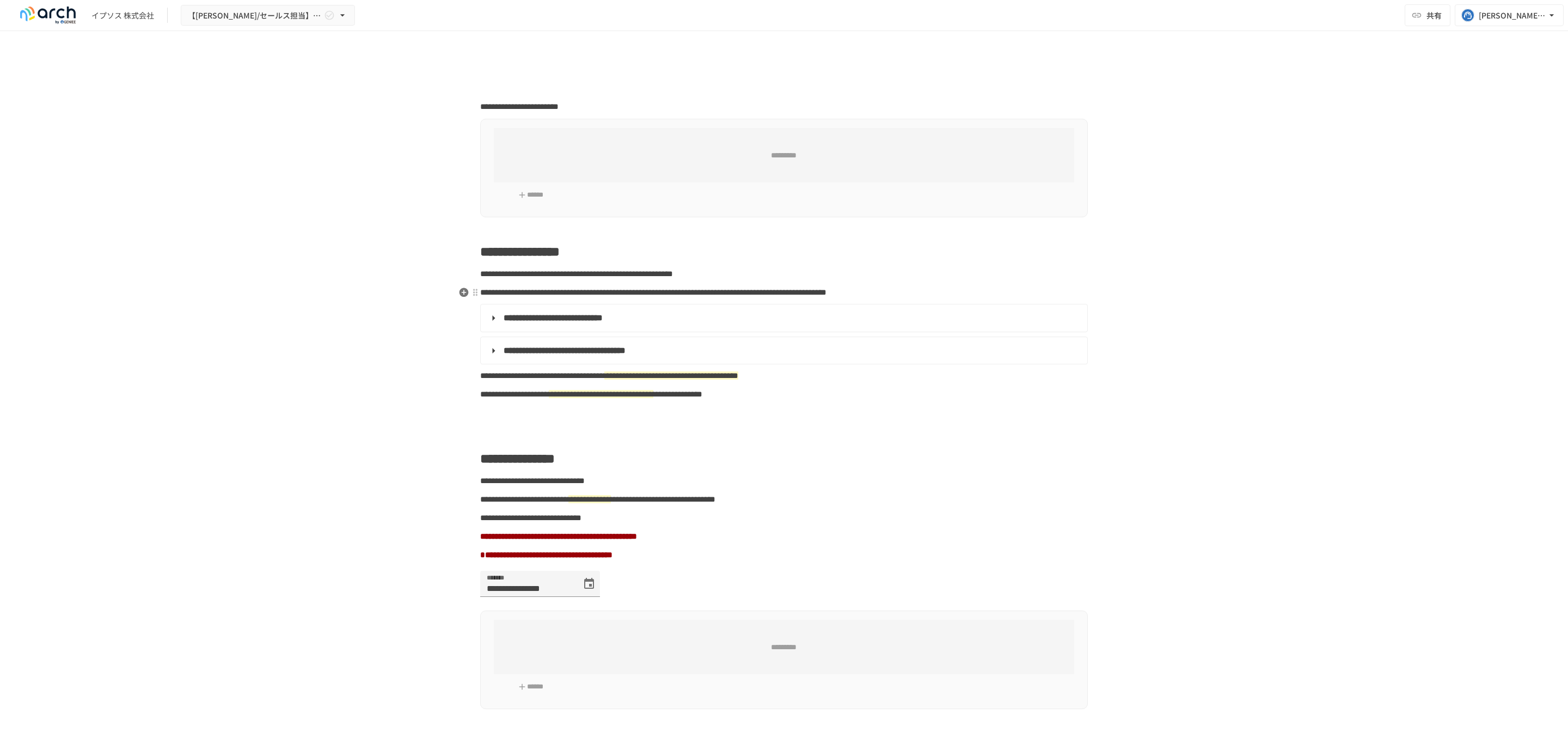
type input "**********"
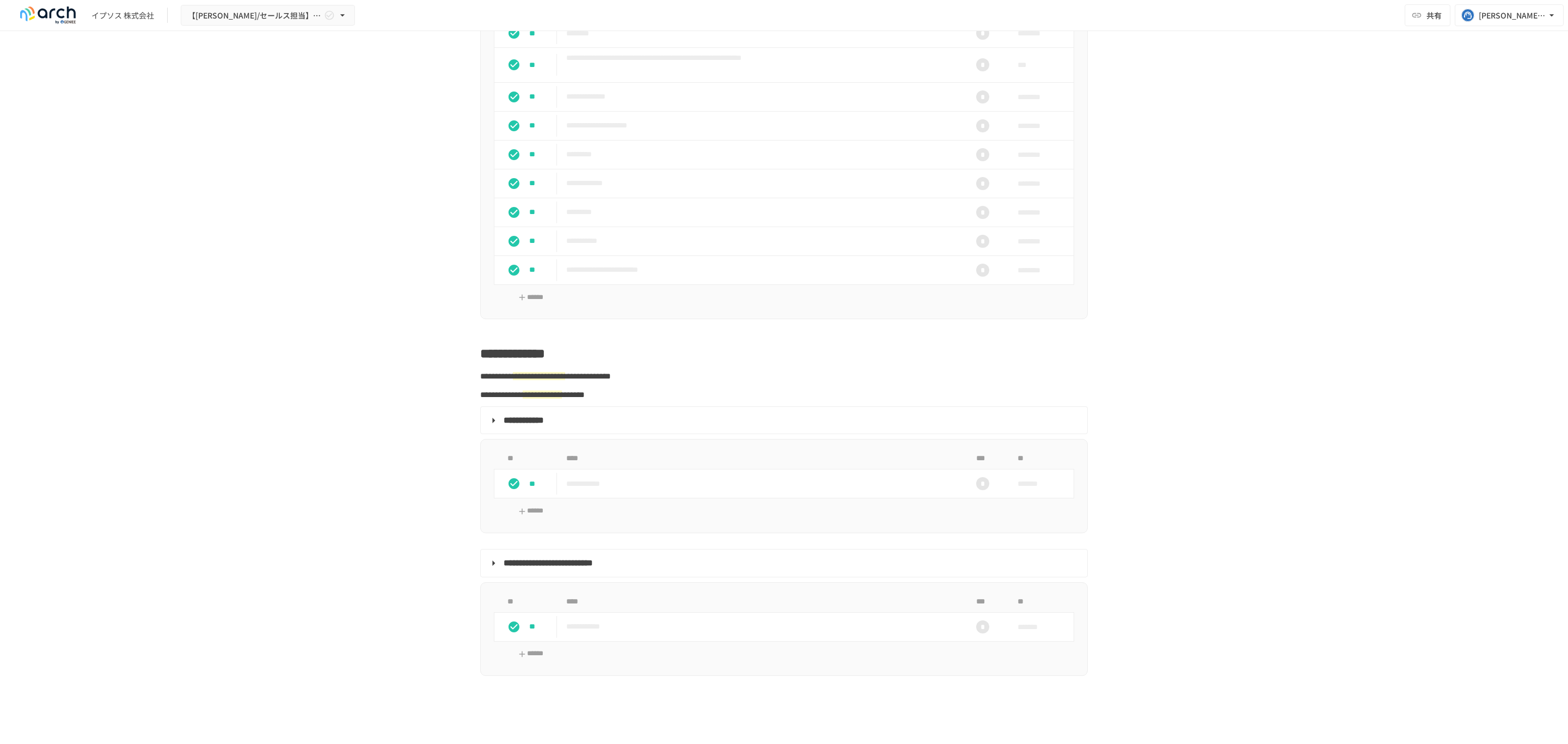
scroll to position [1470, 0]
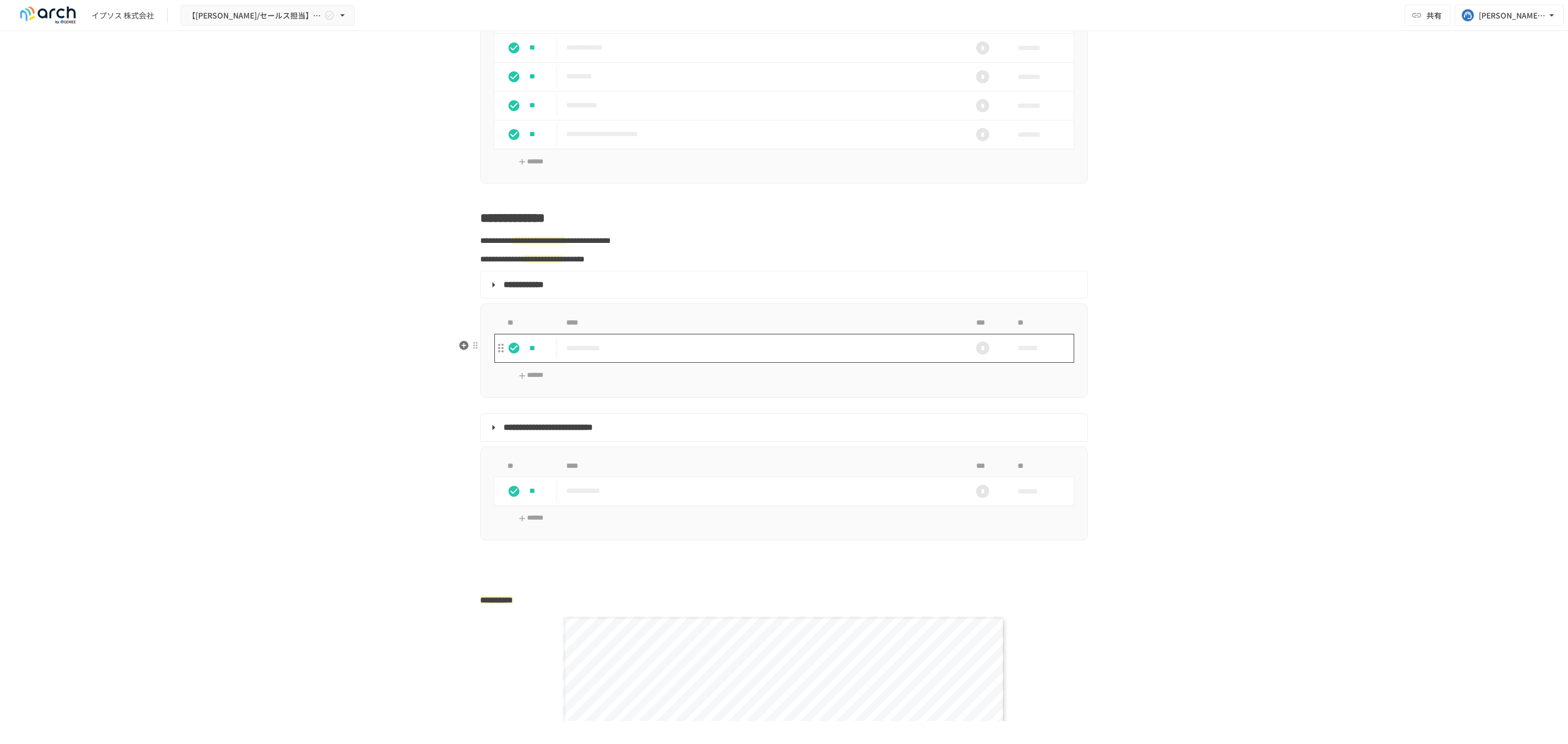
click at [708, 362] on td "**********" at bounding box center [761, 348] width 408 height 29
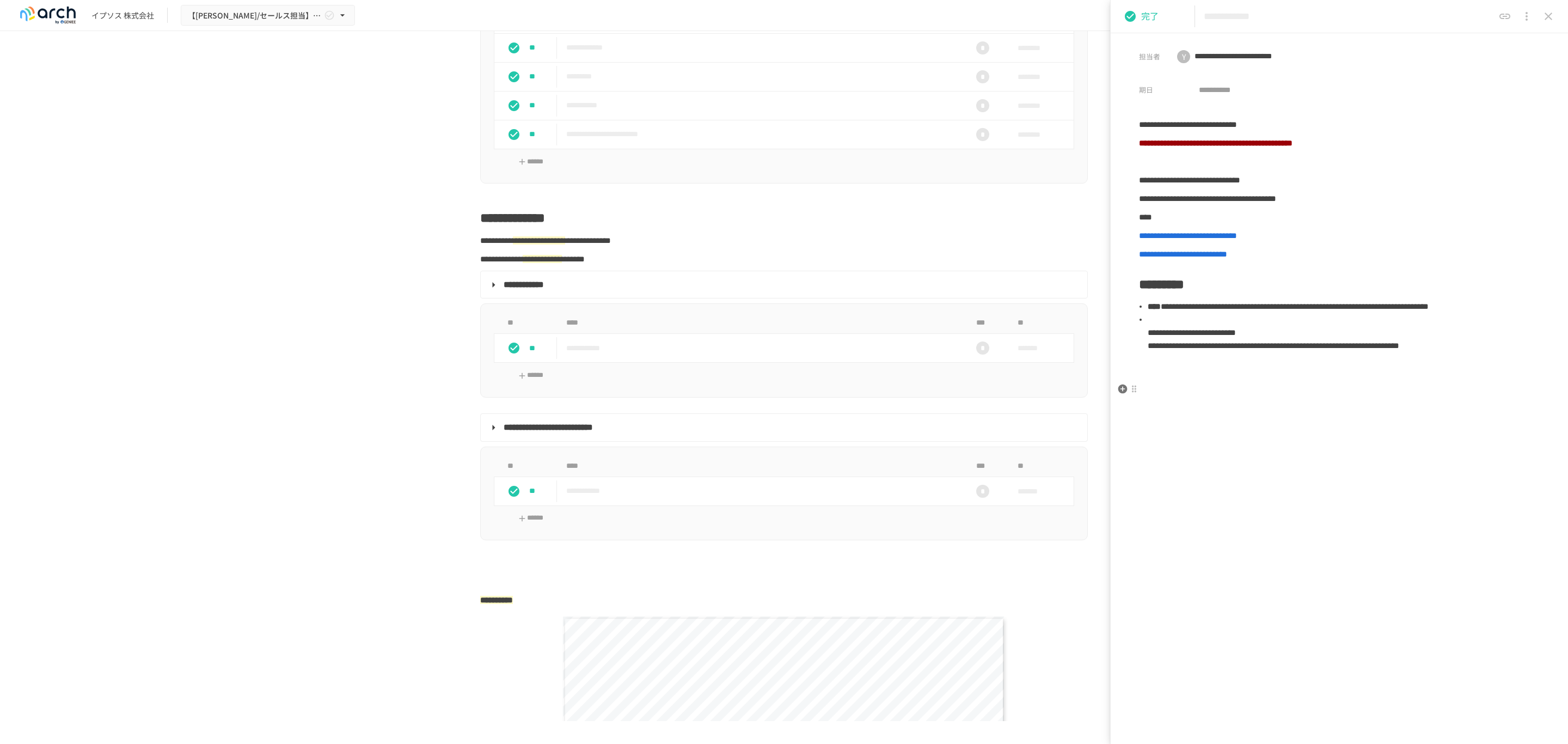
click at [1263, 371] on p at bounding box center [1339, 364] width 400 height 14
drag, startPoint x: 1253, startPoint y: 306, endPoint x: 1471, endPoint y: 307, distance: 218.0
click at [1429, 307] on span "**********" at bounding box center [1295, 306] width 268 height 8
copy span "**********"
click at [1181, 390] on p "*" at bounding box center [1339, 382] width 400 height 14
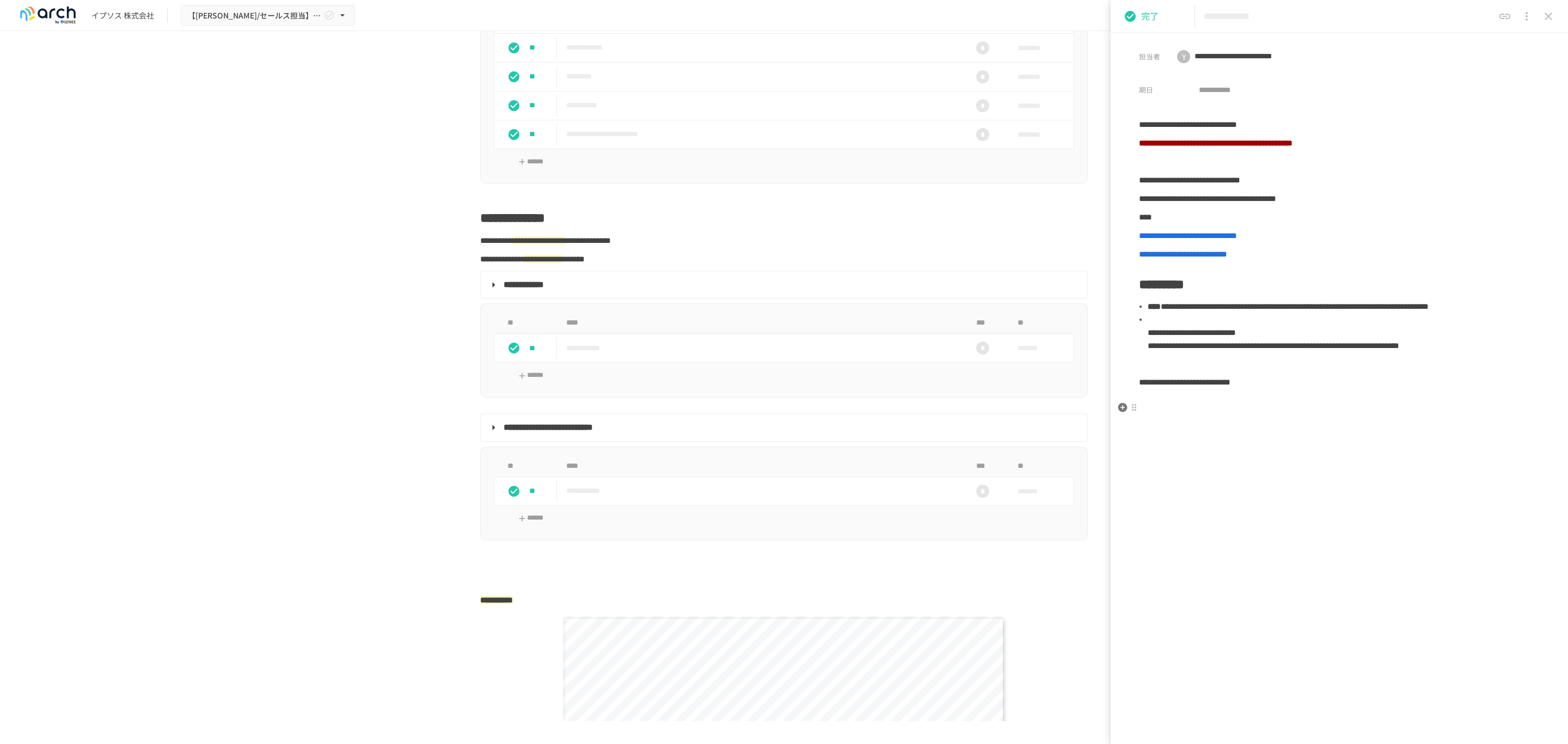
click at [1408, 390] on p "**********" at bounding box center [1339, 382] width 400 height 14
drag, startPoint x: 1140, startPoint y: 410, endPoint x: 1402, endPoint y: 410, distance: 262.0
click at [1402, 390] on p "**********" at bounding box center [1339, 382] width 400 height 14
click at [1238, 390] on p at bounding box center [1339, 382] width 400 height 14
drag, startPoint x: 1494, startPoint y: 356, endPoint x: 1518, endPoint y: 354, distance: 24.1
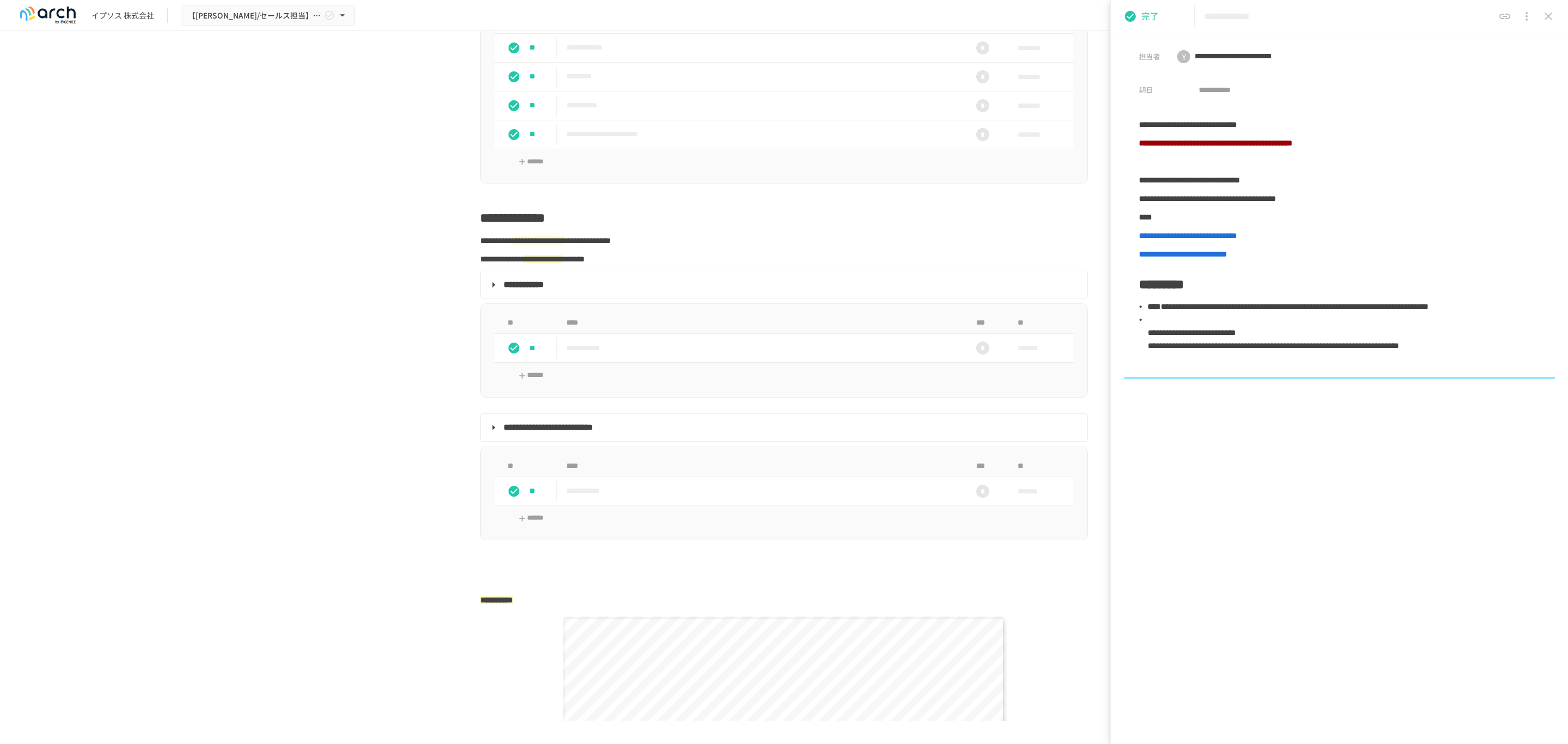
drag, startPoint x: 1507, startPoint y: 443, endPoint x: 1464, endPoint y: 380, distance: 76.3
click at [1505, 434] on div "**********" at bounding box center [1339, 346] width 457 height 457
drag, startPoint x: 1416, startPoint y: 358, endPoint x: 1536, endPoint y: 358, distance: 120.0
click at [1400, 349] on span "**********" at bounding box center [1274, 345] width 252 height 8
copy span "**********"
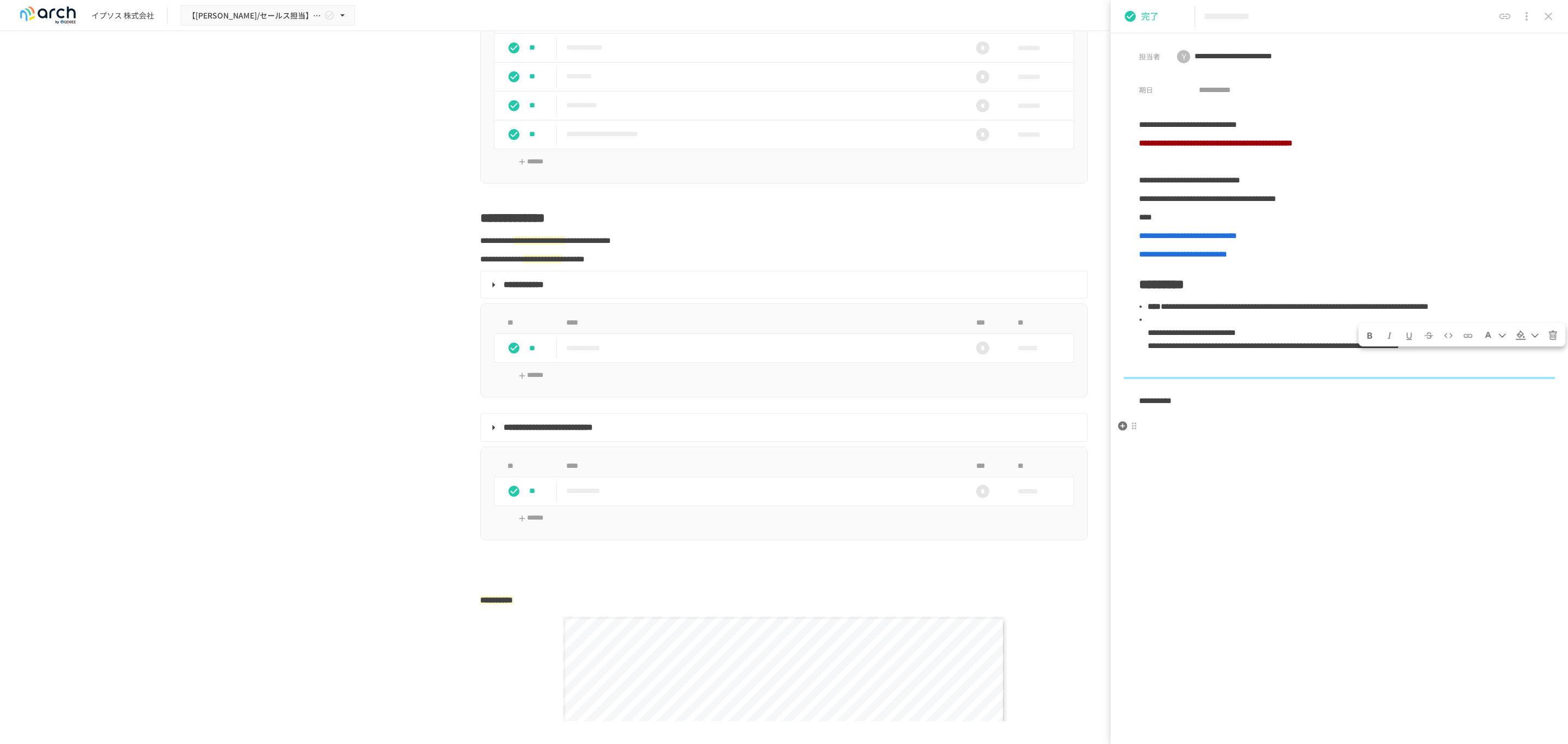
click at [1243, 408] on p "**********" at bounding box center [1339, 401] width 400 height 14
click at [1273, 405] on span "**********" at bounding box center [1206, 400] width 134 height 8
drag, startPoint x: 1464, startPoint y: 425, endPoint x: 1470, endPoint y: 425, distance: 6.0
click at [1270, 405] on span "**********" at bounding box center [1205, 400] width 131 height 8
click at [1142, 405] on span "**********" at bounding box center [1263, 400] width 248 height 8
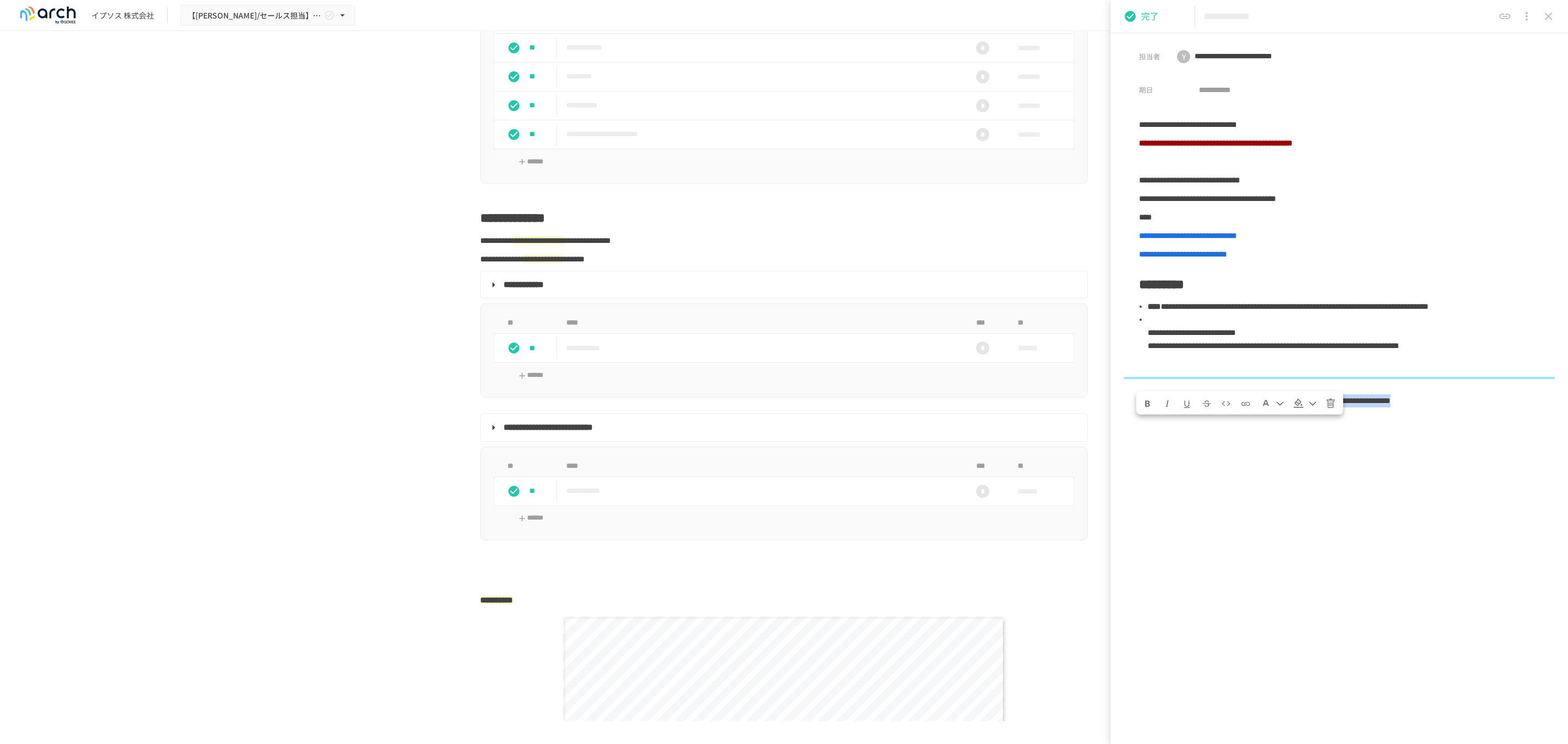
drag, startPoint x: 1140, startPoint y: 421, endPoint x: 1390, endPoint y: 459, distance: 252.9
click at [1390, 459] on div "**********" at bounding box center [1339, 346] width 457 height 457
drag, startPoint x: 1140, startPoint y: 427, endPoint x: 1403, endPoint y: 444, distance: 263.5
click at [1403, 408] on p "**********" at bounding box center [1339, 401] width 400 height 14
click at [1268, 403] on span "Formatting text color" at bounding box center [1265, 403] width 11 height 11
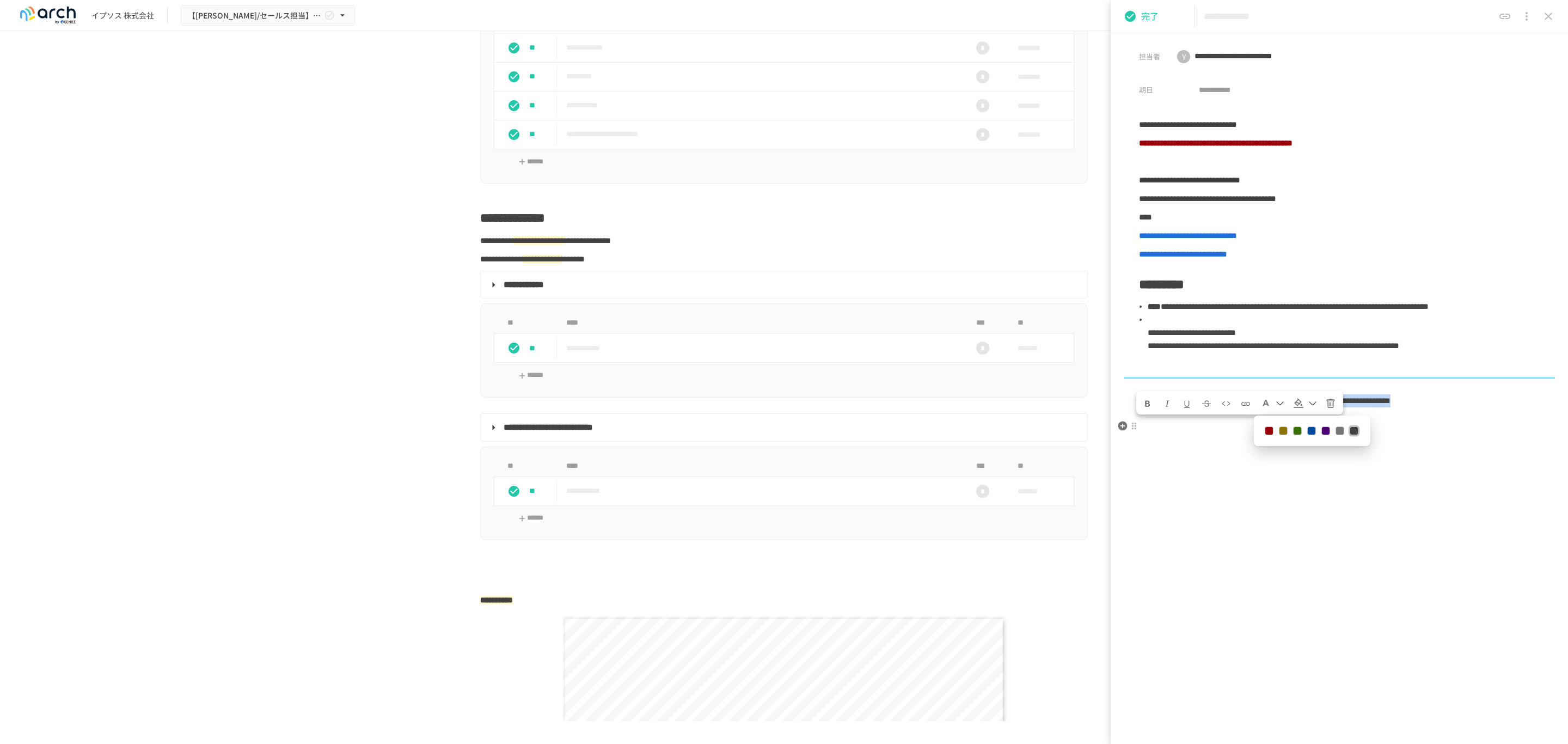
drag, startPoint x: 1271, startPoint y: 430, endPoint x: 1288, endPoint y: 492, distance: 64.3
click at [1271, 430] on button at bounding box center [1269, 431] width 9 height 9
click at [1288, 492] on div "**********" at bounding box center [1339, 356] width 457 height 476
click at [1230, 526] on div "**********" at bounding box center [1339, 356] width 457 height 476
click at [1549, 22] on icon "close drawer" at bounding box center [1549, 17] width 13 height 13
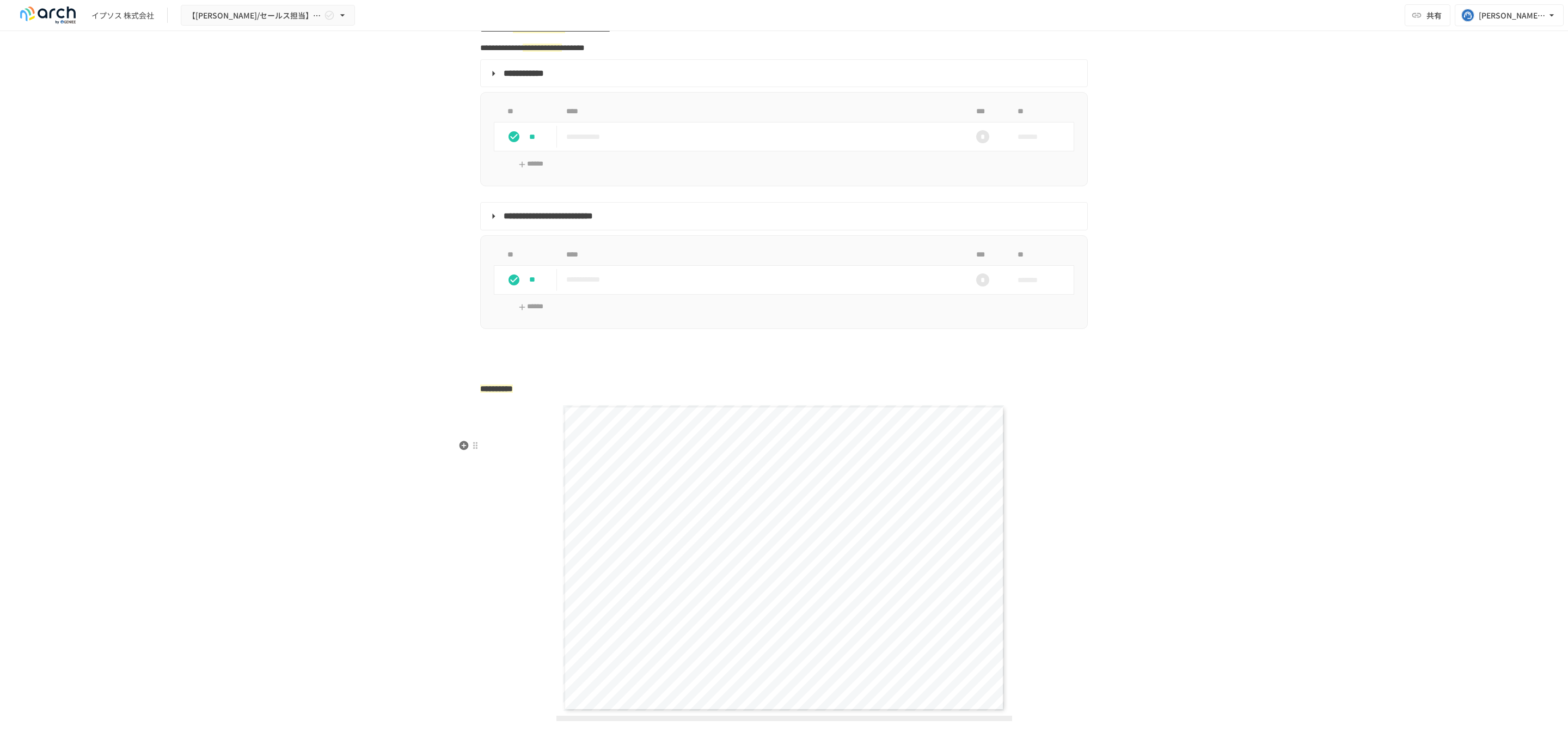
scroll to position [1737, 0]
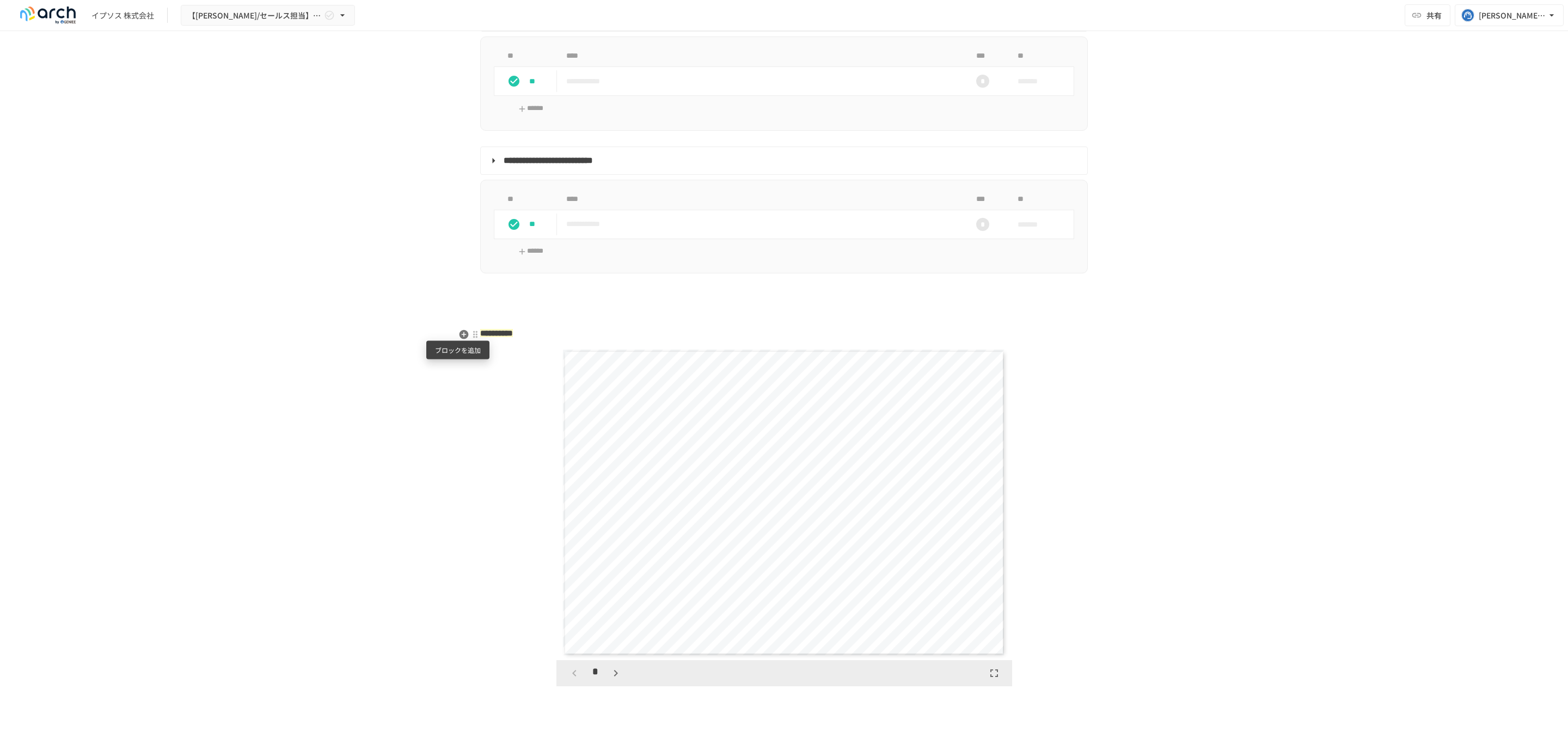
click at [459, 331] on icon "button" at bounding box center [464, 334] width 9 height 9
click at [520, 398] on span "PDF" at bounding box center [549, 395] width 93 height 10
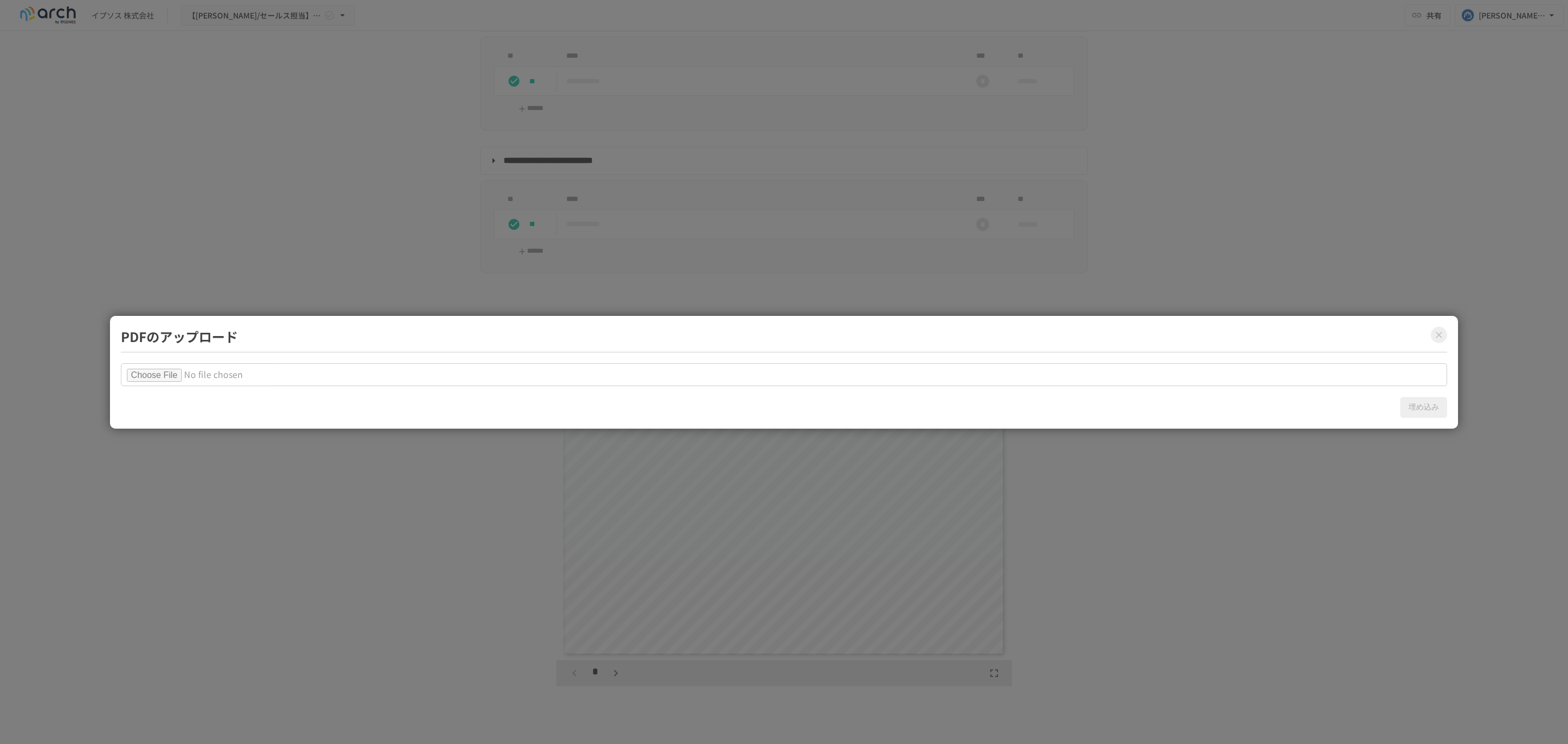
click at [151, 376] on input "file" at bounding box center [784, 375] width 1327 height 23
type input "**********"
click at [1429, 403] on button "埋め込み" at bounding box center [1423, 407] width 47 height 21
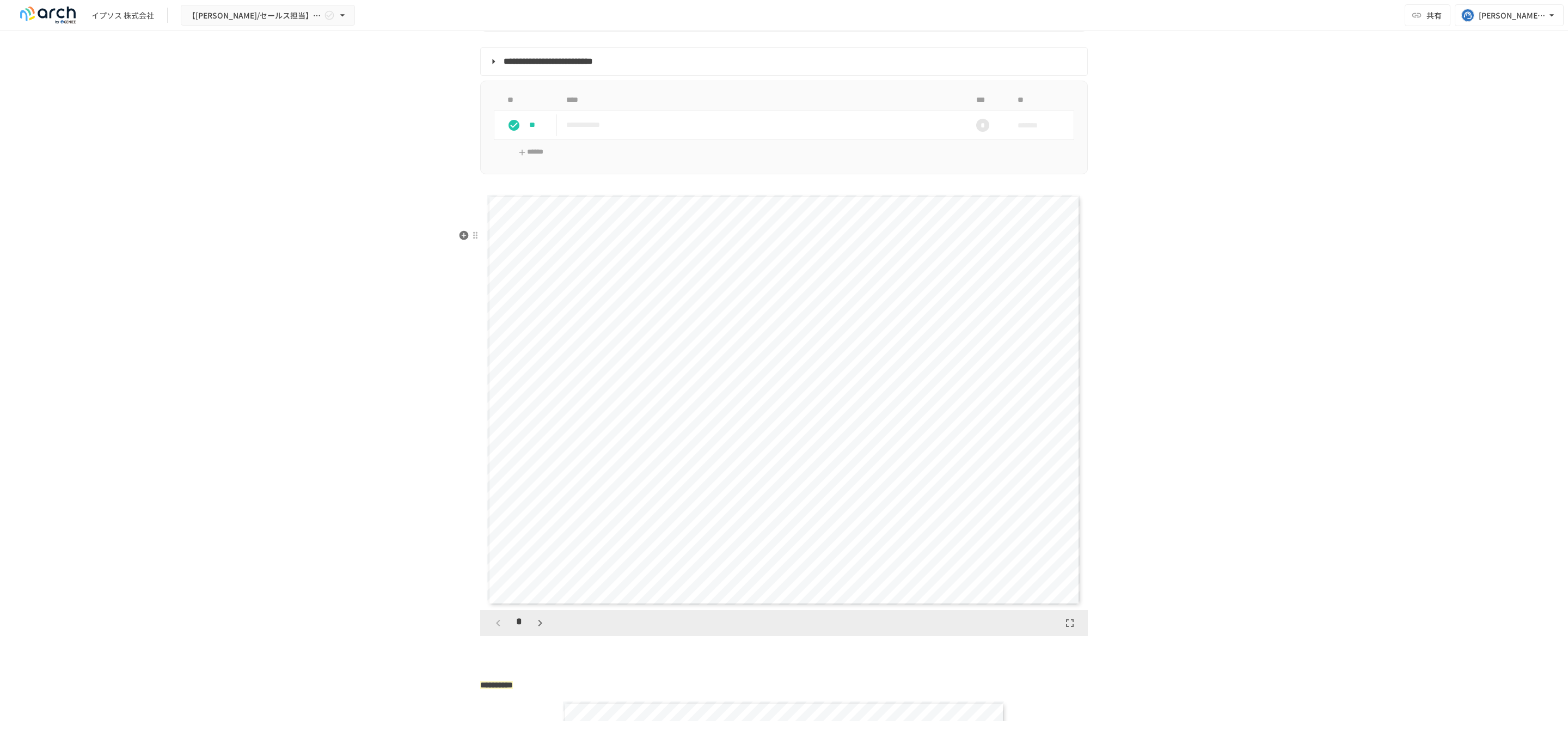
scroll to position [1737, 0]
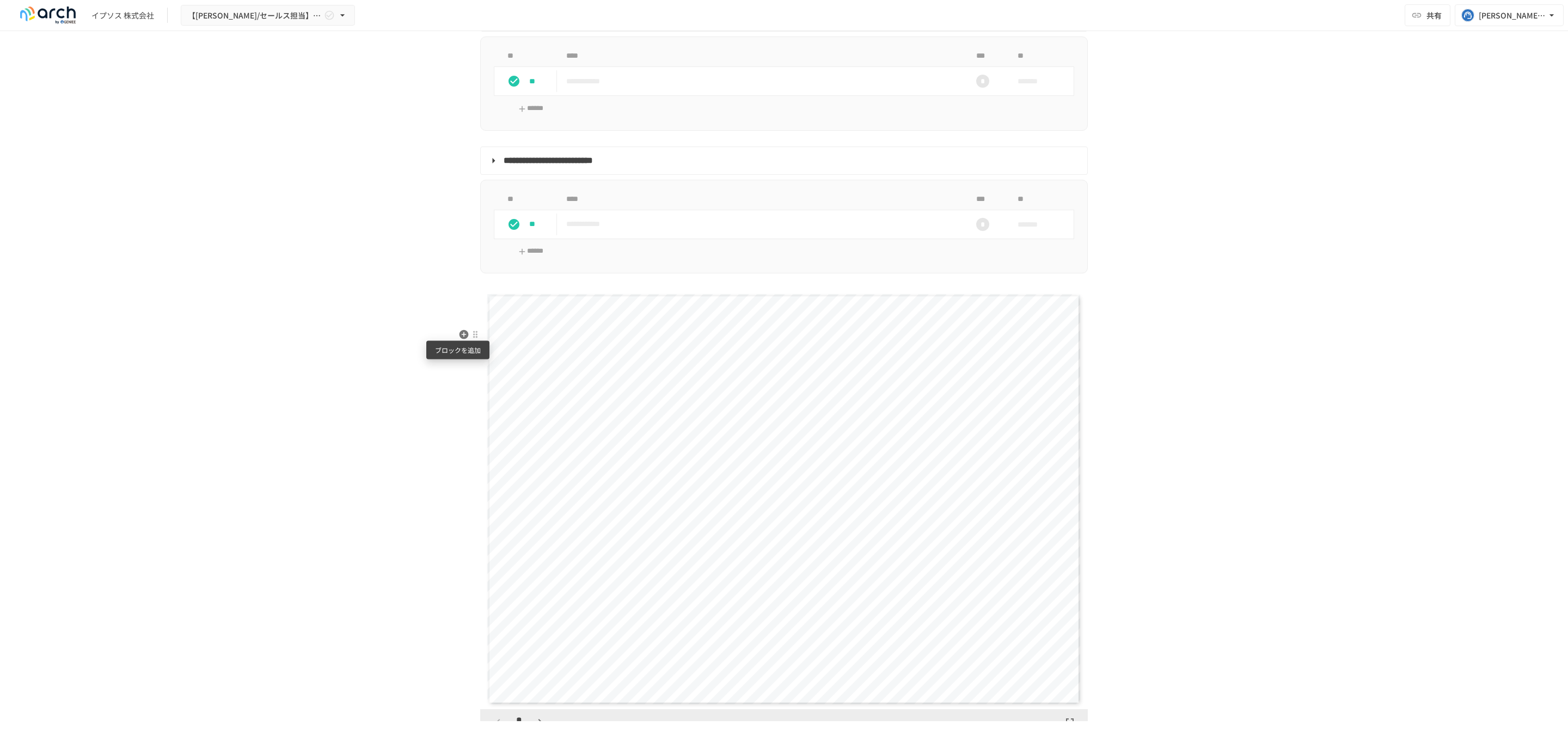
click at [459, 334] on icon "button" at bounding box center [464, 334] width 11 height 11
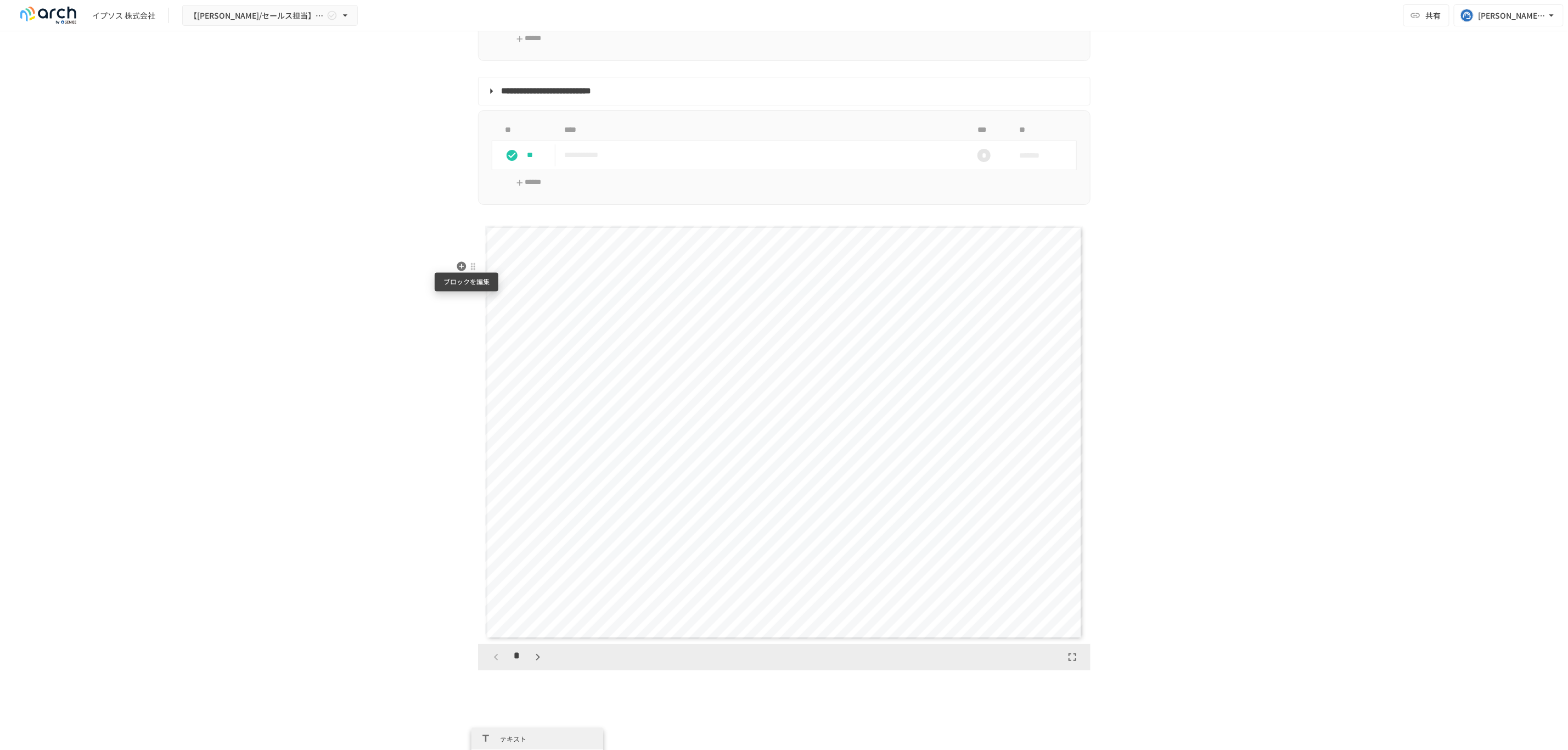
click at [466, 268] on div "**********" at bounding box center [784, 720] width 670 height 4967
click at [475, 268] on div at bounding box center [479, 266] width 9 height 9
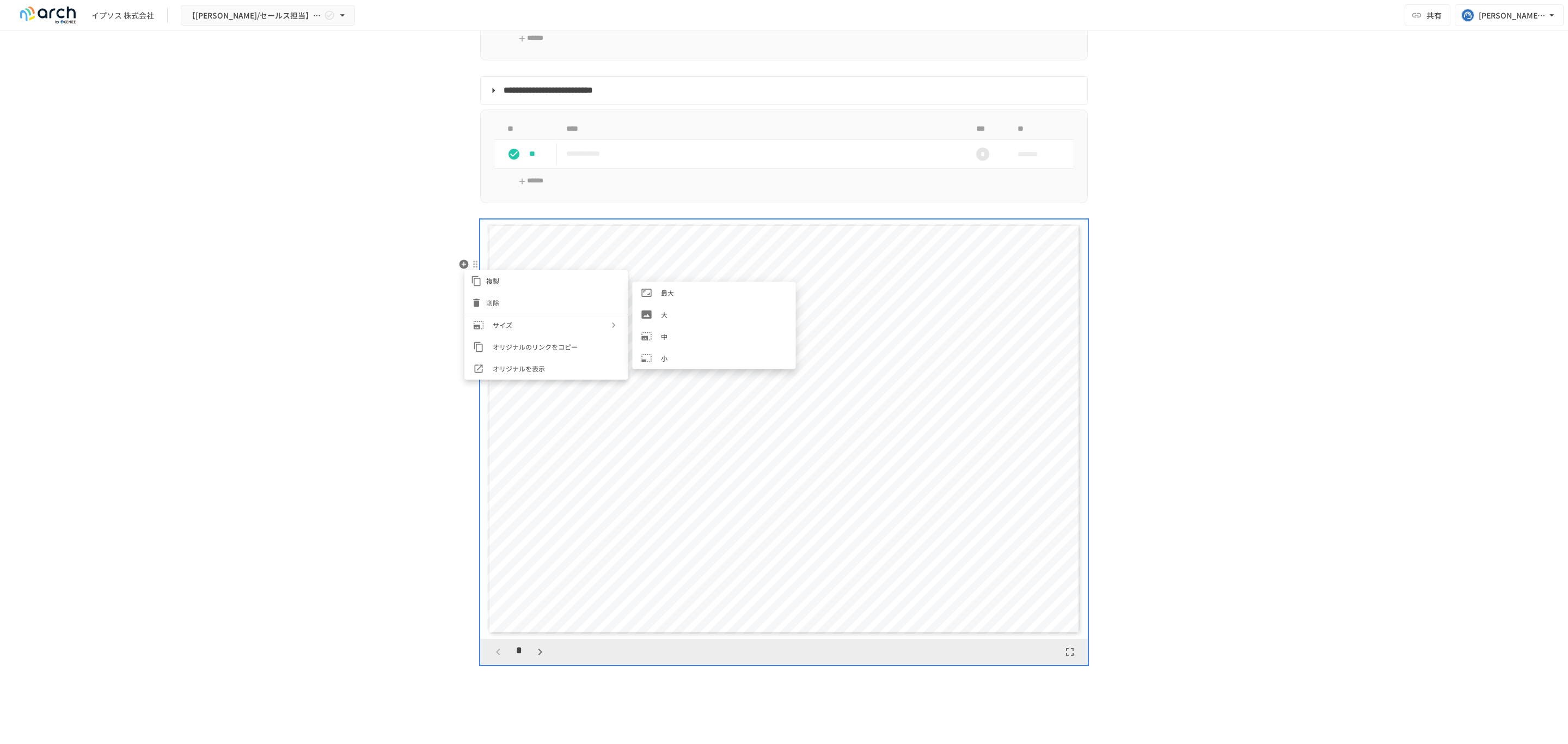
click at [498, 329] on span "サイズ" at bounding box center [550, 325] width 116 height 10
click at [684, 331] on span "中" at bounding box center [724, 336] width 127 height 10
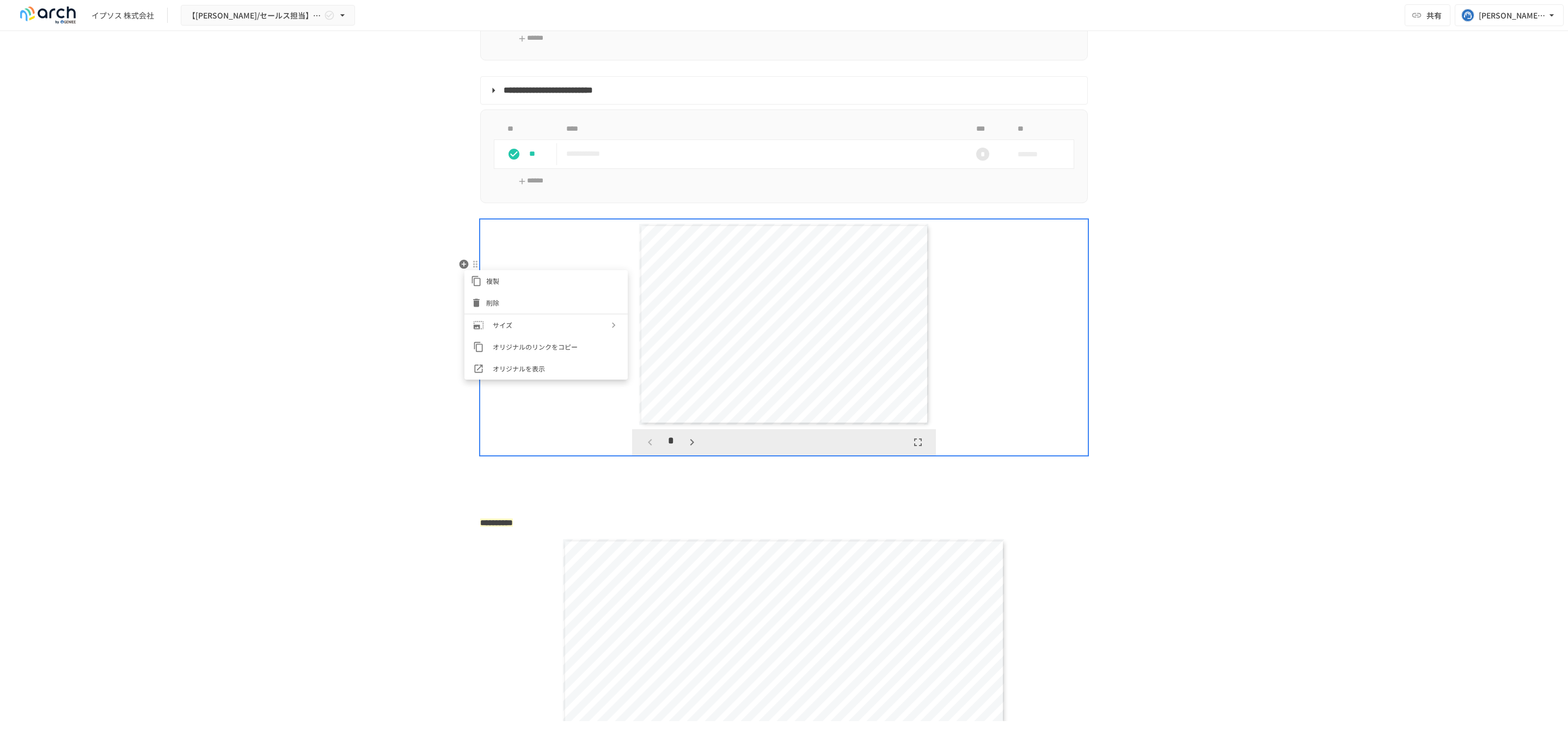
click at [1165, 538] on div at bounding box center [784, 372] width 1568 height 744
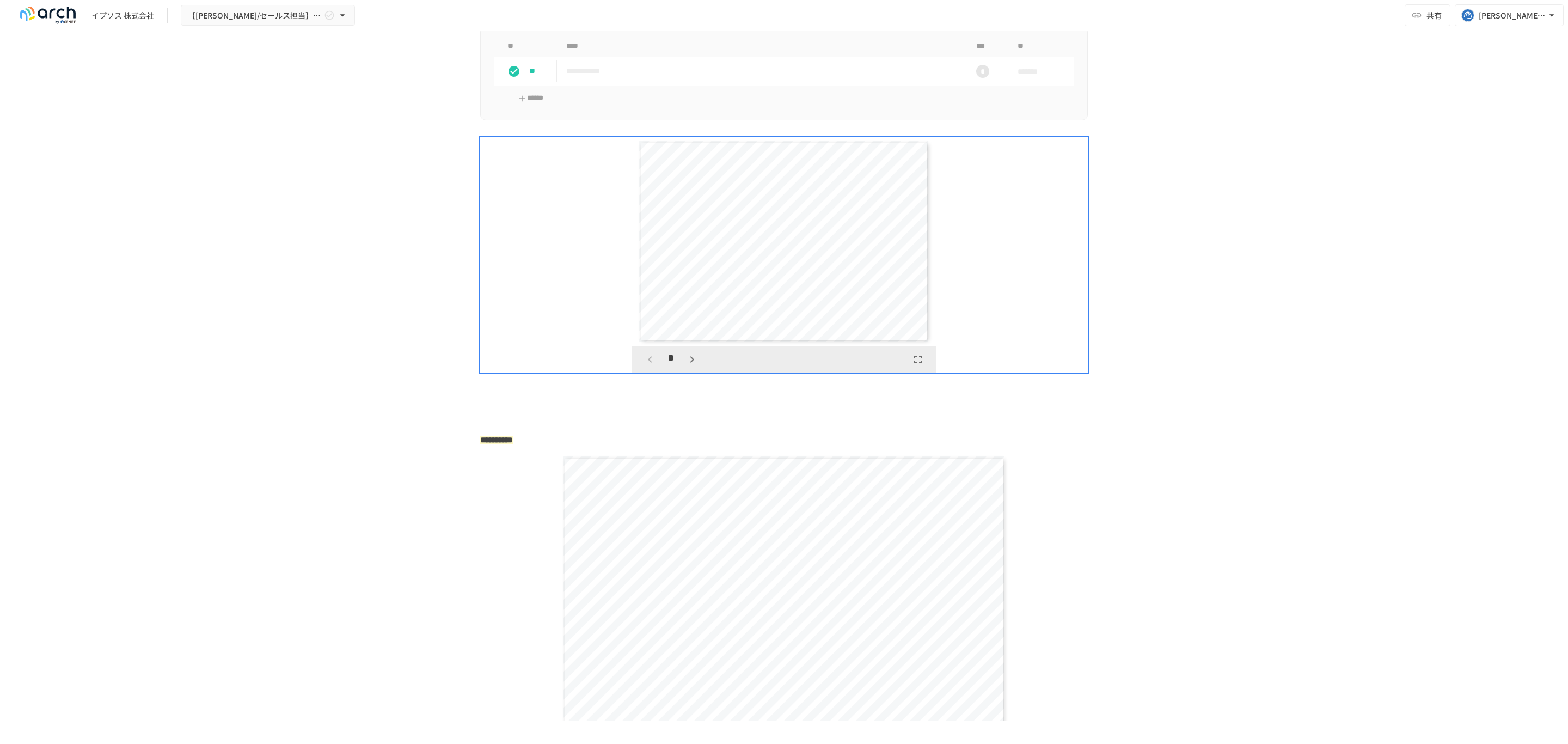
scroll to position [1888, 0]
click at [471, 185] on div at bounding box center [475, 183] width 9 height 9
click at [687, 236] on span "大" at bounding box center [724, 233] width 127 height 10
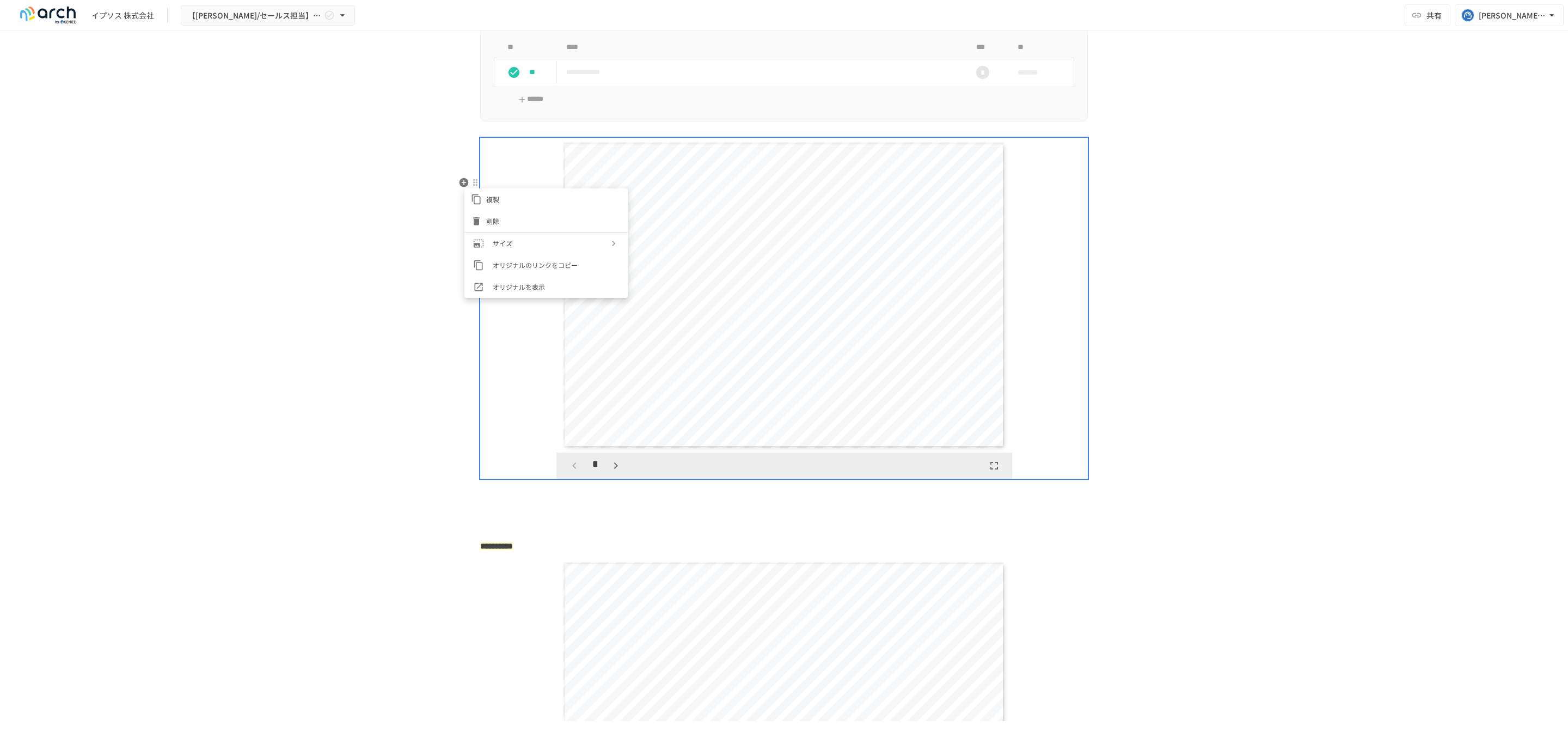
click at [1284, 477] on div at bounding box center [784, 372] width 1568 height 744
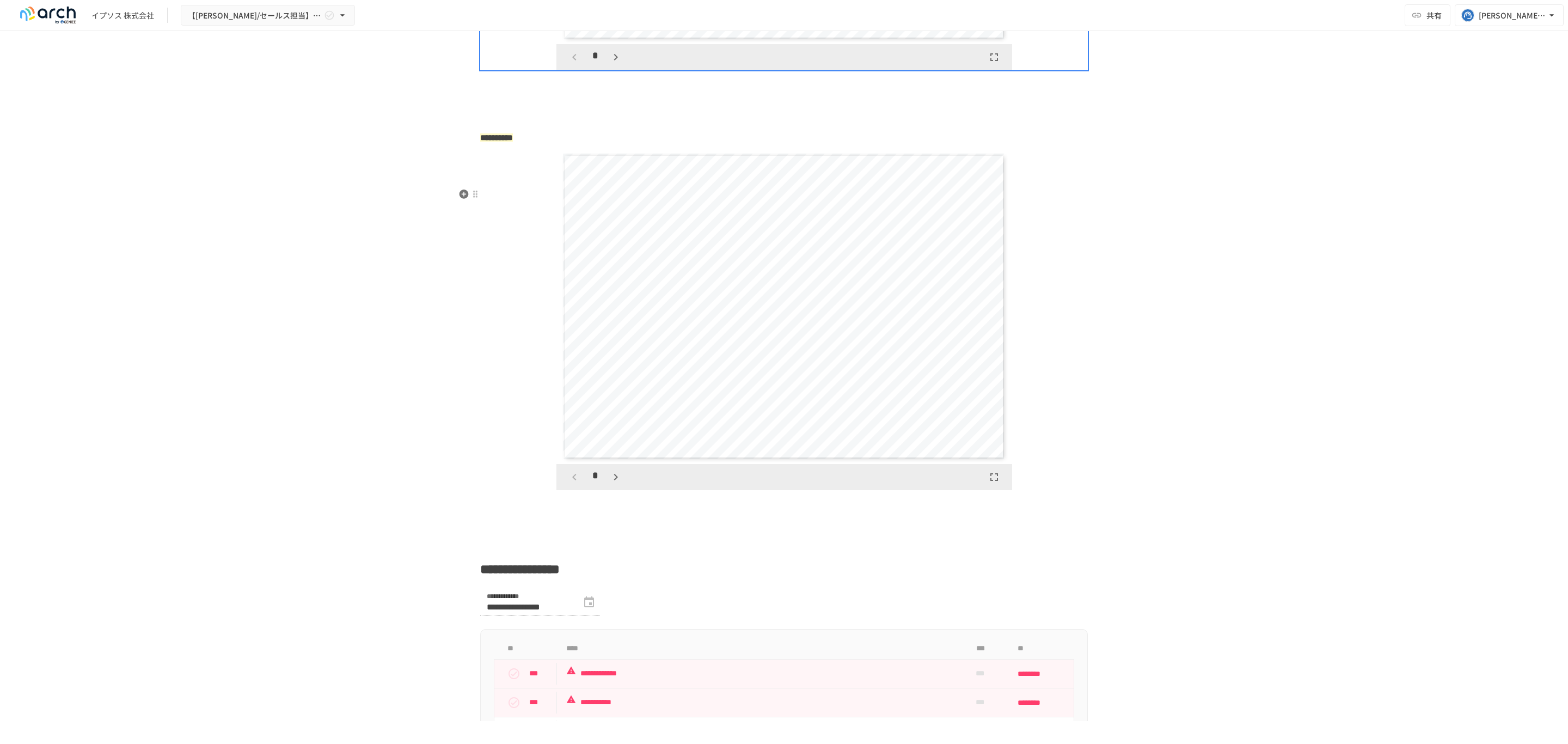
scroll to position [2134, 0]
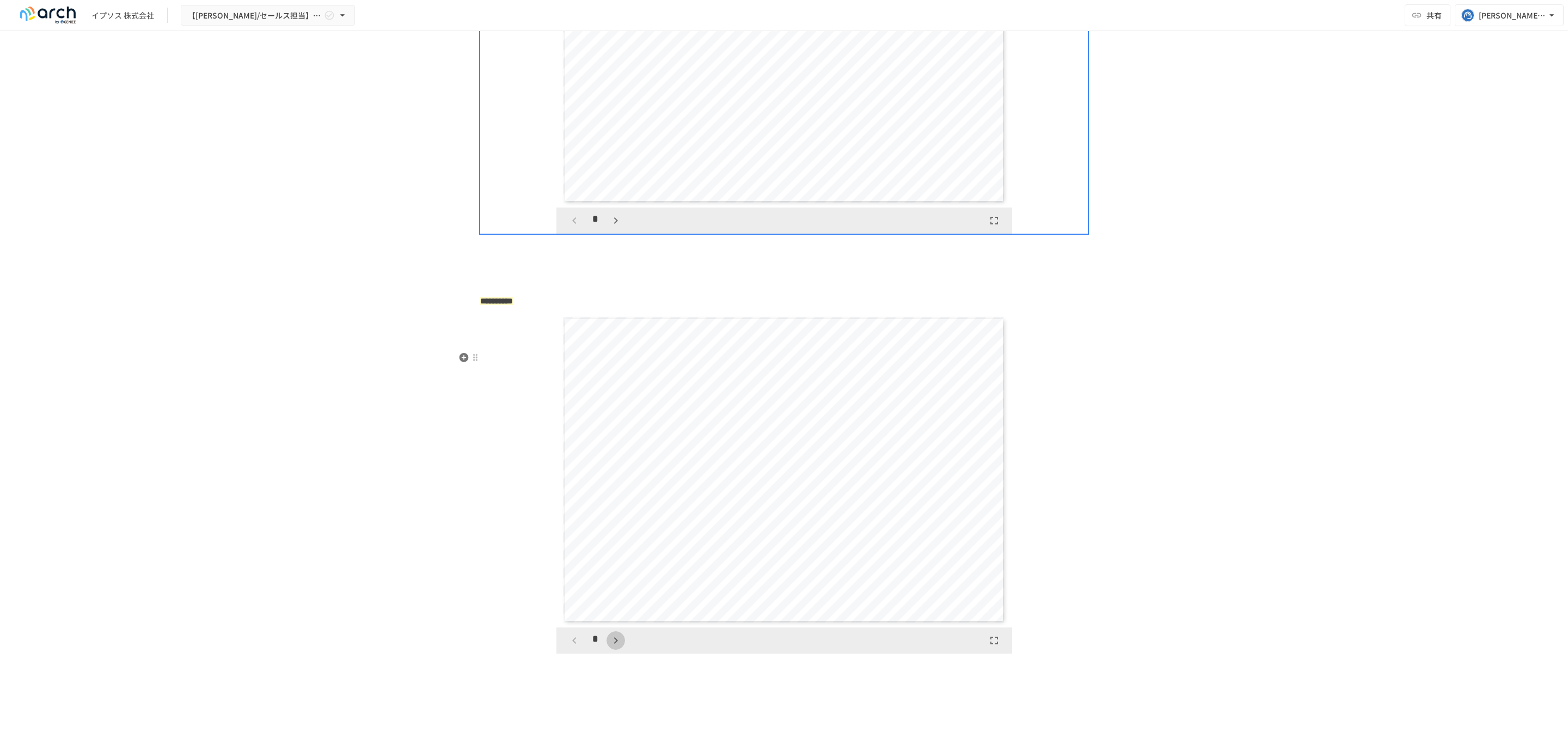
click at [610, 647] on icon "button" at bounding box center [616, 640] width 13 height 13
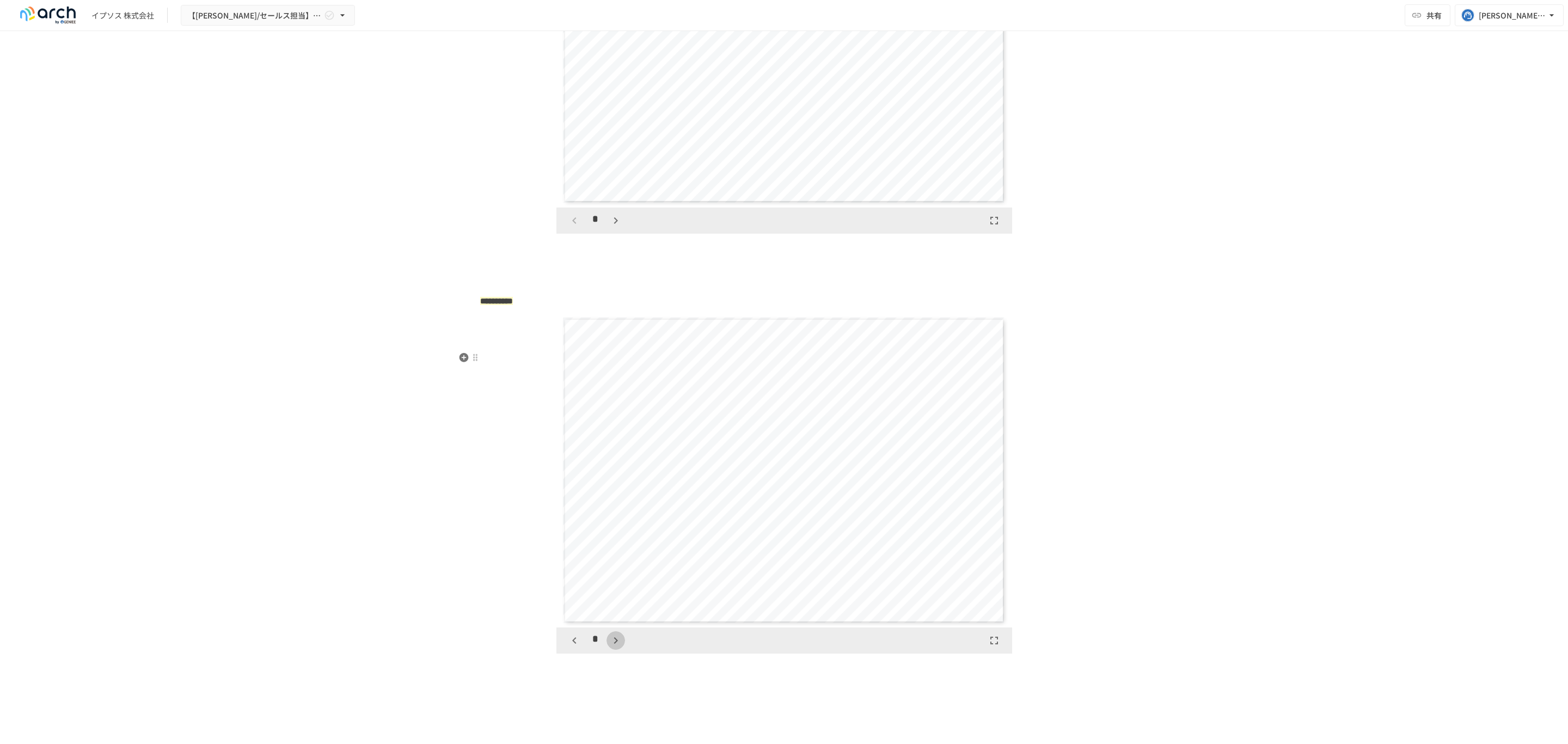
click at [610, 647] on icon "button" at bounding box center [616, 640] width 13 height 13
click at [615, 647] on icon "button" at bounding box center [622, 640] width 13 height 13
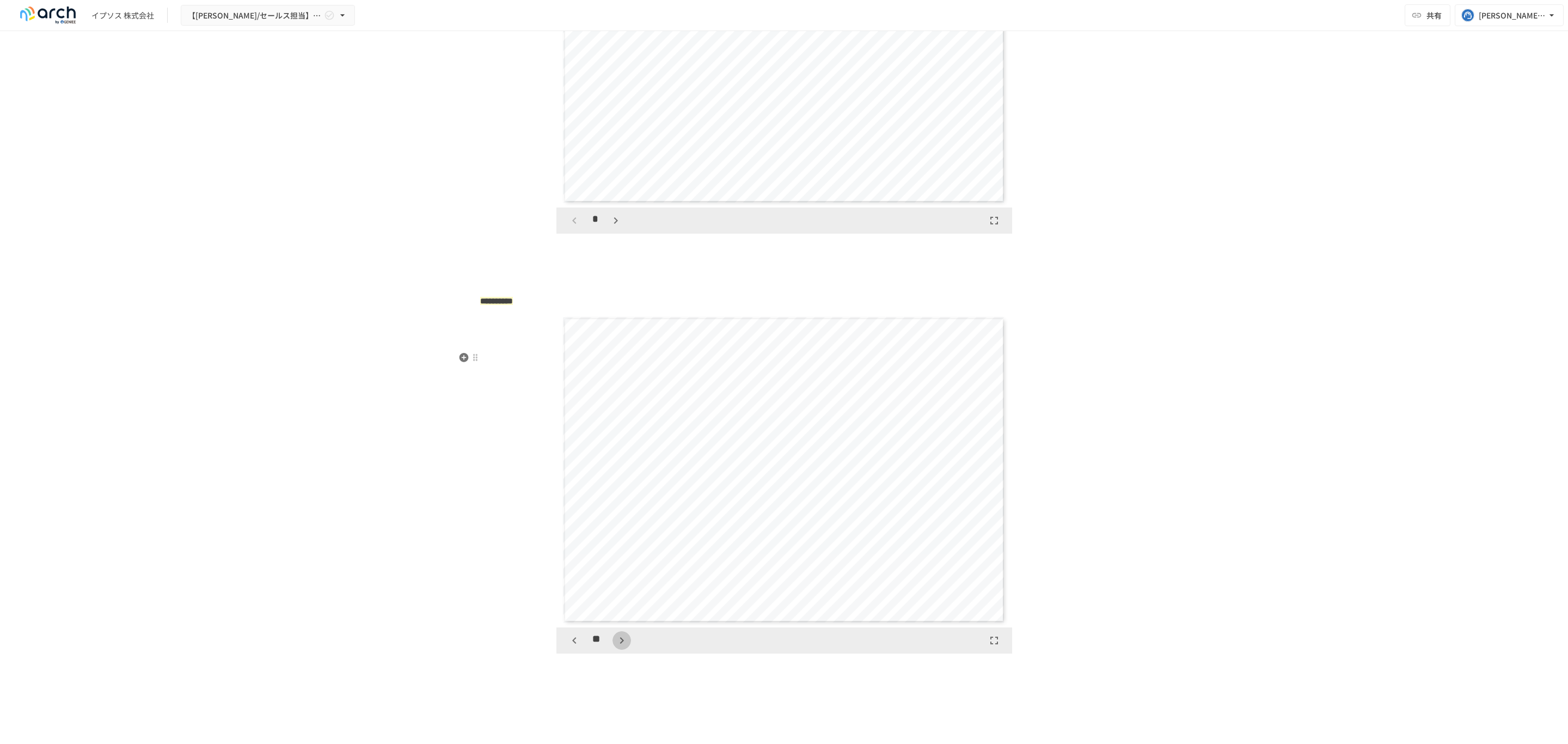
click at [615, 647] on icon "button" at bounding box center [622, 640] width 13 height 13
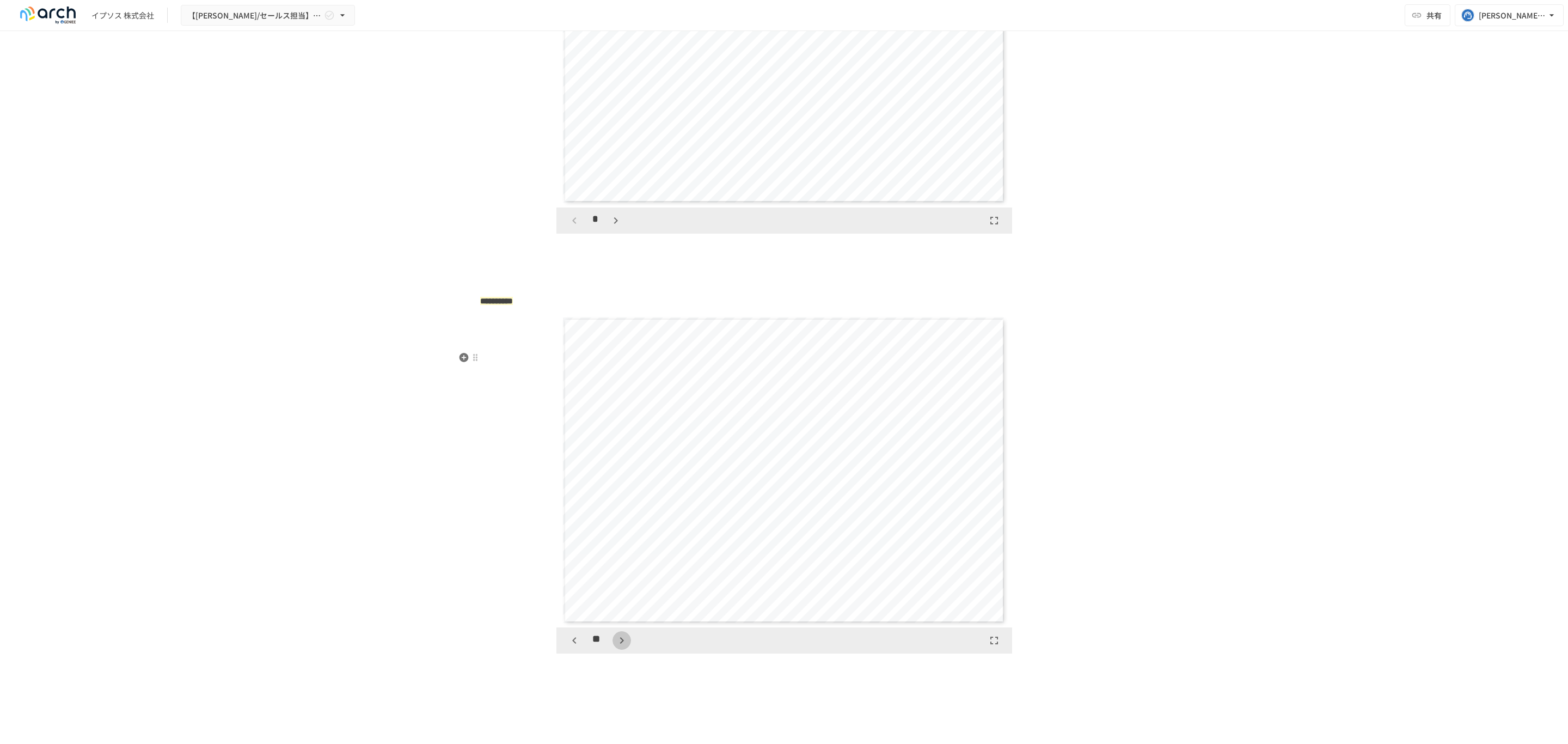
click at [615, 647] on icon "button" at bounding box center [622, 640] width 13 height 13
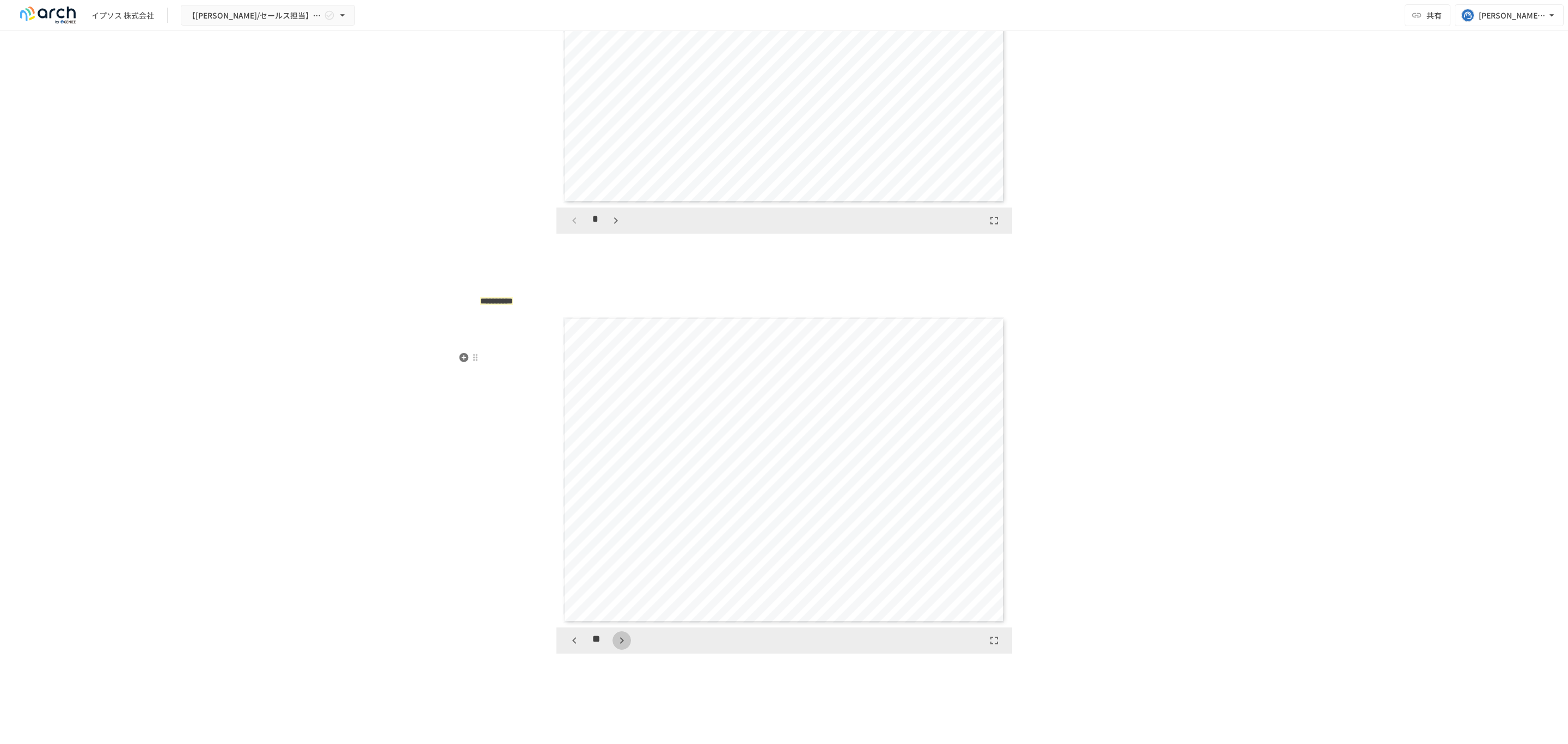
click at [615, 647] on icon "button" at bounding box center [622, 640] width 13 height 13
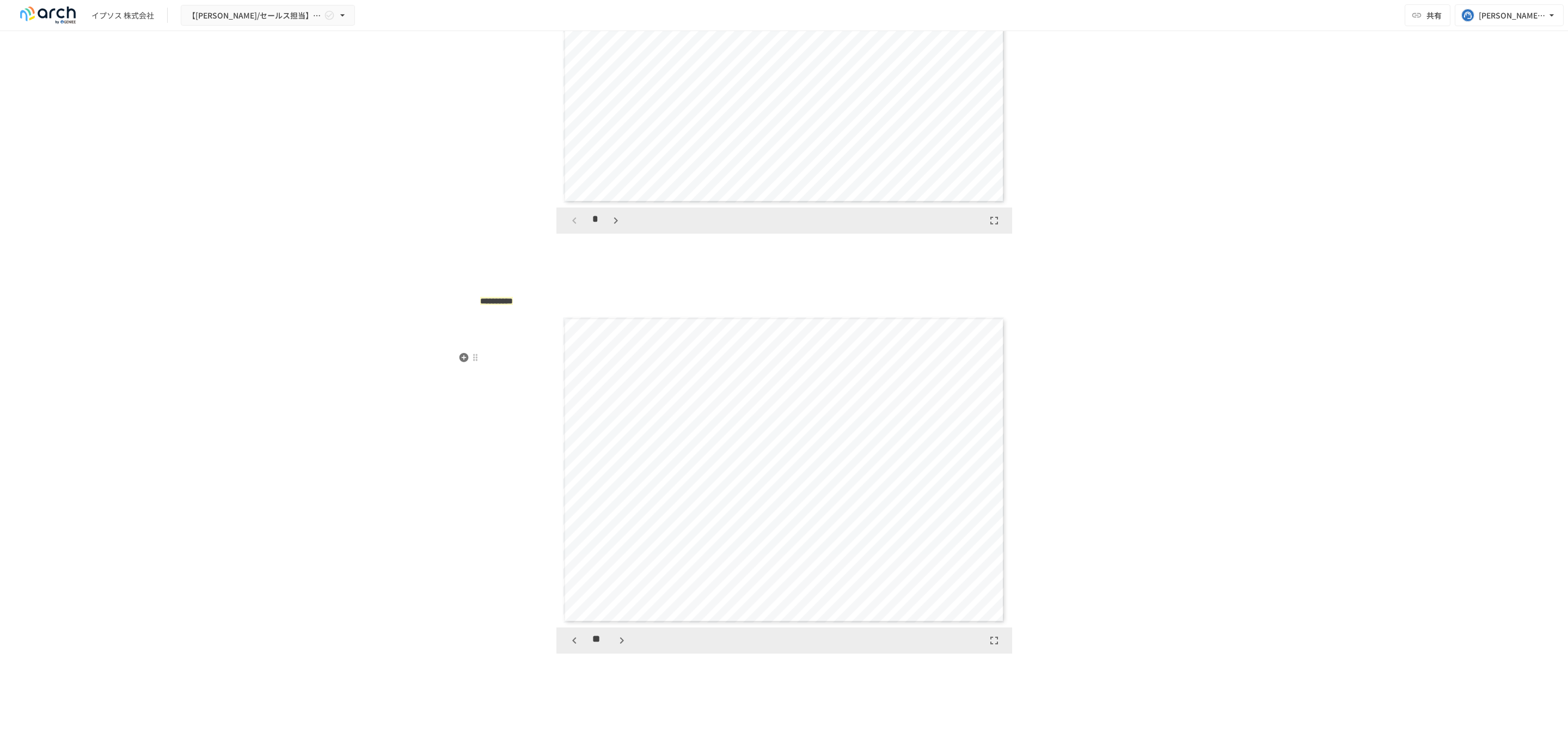
scroll to position [7861, 0]
click at [610, 650] on div "**" at bounding box center [598, 640] width 66 height 19
click at [568, 647] on icon "button" at bounding box center [574, 640] width 13 height 13
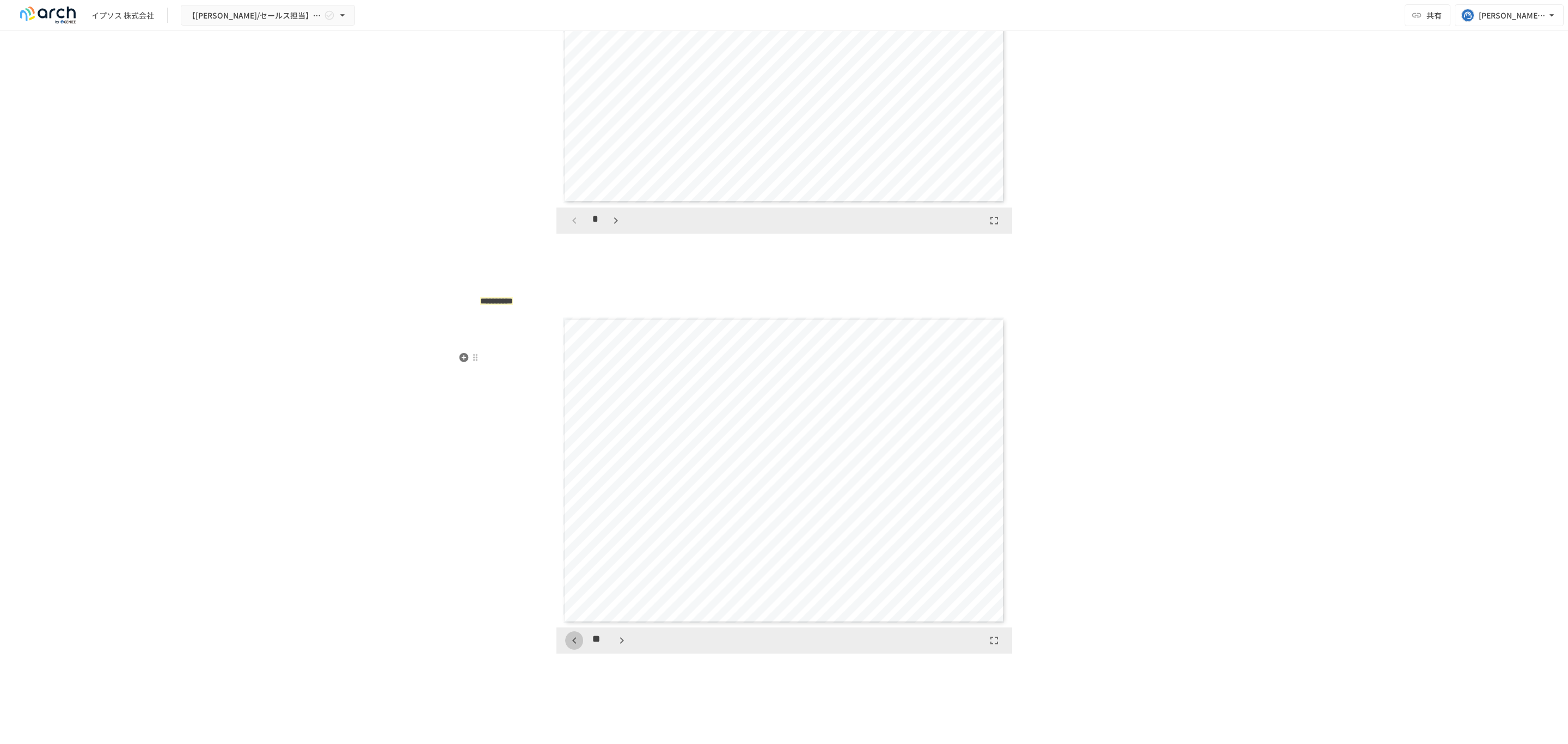
click at [568, 647] on icon "button" at bounding box center [574, 640] width 13 height 13
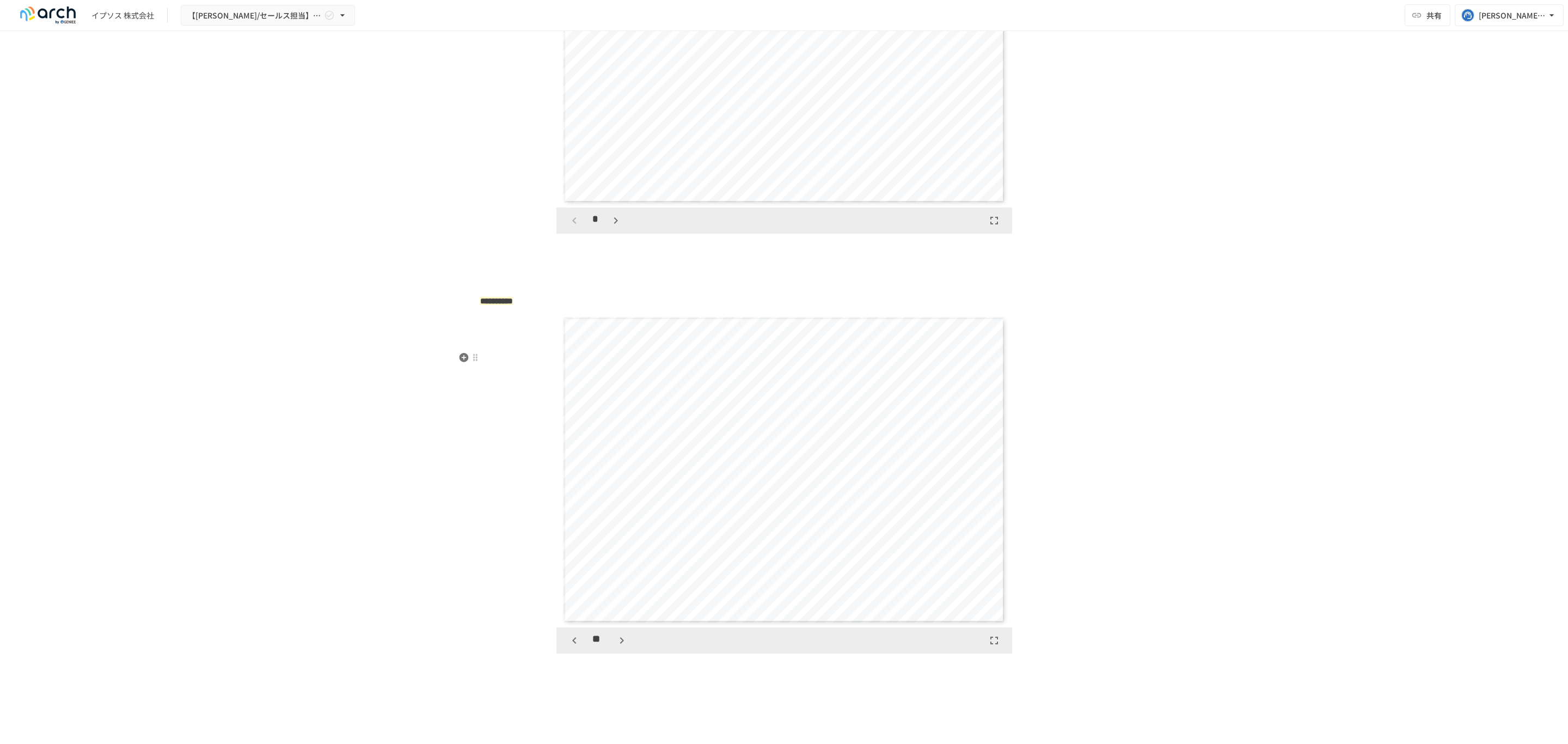
click at [568, 647] on icon "button" at bounding box center [574, 640] width 13 height 13
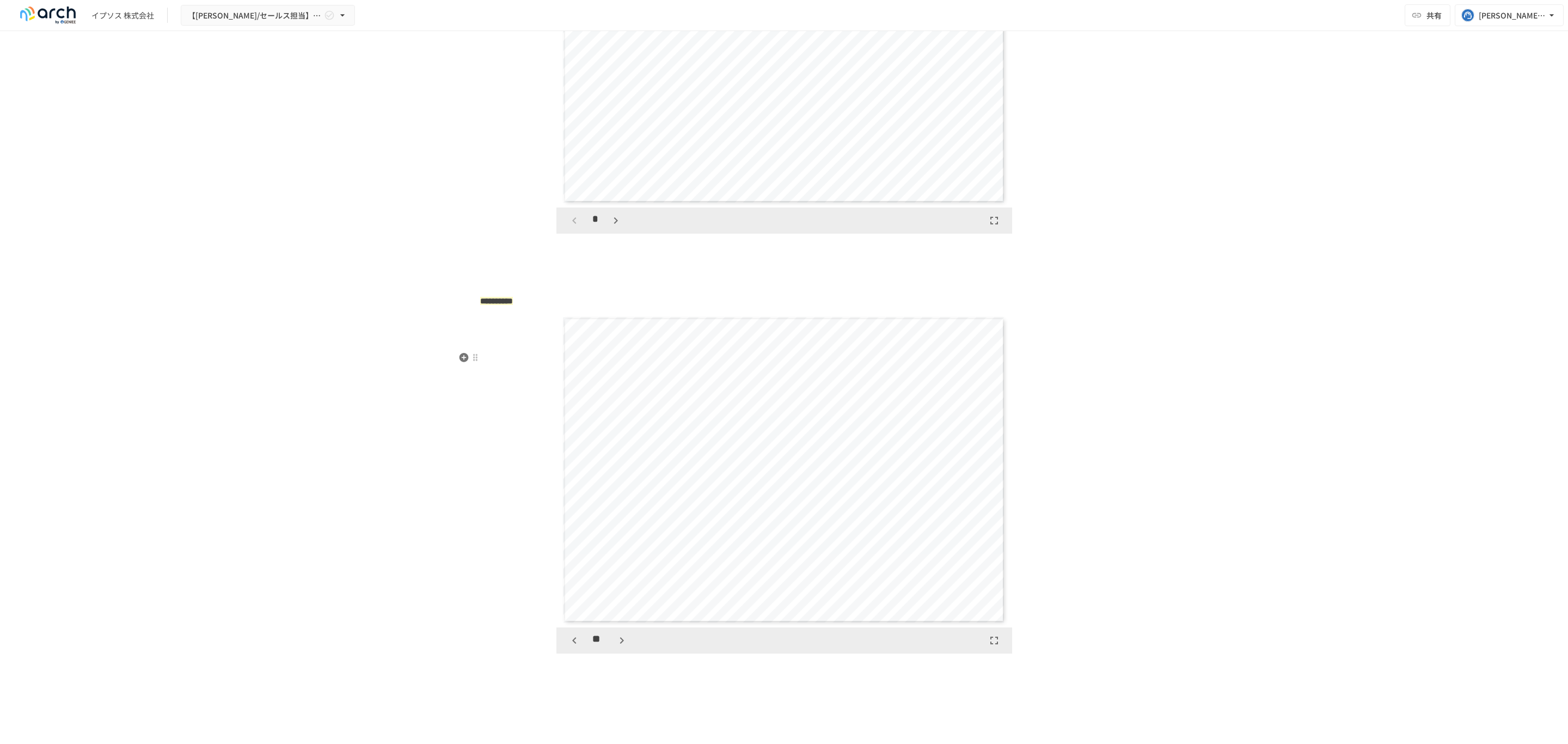
click at [568, 647] on icon "button" at bounding box center [574, 640] width 13 height 13
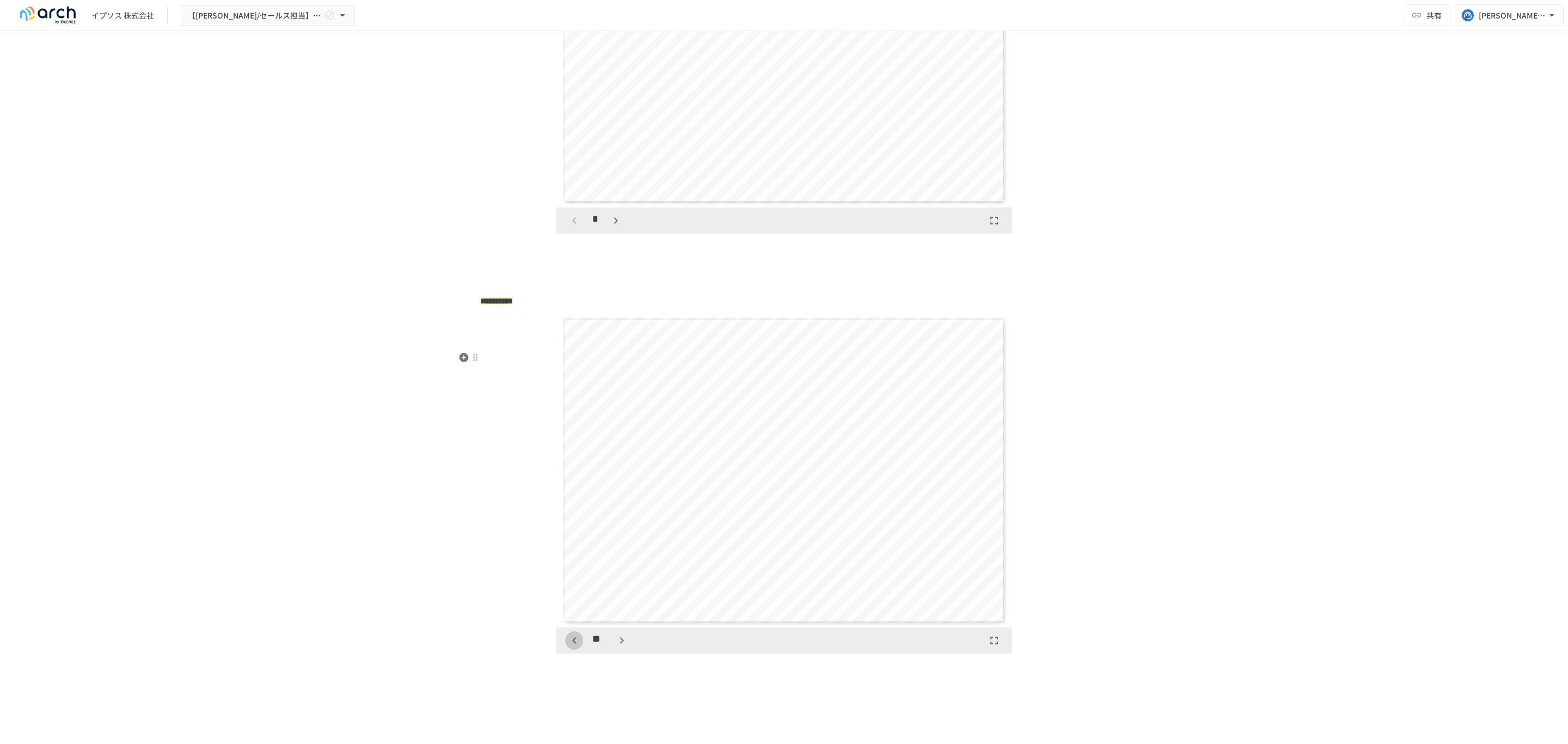
click at [568, 647] on icon "button" at bounding box center [574, 640] width 13 height 13
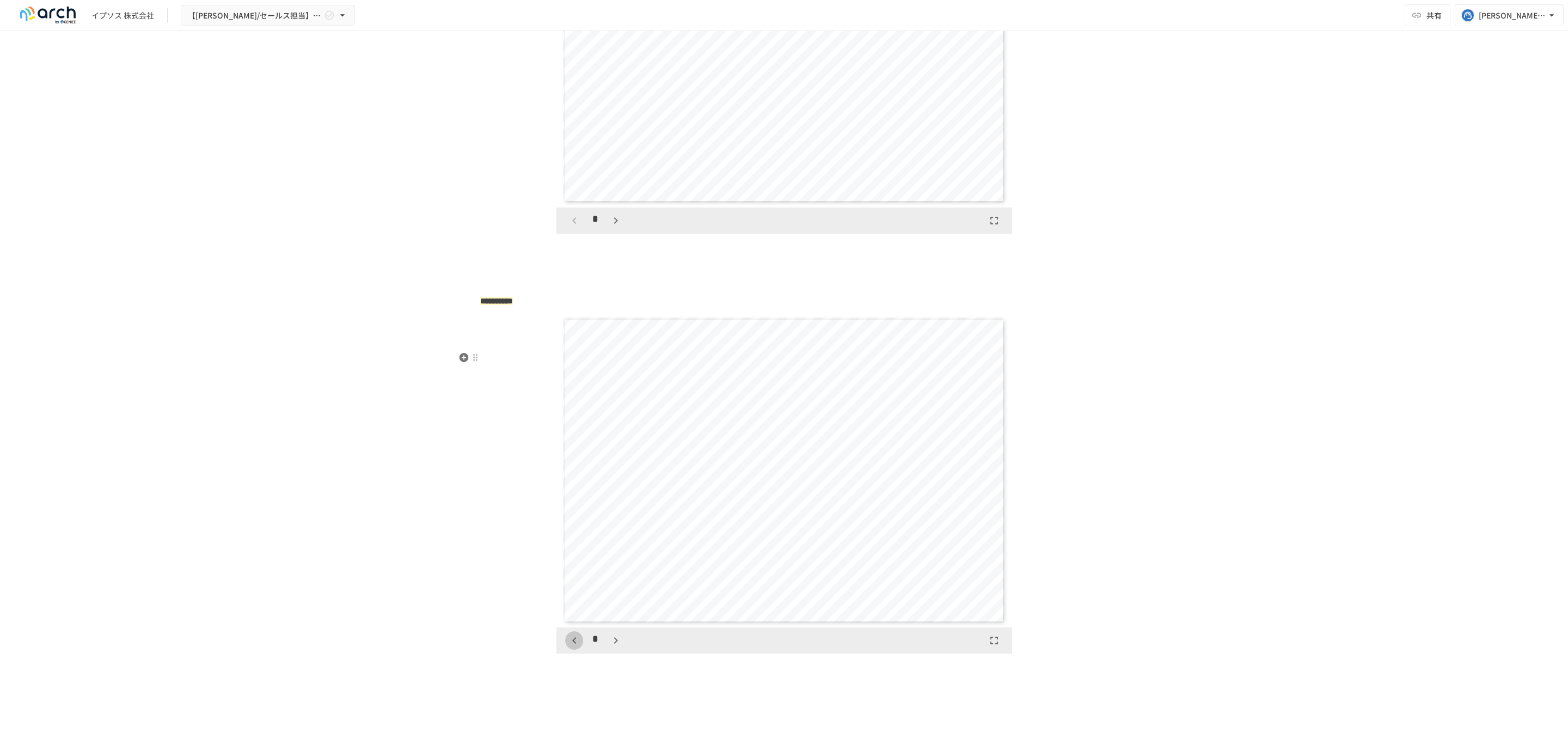
click at [568, 647] on icon "button" at bounding box center [574, 640] width 13 height 13
click at [610, 647] on icon "button" at bounding box center [616, 640] width 13 height 13
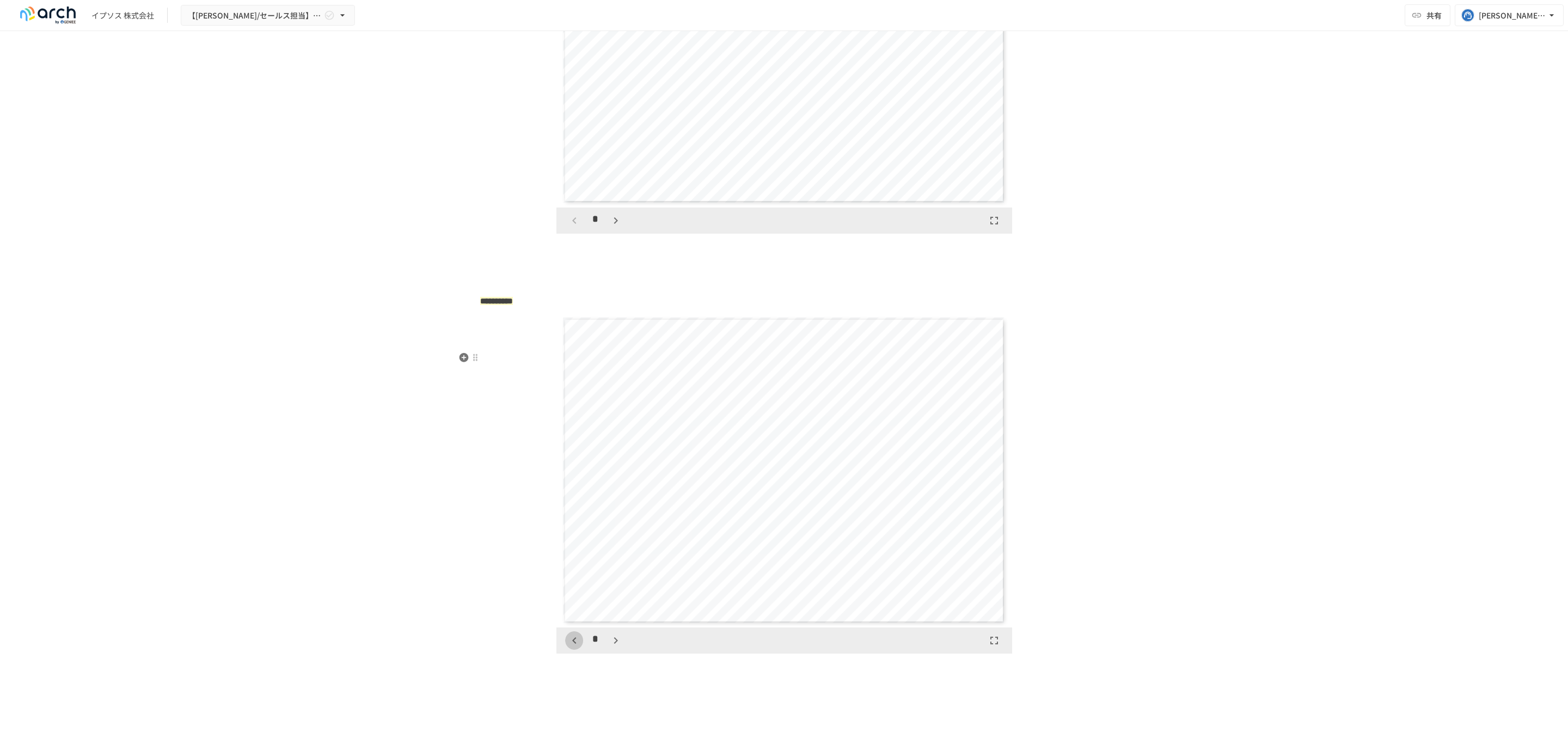
click at [572, 643] on icon "button" at bounding box center [574, 640] width 4 height 6
click at [610, 647] on icon "button" at bounding box center [616, 640] width 13 height 13
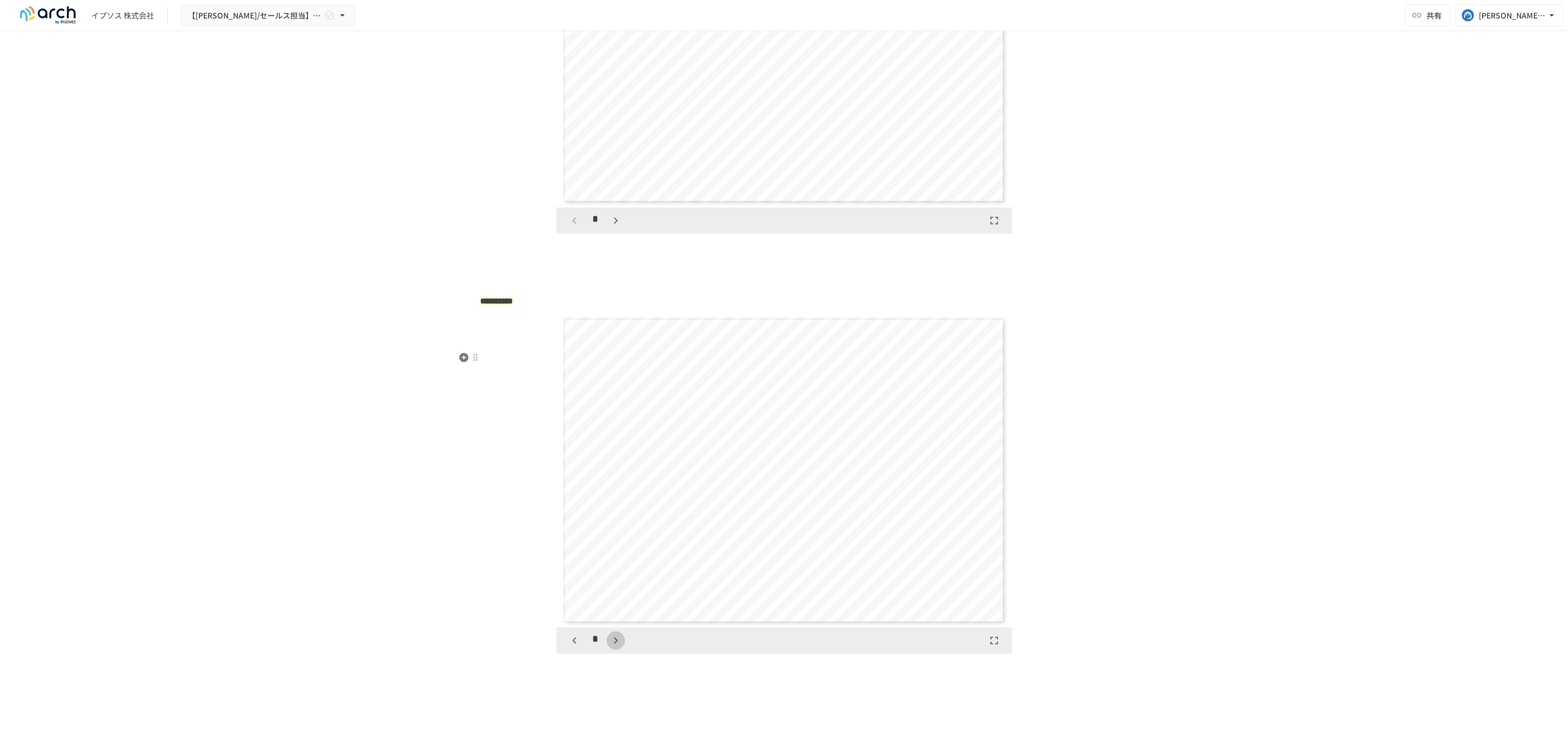
click at [610, 647] on icon "button" at bounding box center [616, 640] width 13 height 13
click at [613, 650] on button "button" at bounding box center [622, 640] width 19 height 19
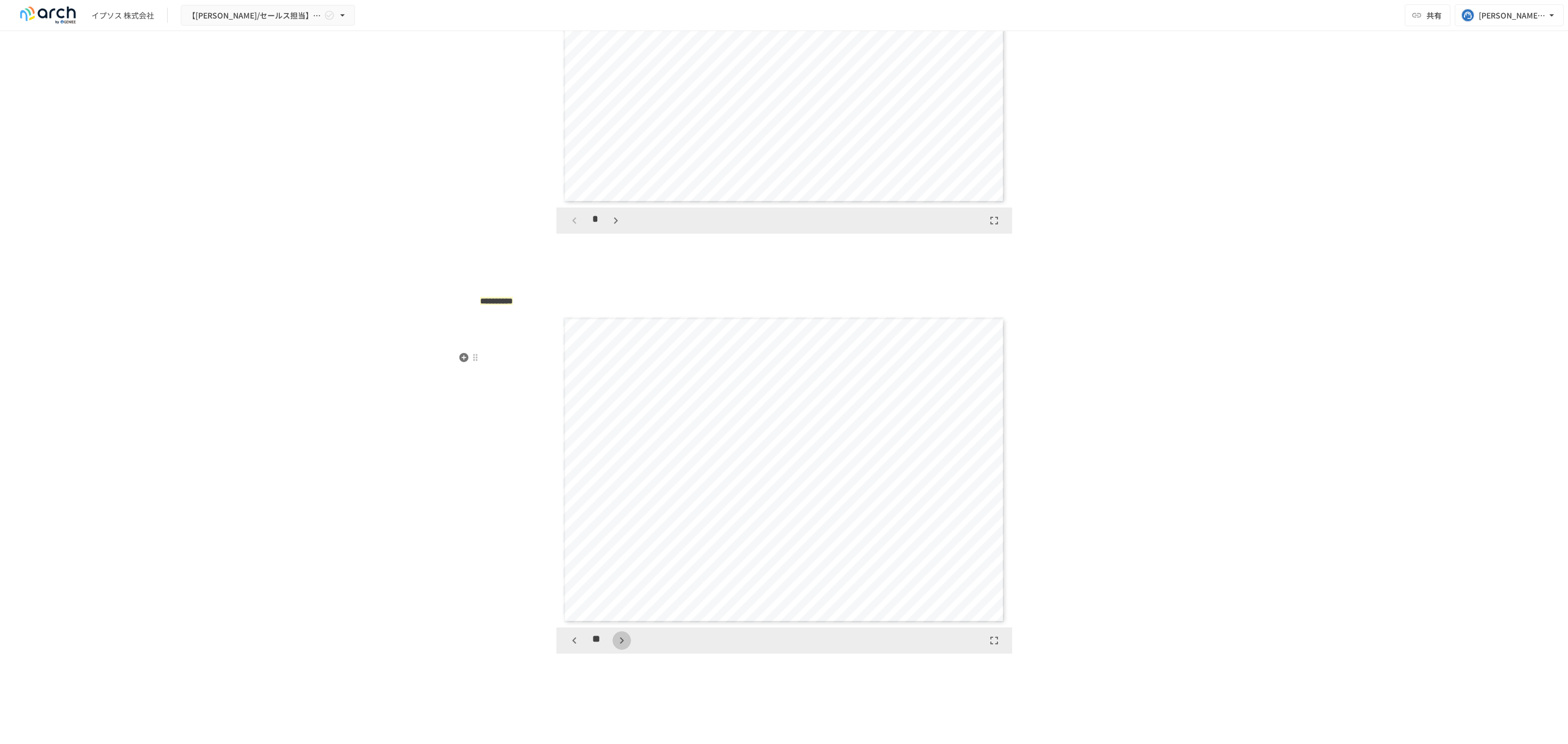
click at [613, 650] on button "button" at bounding box center [622, 640] width 19 height 19
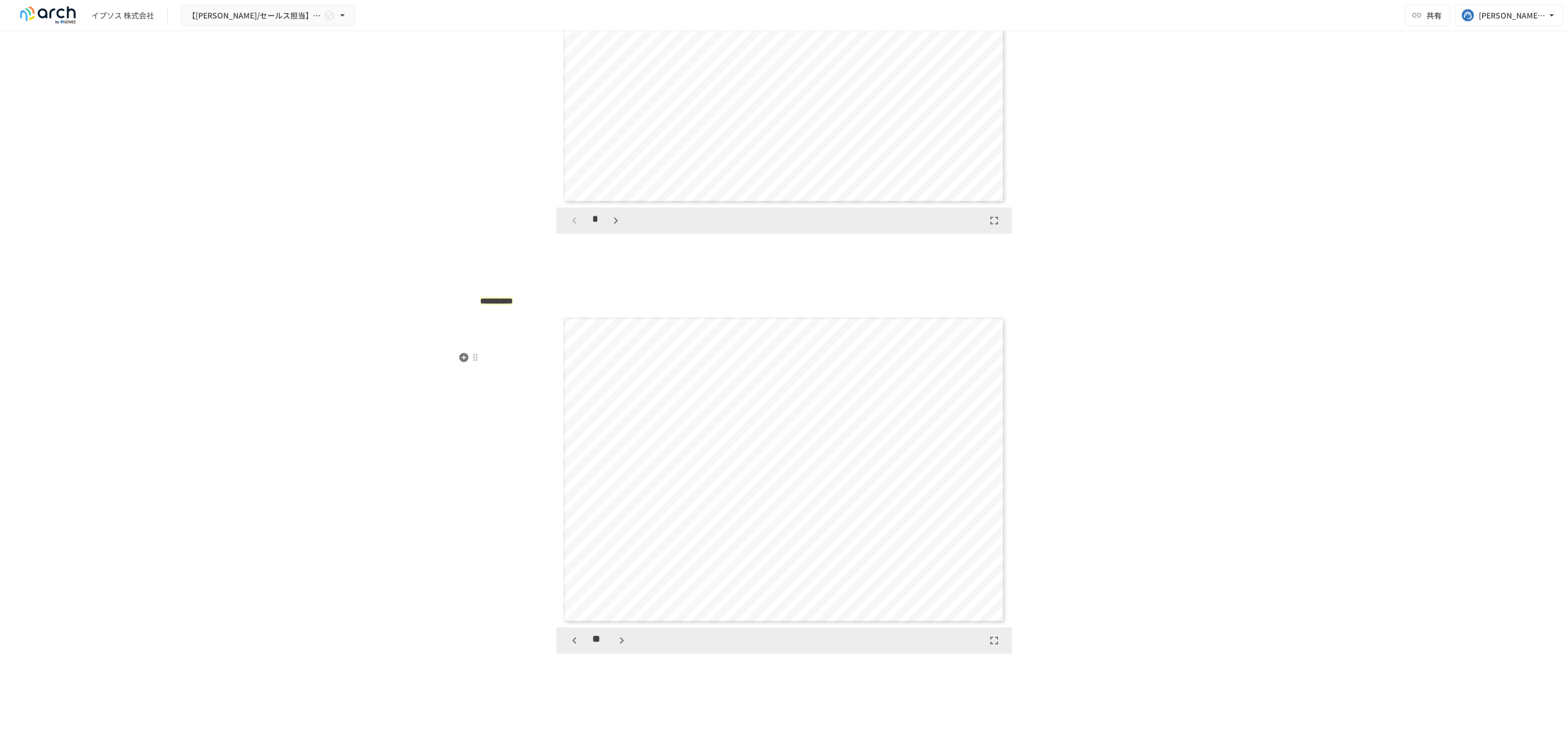
scroll to position [5345, 0]
click at [618, 647] on icon "button" at bounding box center [622, 640] width 13 height 13
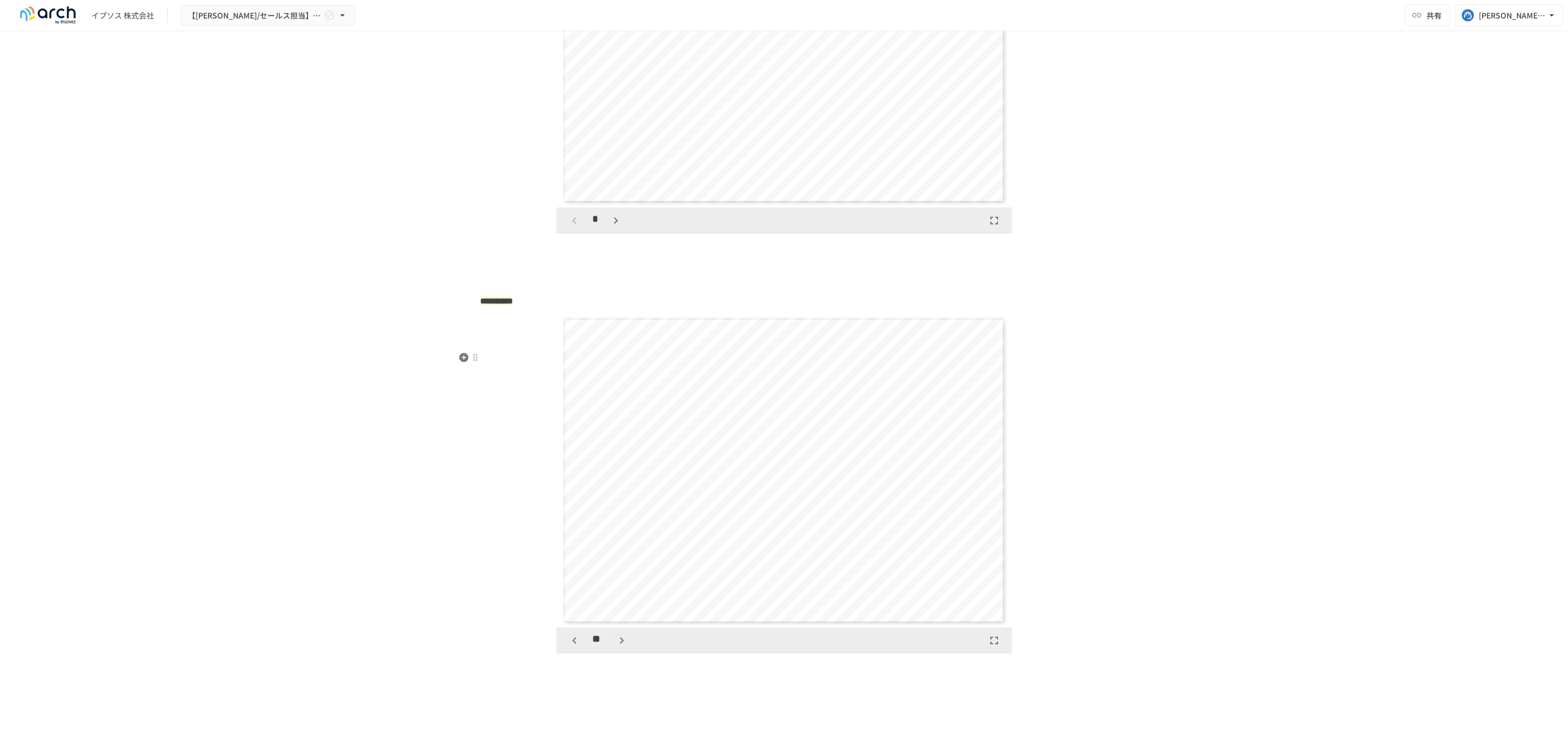
click at [618, 647] on icon "button" at bounding box center [622, 640] width 13 height 13
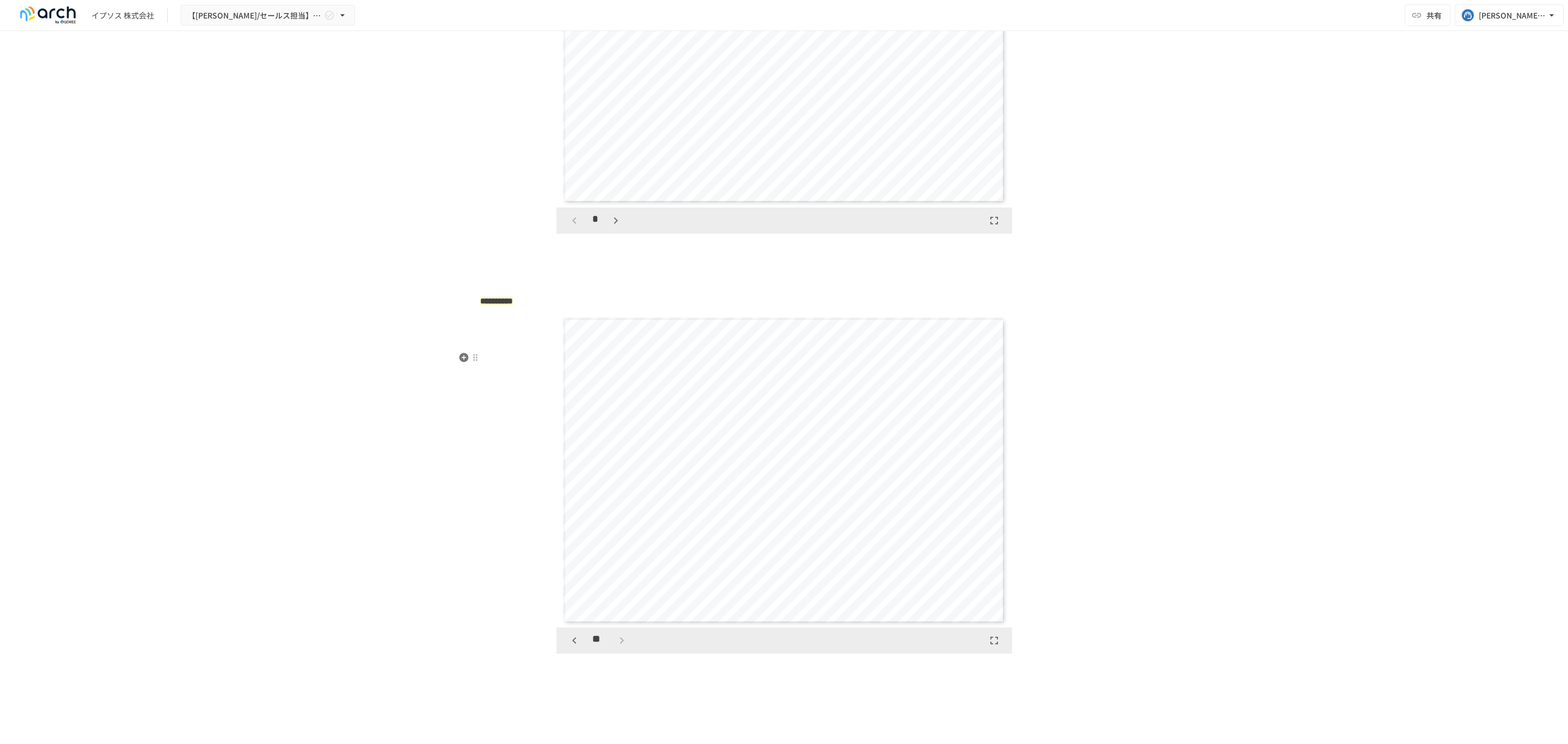
click at [618, 650] on div "**" at bounding box center [598, 640] width 66 height 19
click at [570, 647] on icon "button" at bounding box center [574, 640] width 13 height 13
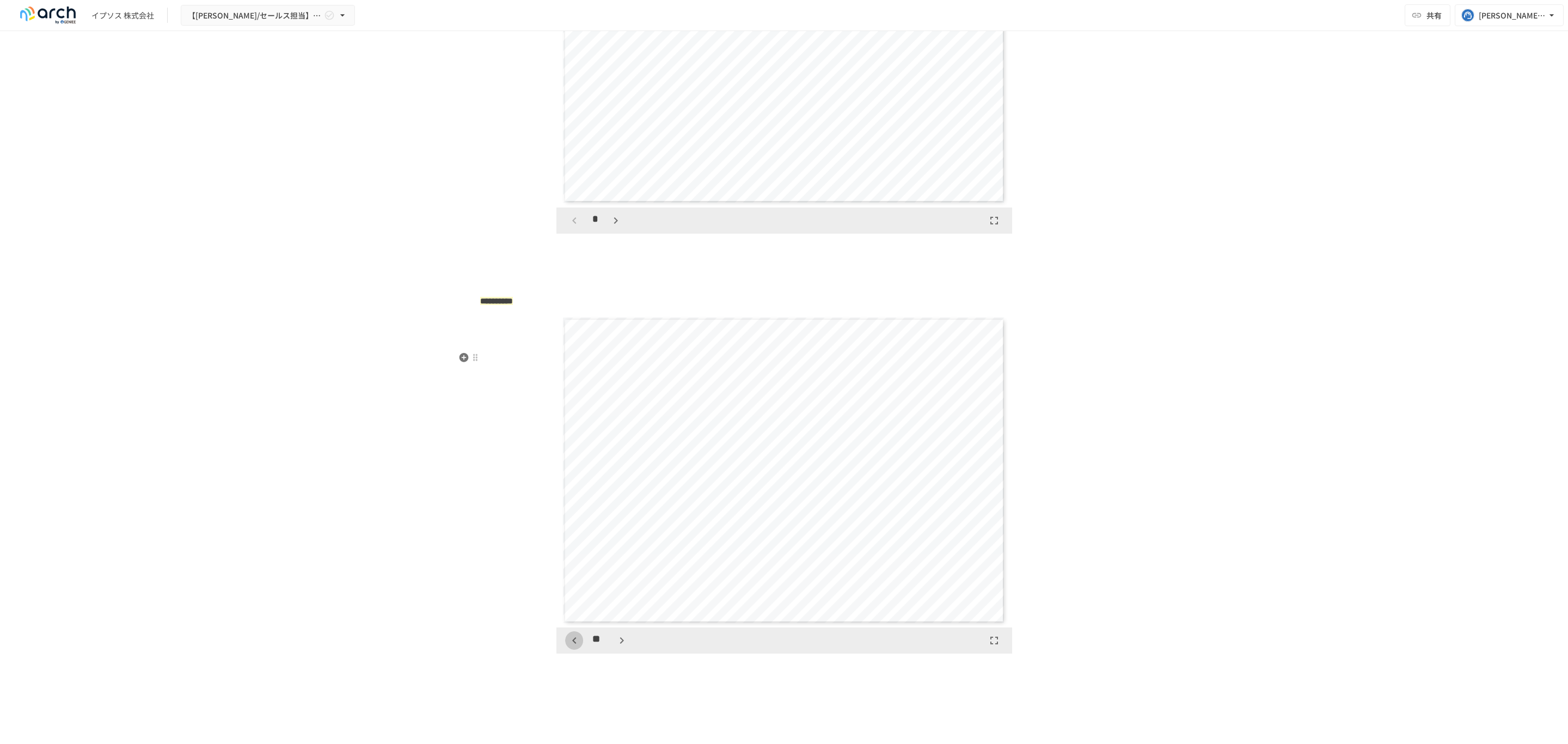
click at [570, 647] on icon "button" at bounding box center [574, 640] width 13 height 13
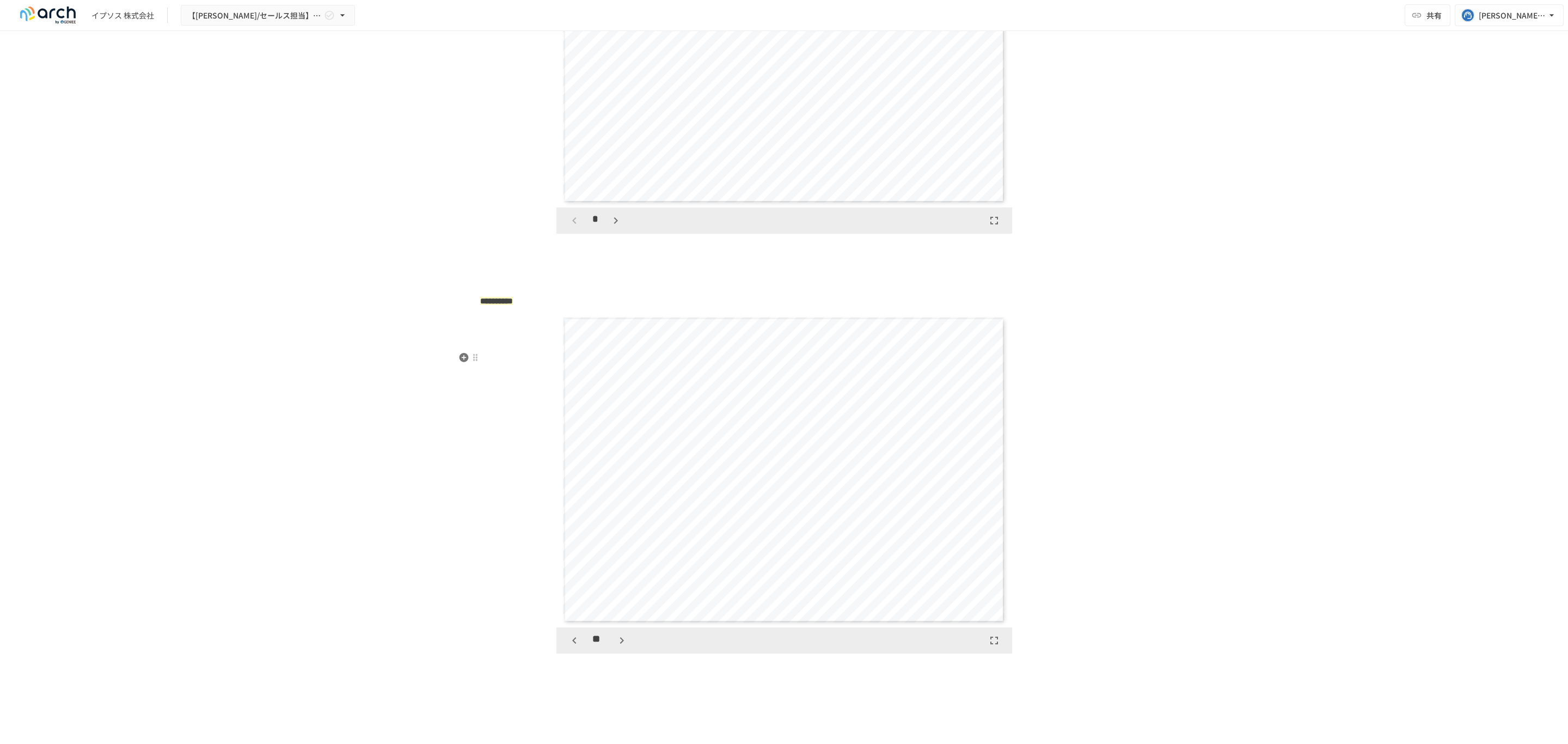
click at [570, 647] on icon "button" at bounding box center [574, 640] width 13 height 13
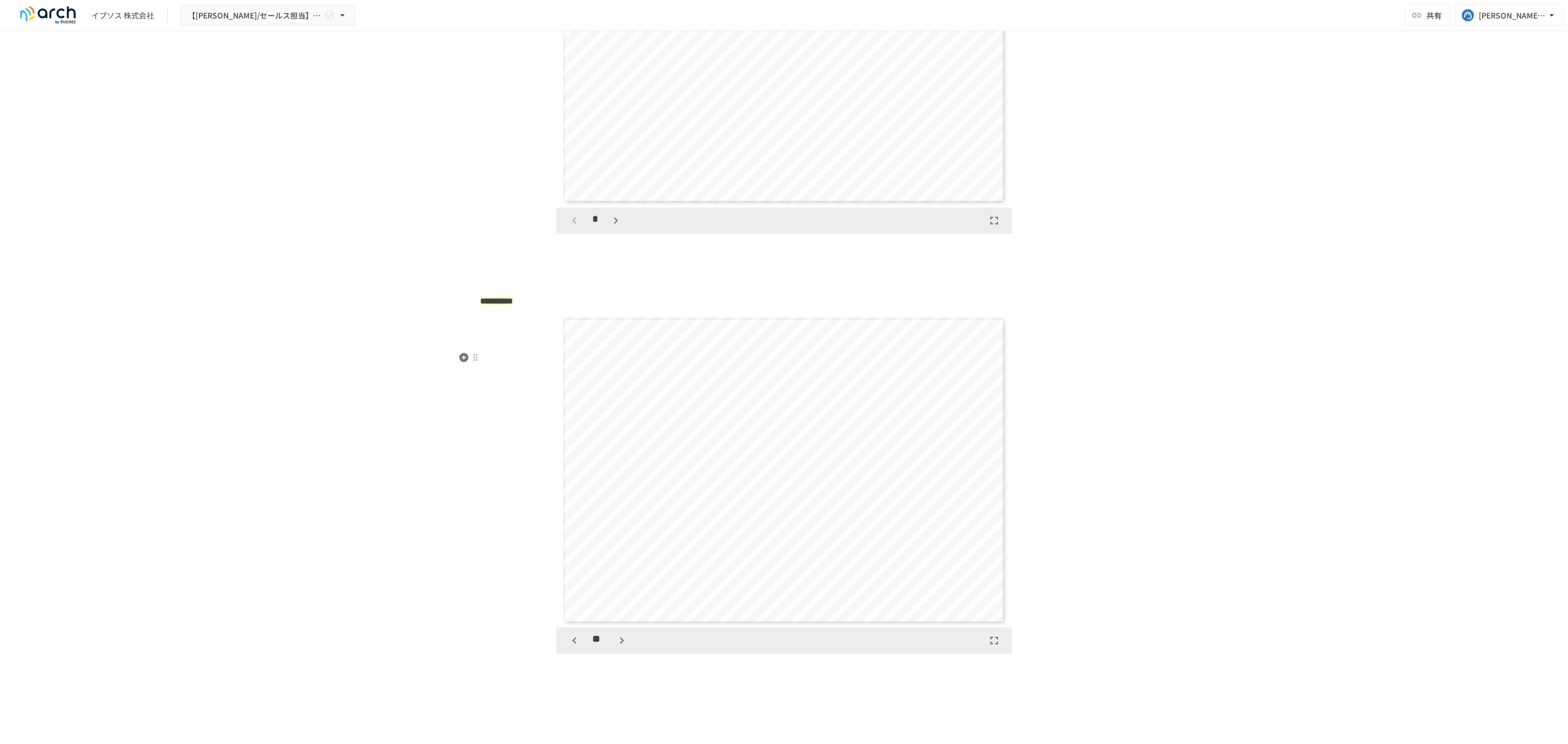
click at [570, 647] on icon "button" at bounding box center [574, 640] width 13 height 13
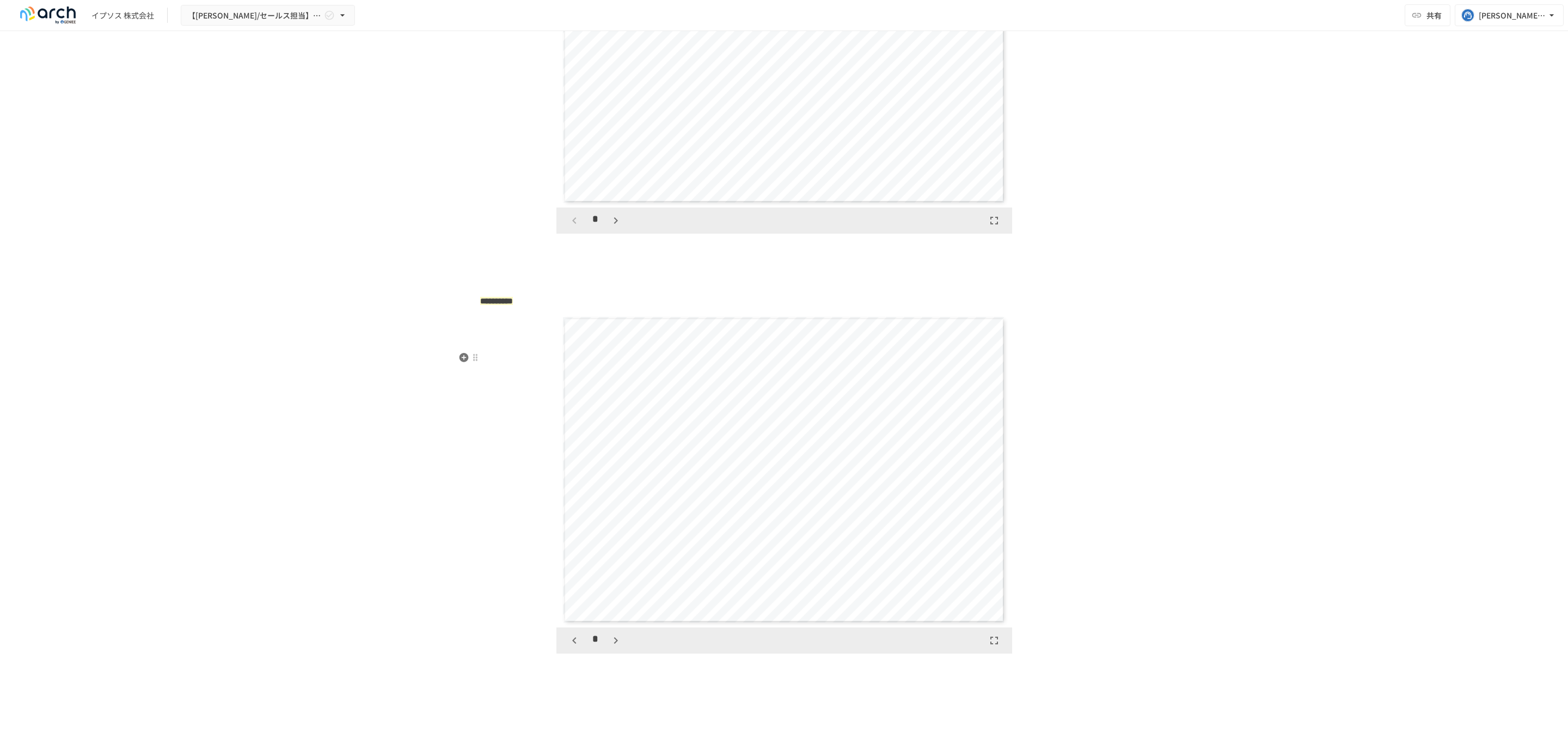
click at [570, 647] on icon "button" at bounding box center [574, 640] width 13 height 13
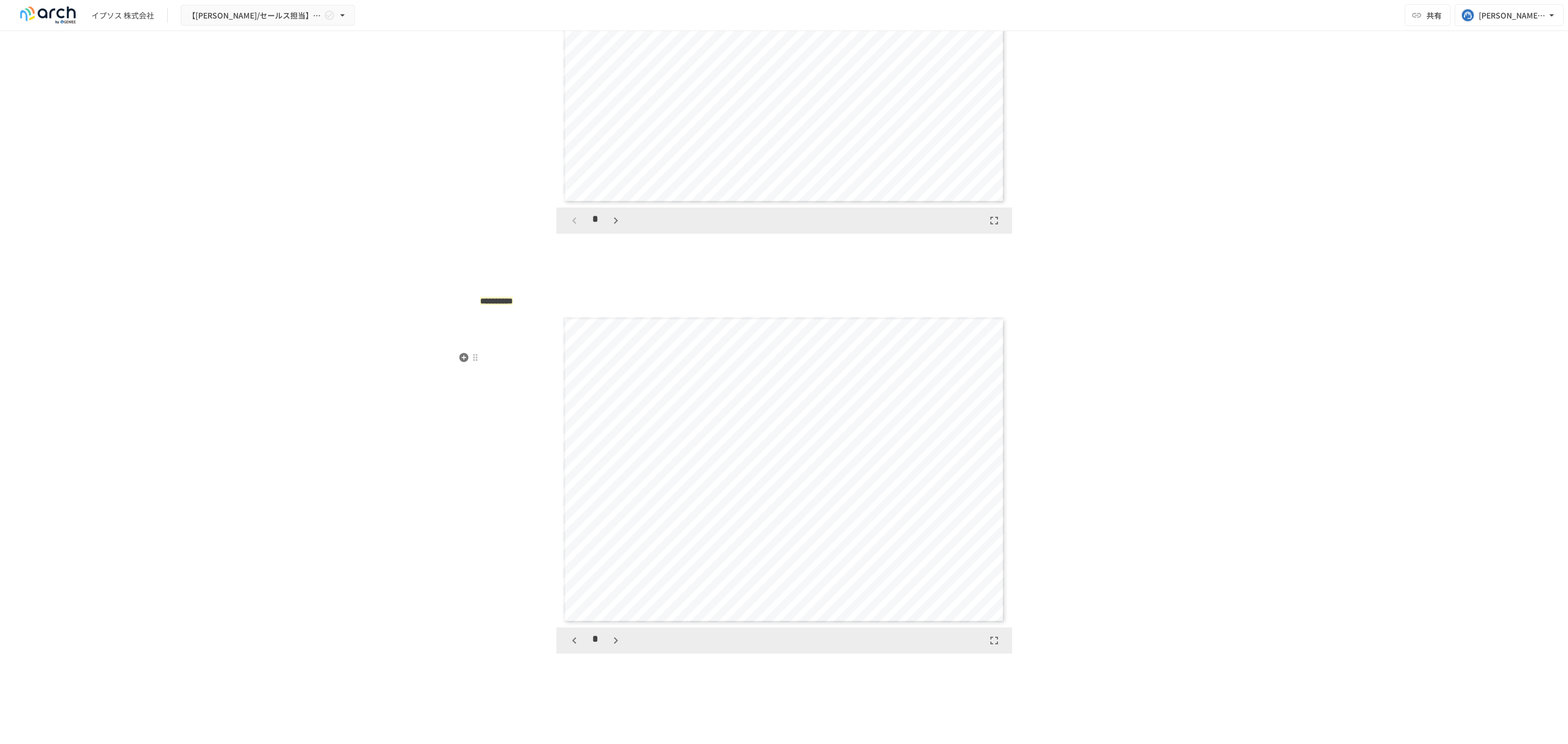
scroll to position [314, 0]
click at [570, 647] on icon "button" at bounding box center [574, 640] width 13 height 13
click at [570, 650] on div "*" at bounding box center [595, 640] width 60 height 19
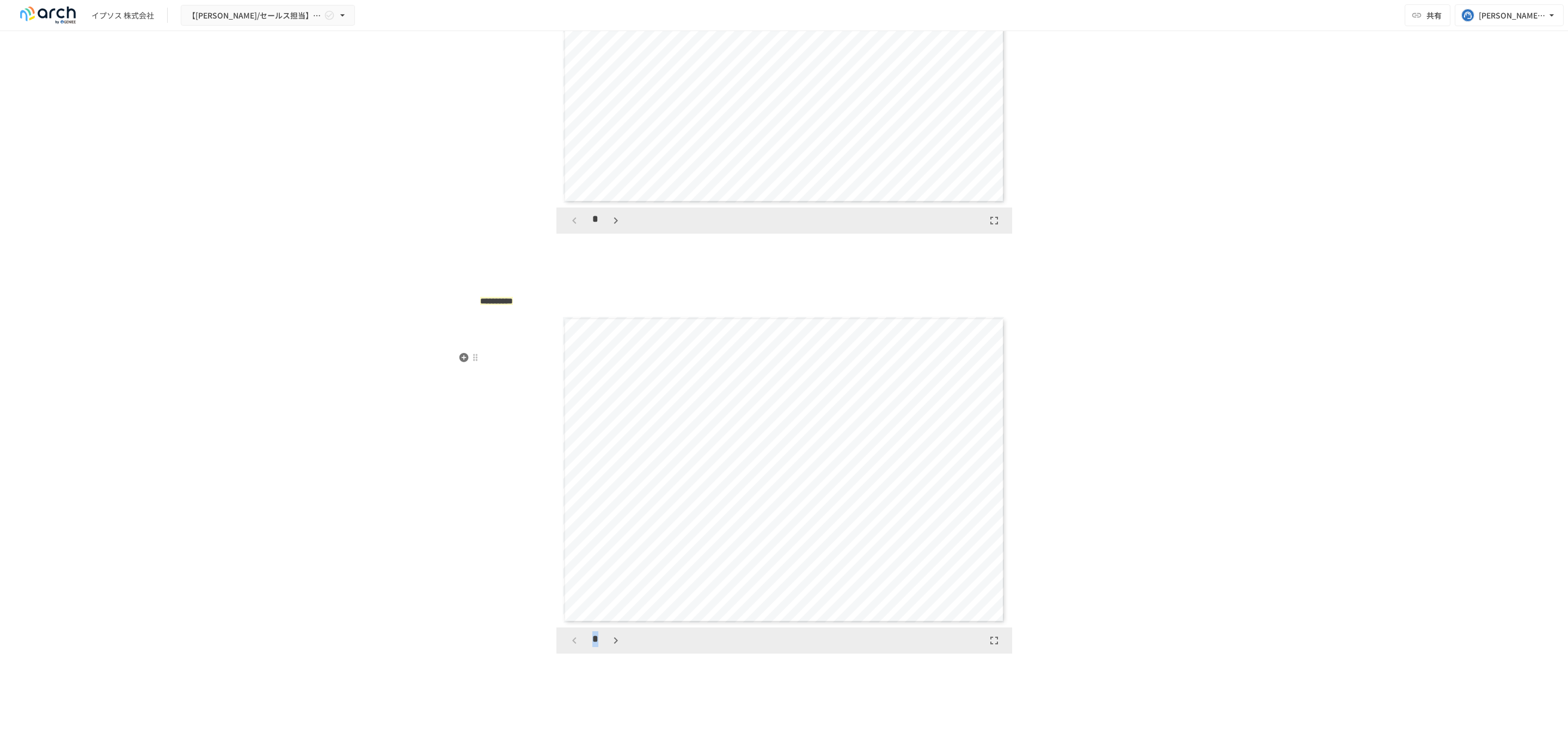
click at [570, 650] on div "*" at bounding box center [595, 640] width 60 height 19
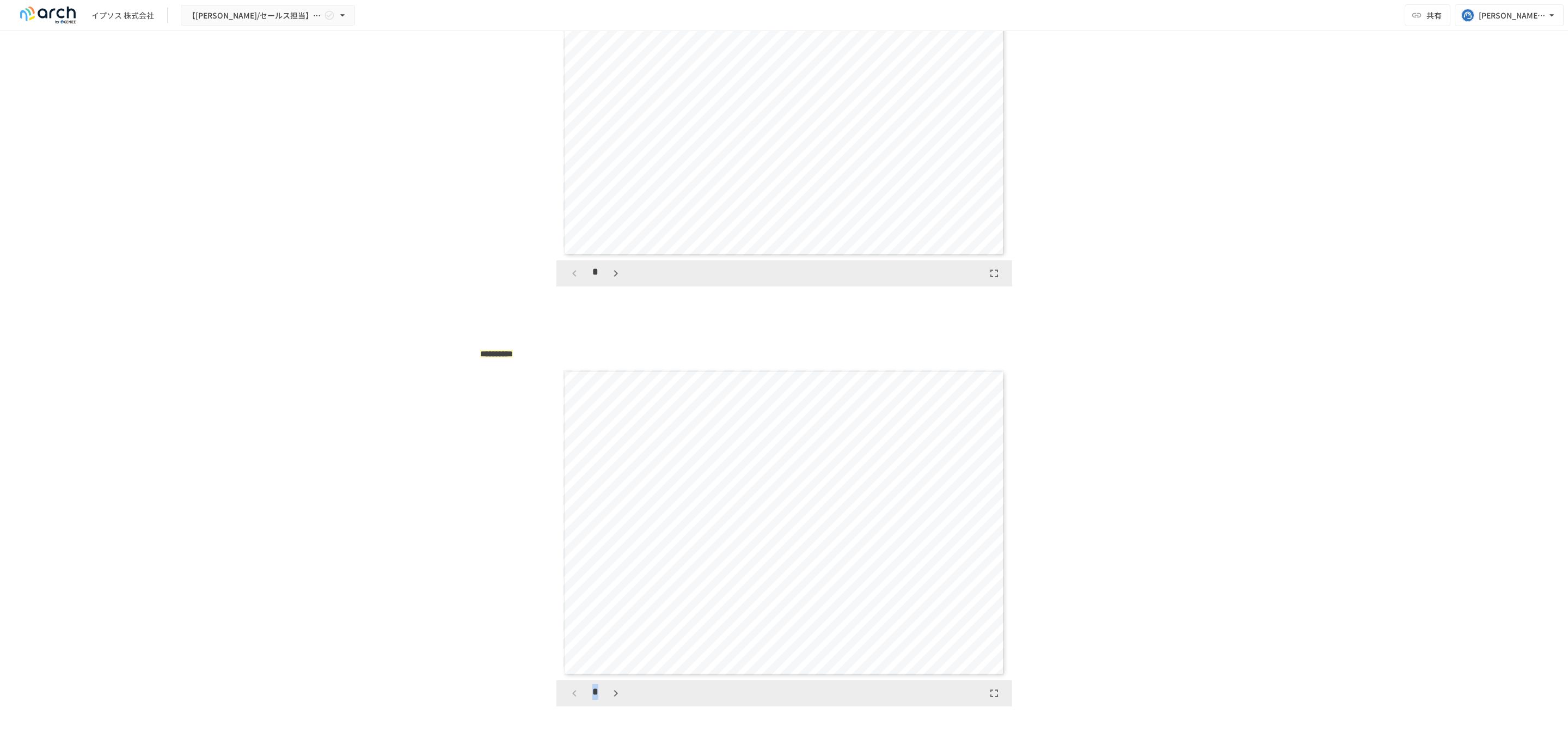
scroll to position [1888, 0]
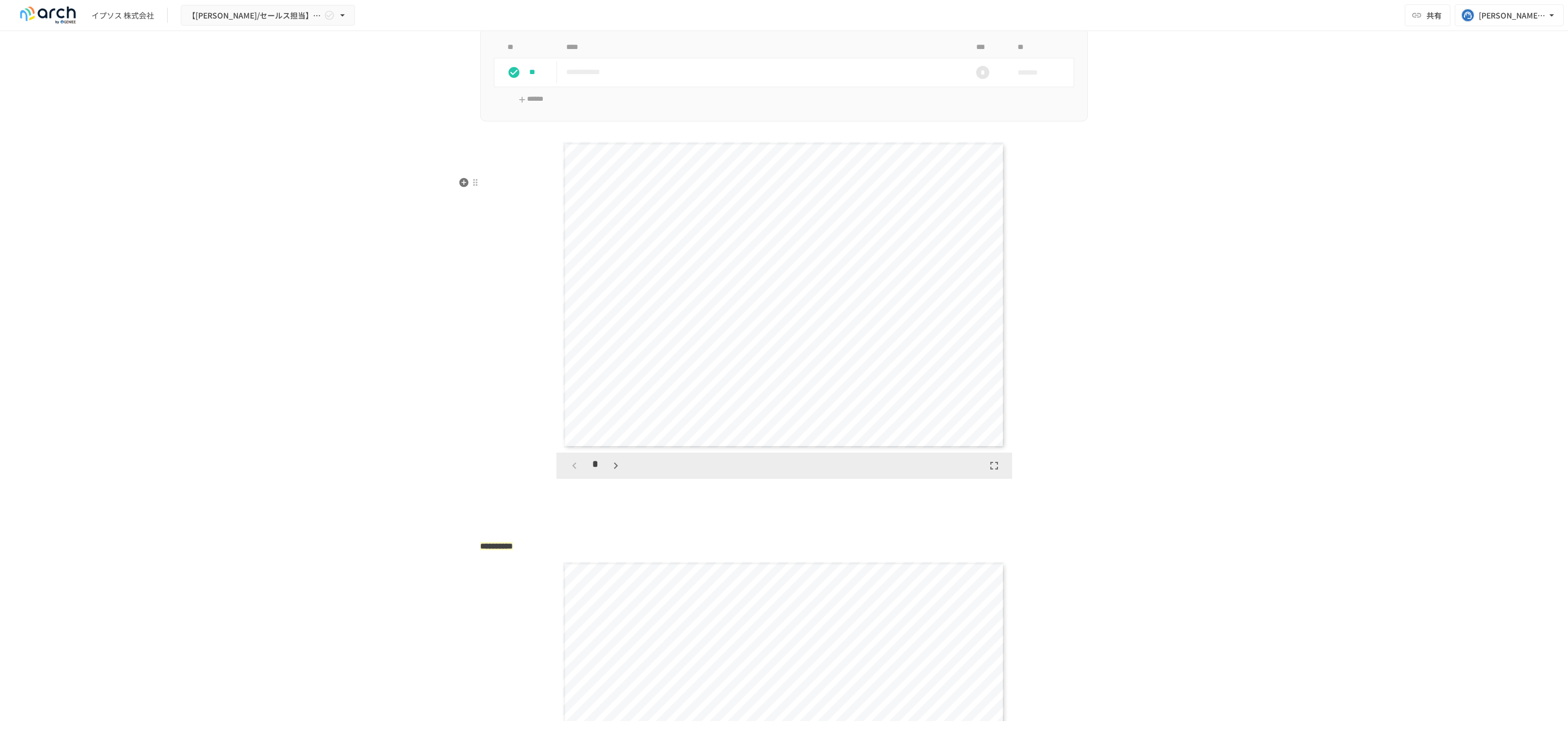
click at [615, 472] on icon "button" at bounding box center [616, 465] width 13 height 13
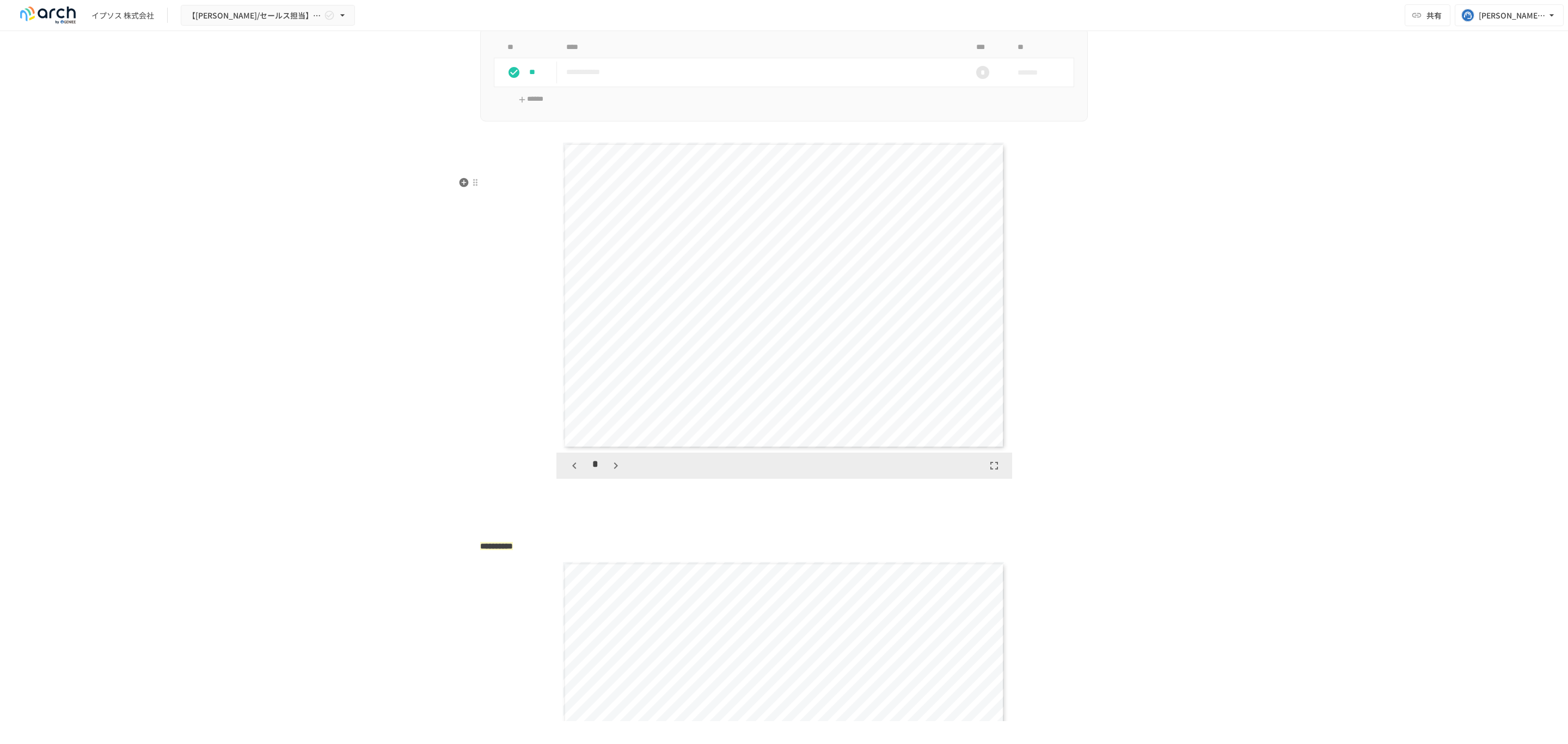
click at [615, 472] on icon "button" at bounding box center [616, 465] width 13 height 13
click at [615, 472] on icon "button" at bounding box center [622, 465] width 13 height 13
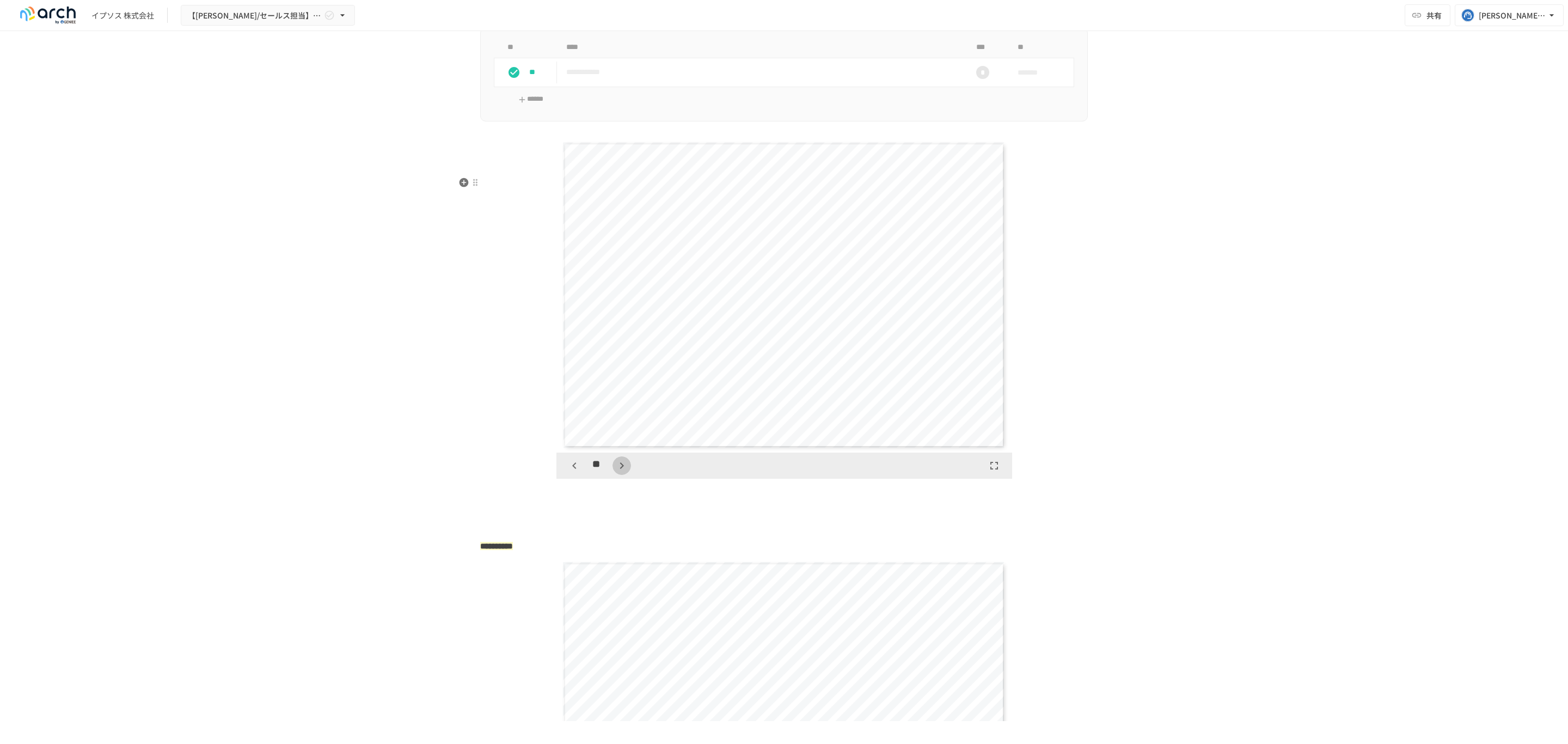
click at [615, 472] on icon "button" at bounding box center [622, 465] width 13 height 13
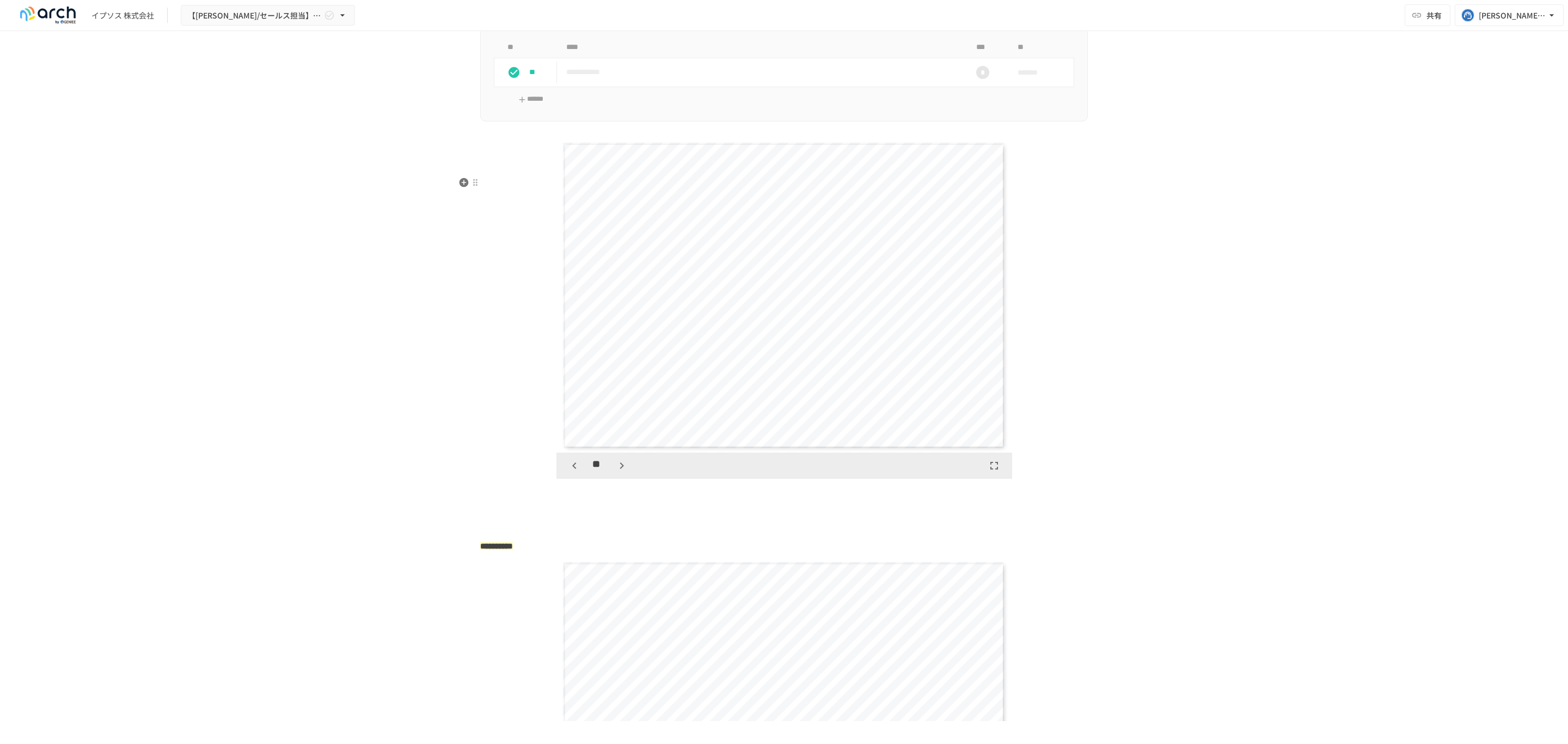
click at [613, 474] on button "button" at bounding box center [622, 466] width 19 height 19
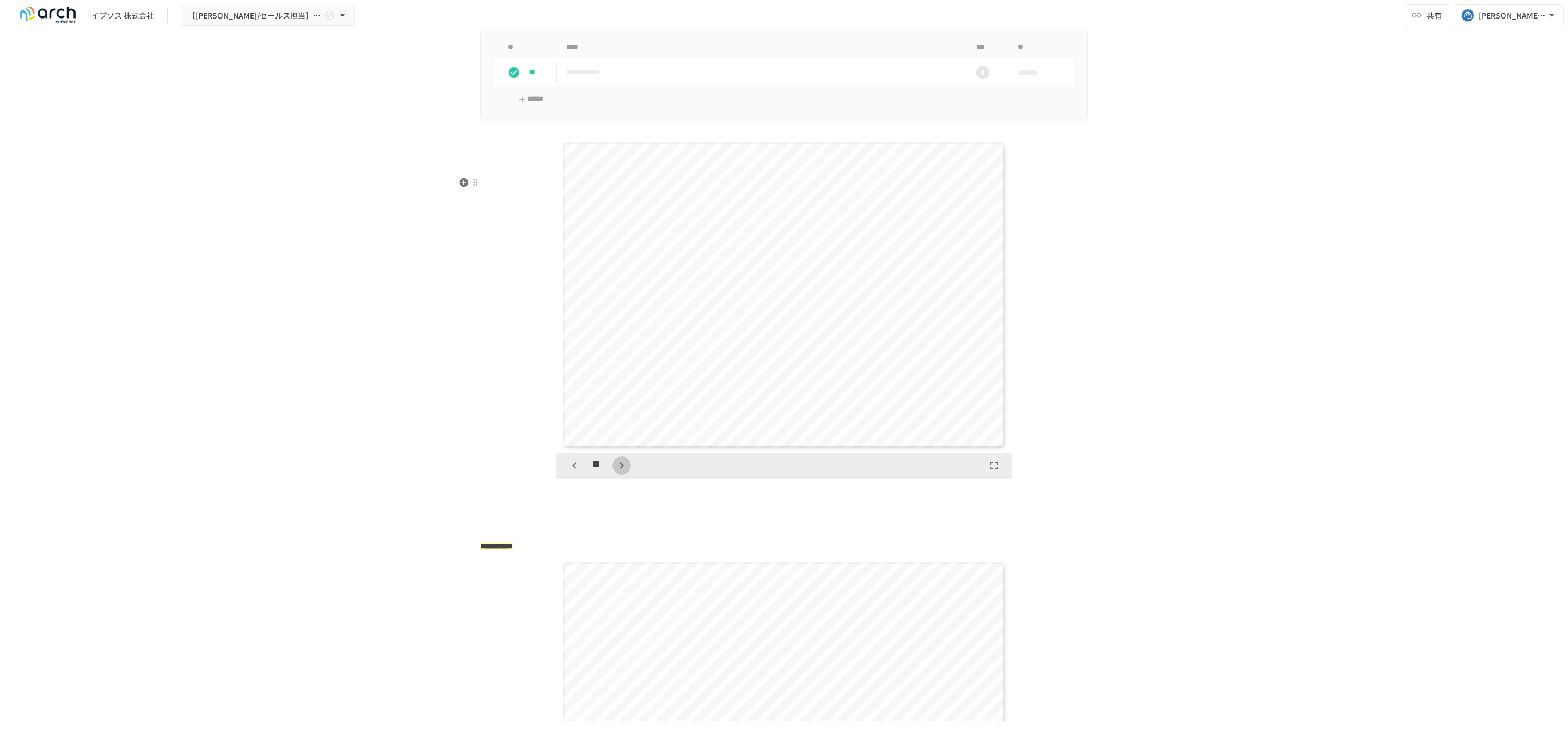
click at [613, 474] on button "button" at bounding box center [622, 466] width 19 height 19
click at [613, 474] on button "button" at bounding box center [622, 466] width 19 height 19
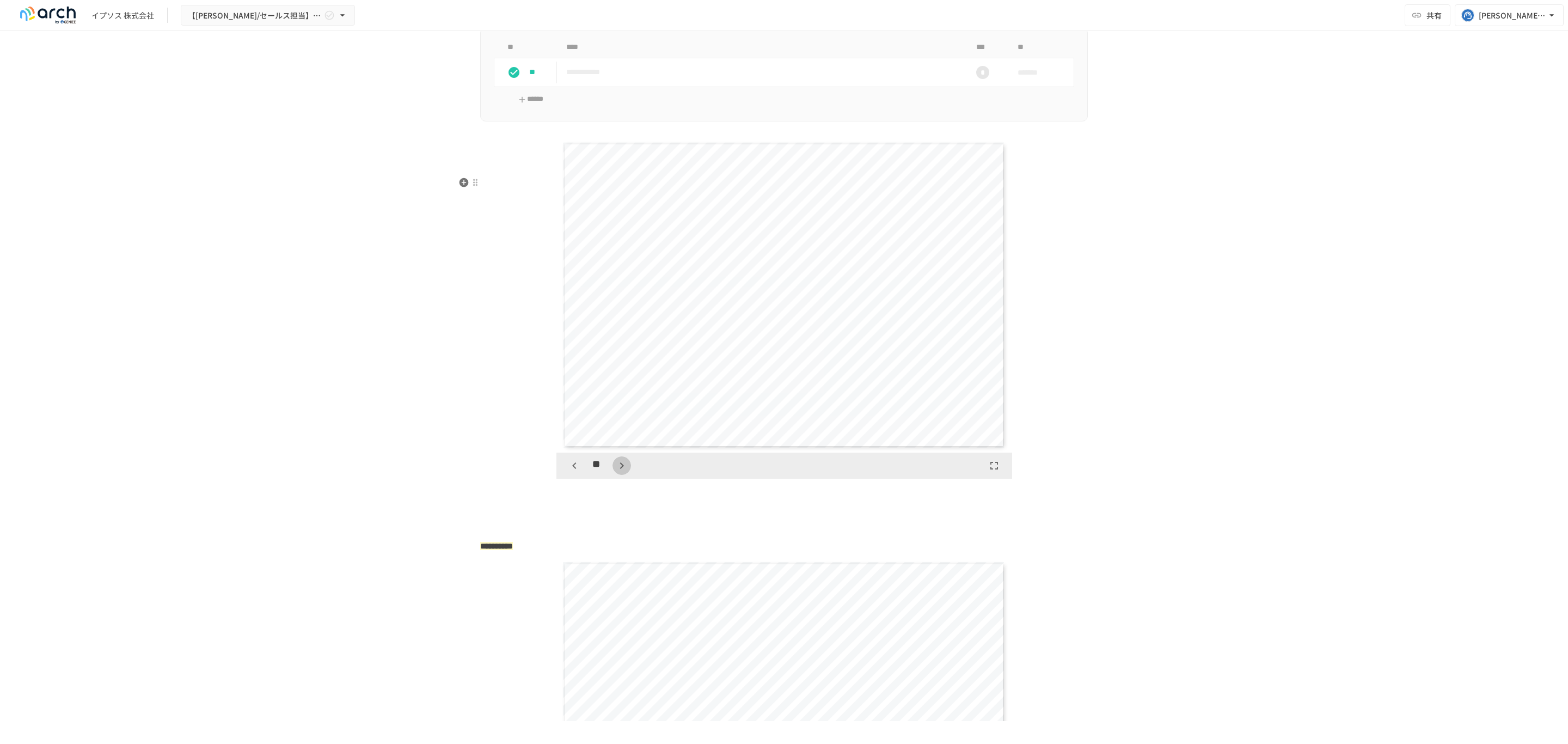
scroll to position [7861, 0]
click at [613, 474] on div "**" at bounding box center [598, 466] width 66 height 19
click at [572, 472] on icon "button" at bounding box center [574, 465] width 13 height 13
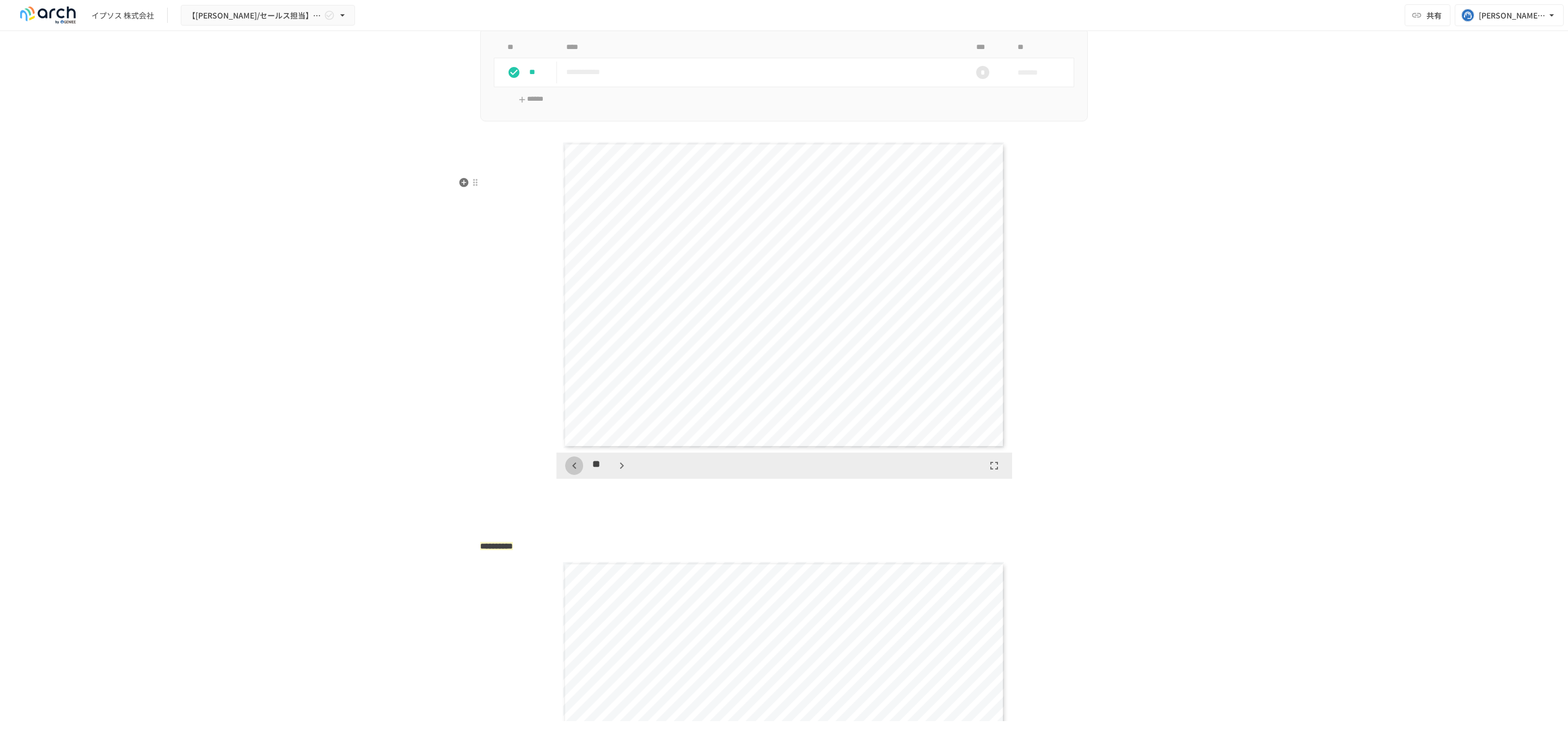
click at [572, 472] on icon "button" at bounding box center [574, 465] width 13 height 13
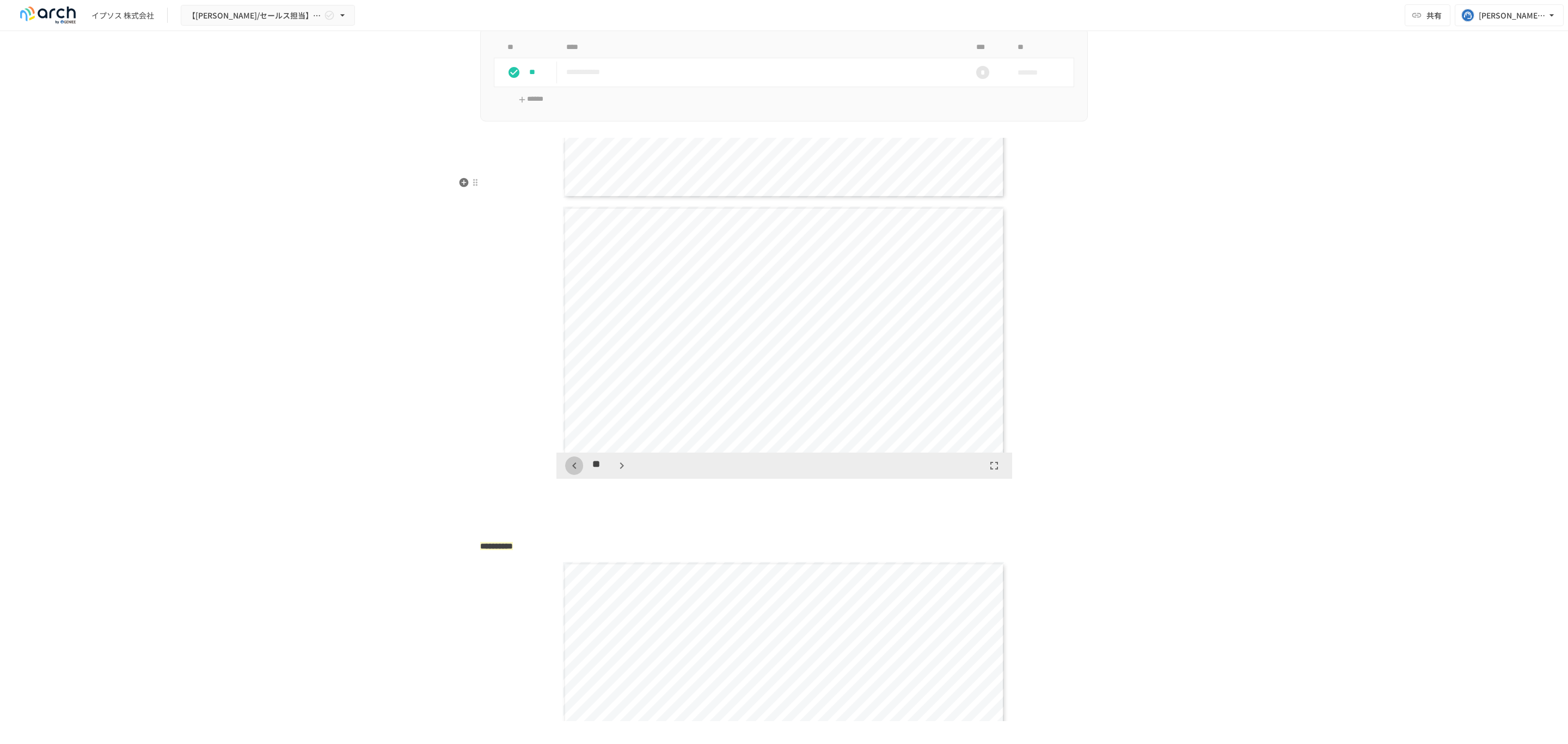
click at [572, 472] on icon "button" at bounding box center [574, 465] width 13 height 13
click at [619, 472] on icon "button" at bounding box center [622, 465] width 13 height 13
click at [615, 472] on icon "button" at bounding box center [622, 465] width 13 height 13
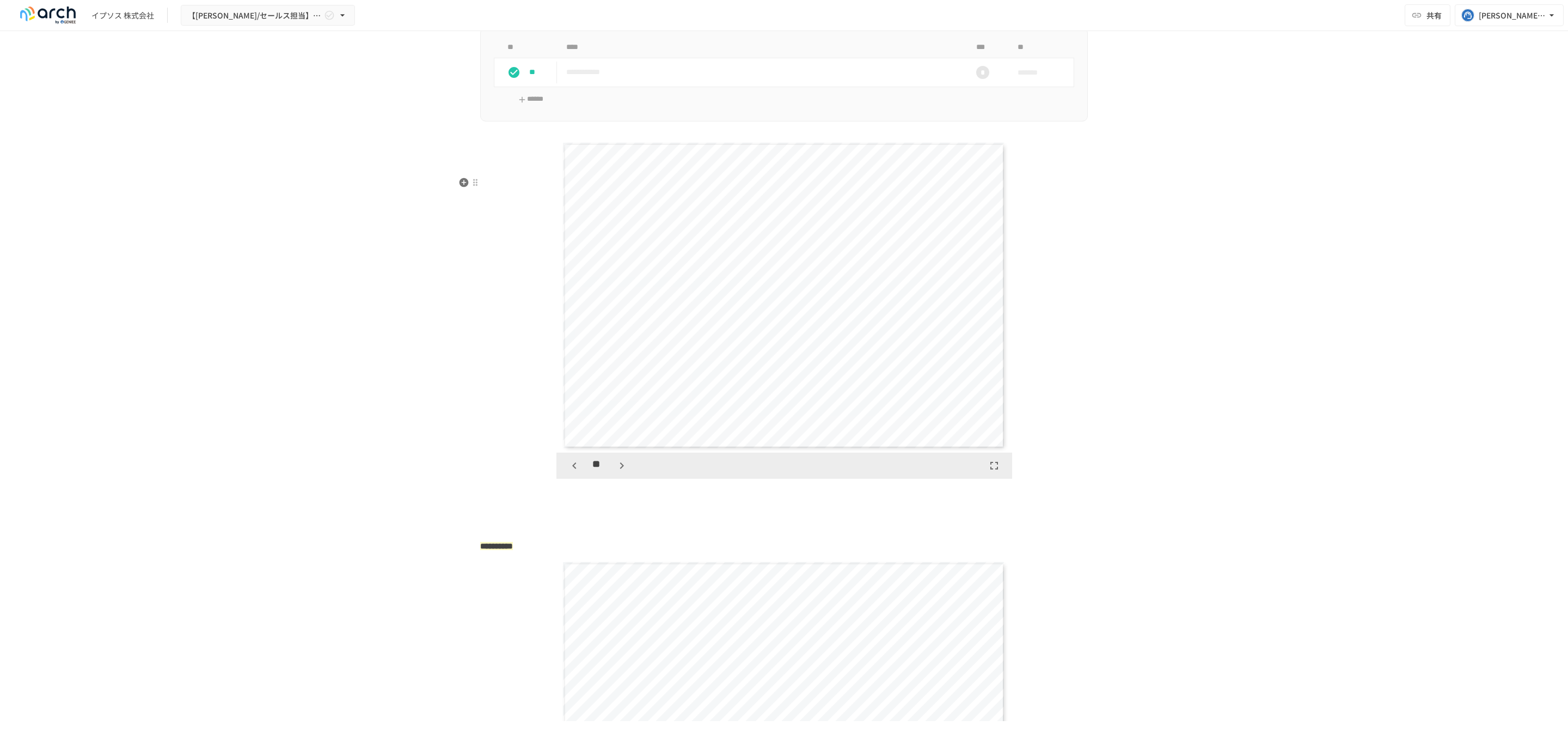
click at [571, 472] on icon "button" at bounding box center [574, 465] width 13 height 13
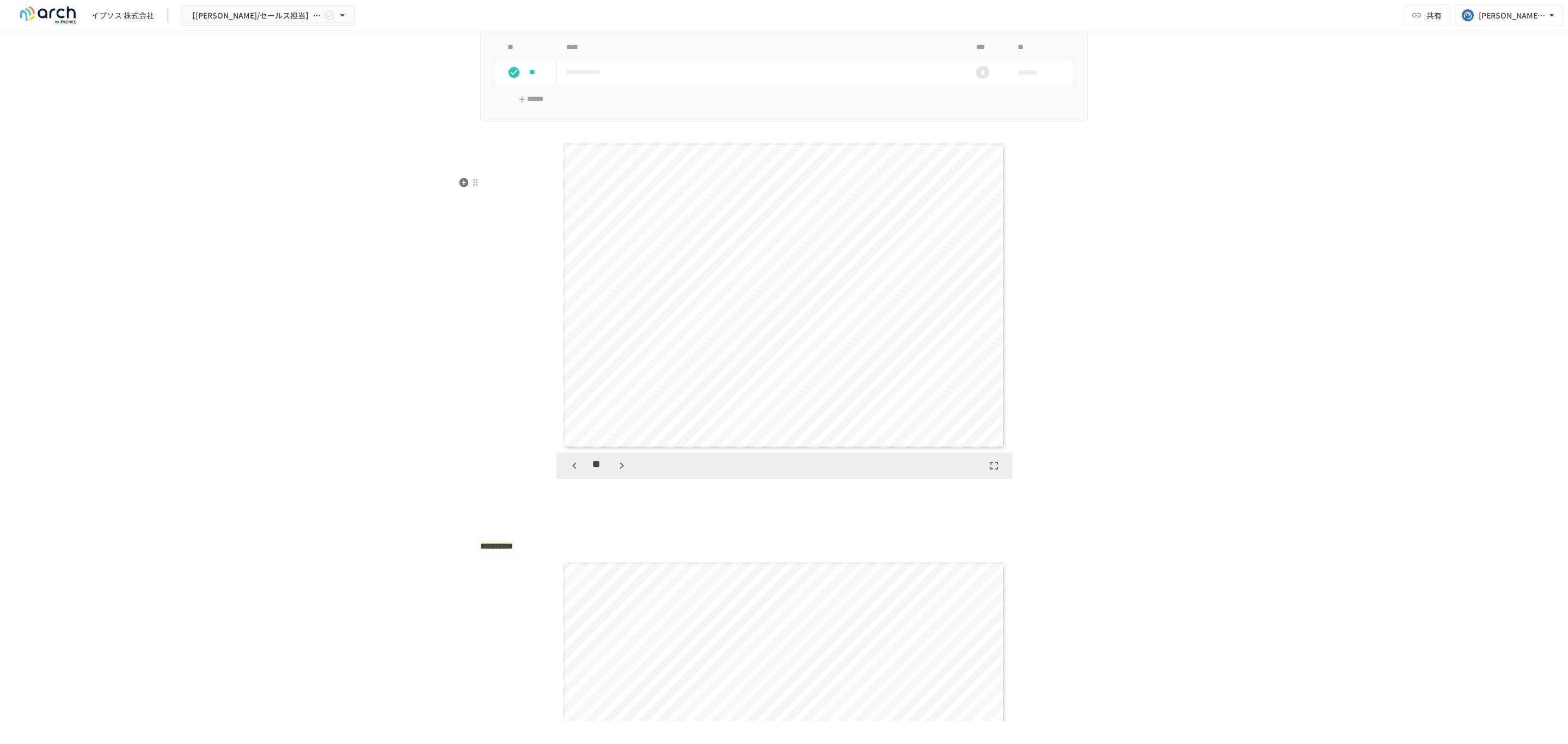
click at [571, 472] on icon "button" at bounding box center [574, 465] width 13 height 13
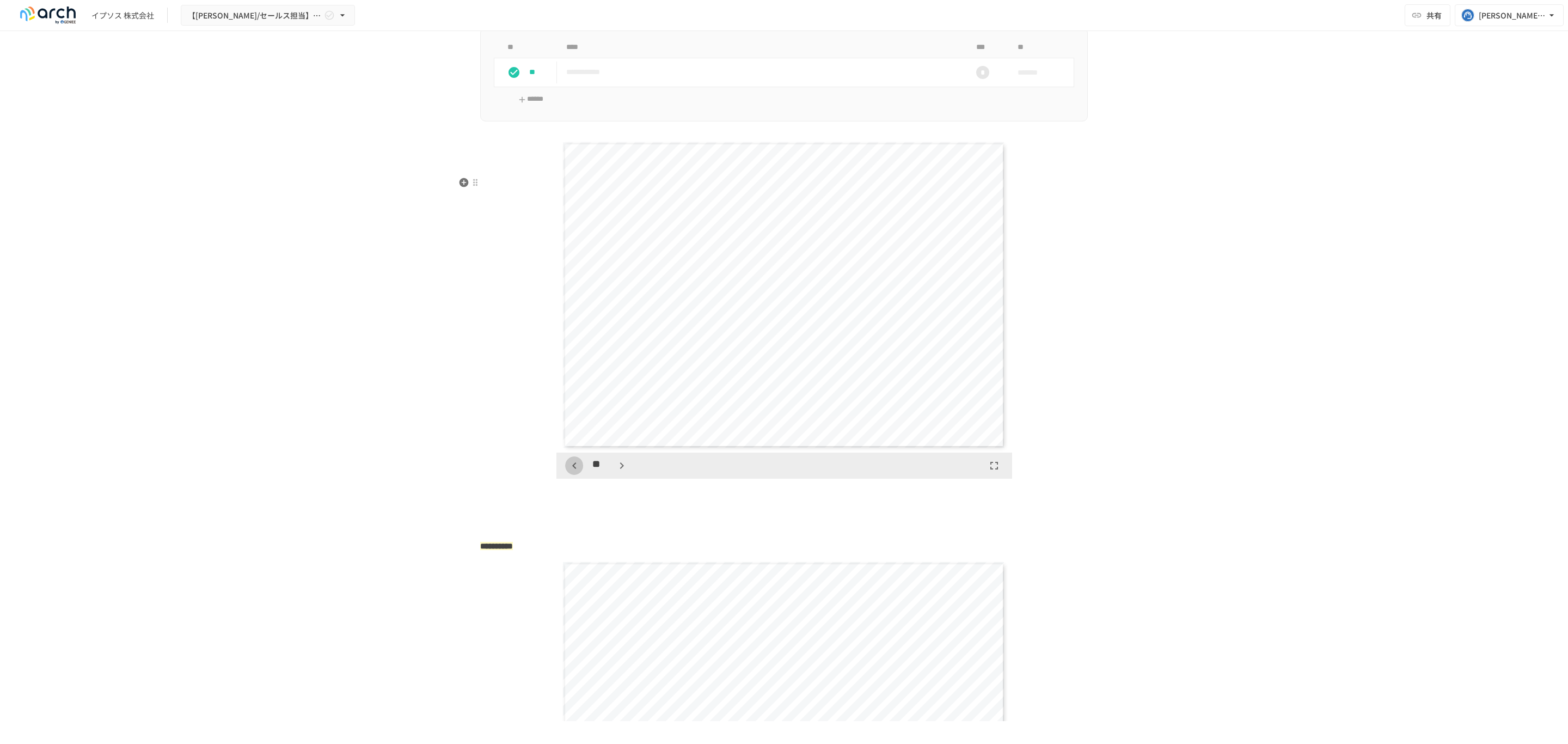
click at [571, 472] on icon "button" at bounding box center [574, 465] width 13 height 13
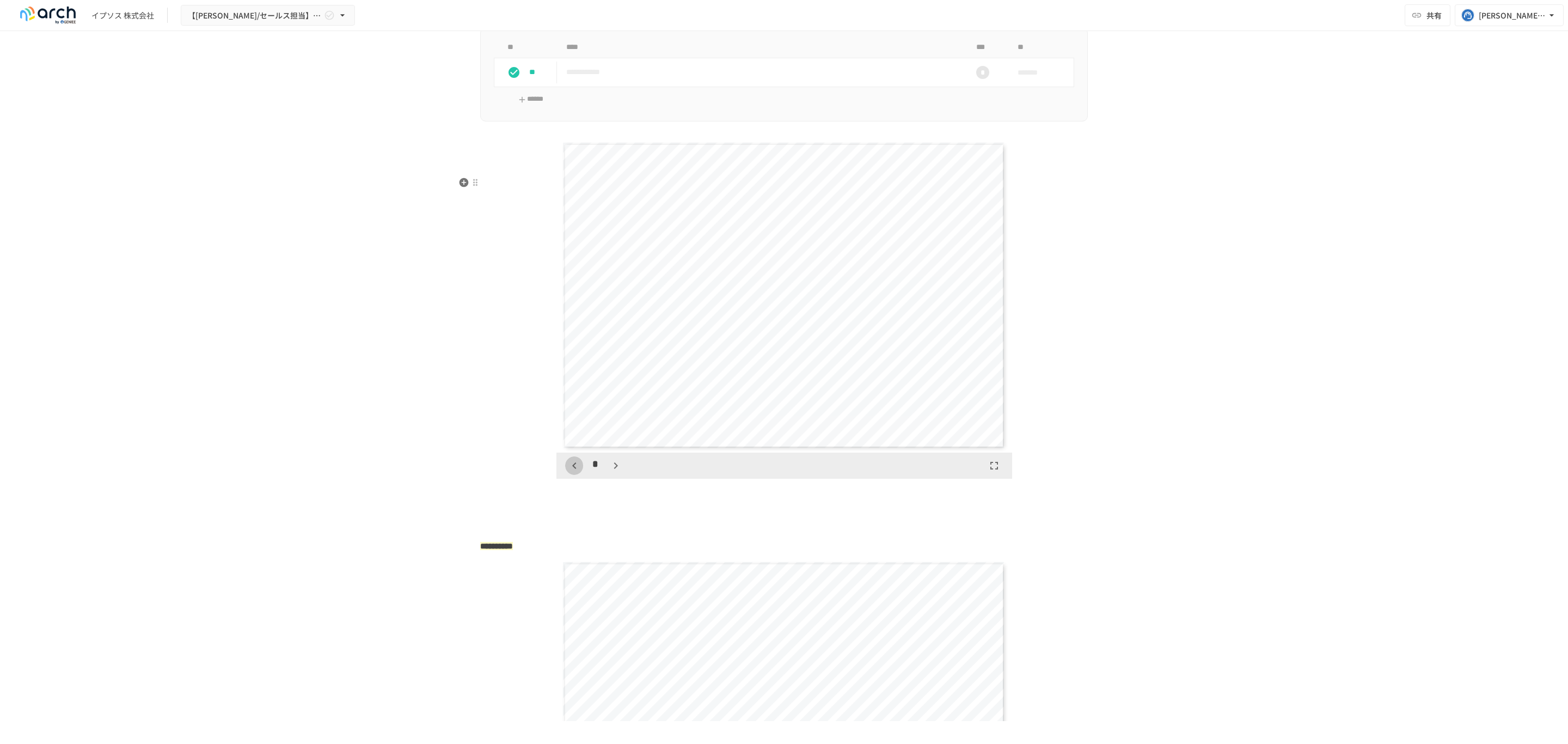
click at [571, 472] on icon "button" at bounding box center [574, 465] width 13 height 13
click at [613, 472] on icon "button" at bounding box center [616, 465] width 13 height 13
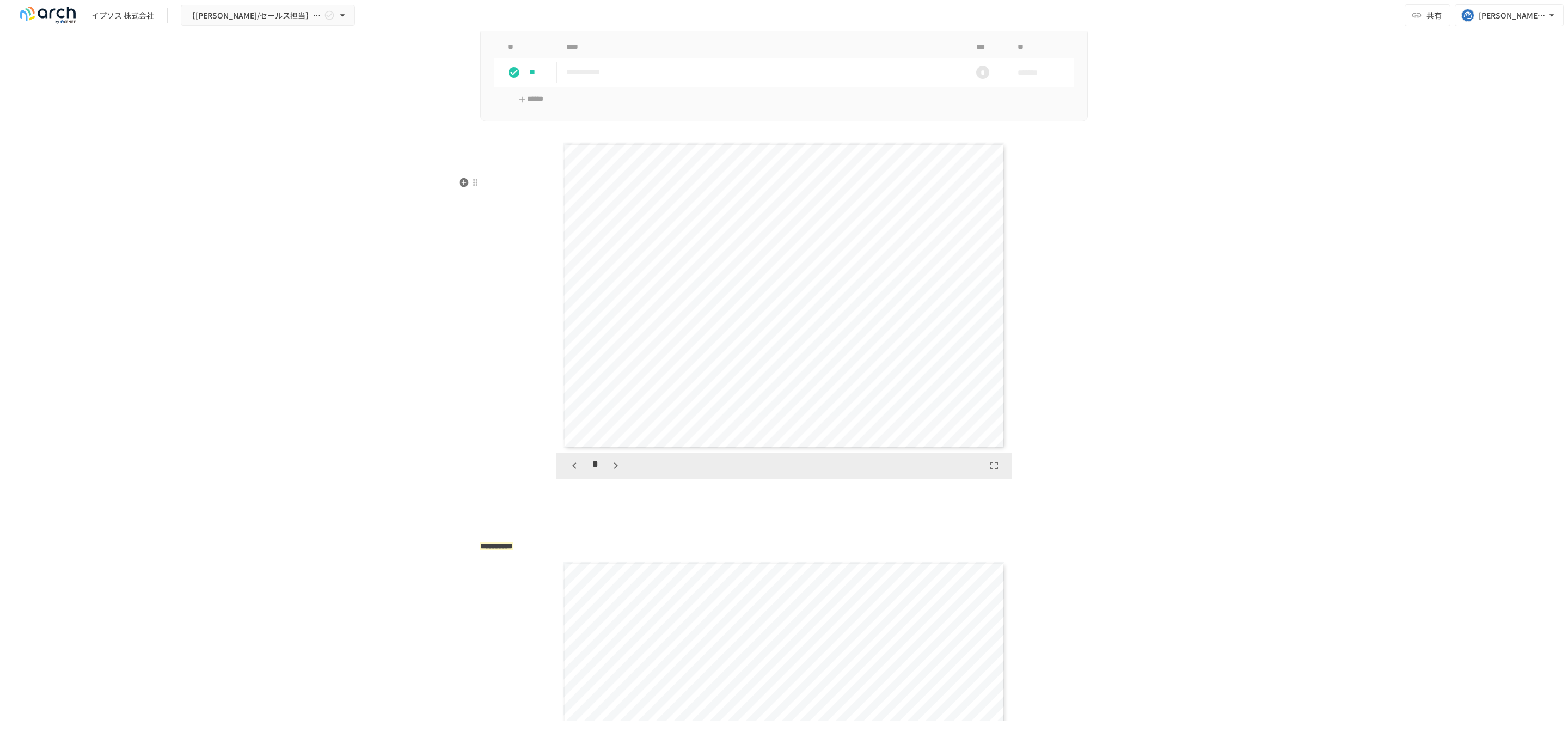
click at [612, 472] on icon "button" at bounding box center [616, 465] width 13 height 13
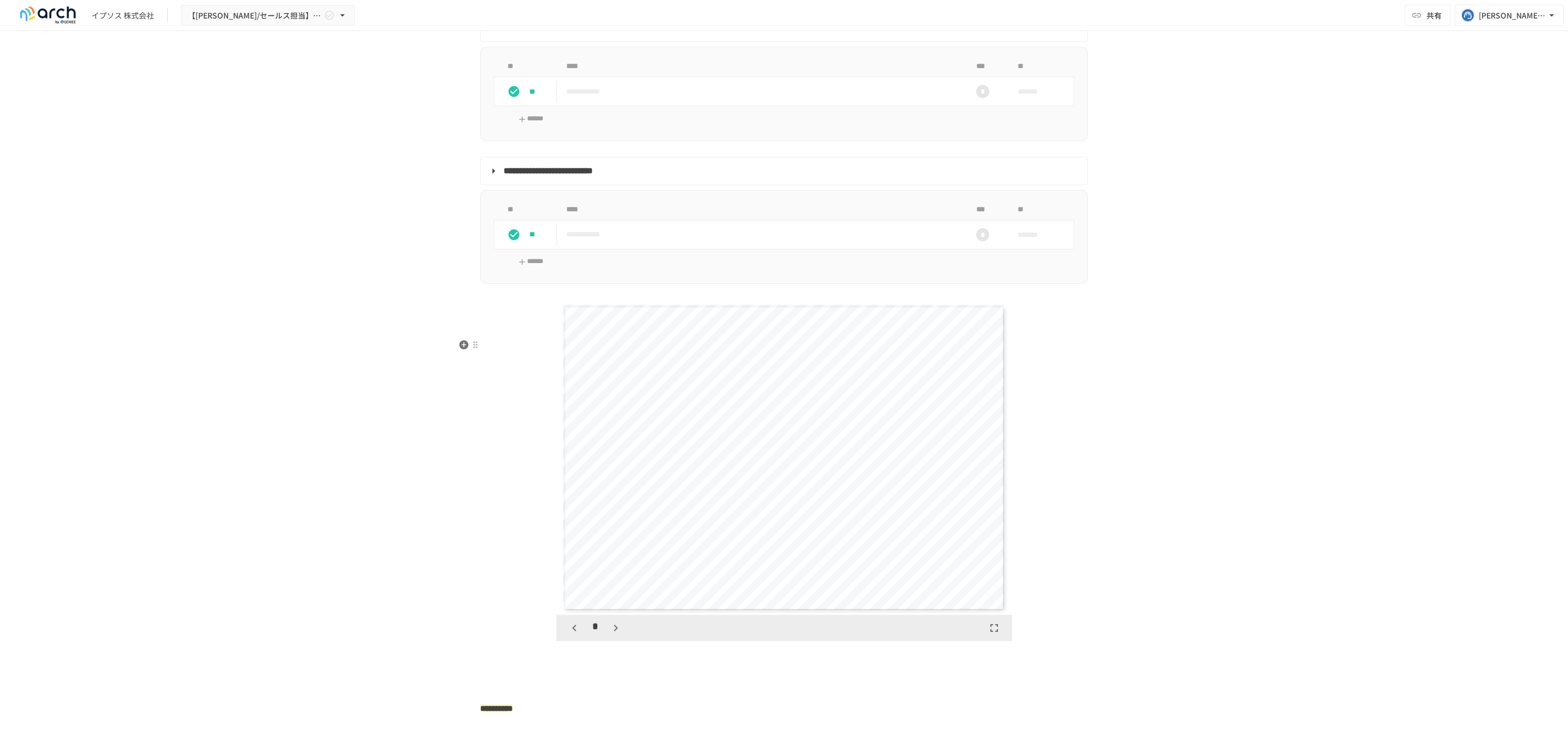
scroll to position [1725, 0]
click at [471, 346] on div at bounding box center [475, 346] width 9 height 9
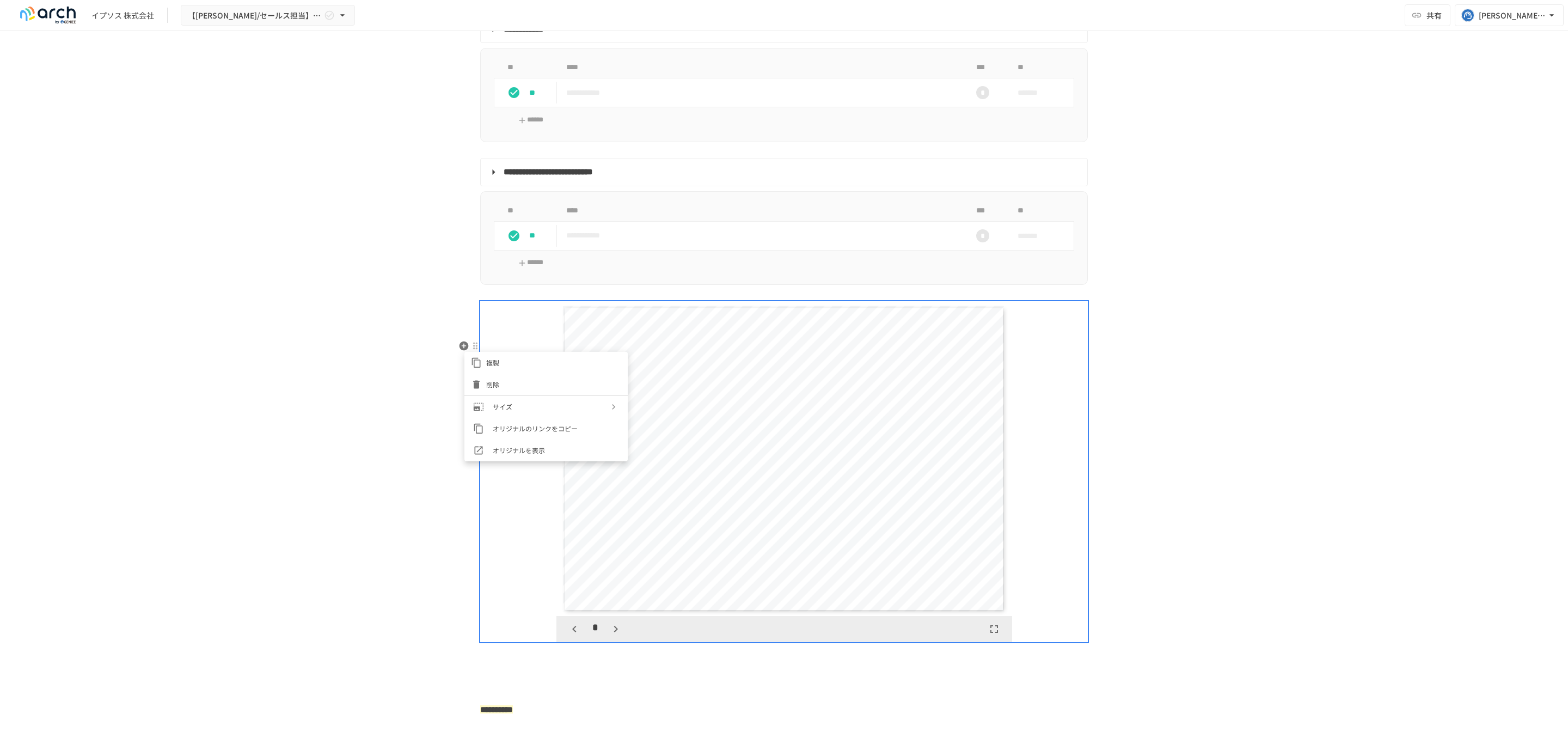
click at [477, 379] on icon at bounding box center [476, 384] width 11 height 11
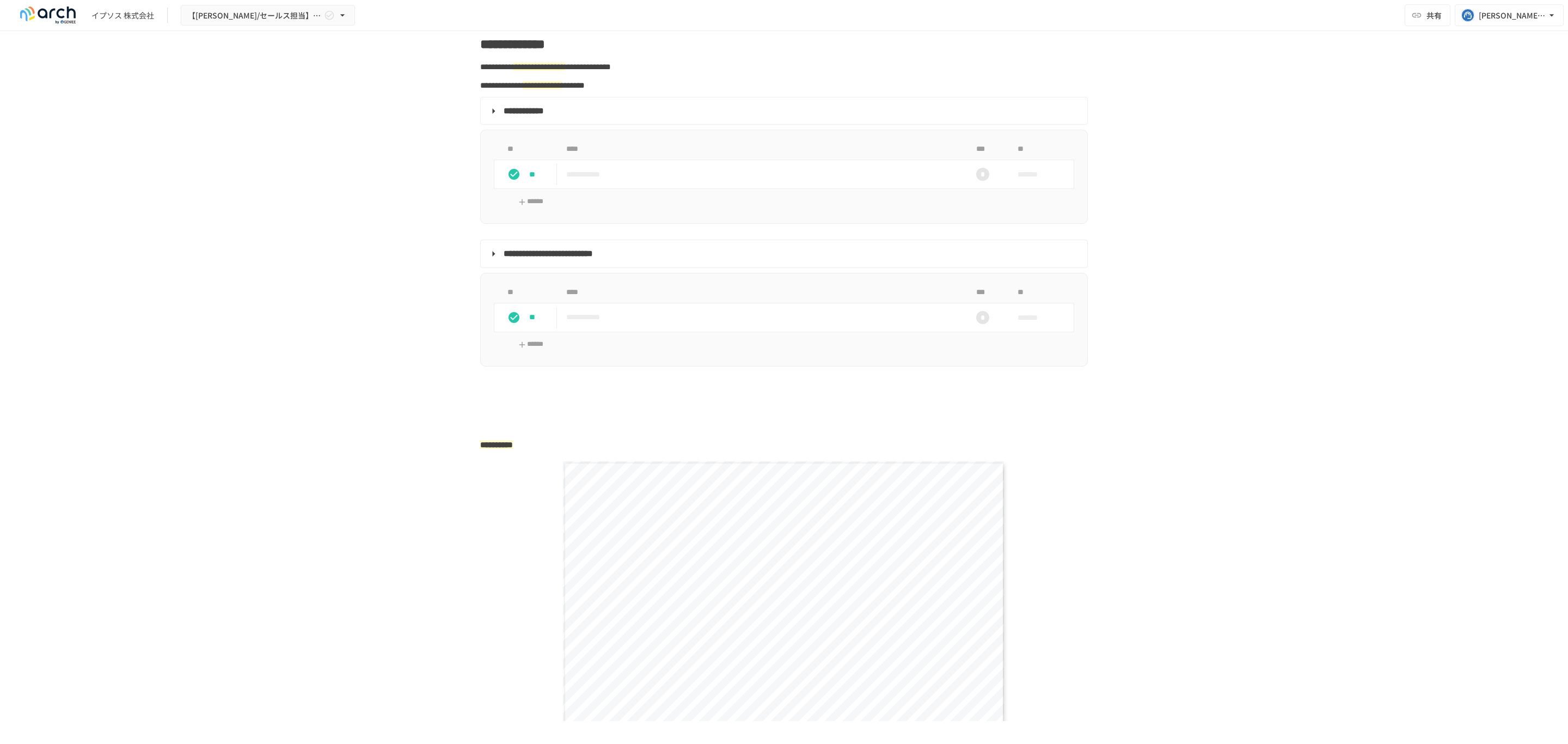
scroll to position [1562, 0]
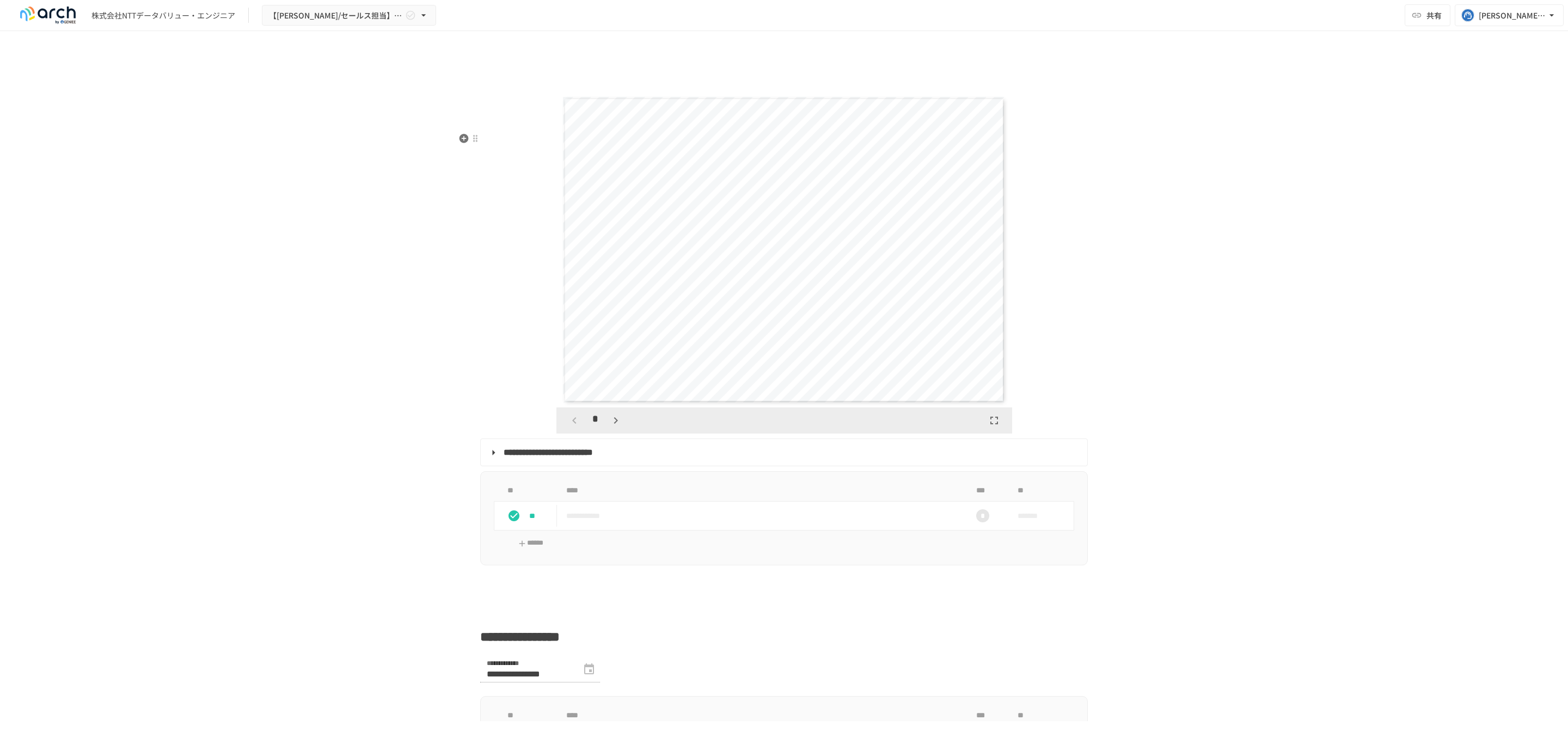
scroll to position [2282, 0]
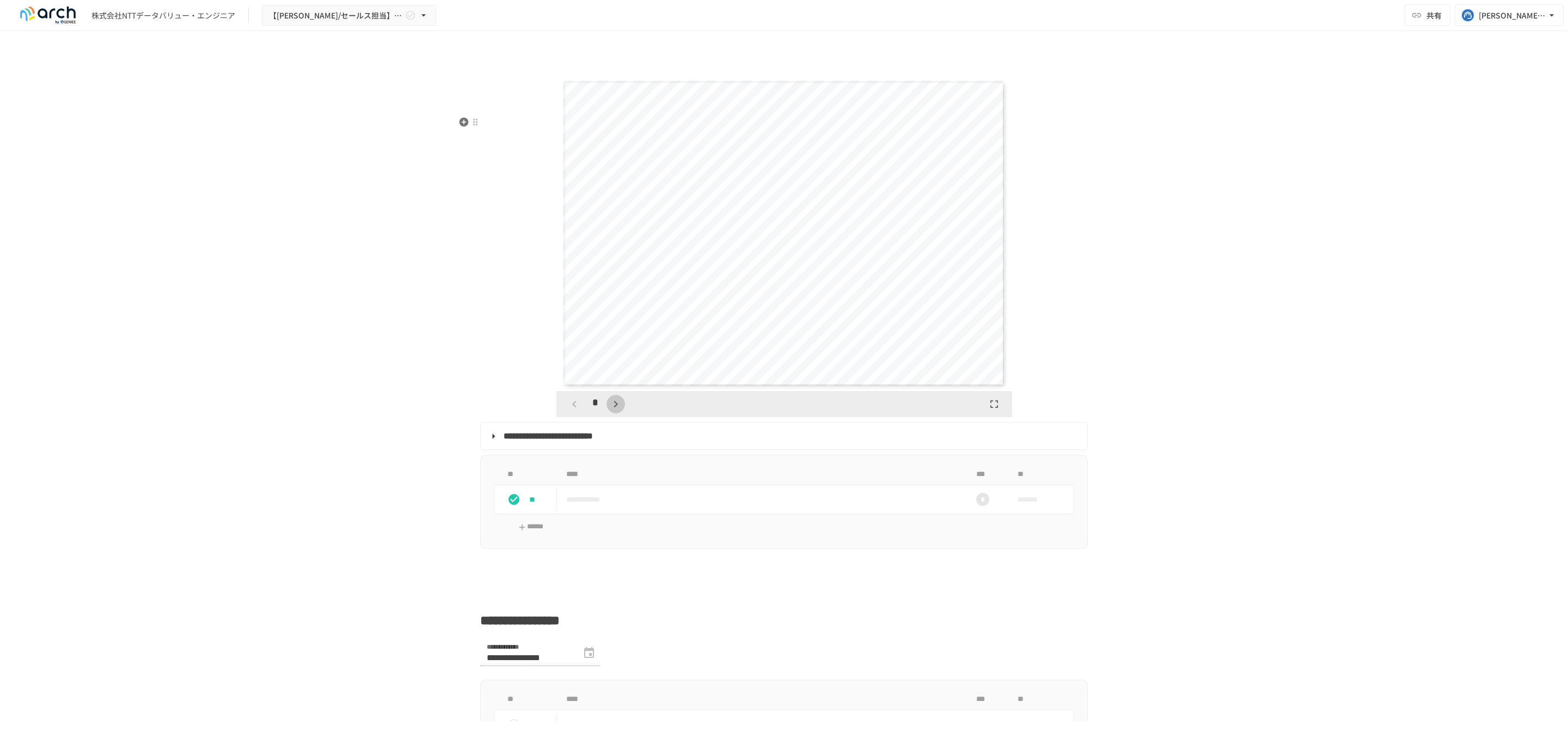
click at [611, 410] on icon "button" at bounding box center [616, 404] width 13 height 13
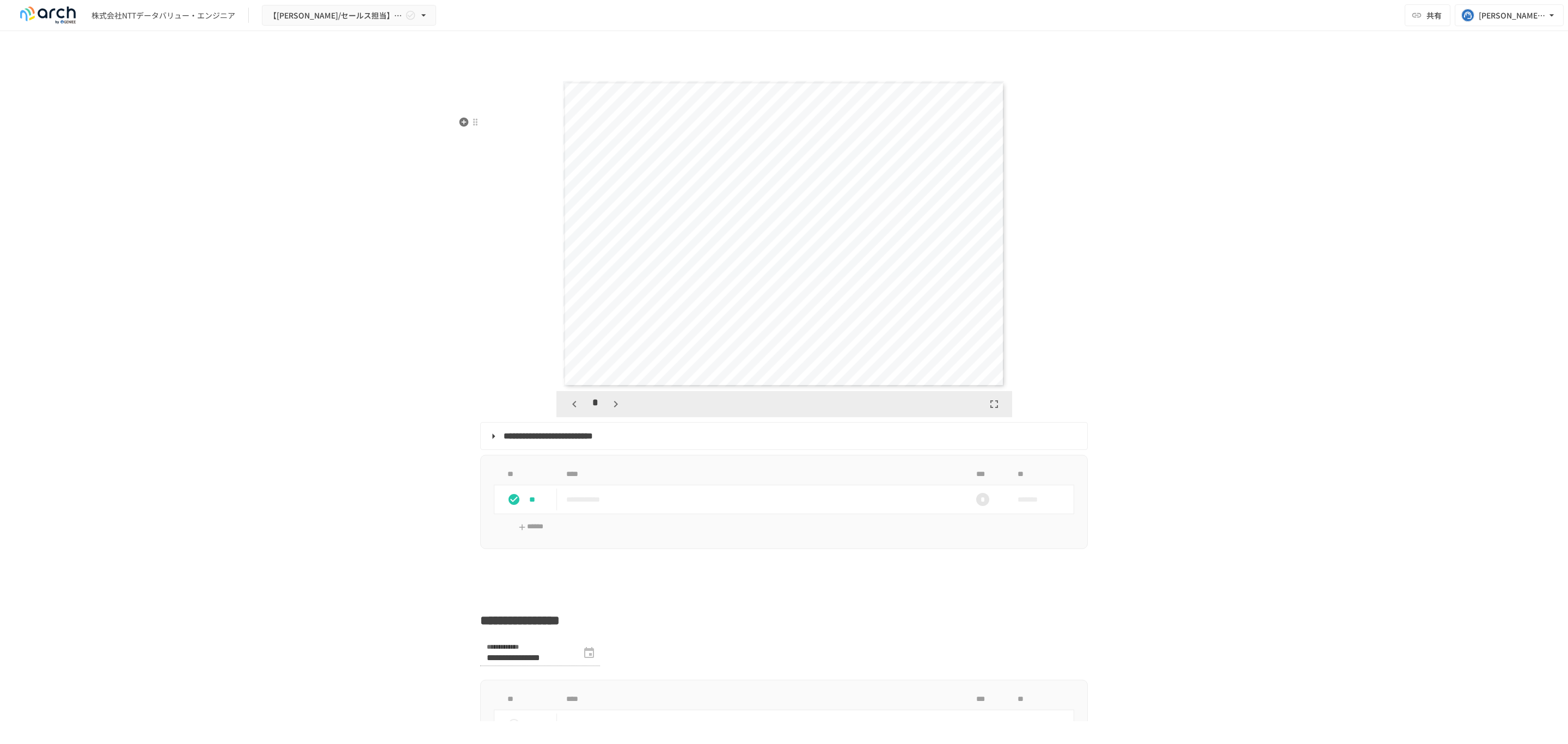
click at [611, 410] on icon "button" at bounding box center [616, 404] width 13 height 13
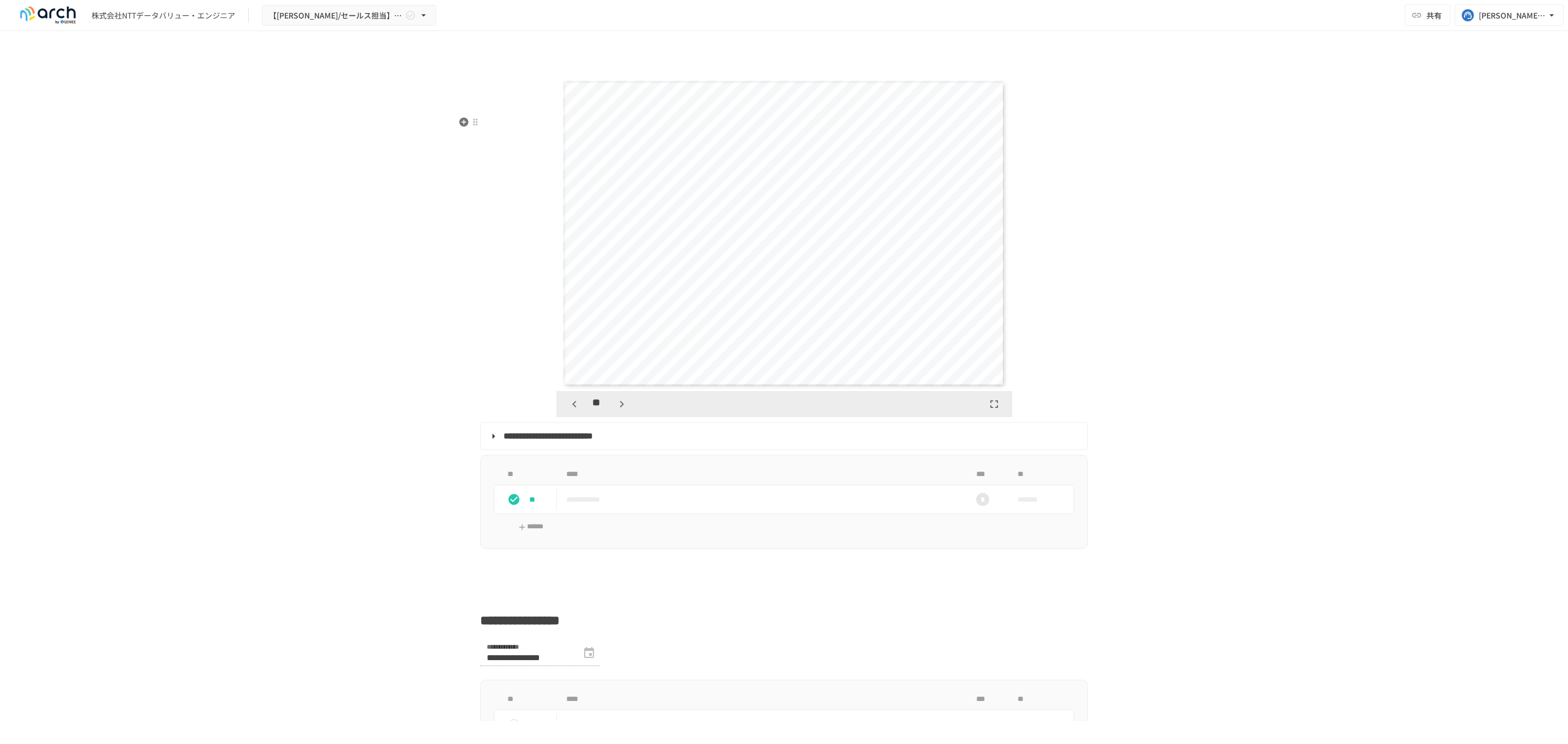
click at [615, 410] on icon "button" at bounding box center [622, 404] width 13 height 13
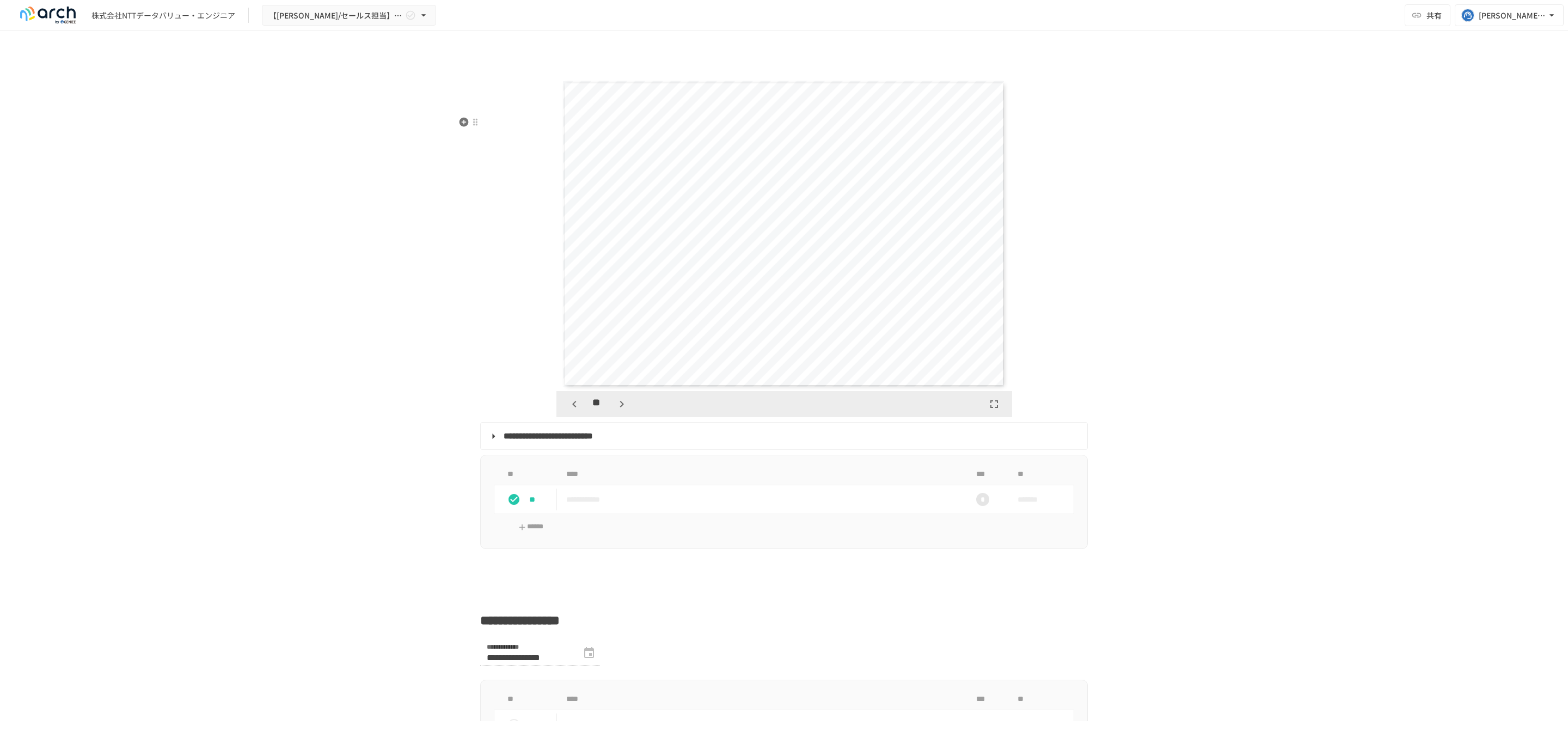
click at [615, 410] on icon "button" at bounding box center [622, 404] width 13 height 13
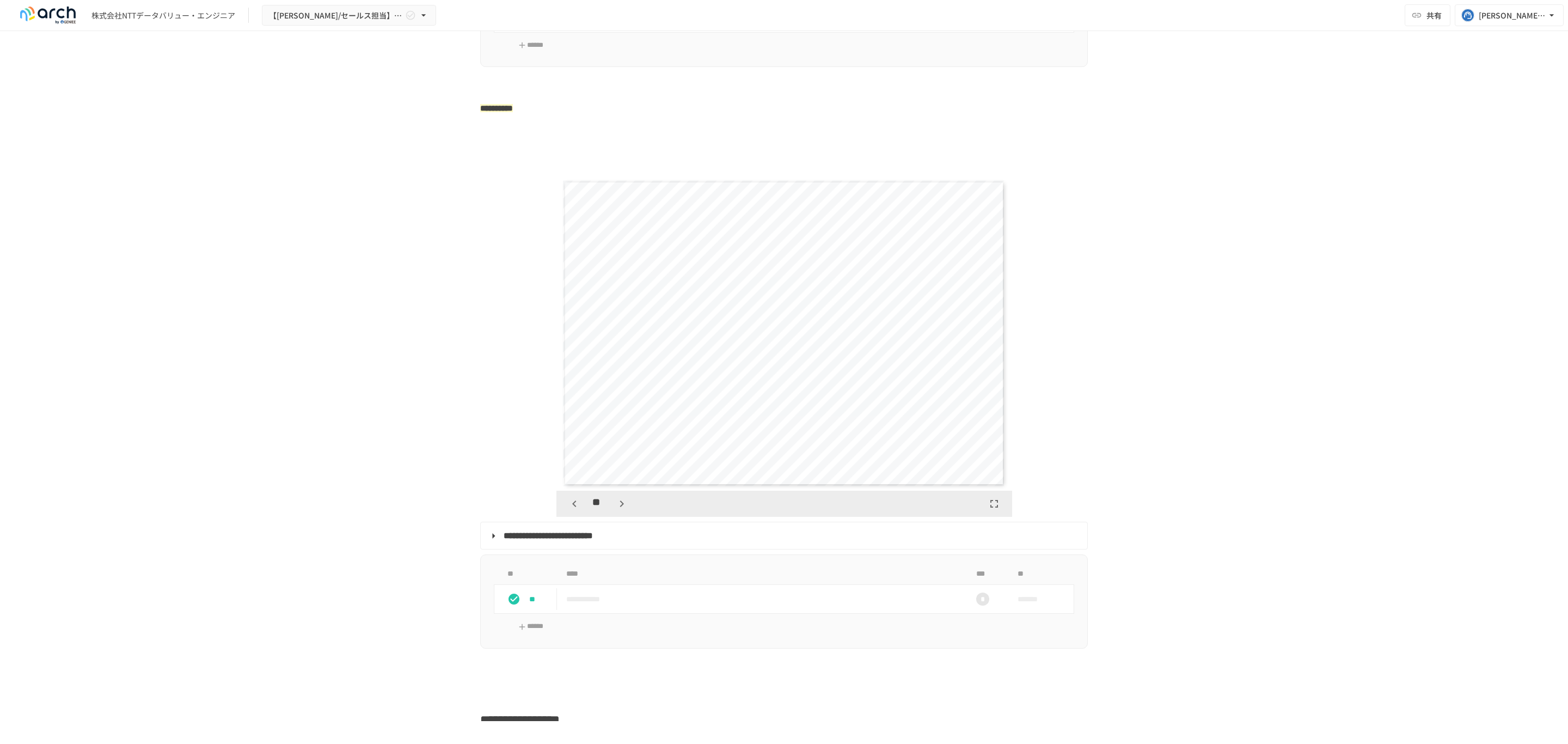
scroll to position [2037, 0]
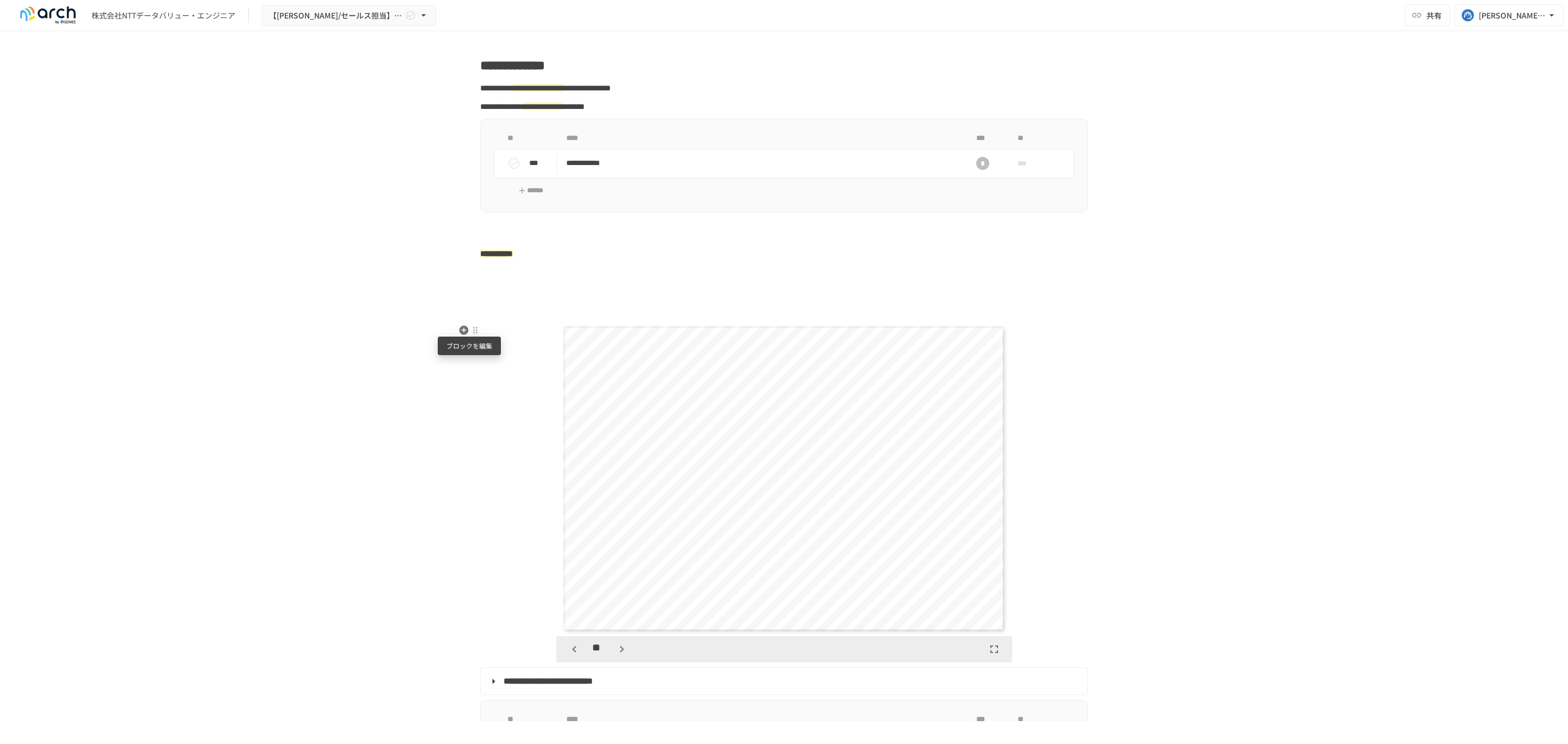
click at [471, 331] on div at bounding box center [475, 330] width 9 height 9
click at [459, 329] on div at bounding box center [784, 372] width 1568 height 744
click at [459, 330] on icon "button" at bounding box center [464, 329] width 11 height 11
click at [528, 392] on span "PDF" at bounding box center [549, 391] width 93 height 10
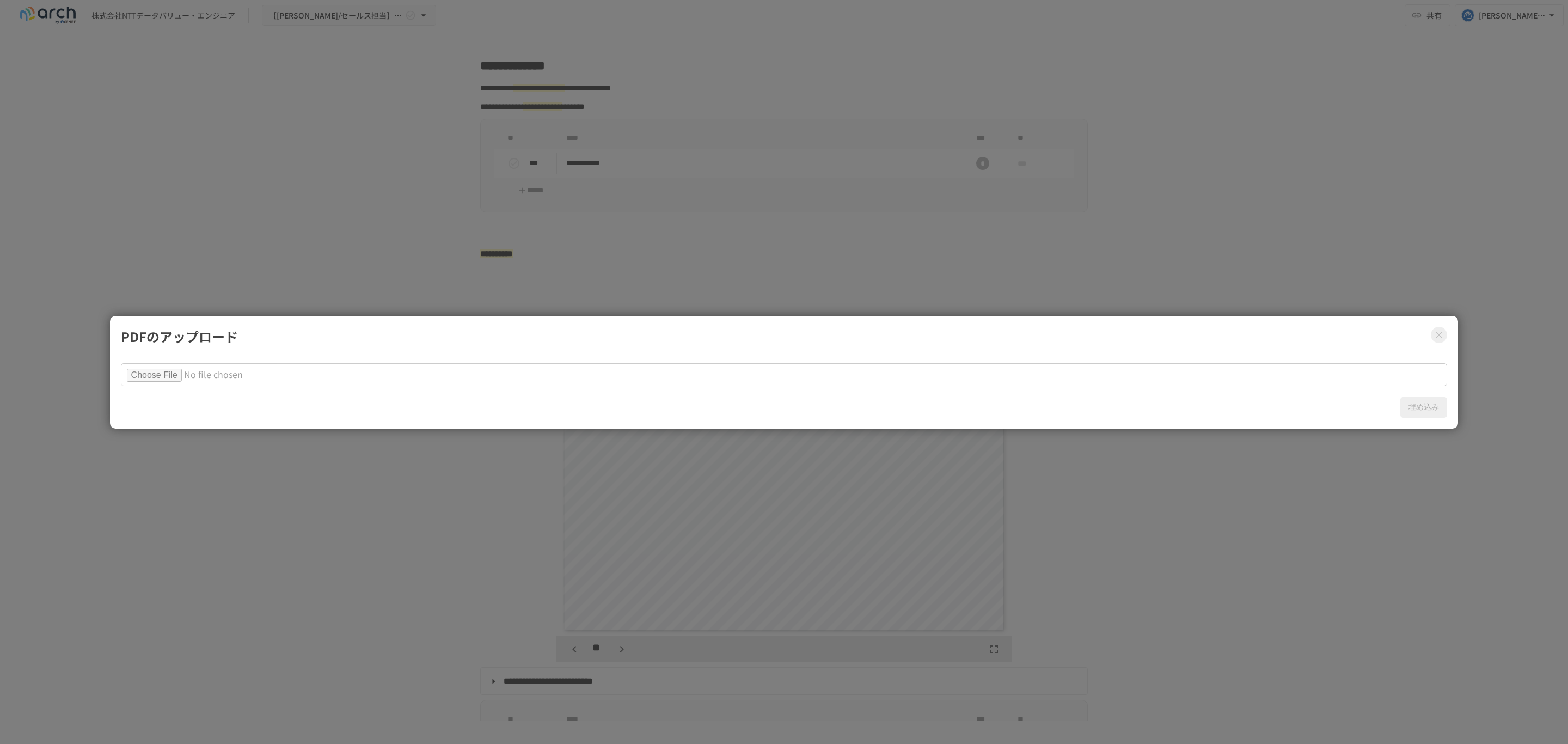
click at [181, 378] on input "file" at bounding box center [784, 375] width 1327 height 23
type input "**********"
click at [1429, 408] on button "埋め込み" at bounding box center [1423, 407] width 47 height 21
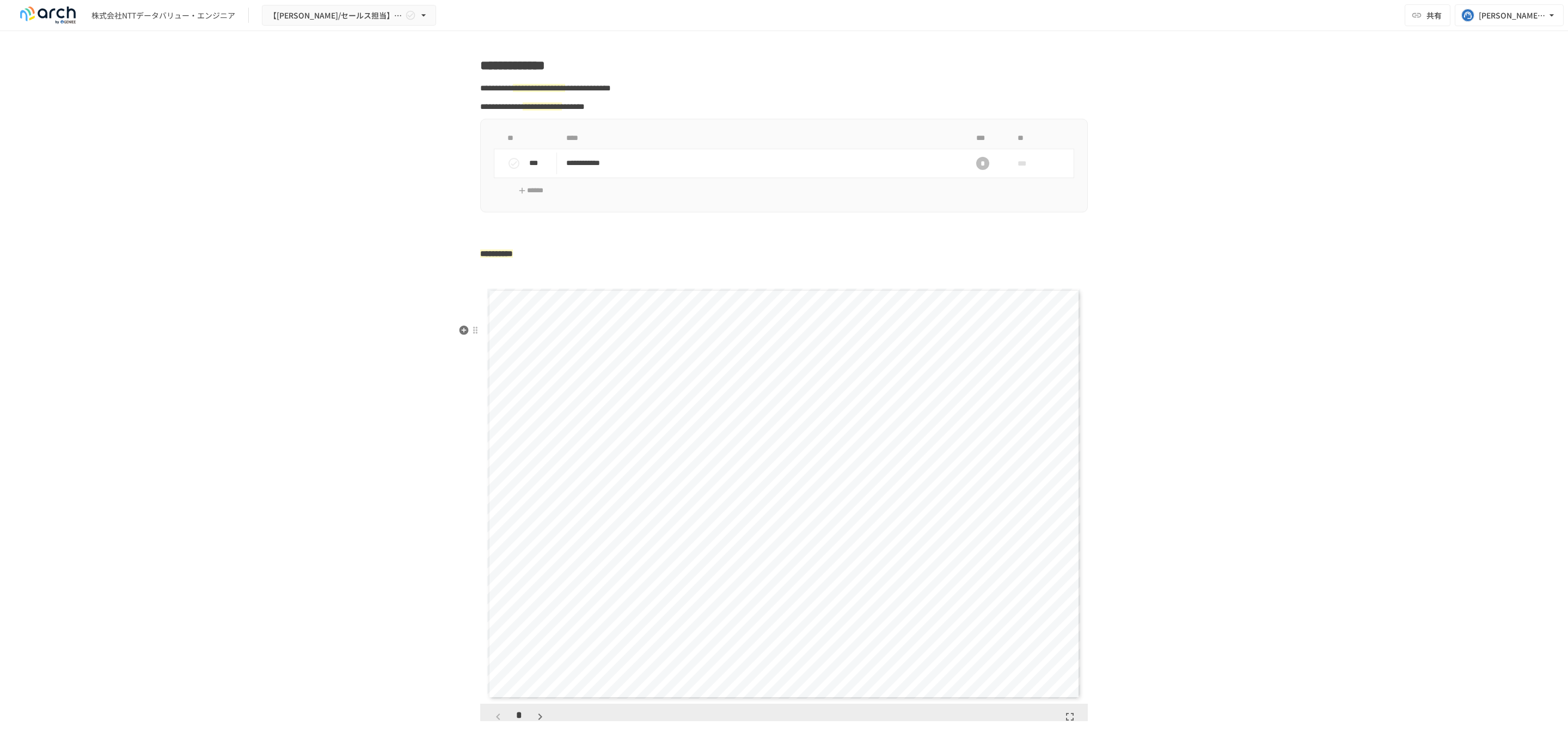
scroll to position [2282, 0]
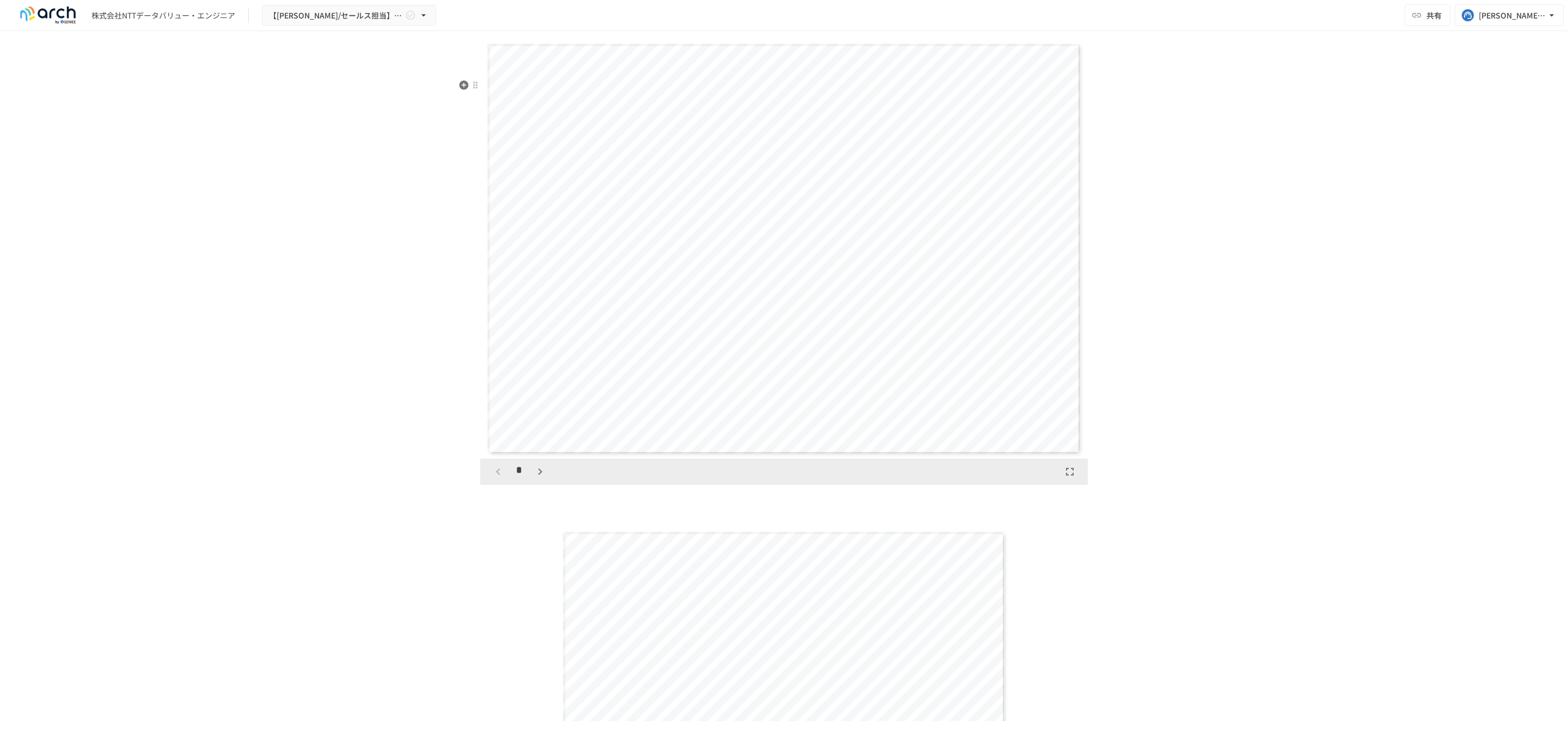
click at [536, 478] on icon "button" at bounding box center [540, 472] width 13 height 13
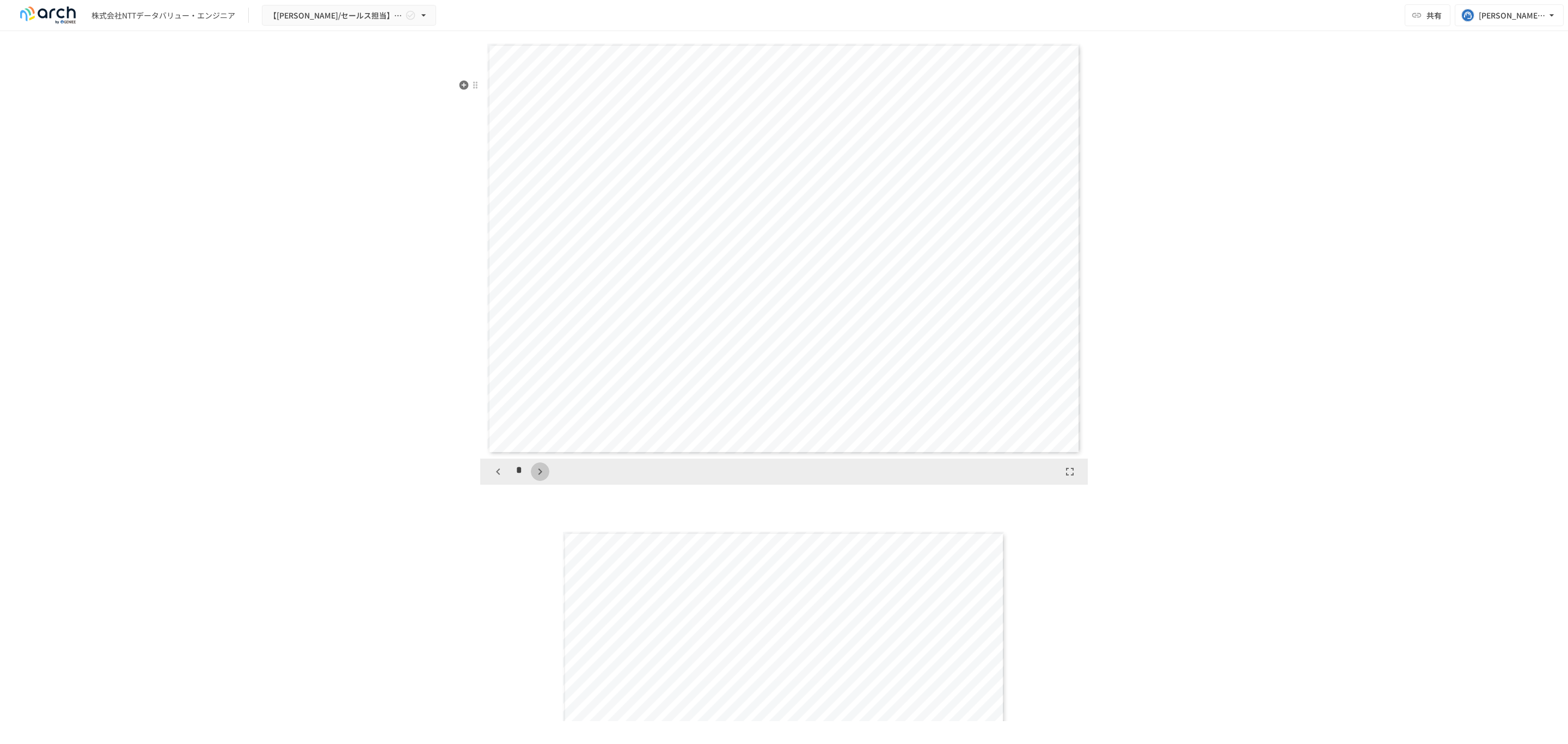
click at [536, 478] on icon "button" at bounding box center [540, 472] width 13 height 13
click at [536, 478] on icon "button" at bounding box center [540, 472] width 13 height 13
click at [539, 478] on icon "button" at bounding box center [546, 472] width 13 height 13
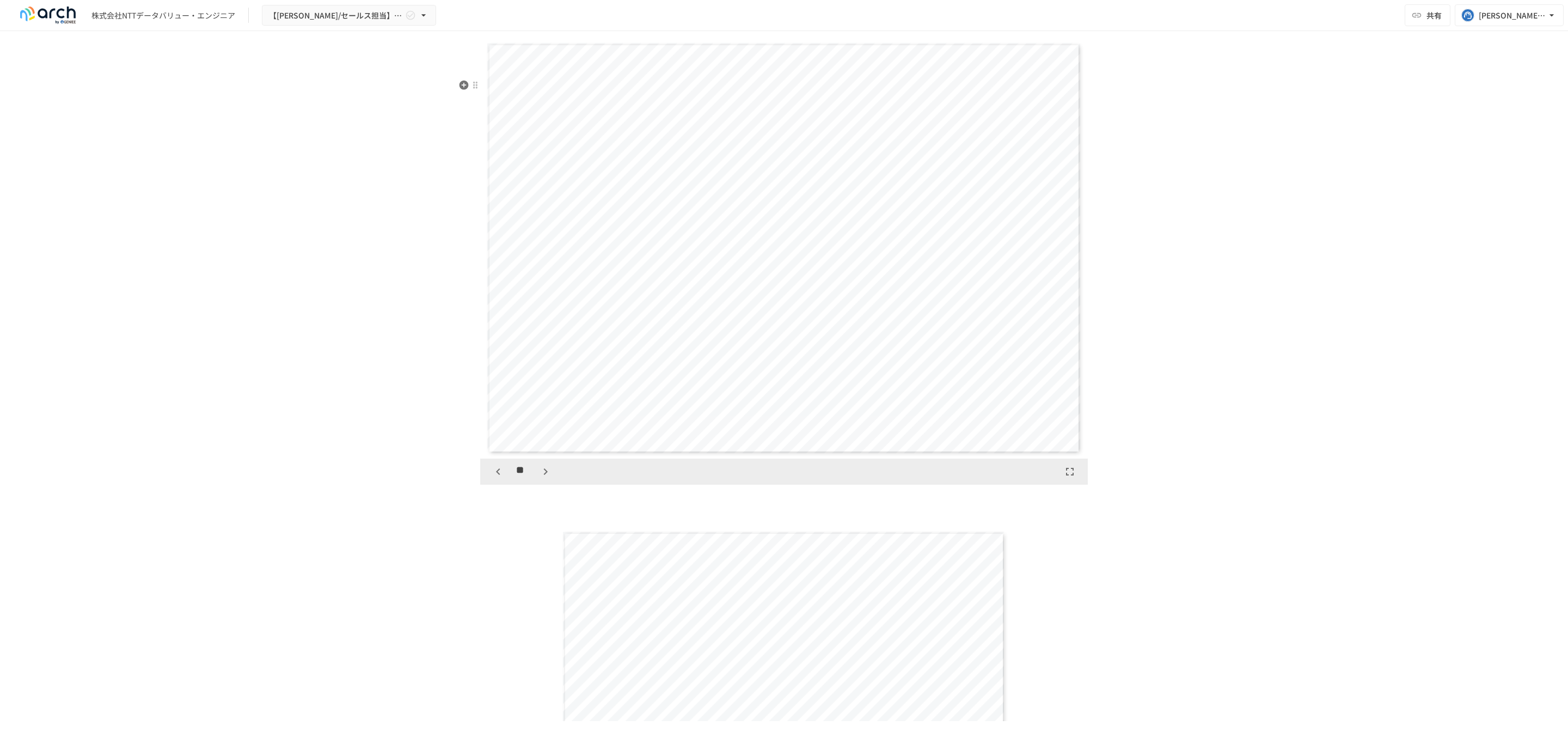
click at [539, 478] on icon "button" at bounding box center [546, 472] width 13 height 13
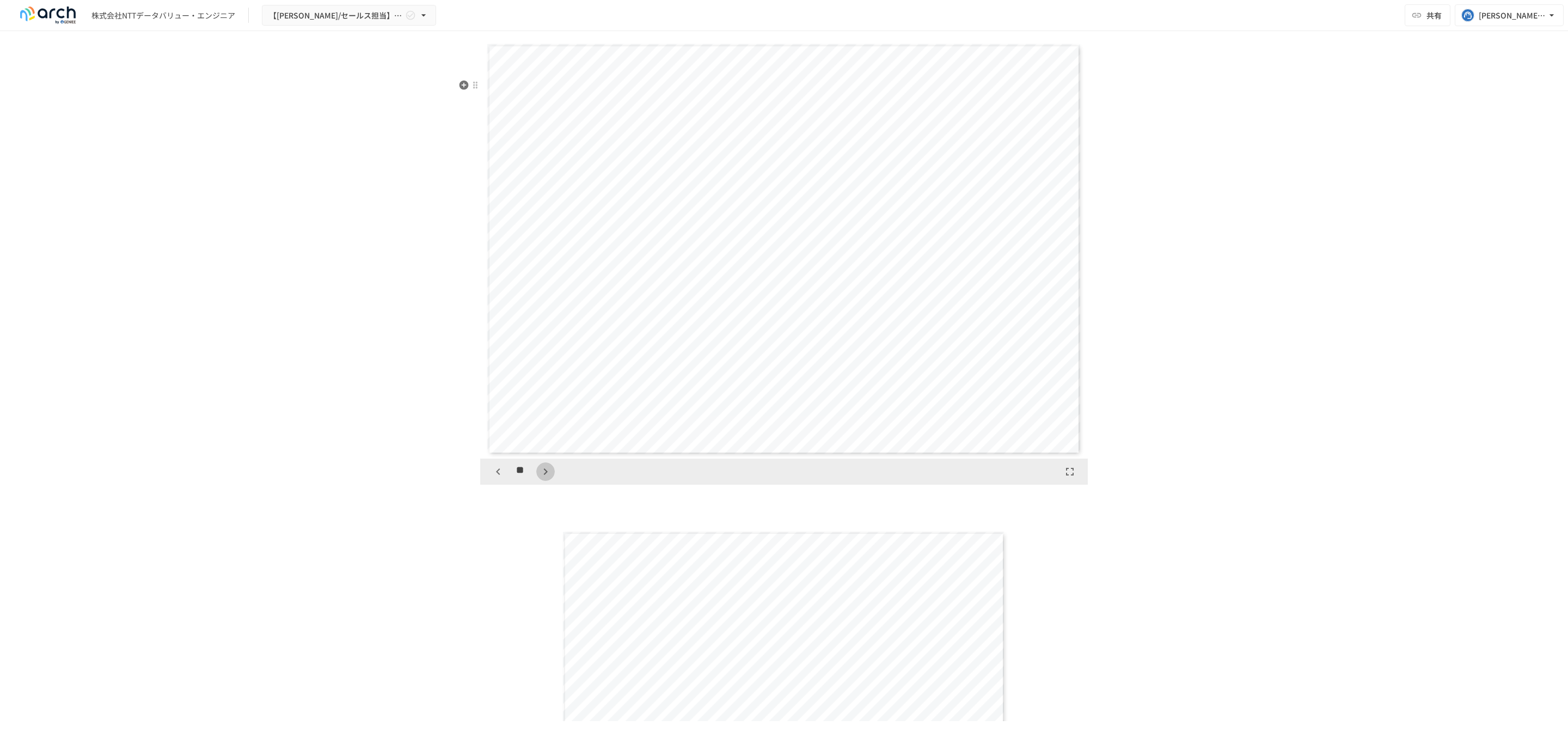
click at [539, 478] on icon "button" at bounding box center [546, 472] width 13 height 13
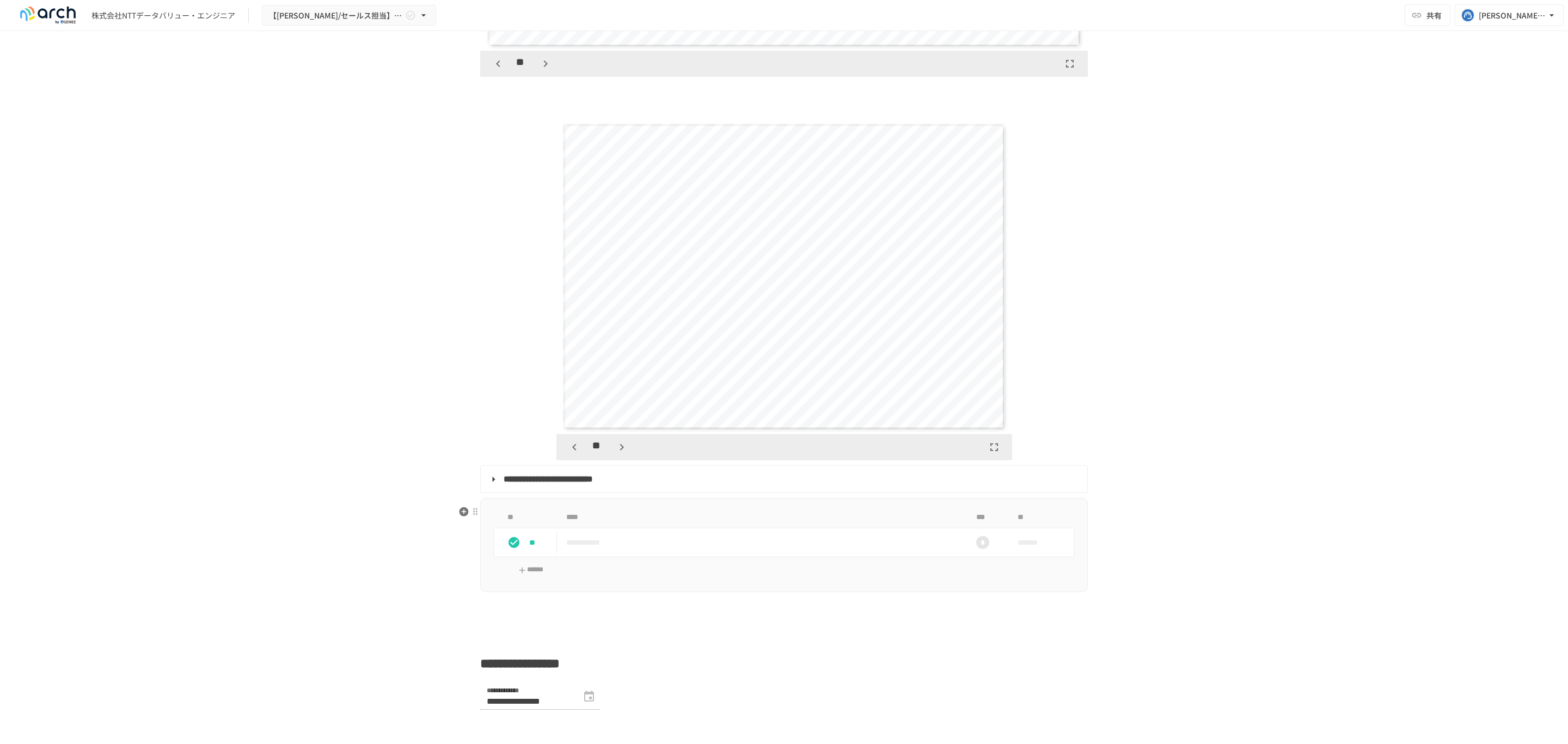
scroll to position [2691, 0]
click at [568, 453] on icon "button" at bounding box center [574, 446] width 13 height 13
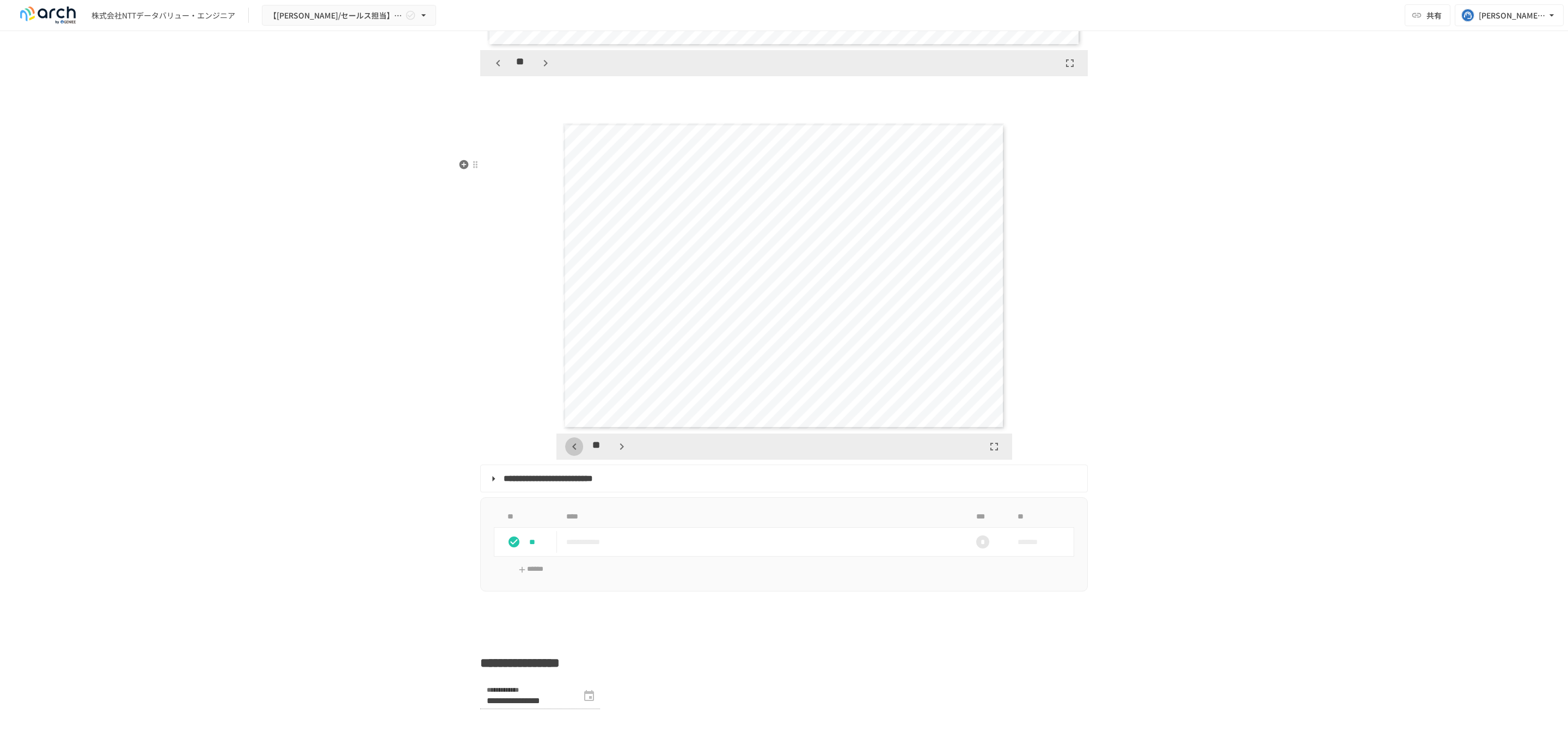
click at [568, 453] on icon "button" at bounding box center [574, 446] width 13 height 13
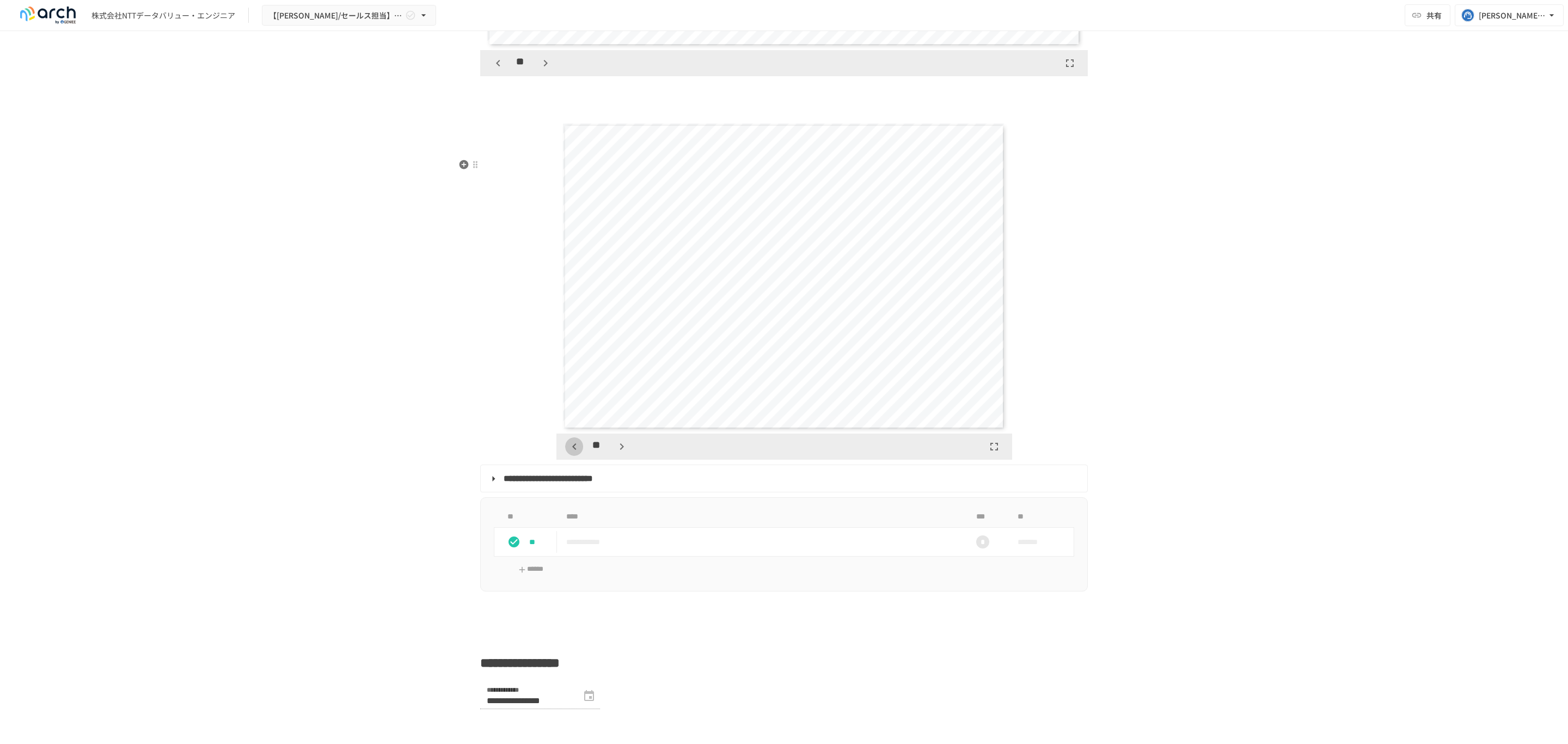
click at [568, 453] on icon "button" at bounding box center [574, 446] width 13 height 13
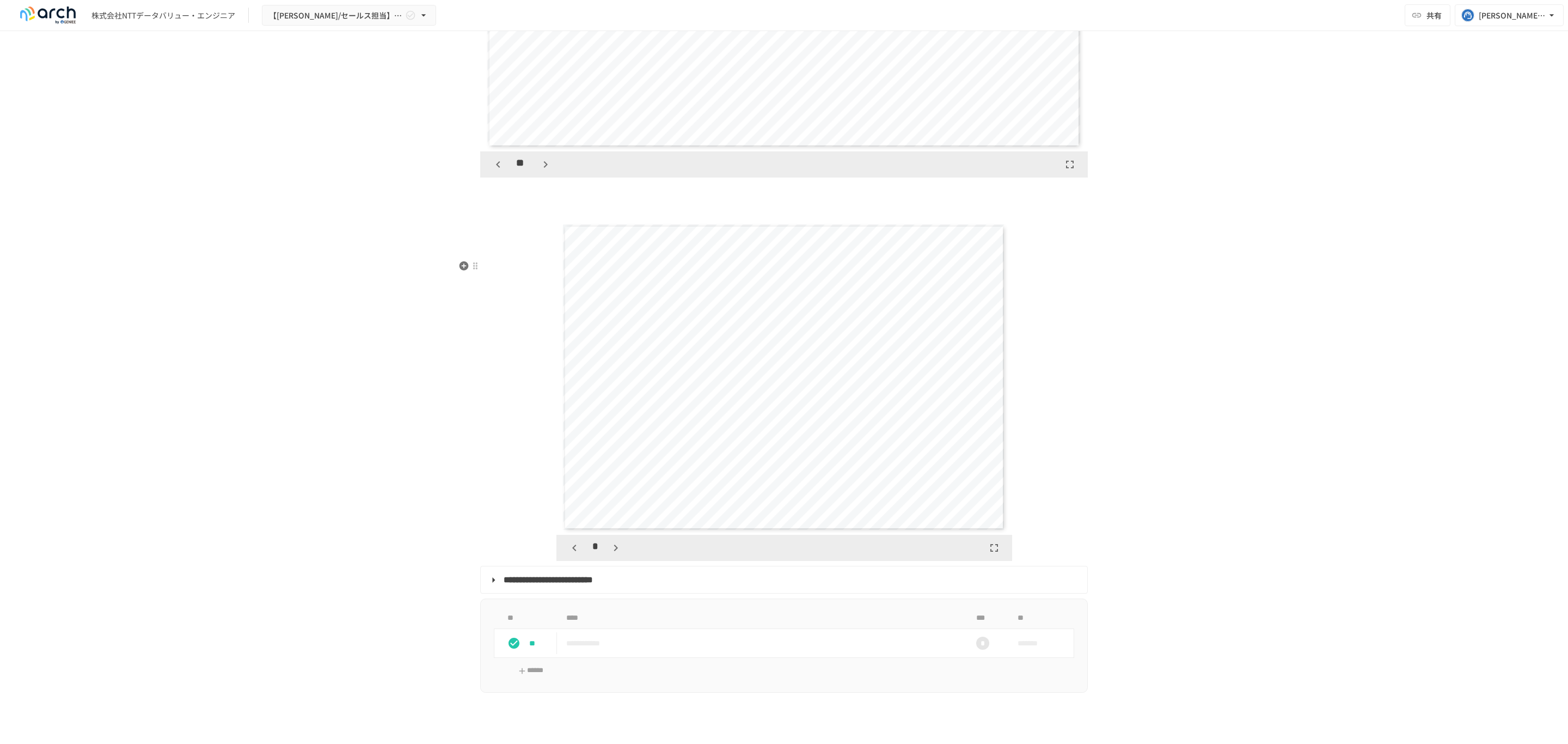
scroll to position [2445, 0]
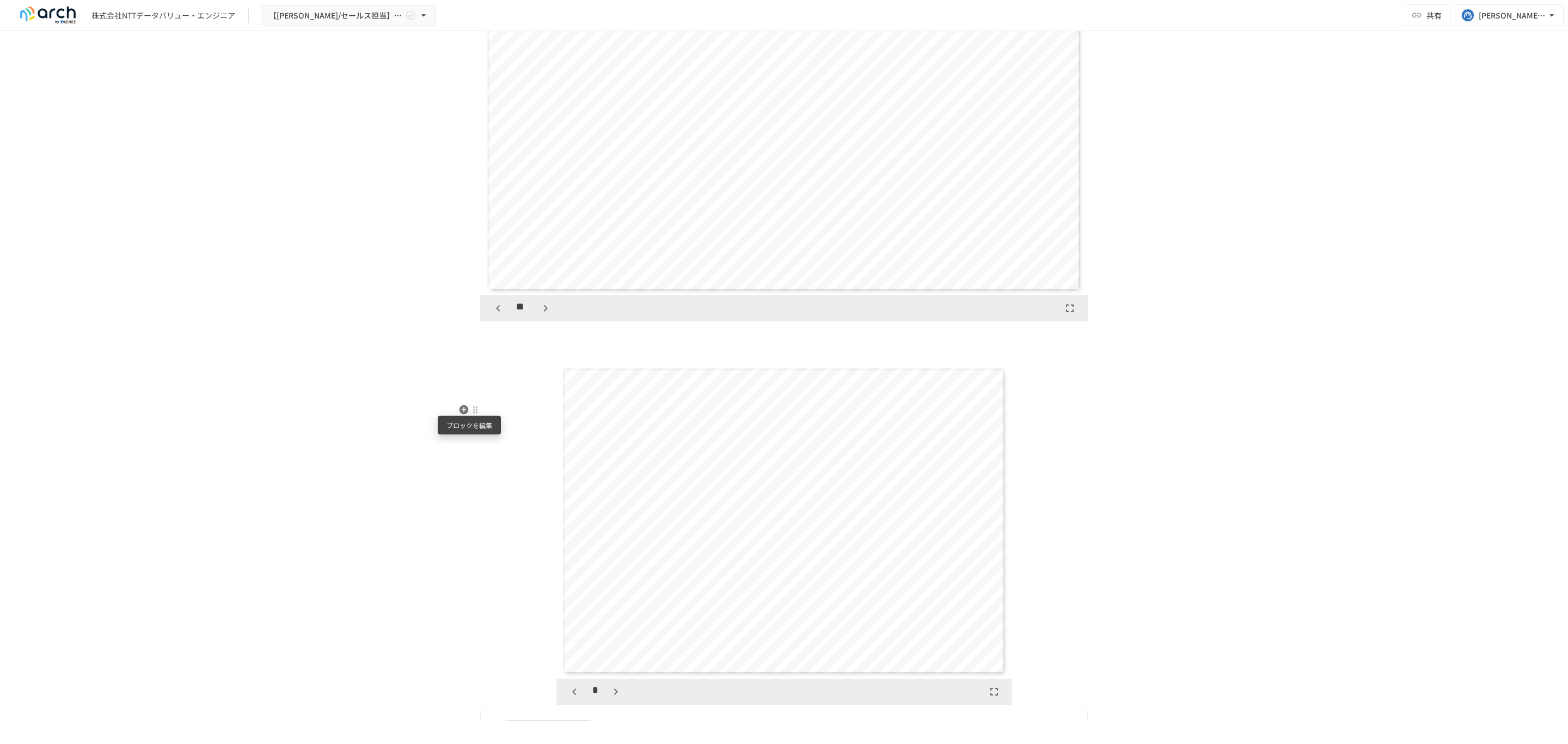
click at [471, 409] on div at bounding box center [475, 410] width 9 height 9
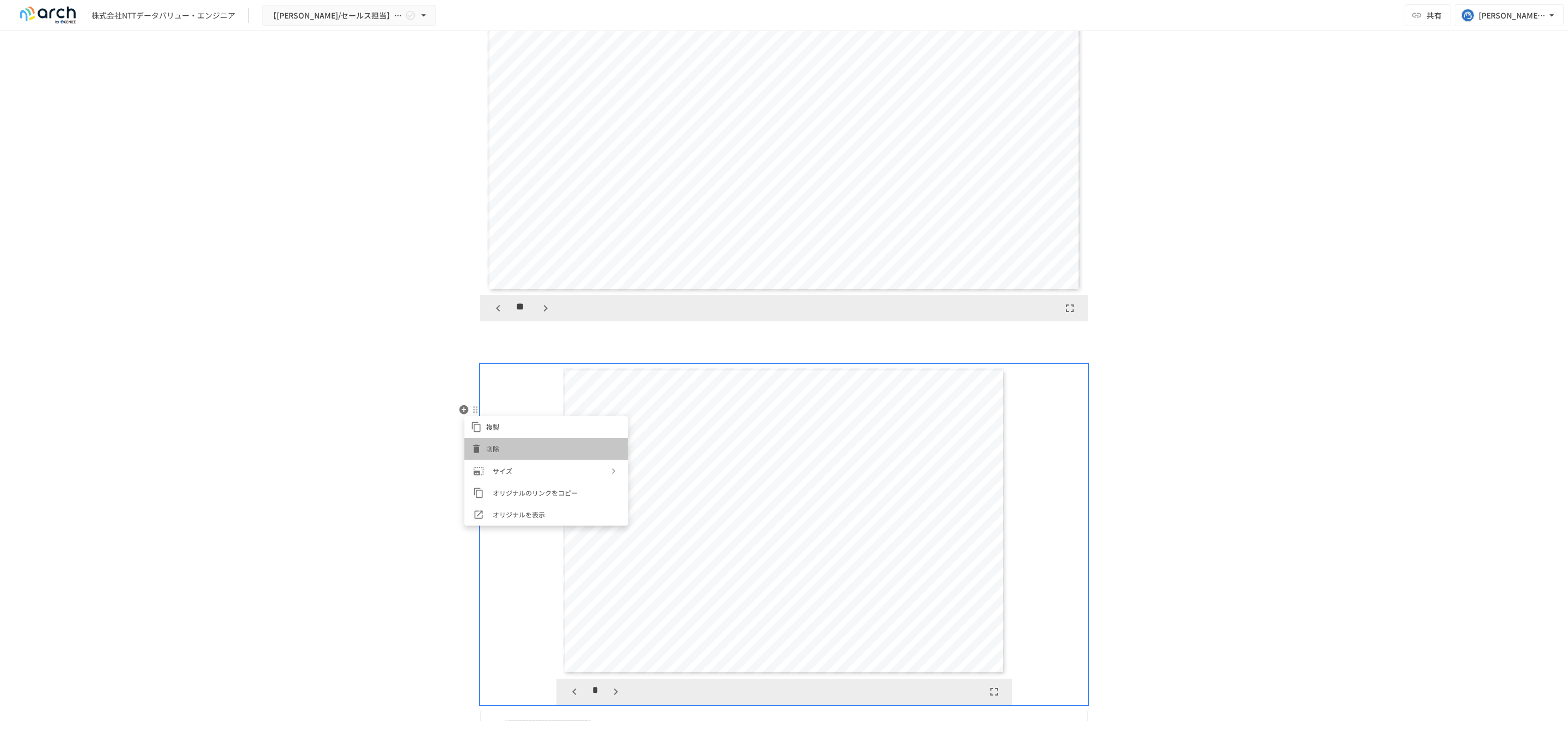
click at [479, 446] on icon at bounding box center [476, 449] width 11 height 11
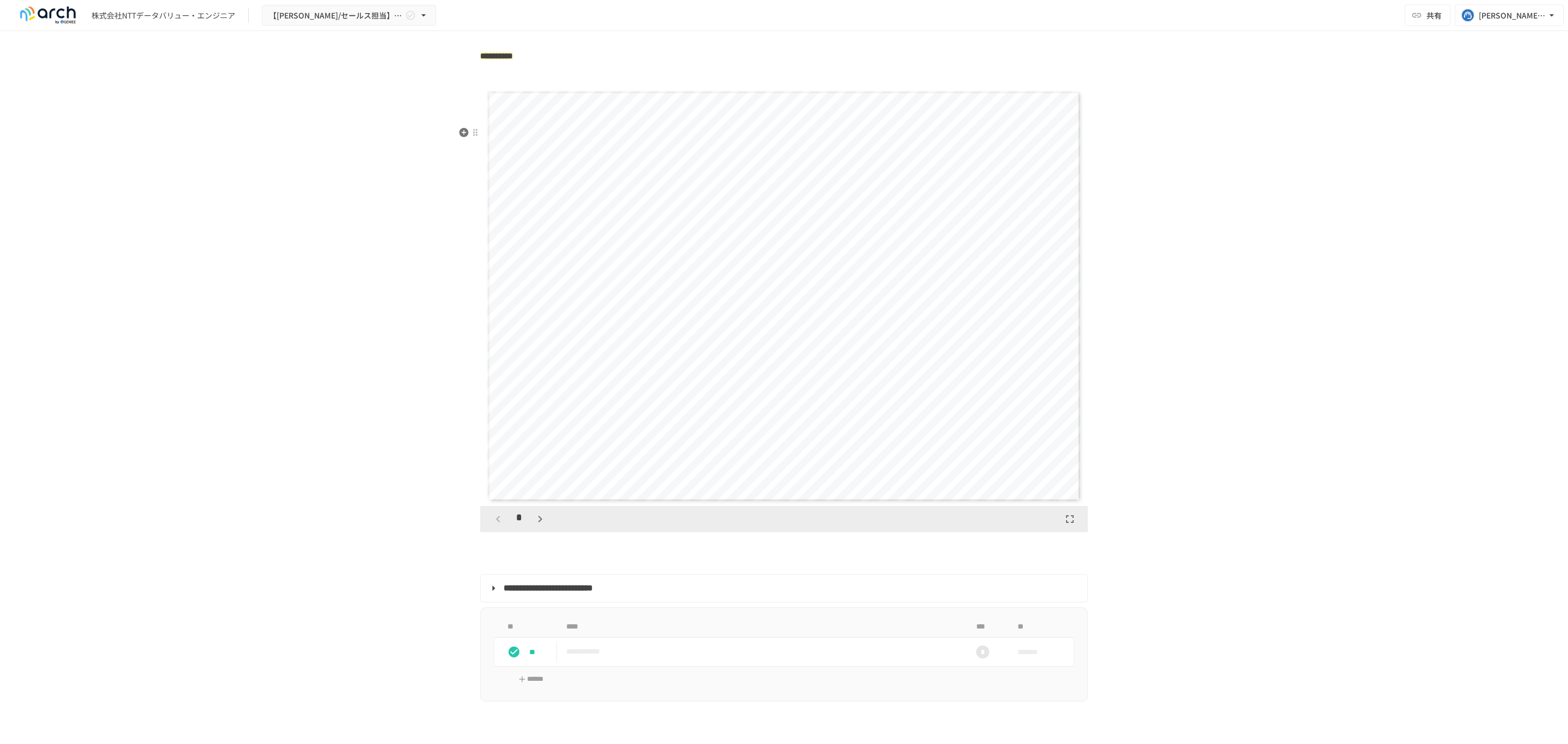
scroll to position [2282, 0]
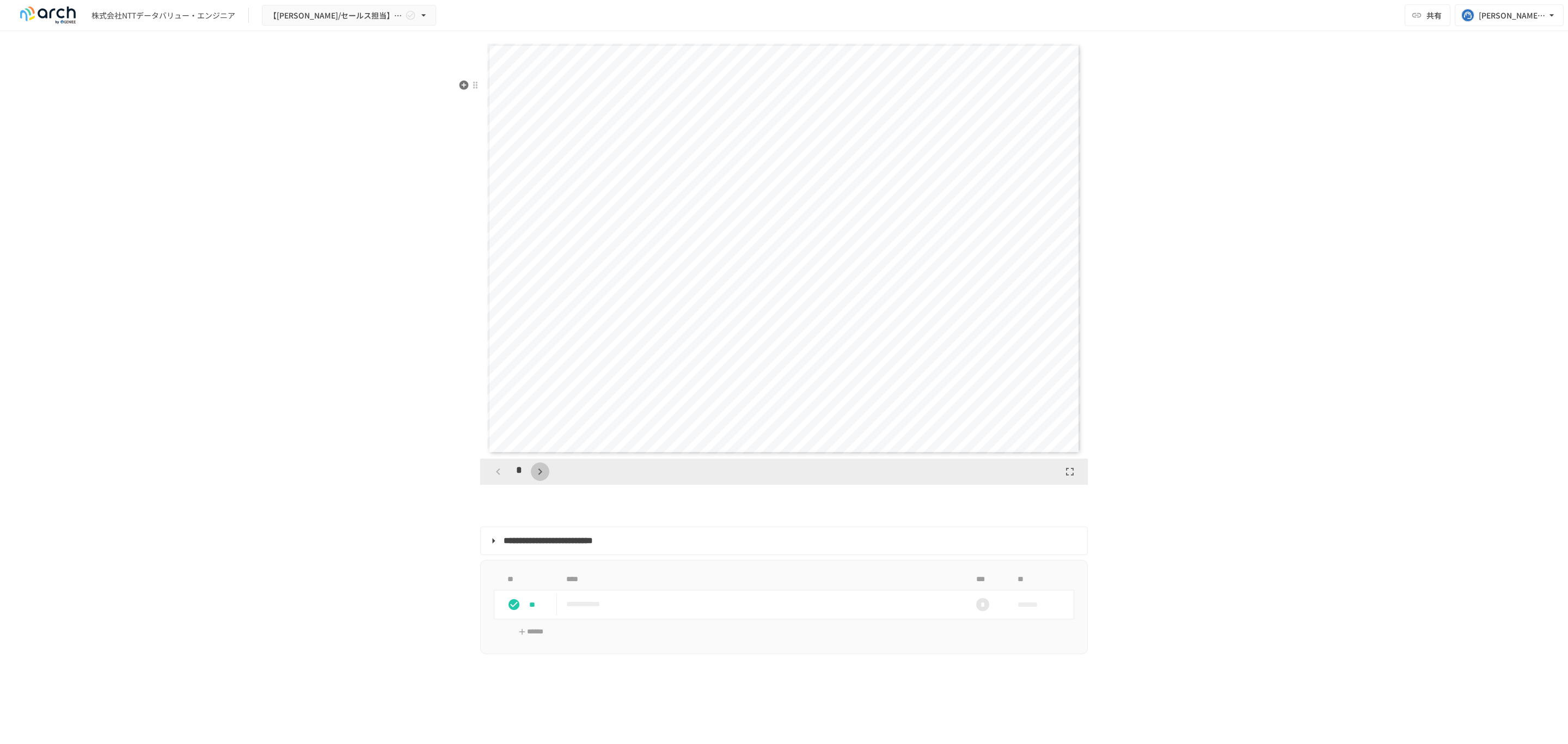
click at [533, 481] on button "button" at bounding box center [540, 472] width 19 height 19
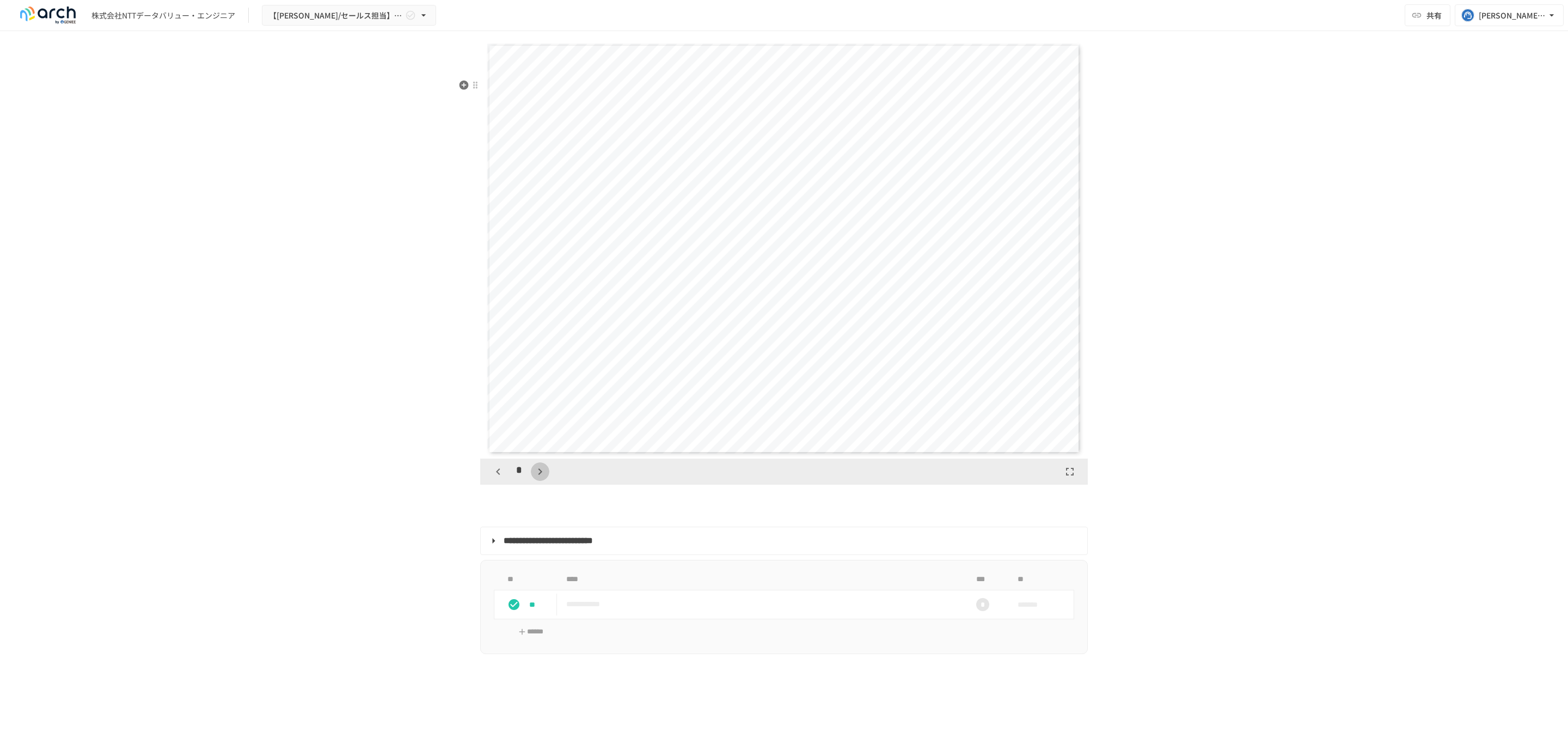
click at [533, 481] on button "button" at bounding box center [540, 472] width 19 height 19
click at [533, 481] on button "button" at bounding box center [540, 472] width 19 height 19
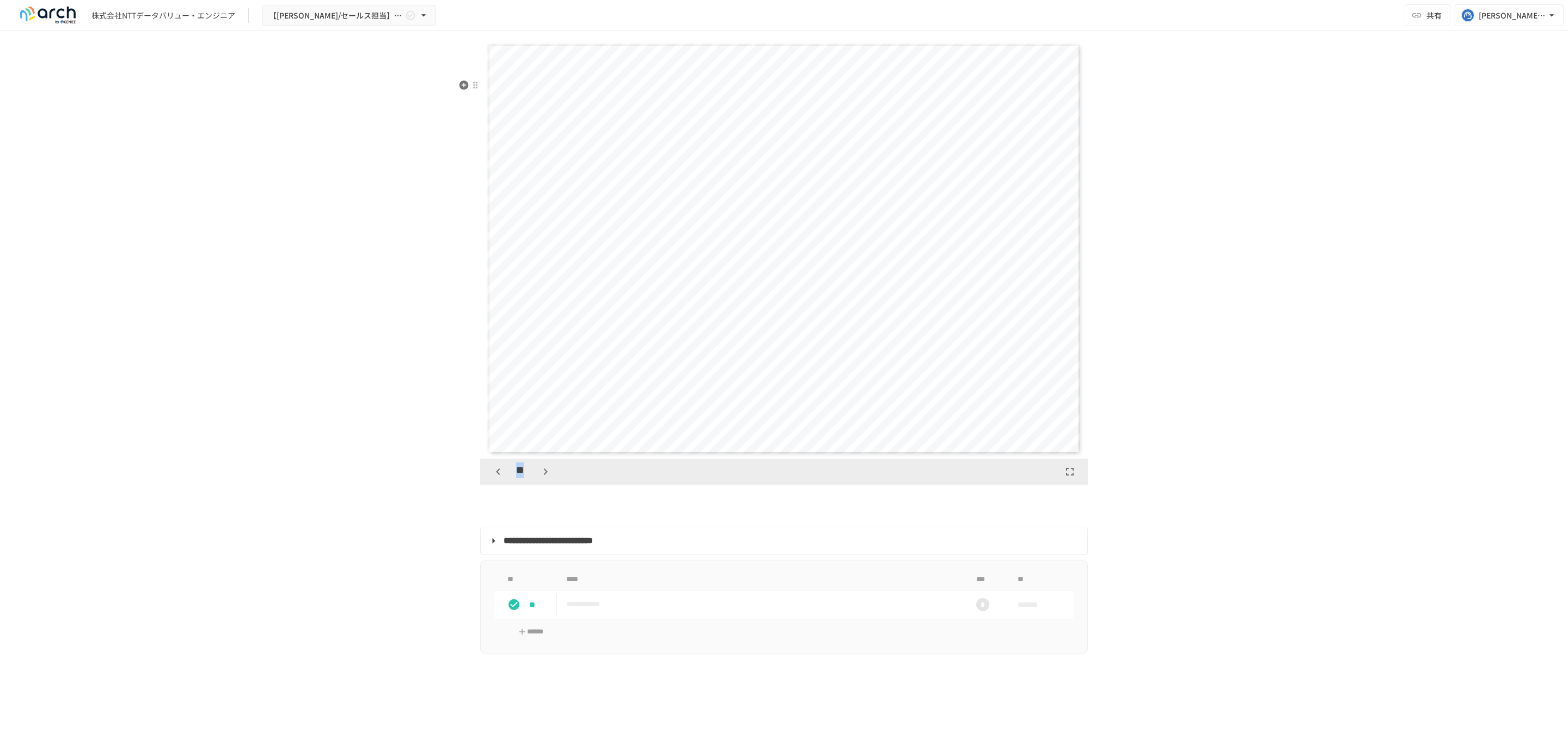
click at [533, 481] on div "**" at bounding box center [522, 472] width 66 height 19
click at [539, 478] on icon "button" at bounding box center [546, 472] width 13 height 13
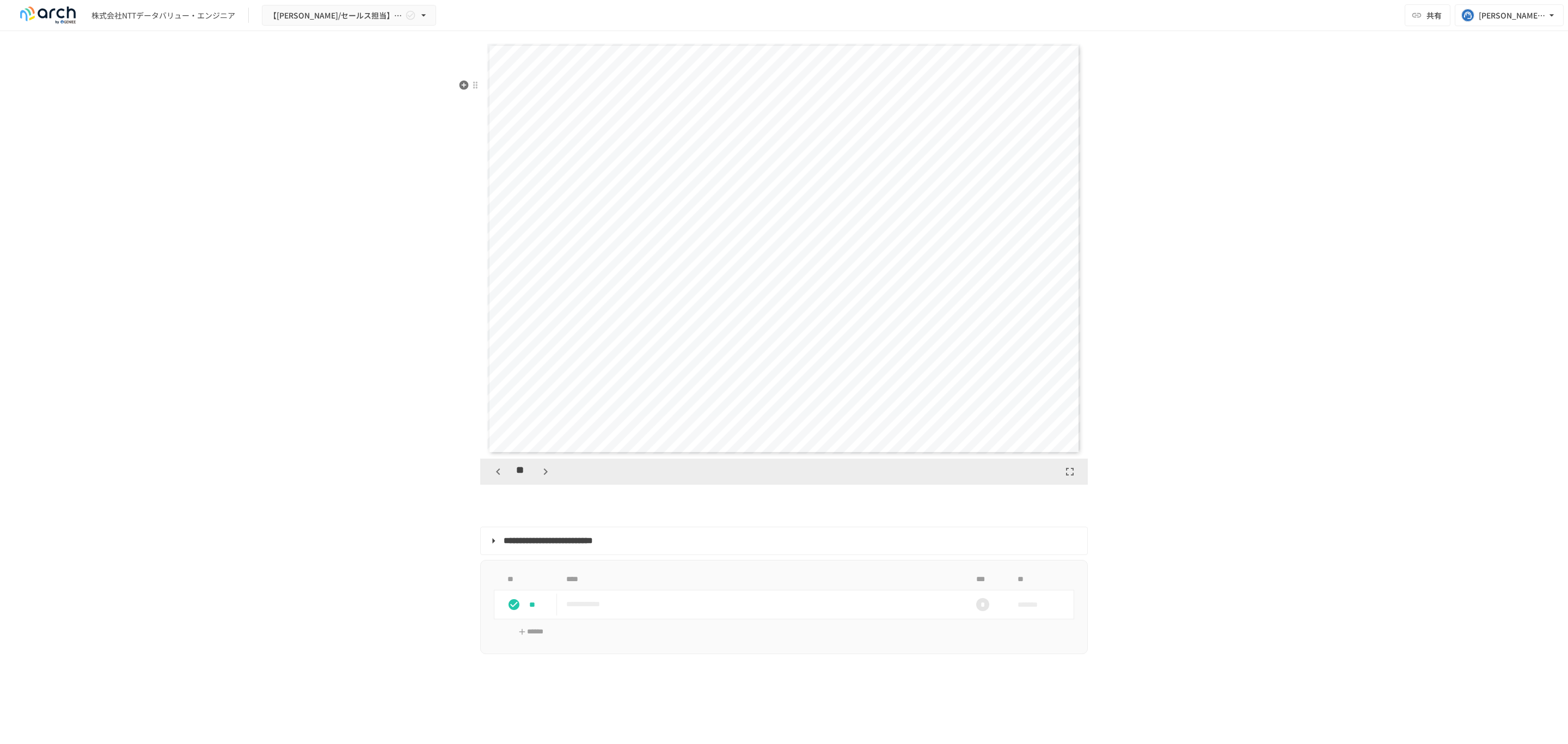
click at [539, 478] on icon "button" at bounding box center [546, 472] width 13 height 13
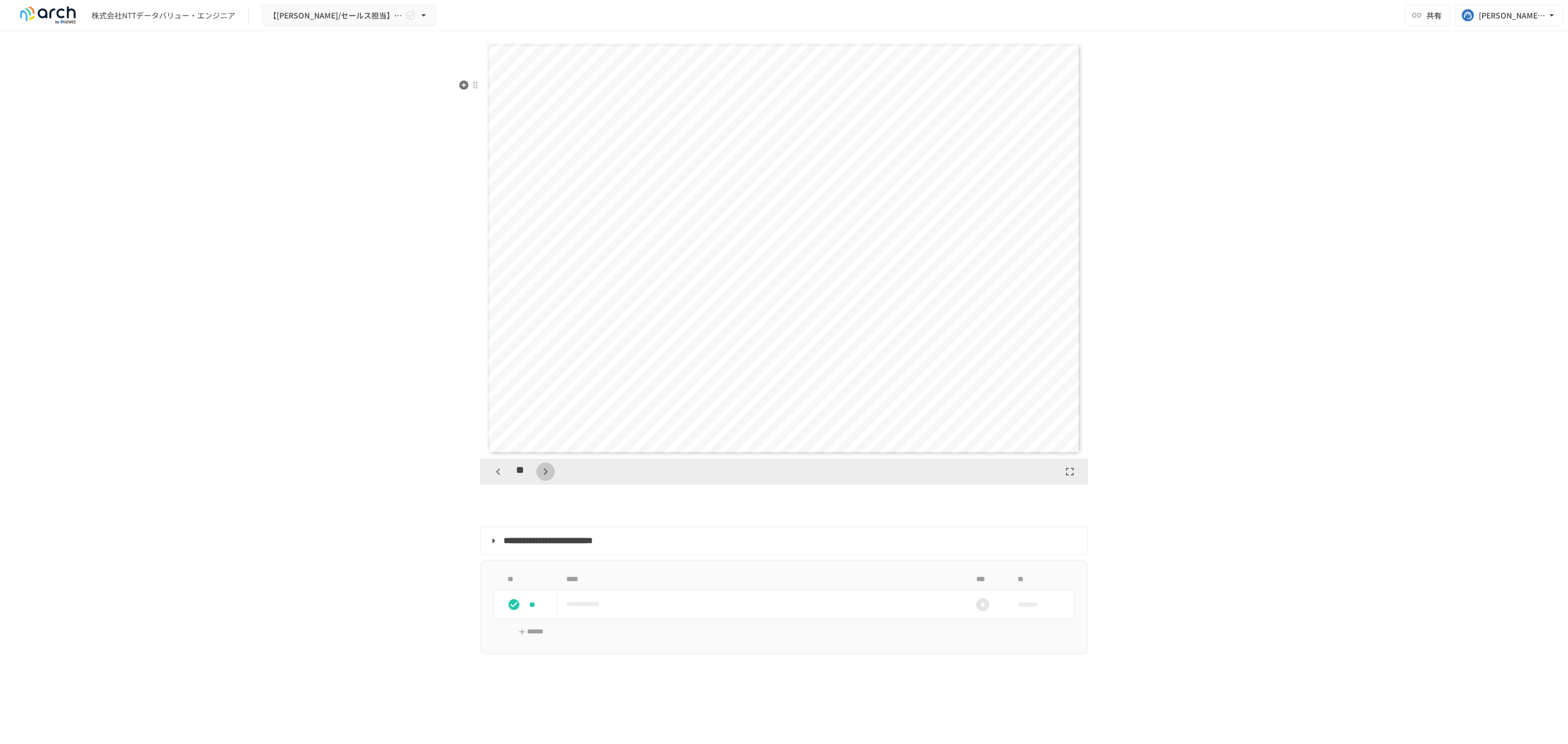
click at [539, 478] on icon "button" at bounding box center [546, 472] width 13 height 13
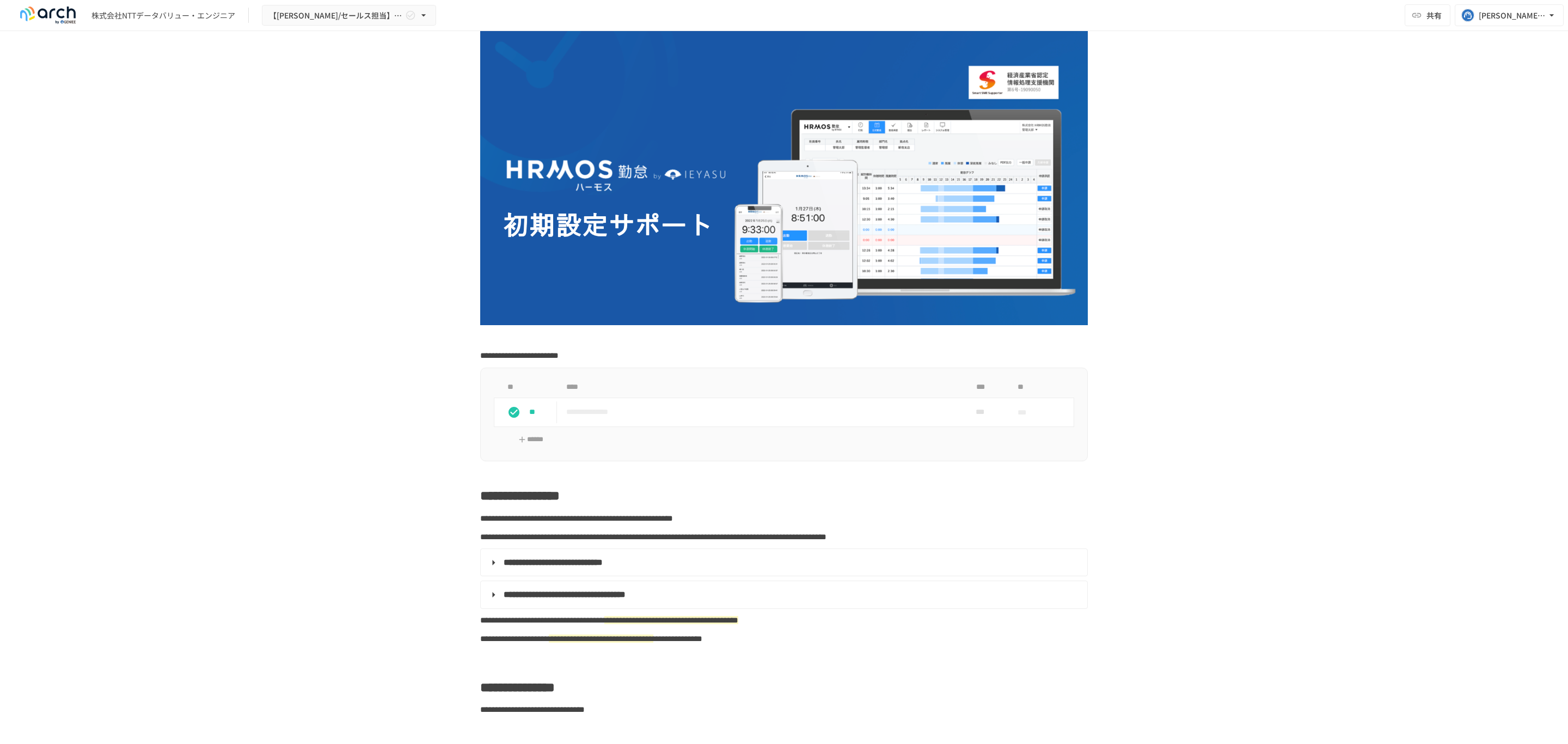
scroll to position [0, 0]
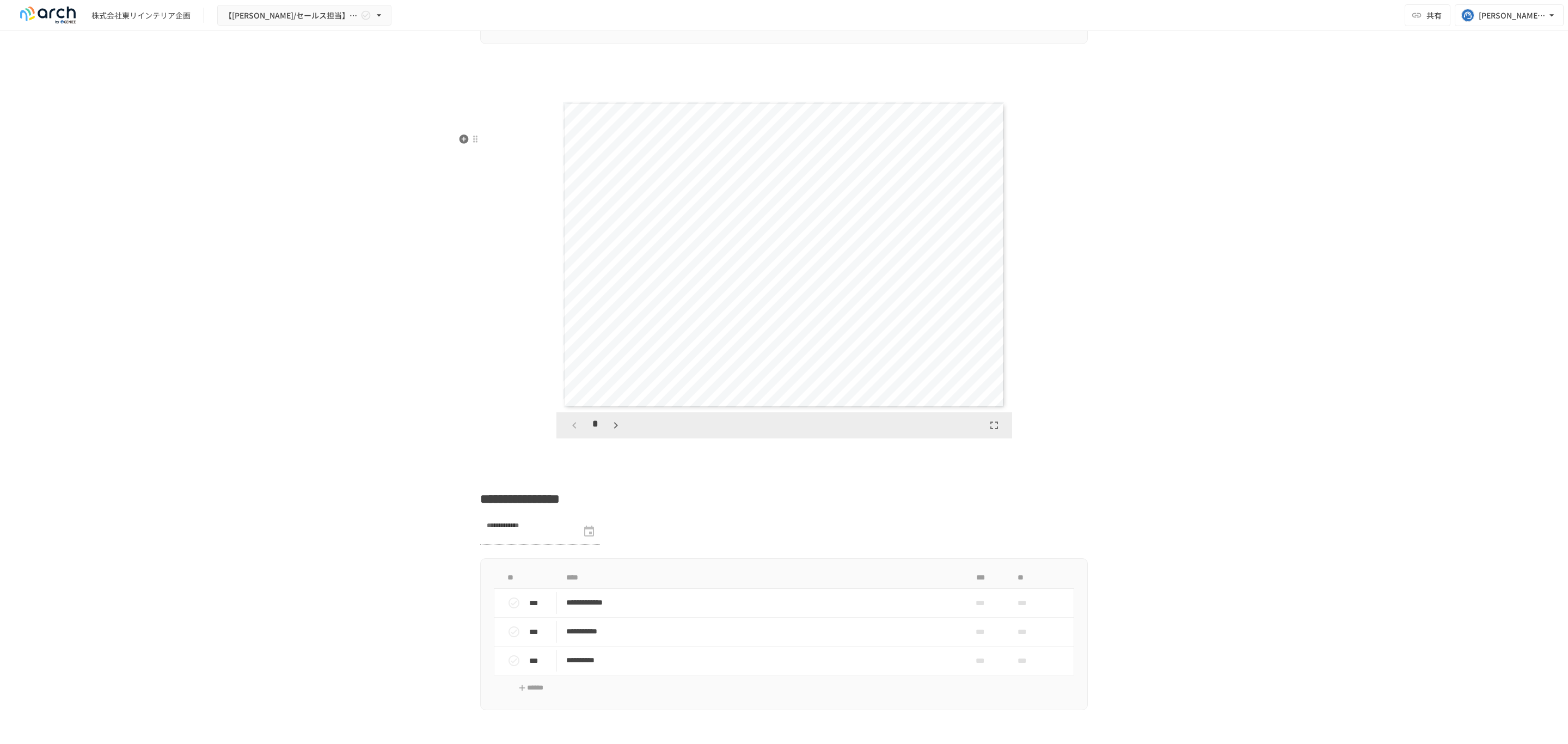
scroll to position [1870, 0]
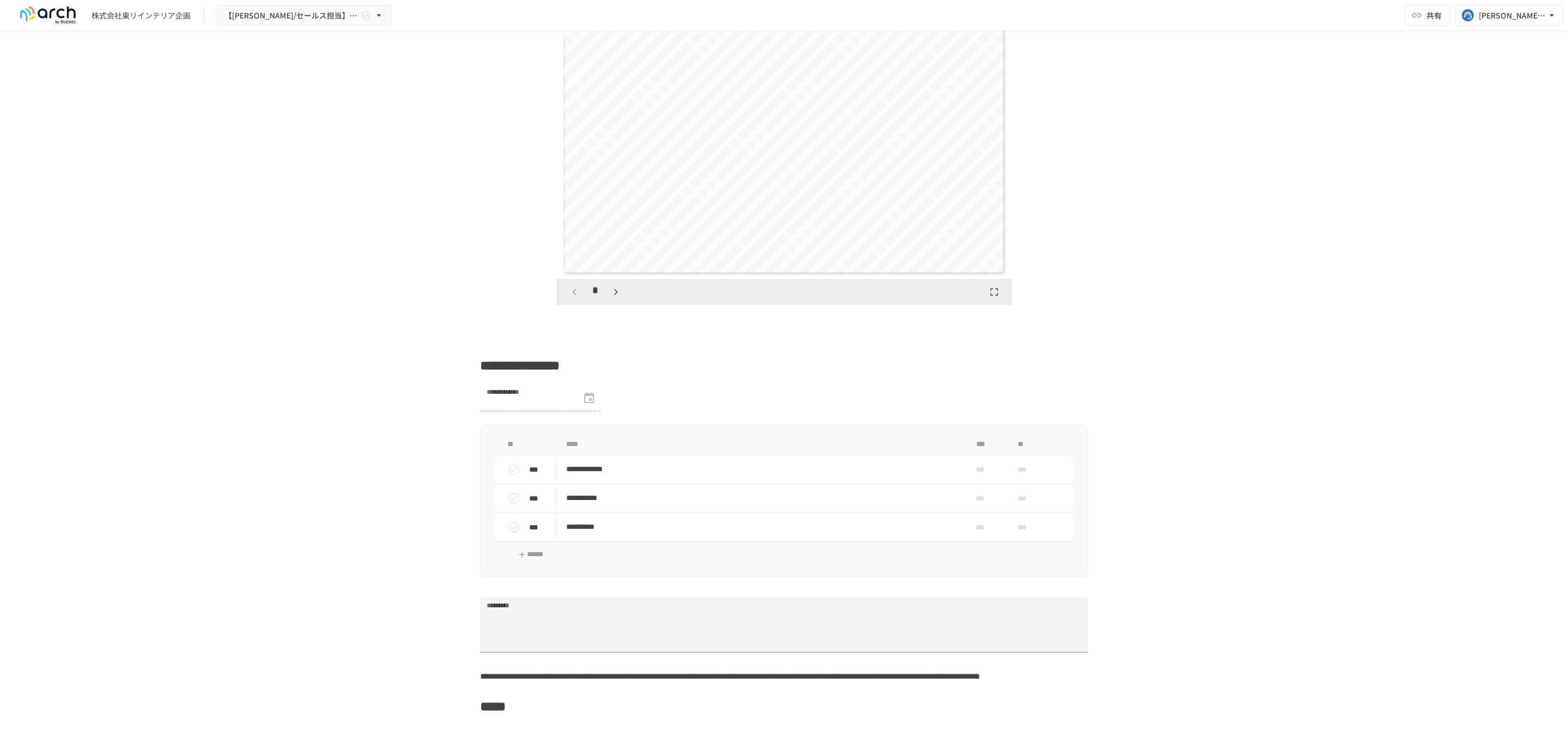
click at [610, 298] on icon "button" at bounding box center [616, 292] width 13 height 13
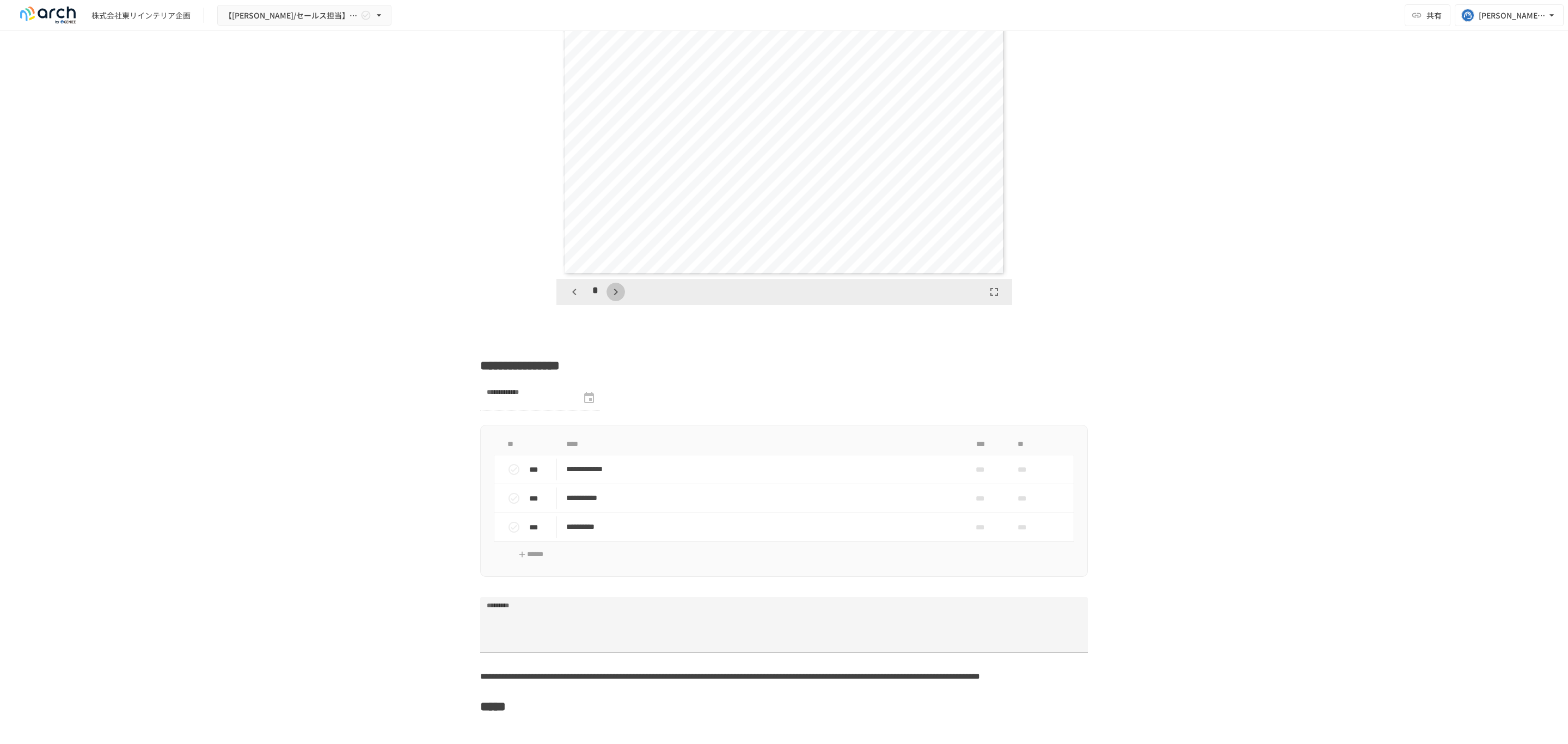
click at [610, 298] on icon "button" at bounding box center [616, 292] width 13 height 13
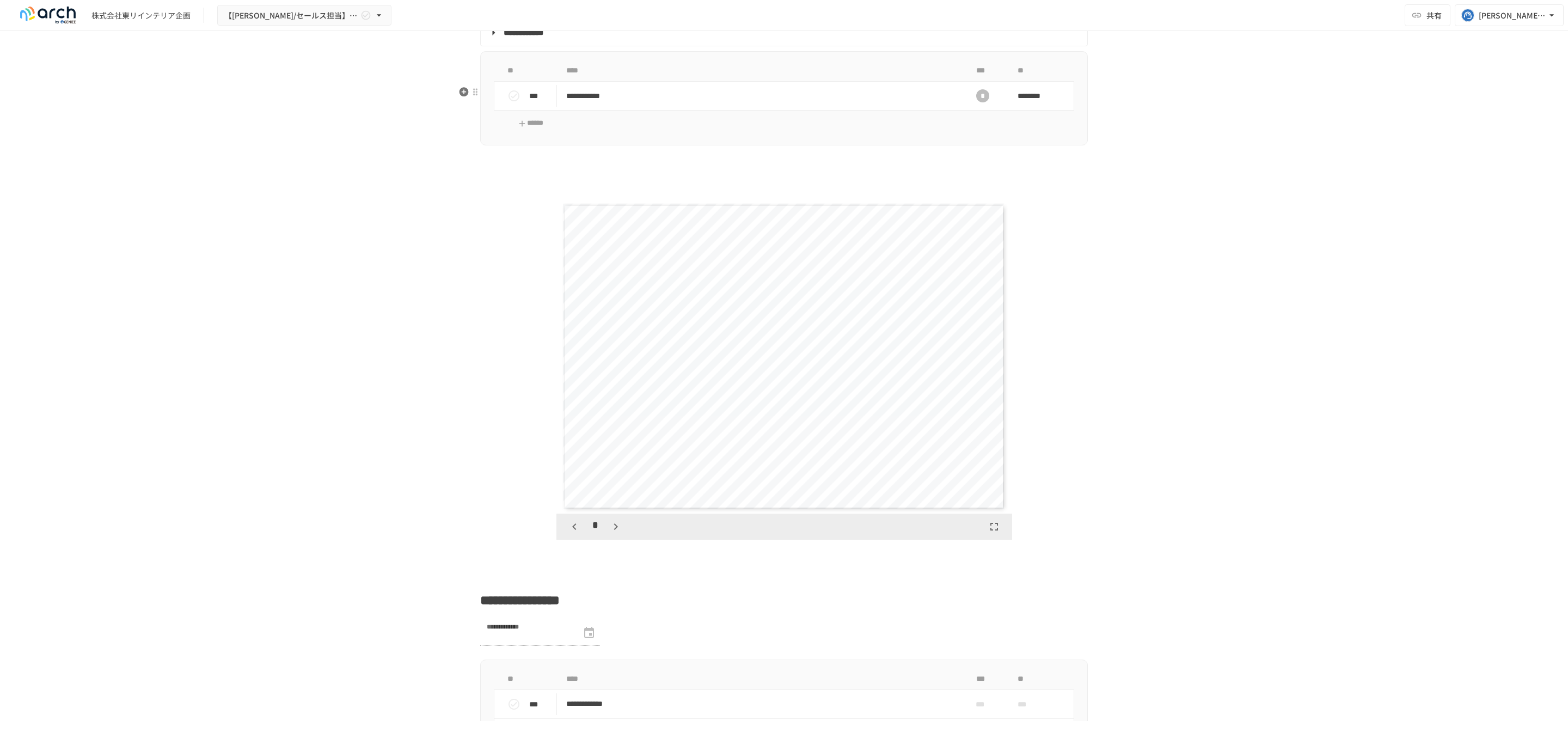
scroll to position [1707, 0]
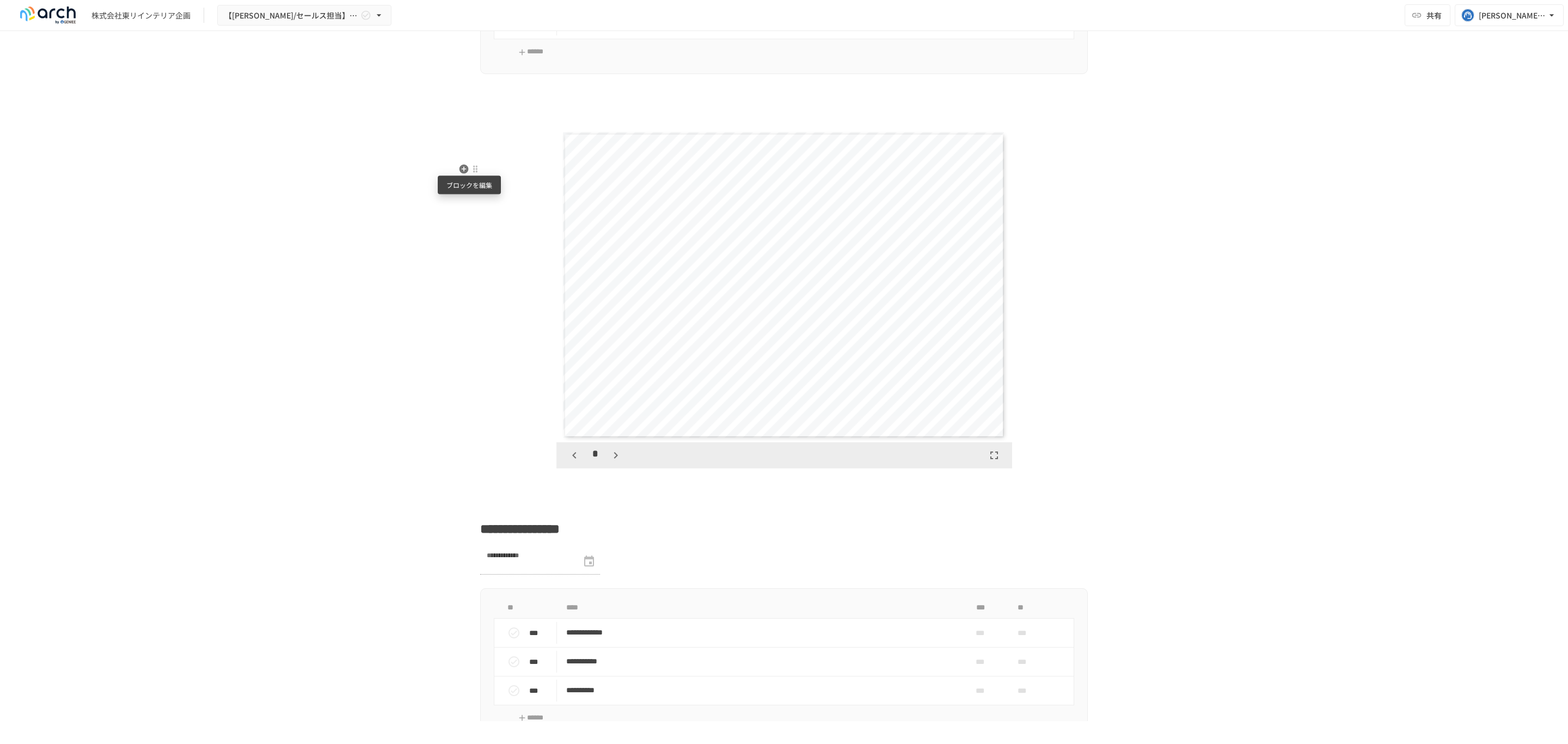
click at [471, 172] on div at bounding box center [475, 169] width 9 height 9
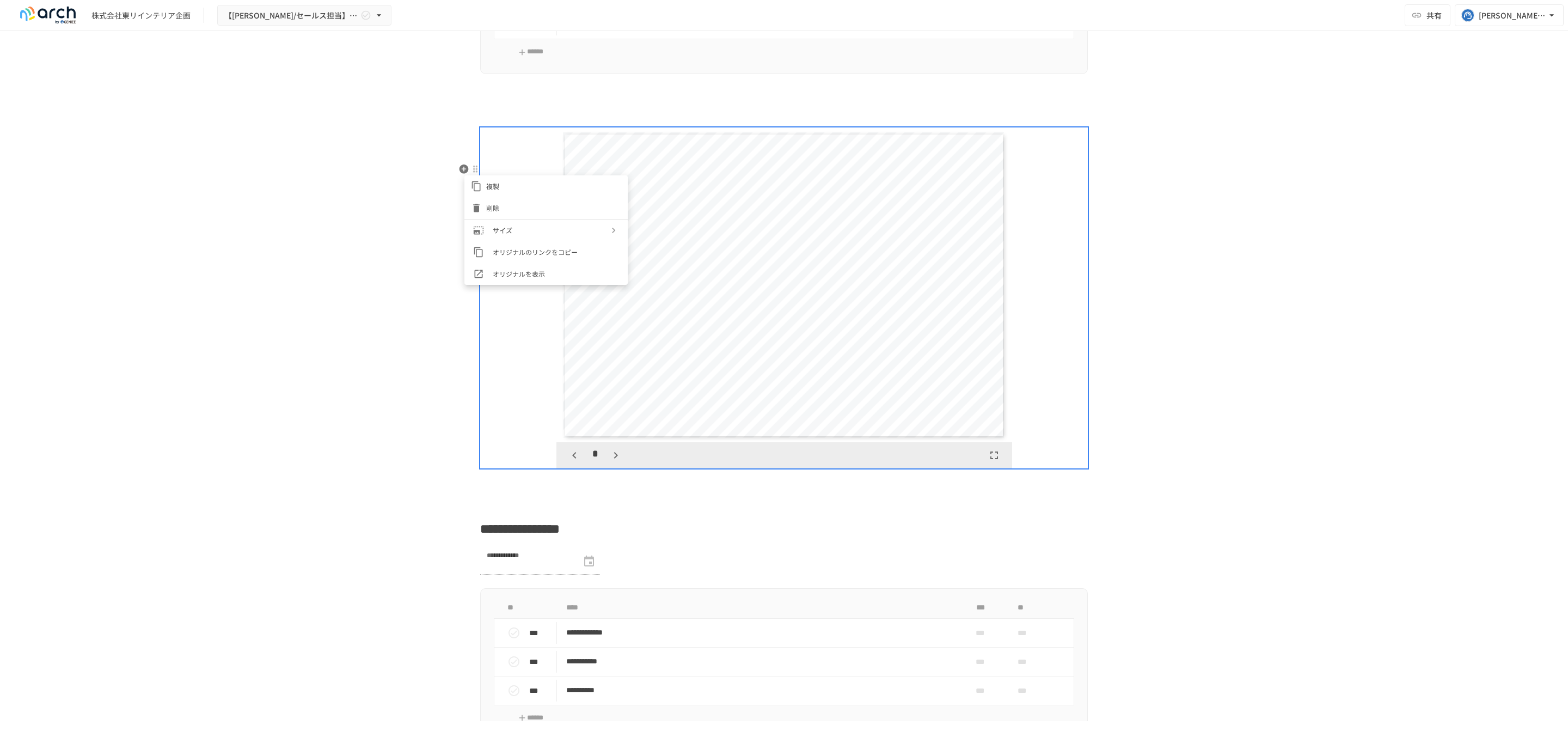
click at [487, 211] on span "削除" at bounding box center [554, 208] width 135 height 10
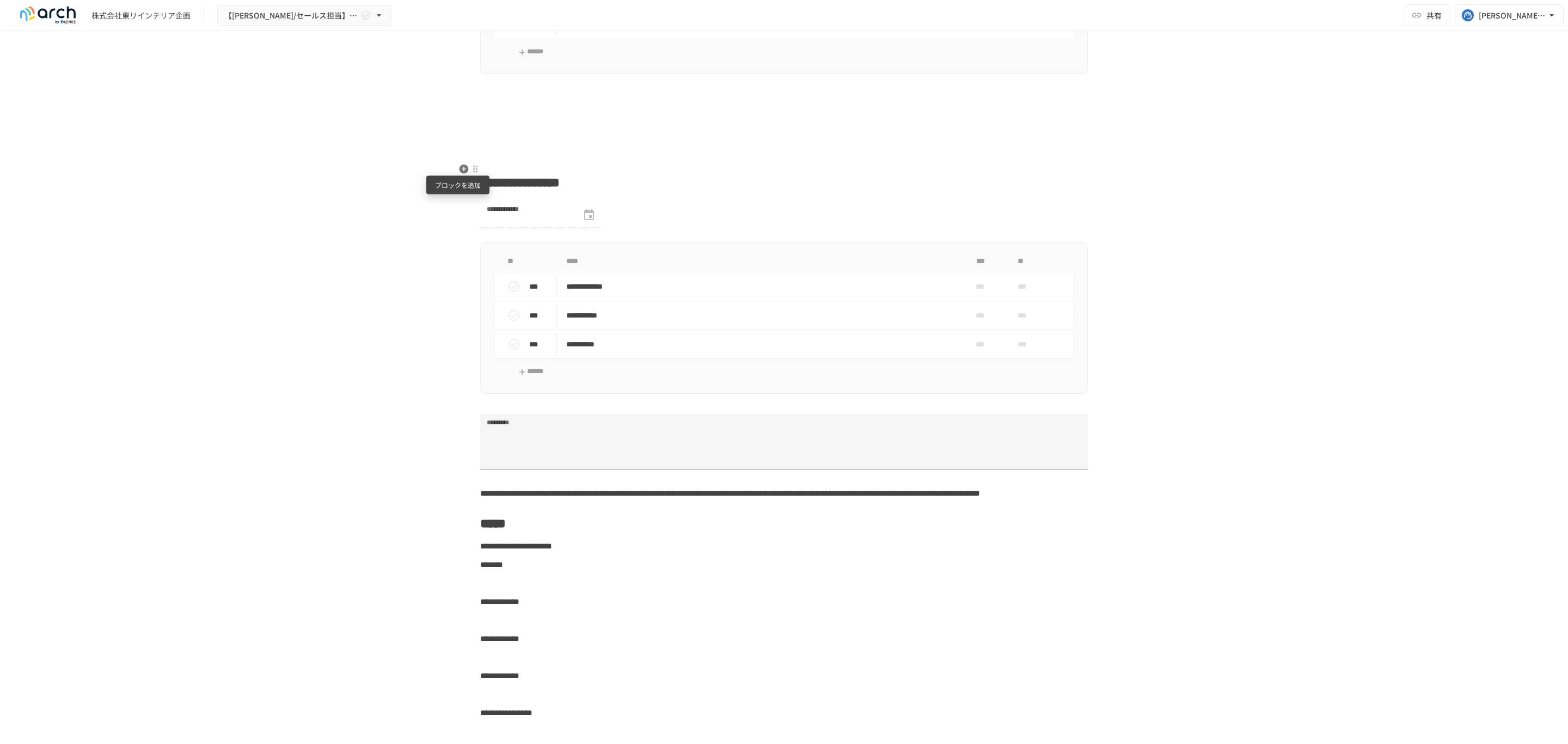
click at [459, 165] on icon "button" at bounding box center [464, 169] width 9 height 9
click at [530, 232] on span "PDF" at bounding box center [549, 231] width 93 height 10
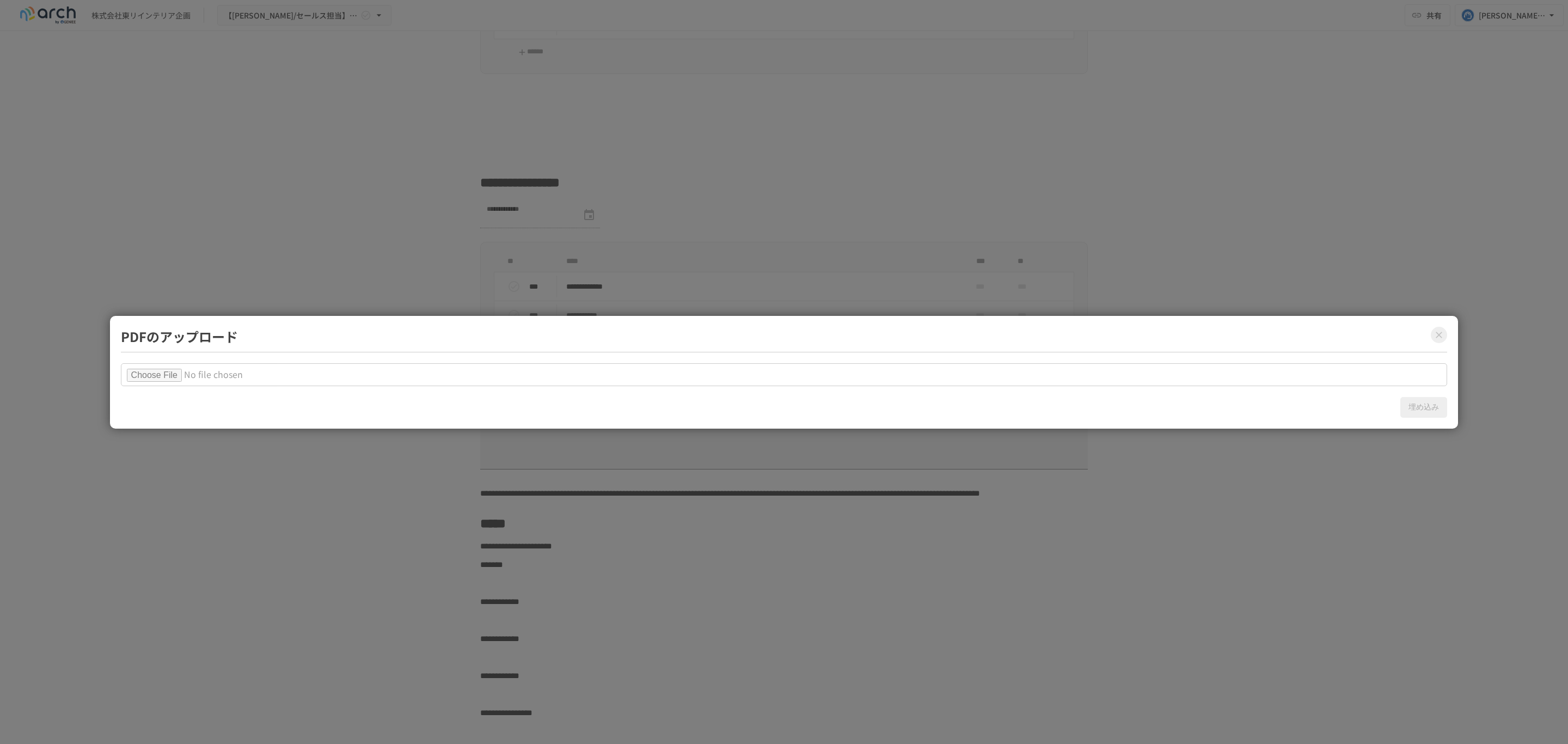
click at [172, 374] on input "file" at bounding box center [784, 375] width 1327 height 23
type input "**********"
click at [1436, 409] on button "埋め込み" at bounding box center [1423, 407] width 47 height 21
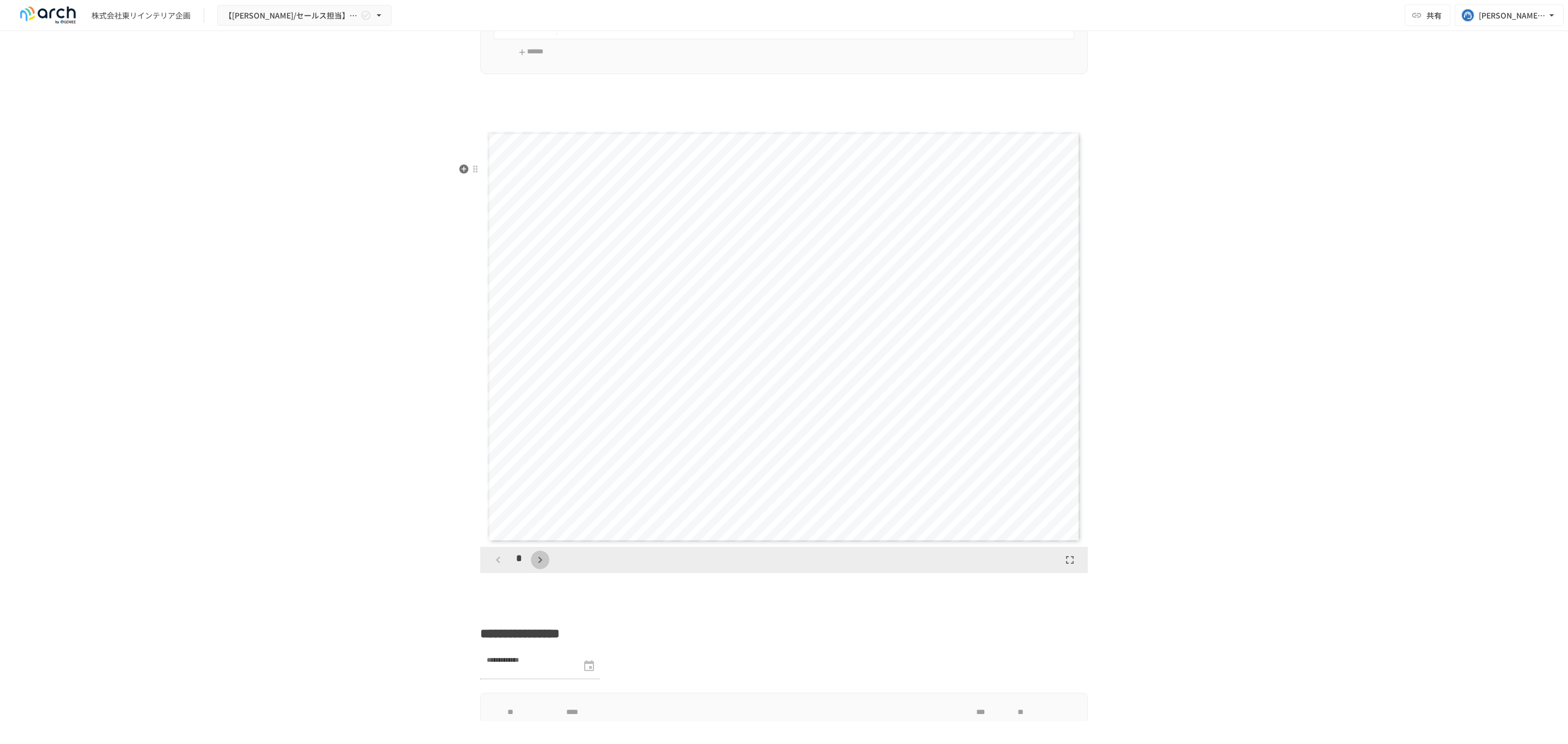
click at [533, 566] on icon "button" at bounding box center [540, 560] width 13 height 13
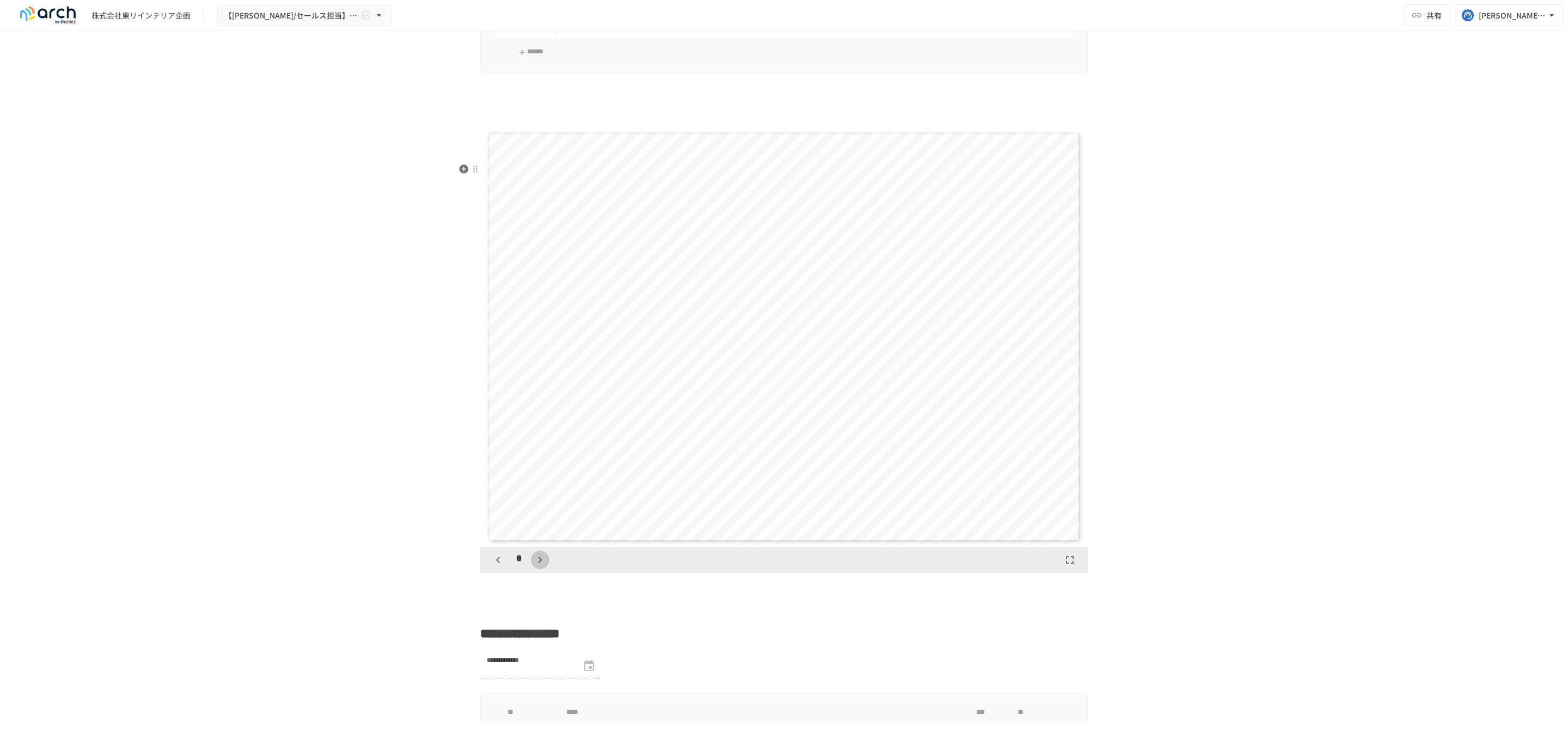
click at [533, 566] on icon "button" at bounding box center [540, 560] width 13 height 13
click at [536, 569] on button "button" at bounding box center [546, 560] width 19 height 19
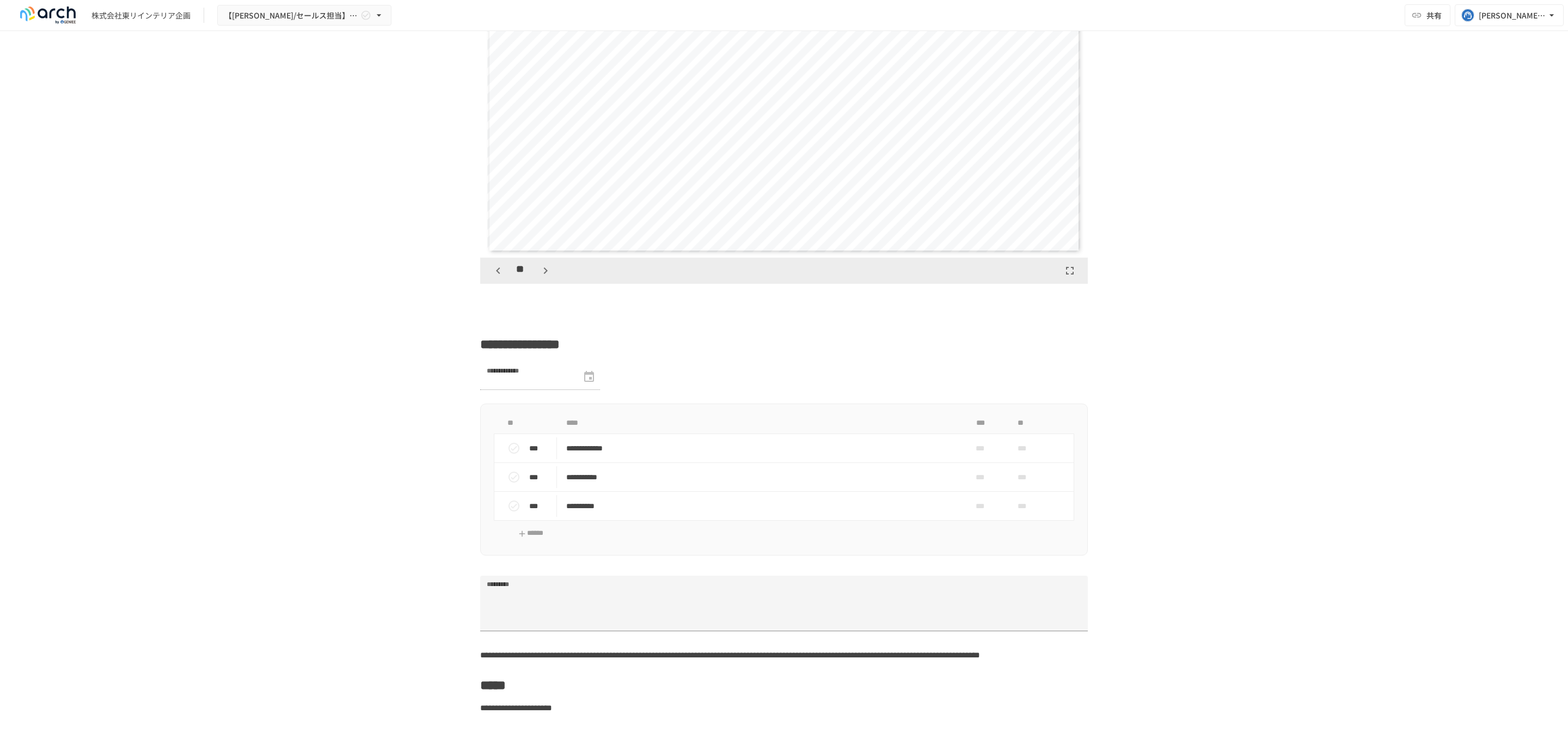
scroll to position [1960, 0]
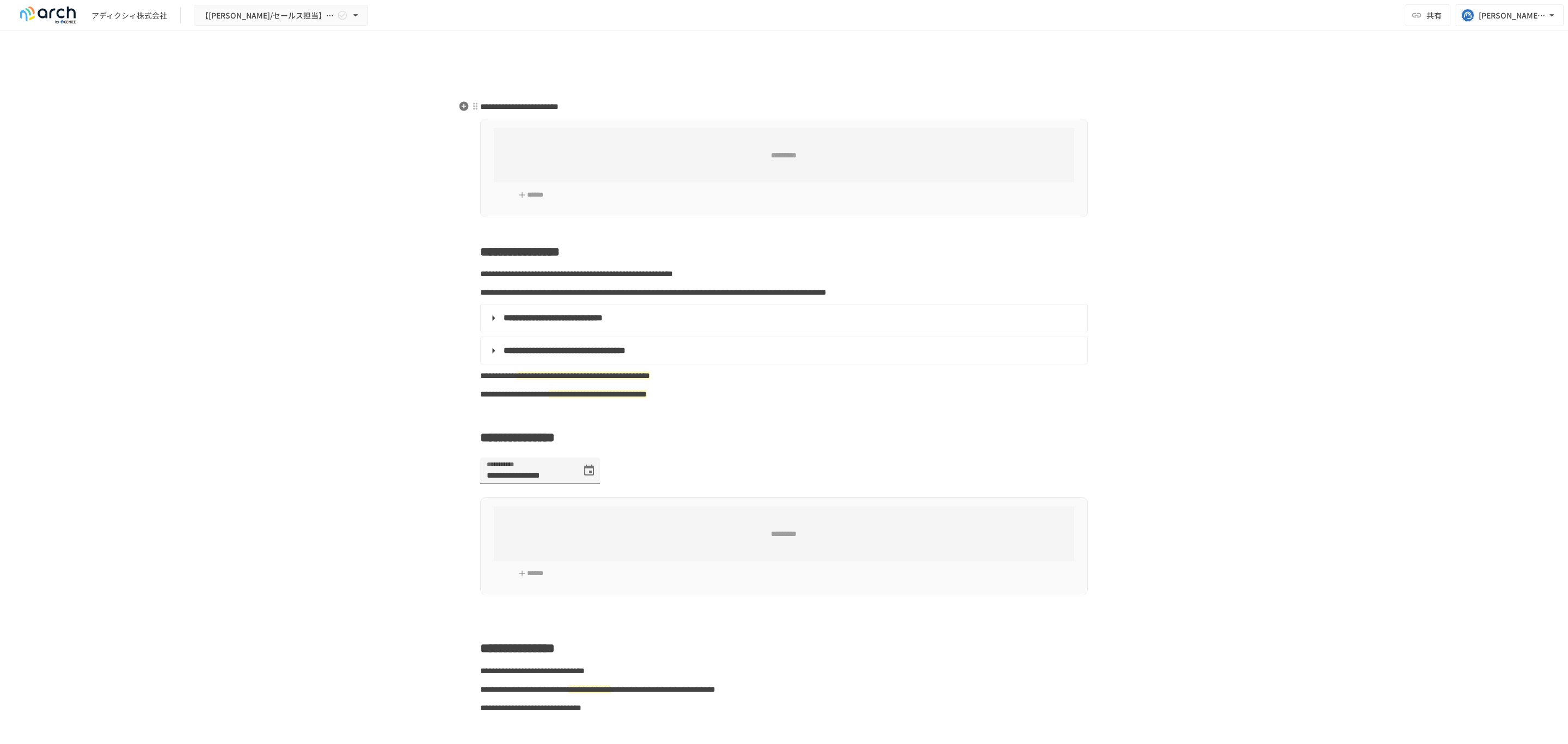
type input "**********"
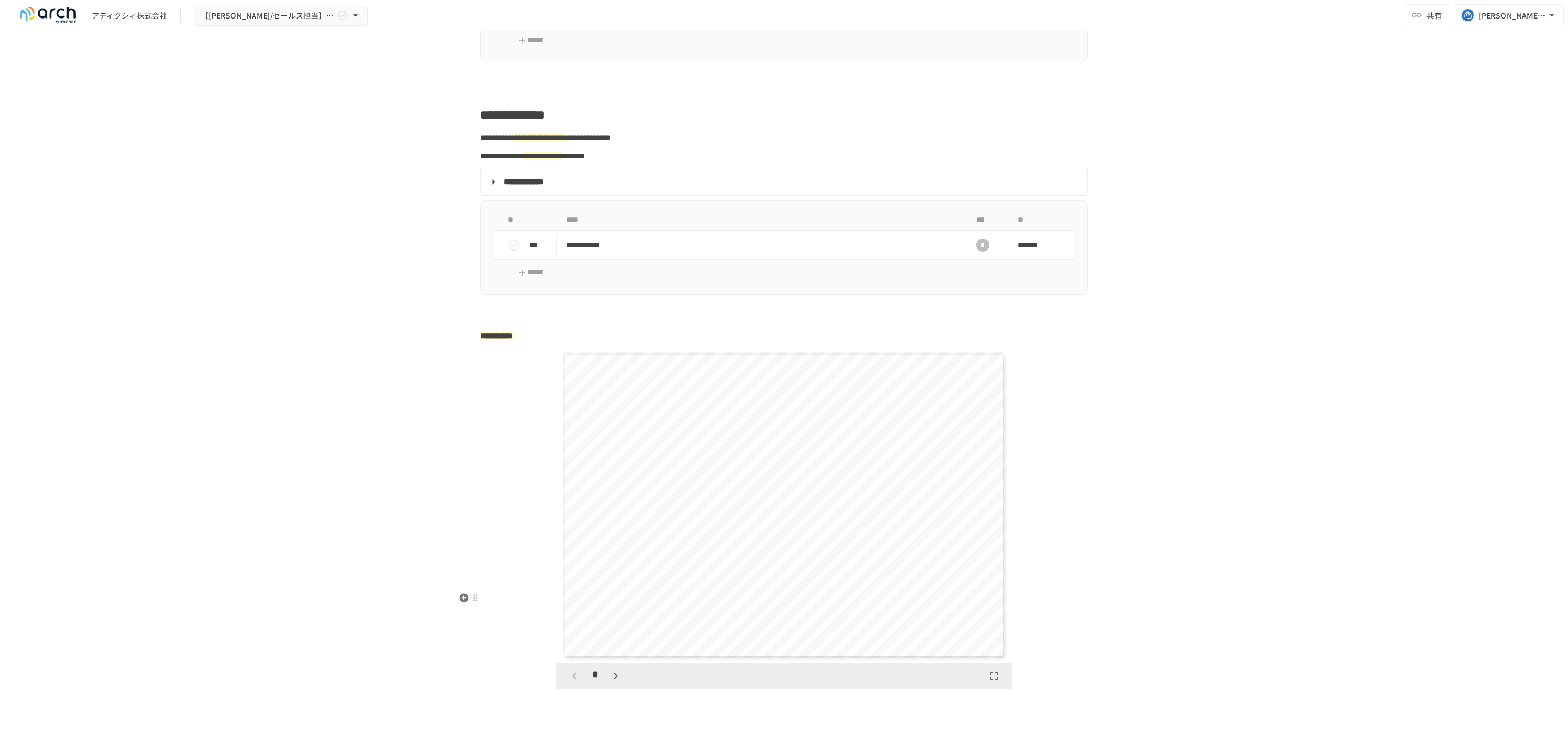
scroll to position [1663, 0]
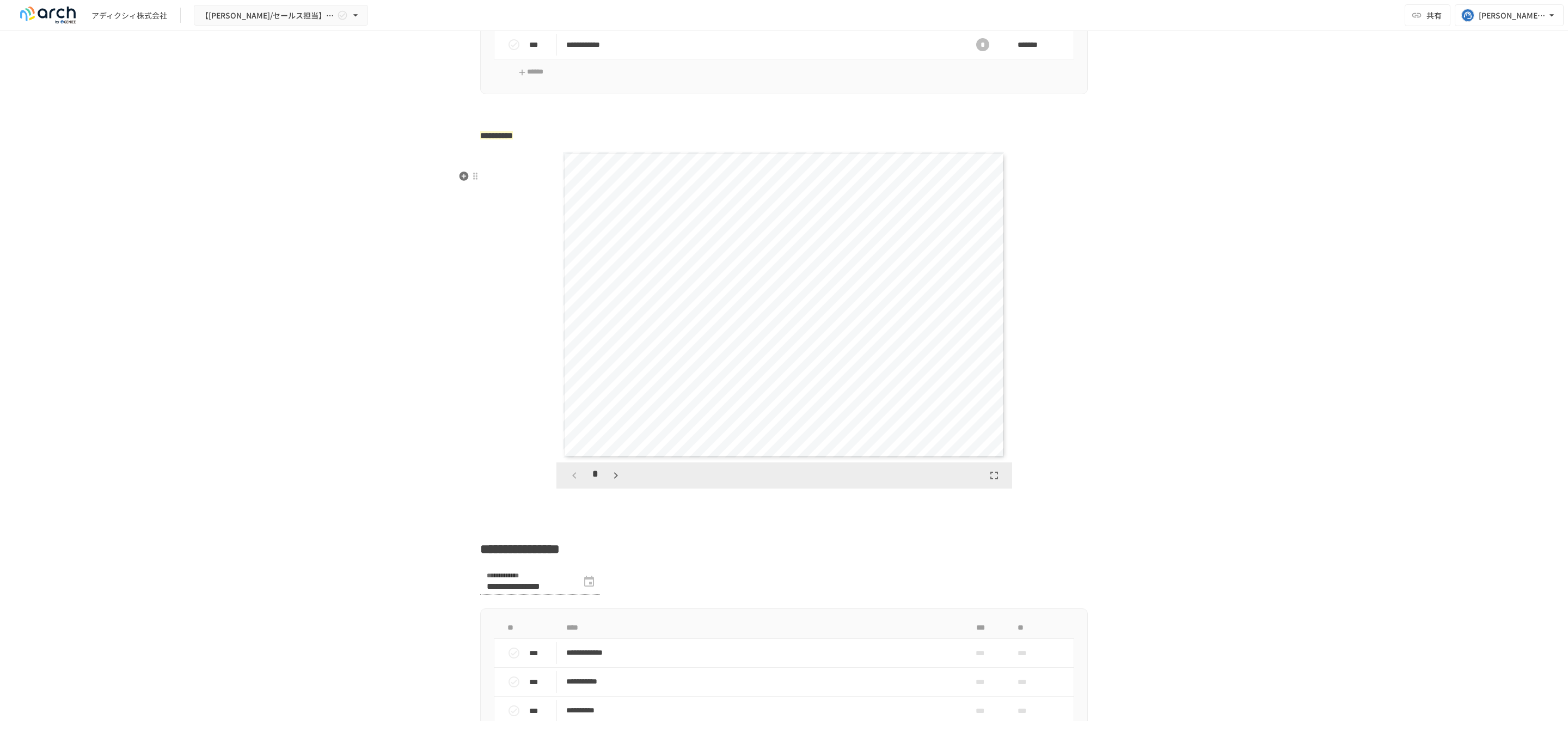
click at [610, 482] on icon "button" at bounding box center [616, 475] width 13 height 13
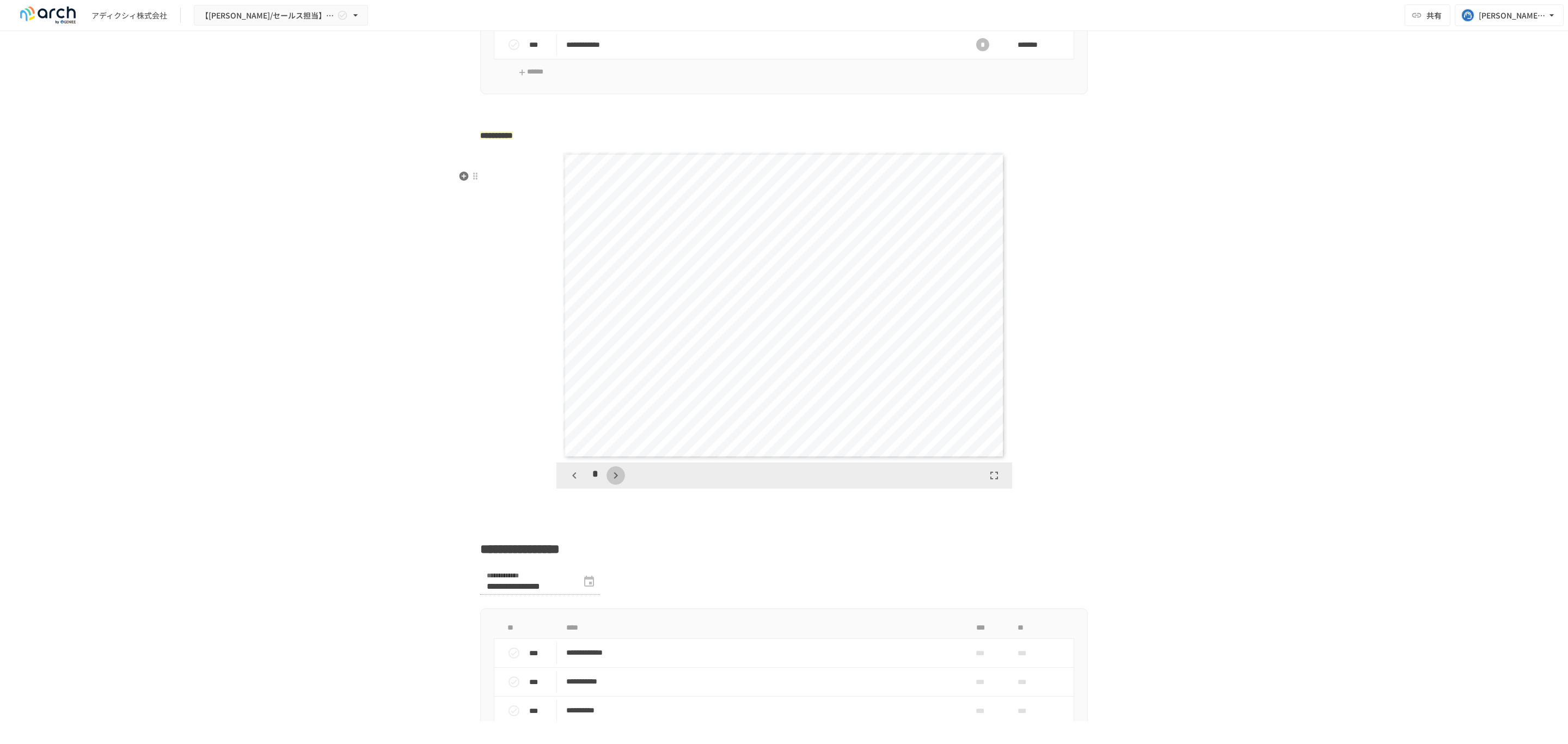
click at [610, 482] on icon "button" at bounding box center [616, 475] width 13 height 13
click at [615, 482] on icon "button" at bounding box center [622, 475] width 13 height 13
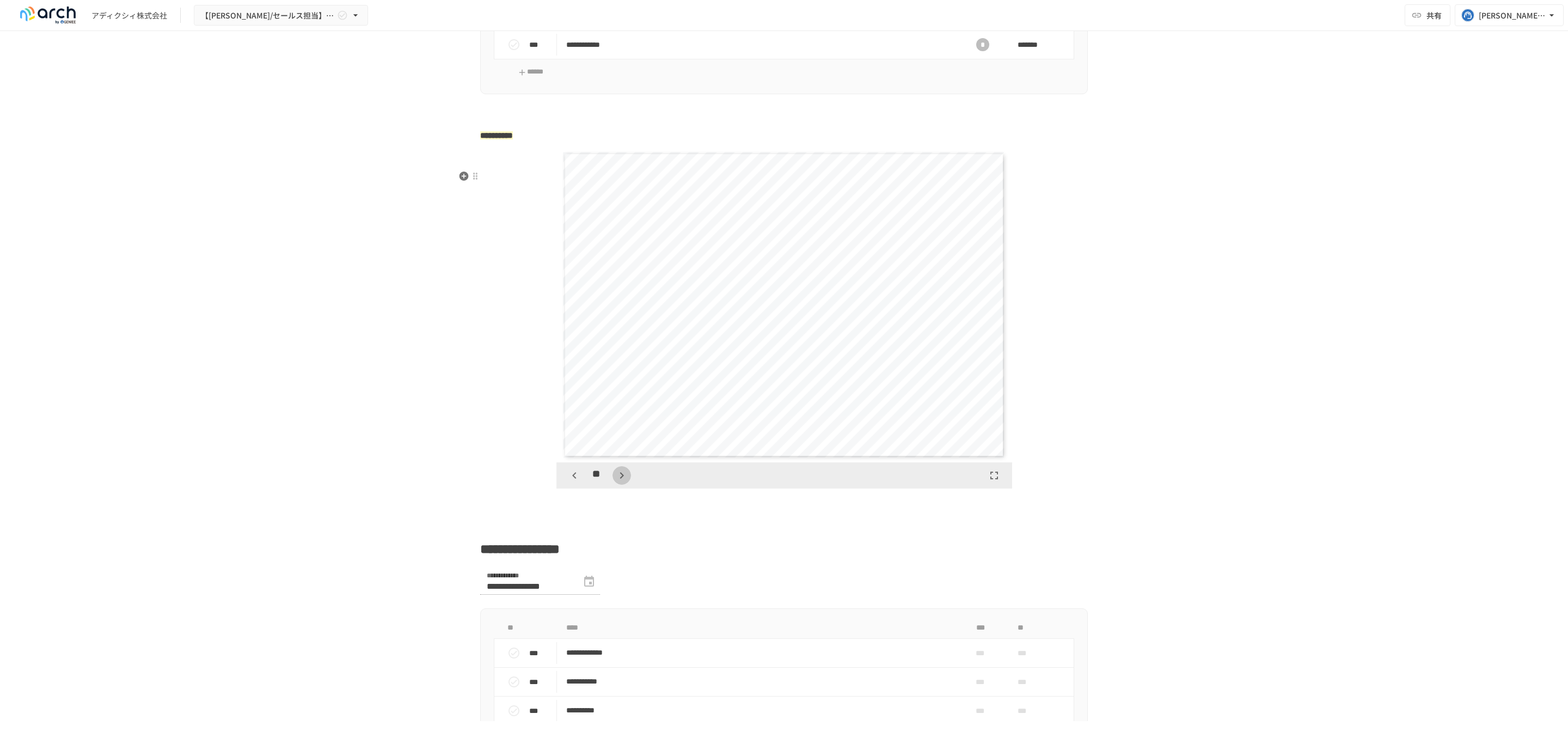
click at [615, 482] on icon "button" at bounding box center [622, 475] width 13 height 13
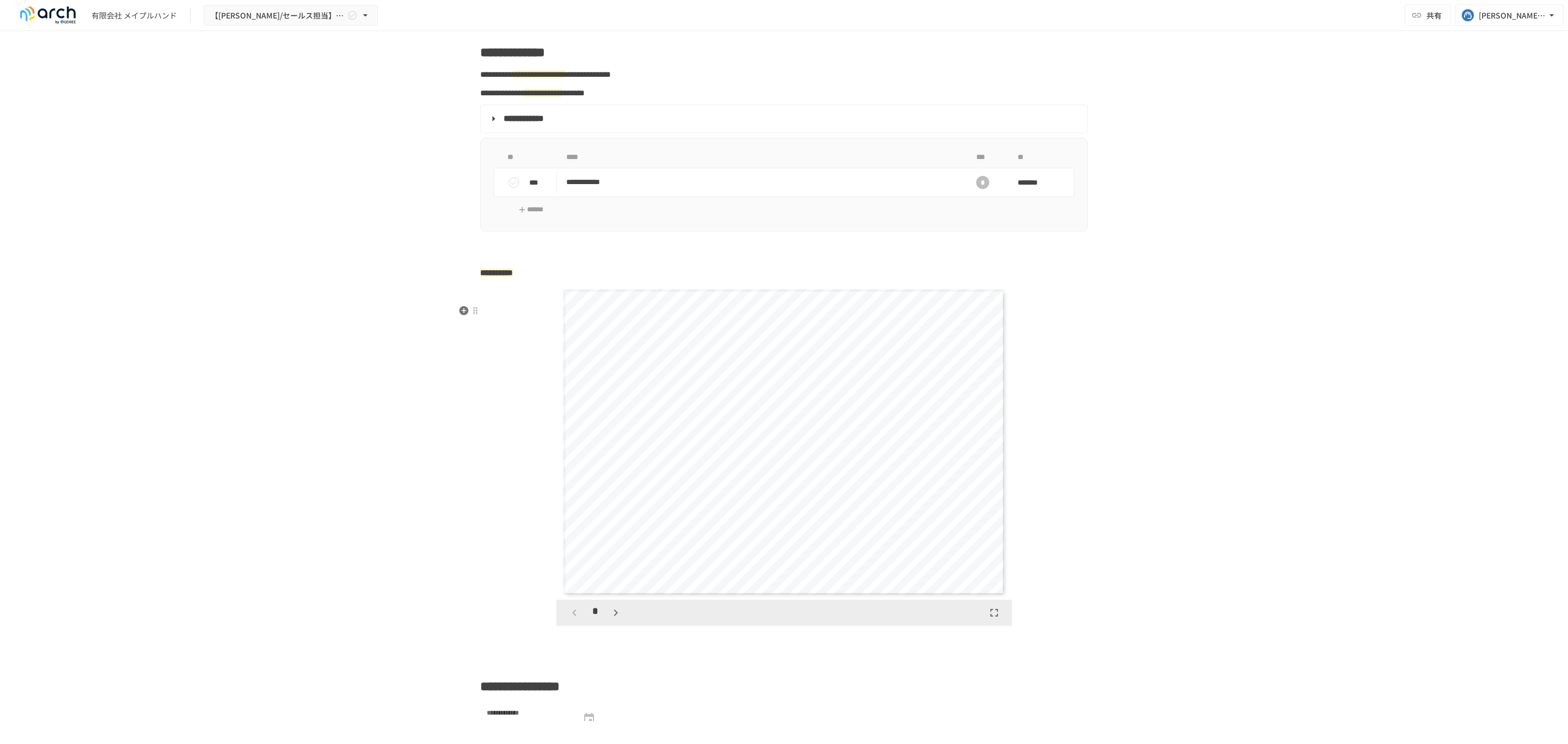
scroll to position [1482, 0]
click at [607, 619] on button "button" at bounding box center [616, 610] width 19 height 19
click at [610, 616] on icon "button" at bounding box center [616, 610] width 13 height 13
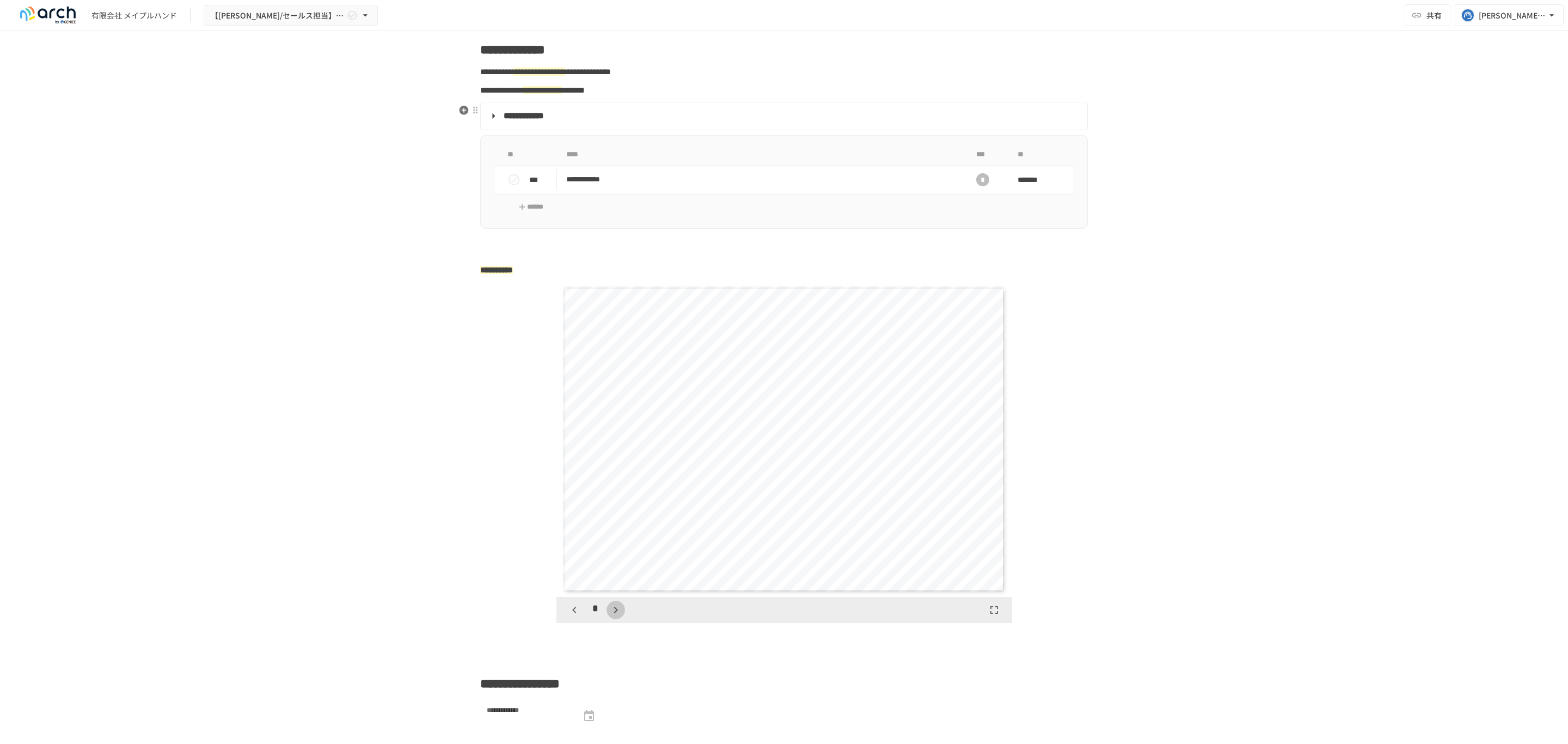
click at [610, 616] on icon "button" at bounding box center [616, 610] width 13 height 13
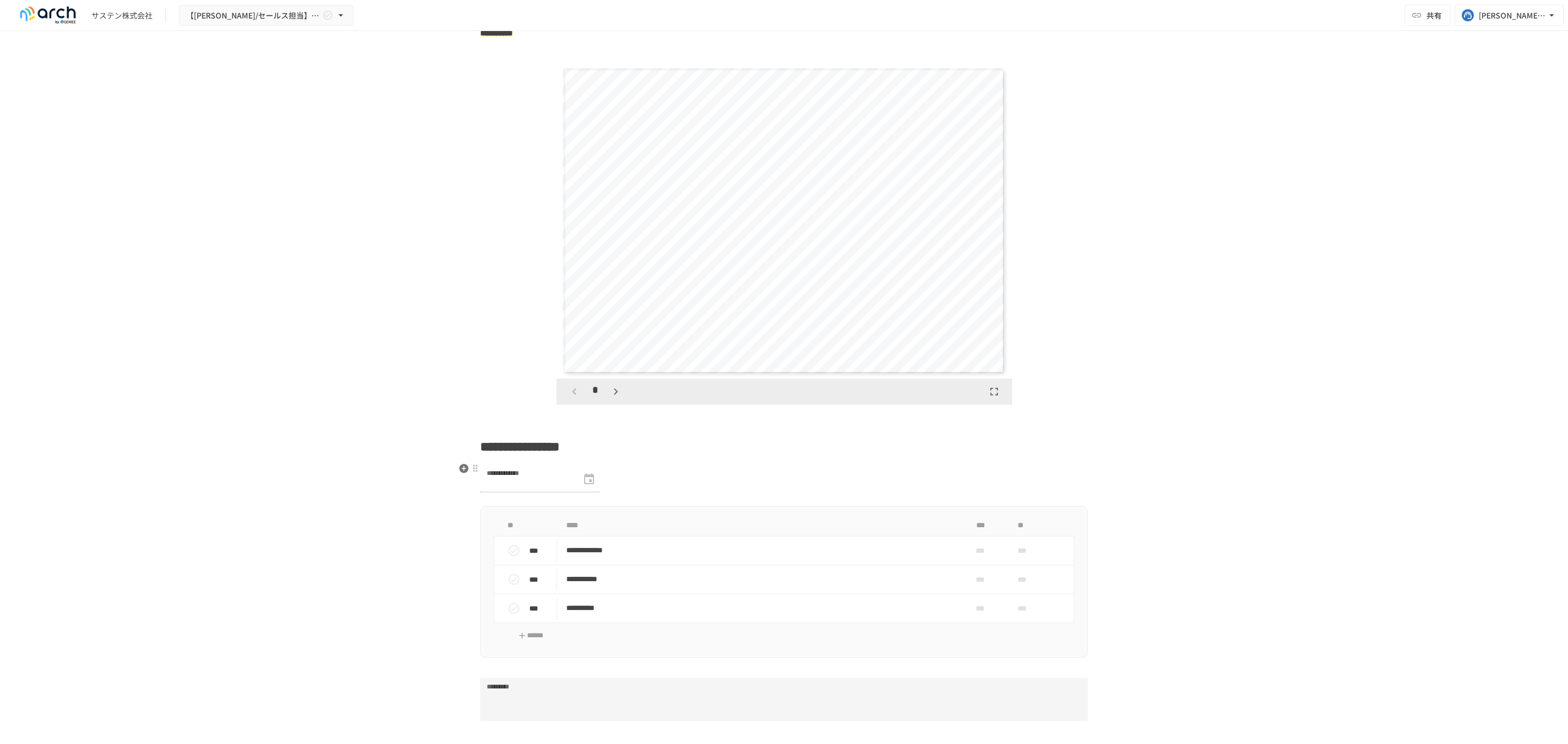
scroll to position [1727, 0]
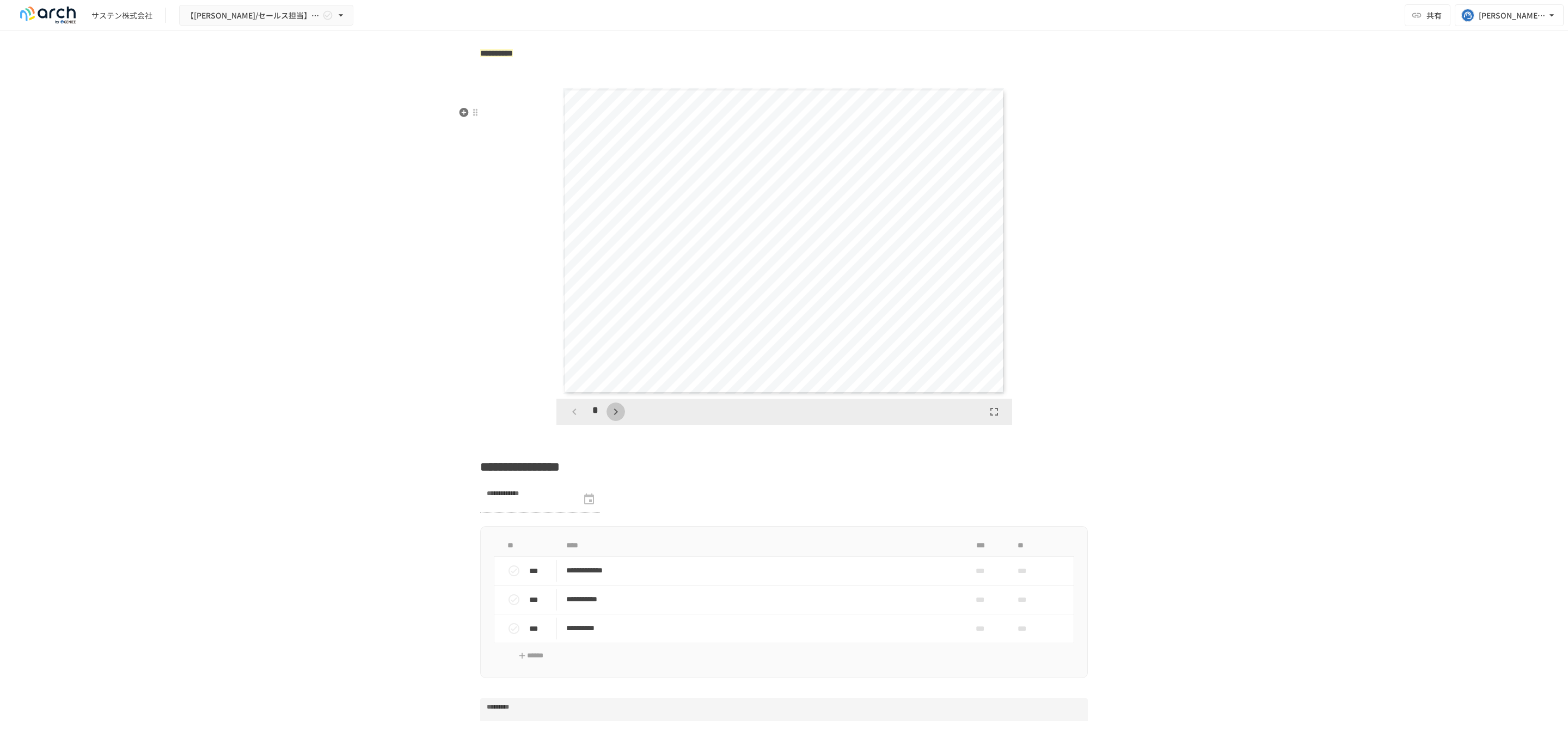
click at [612, 418] on icon "button" at bounding box center [616, 412] width 13 height 13
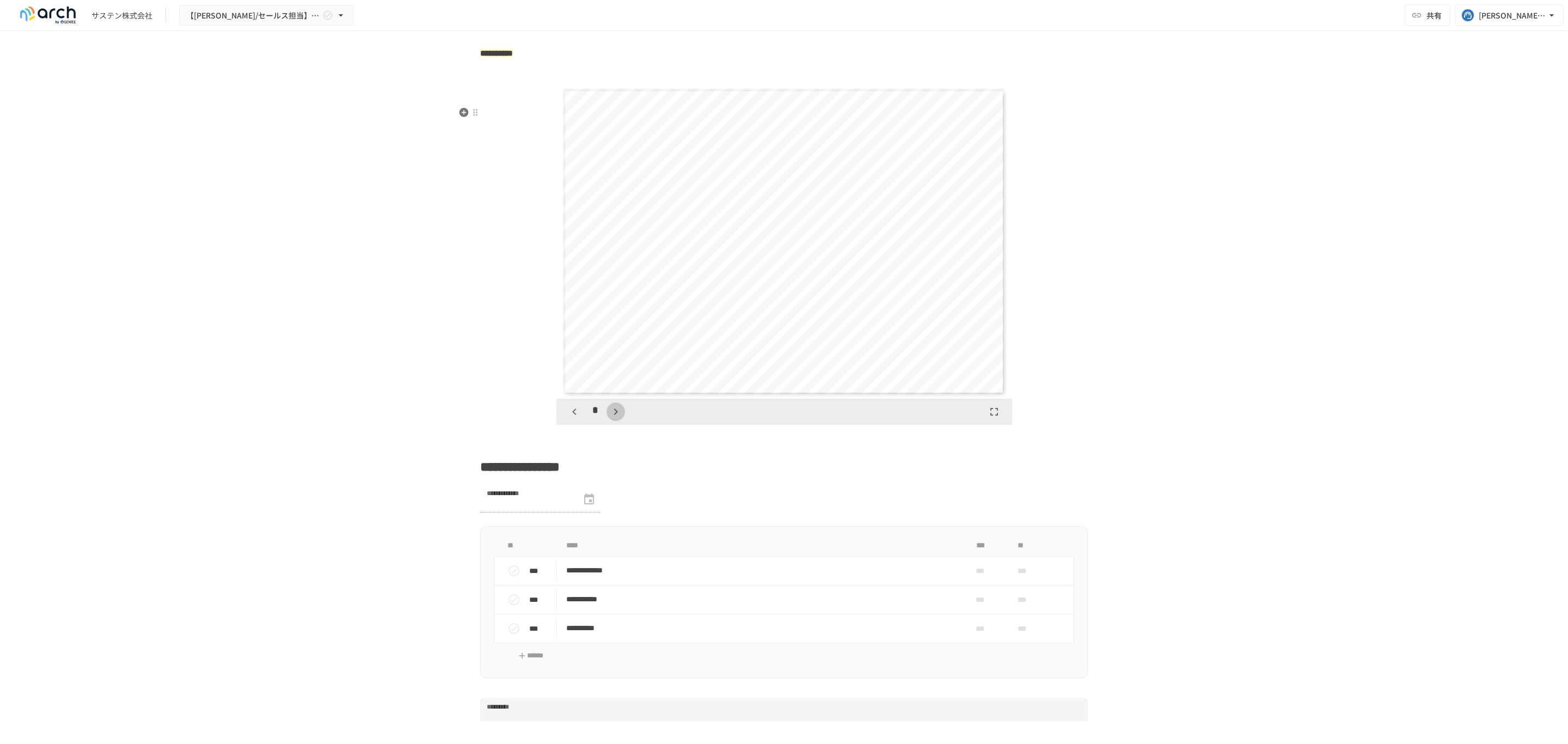
click at [612, 418] on icon "button" at bounding box center [616, 412] width 13 height 13
click at [471, 111] on div at bounding box center [475, 112] width 9 height 9
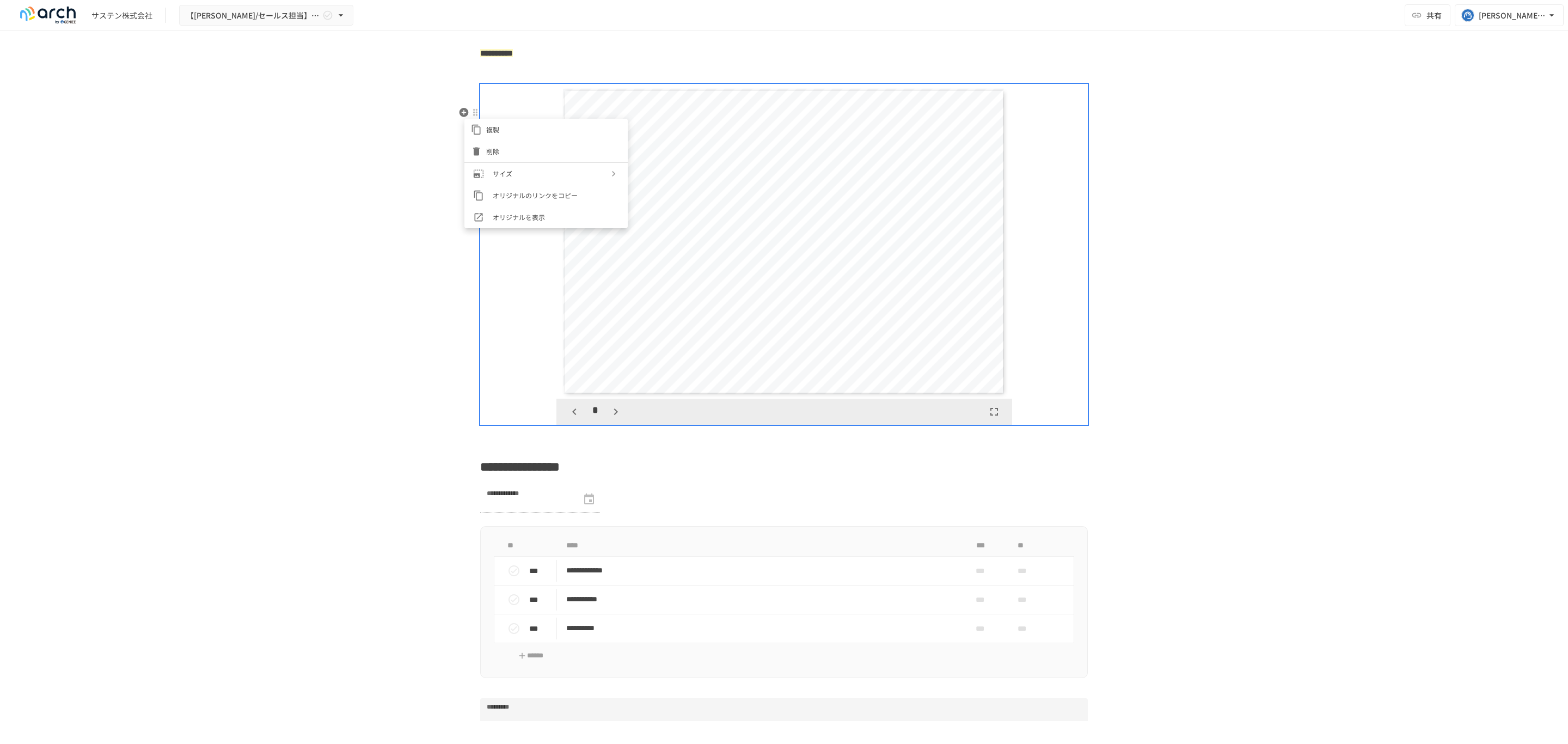
click at [492, 152] on span "削除" at bounding box center [554, 151] width 135 height 10
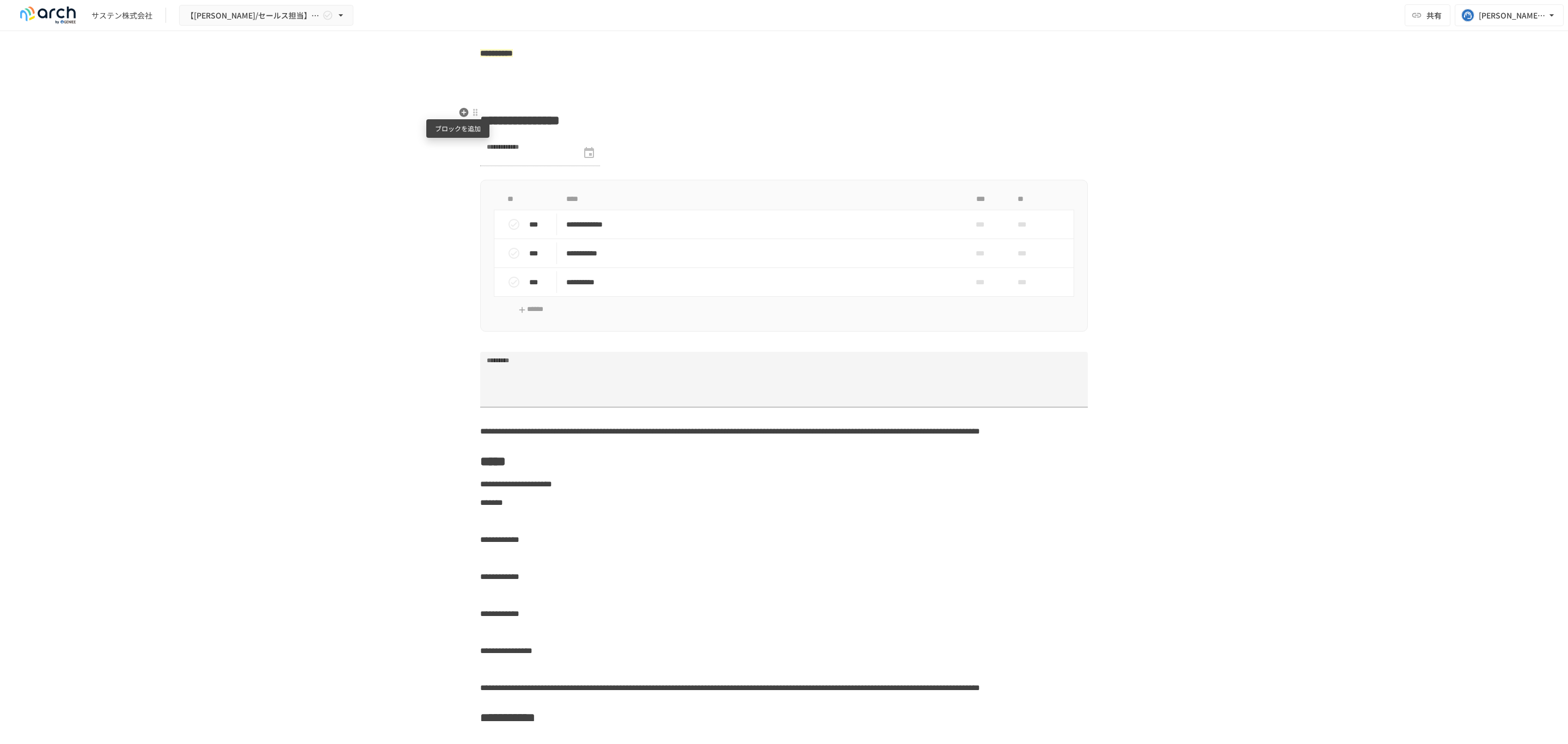
click at [459, 109] on icon "button" at bounding box center [464, 112] width 9 height 9
click at [529, 175] on span "PDF" at bounding box center [549, 175] width 93 height 10
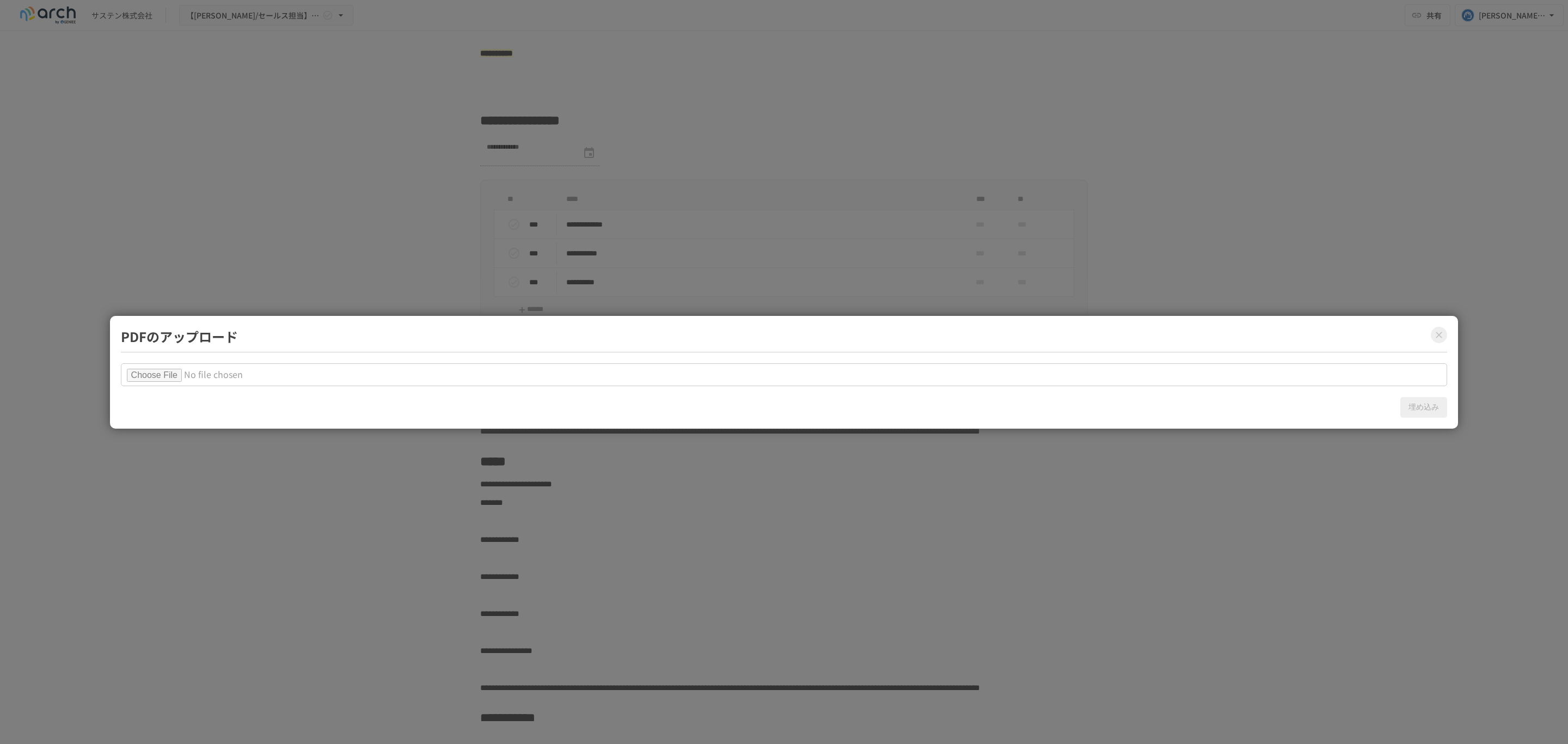
click at [145, 374] on input "file" at bounding box center [784, 375] width 1327 height 23
type input "**********"
click at [1435, 408] on button "埋め込み" at bounding box center [1423, 407] width 47 height 21
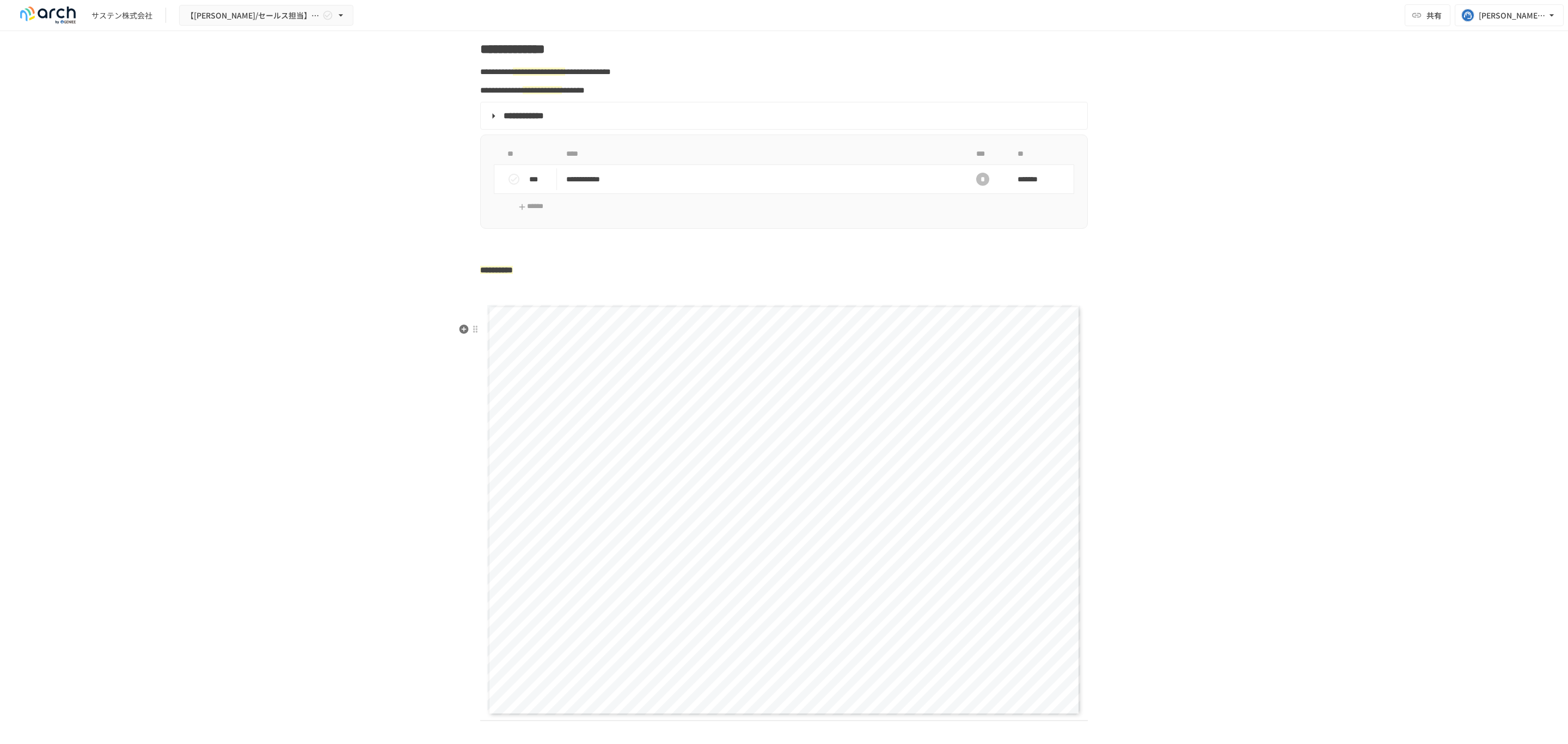
scroll to position [1482, 0]
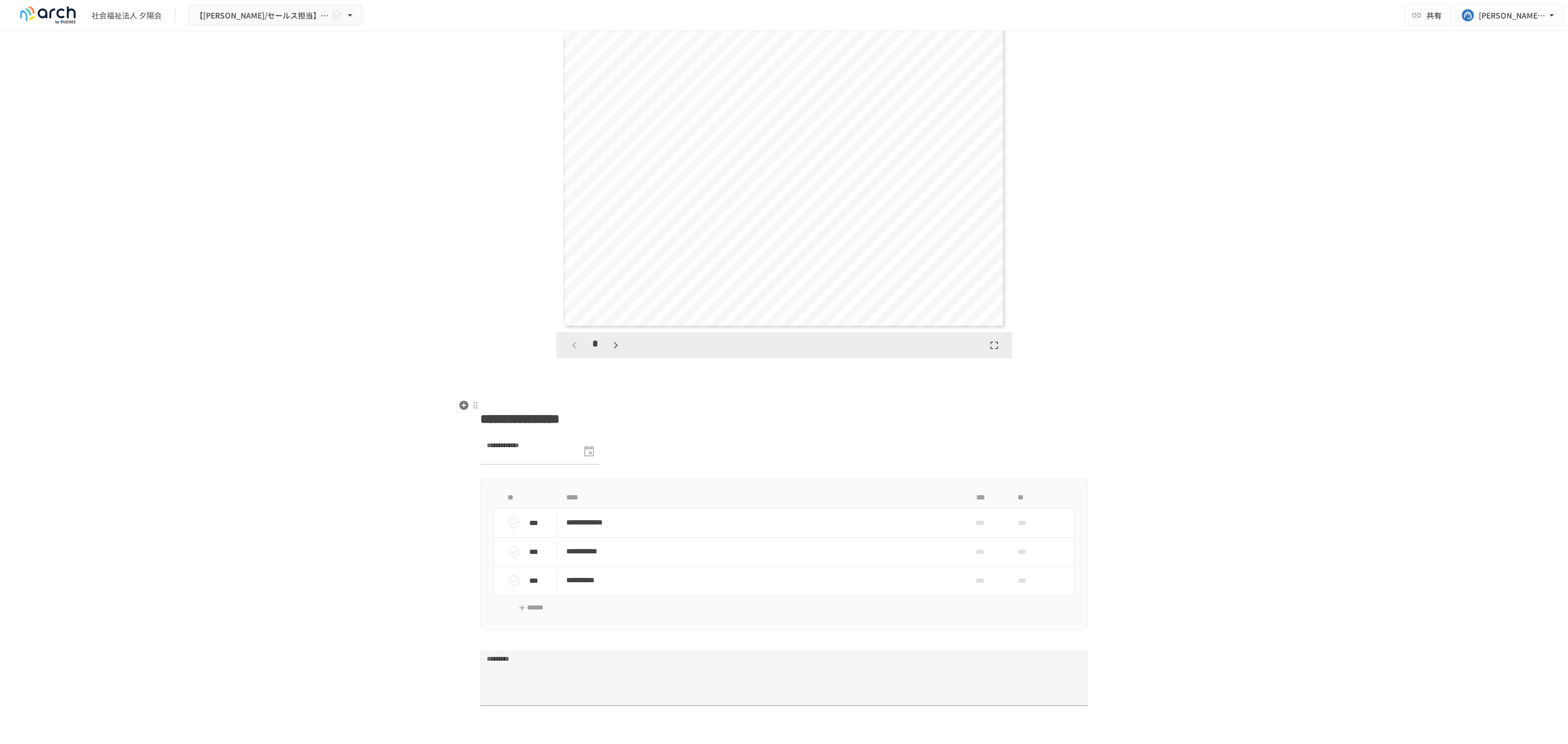
scroll to position [1764, 0]
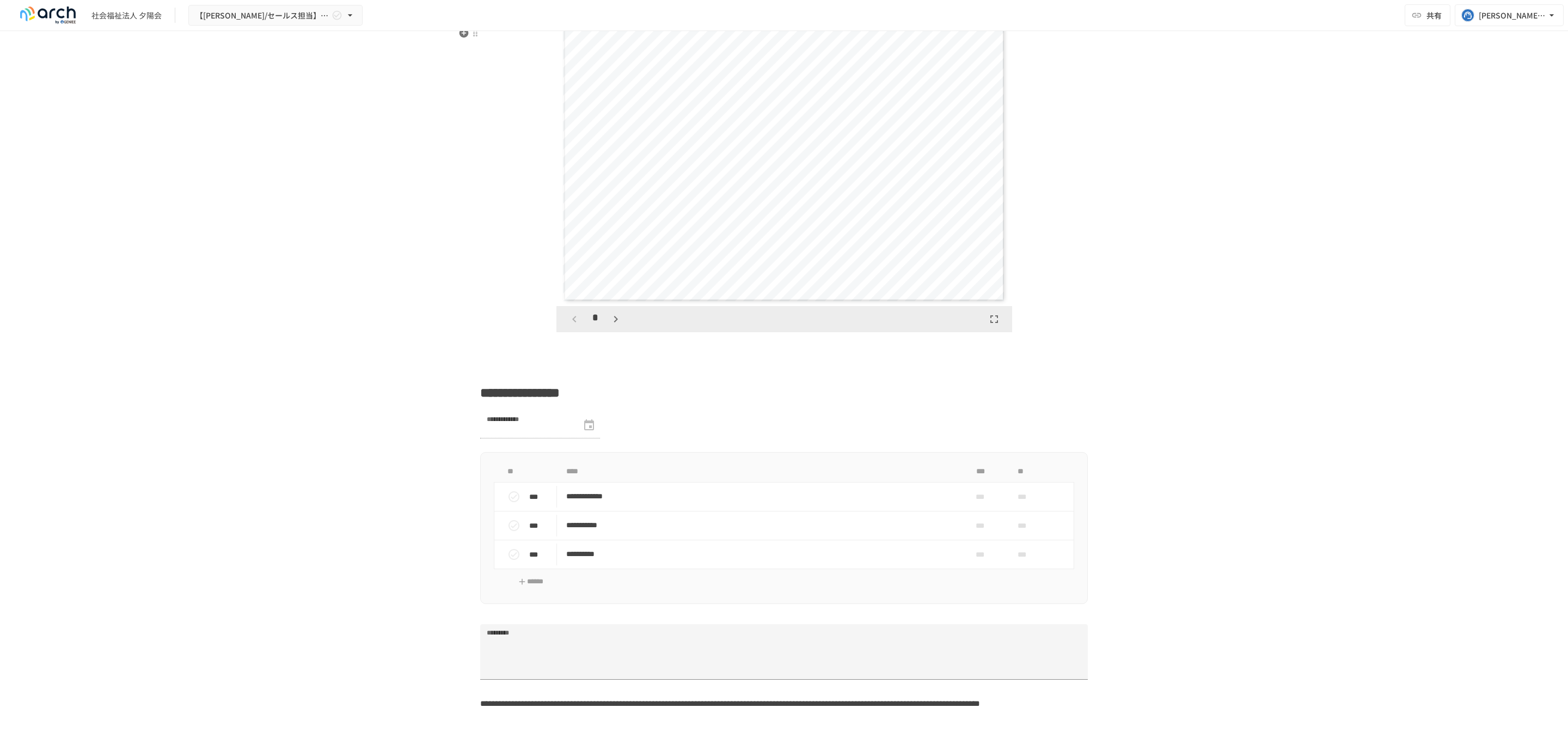
click at [610, 326] on icon "button" at bounding box center [616, 319] width 13 height 13
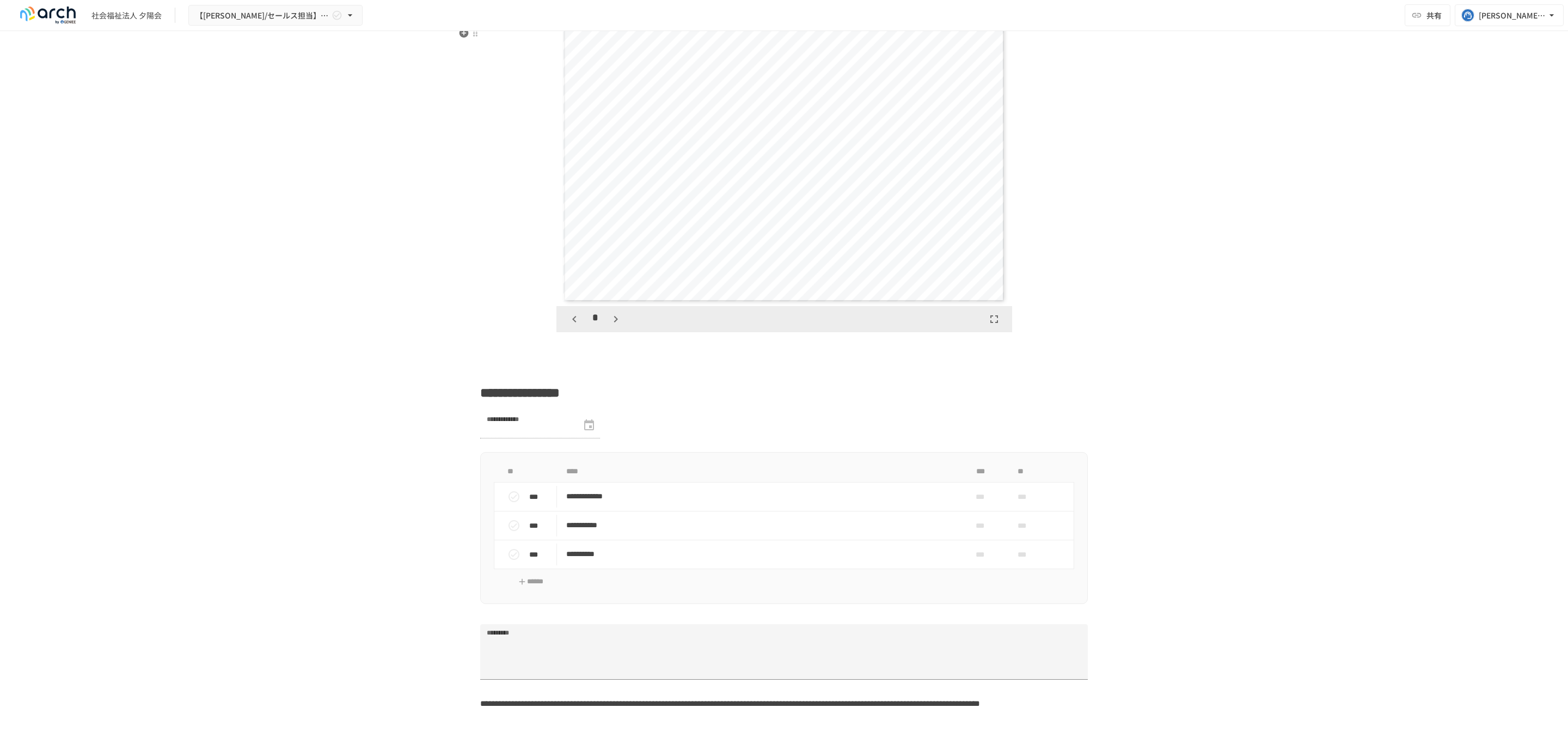
click at [610, 326] on icon "button" at bounding box center [616, 319] width 13 height 13
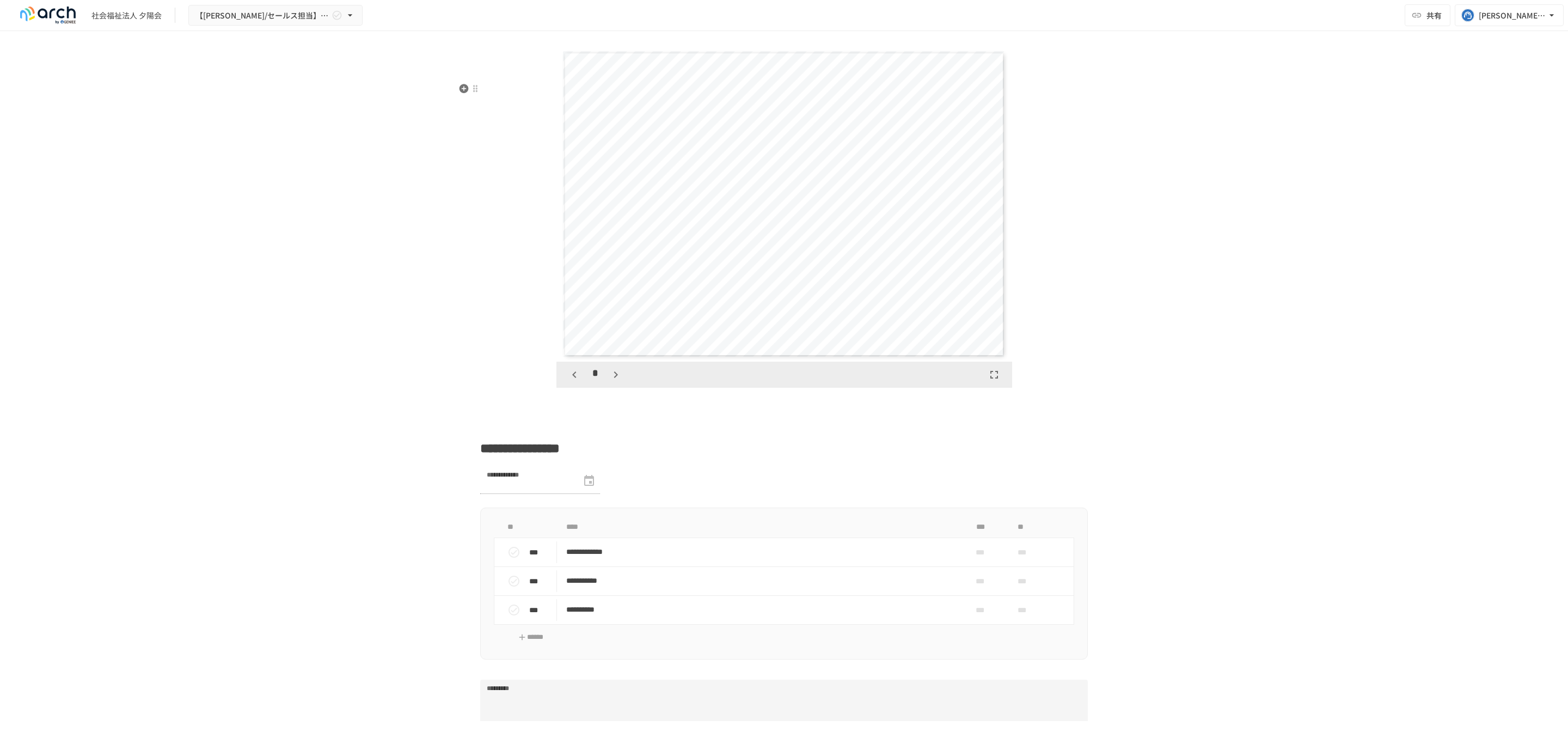
scroll to position [1682, 0]
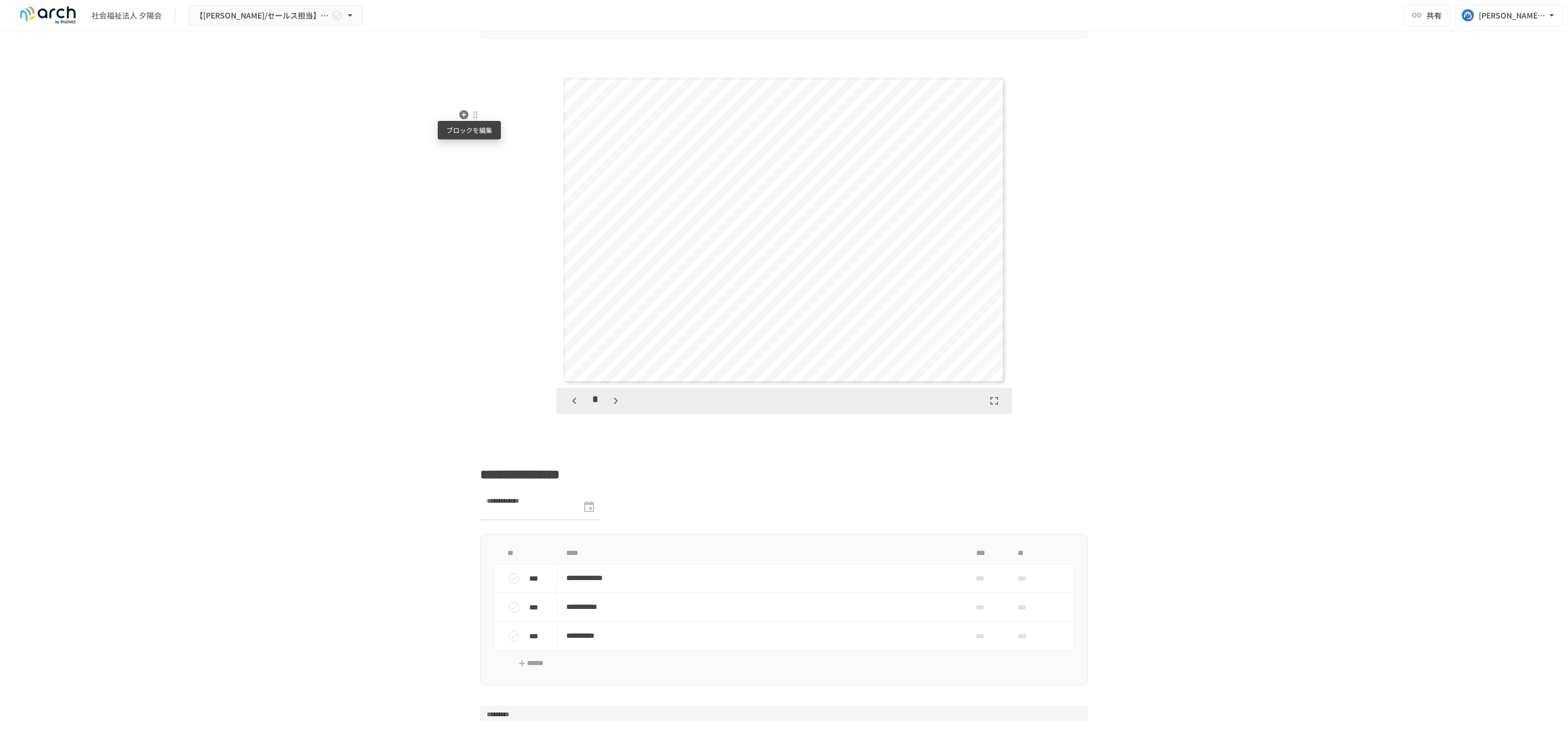
click at [471, 116] on div at bounding box center [475, 115] width 9 height 9
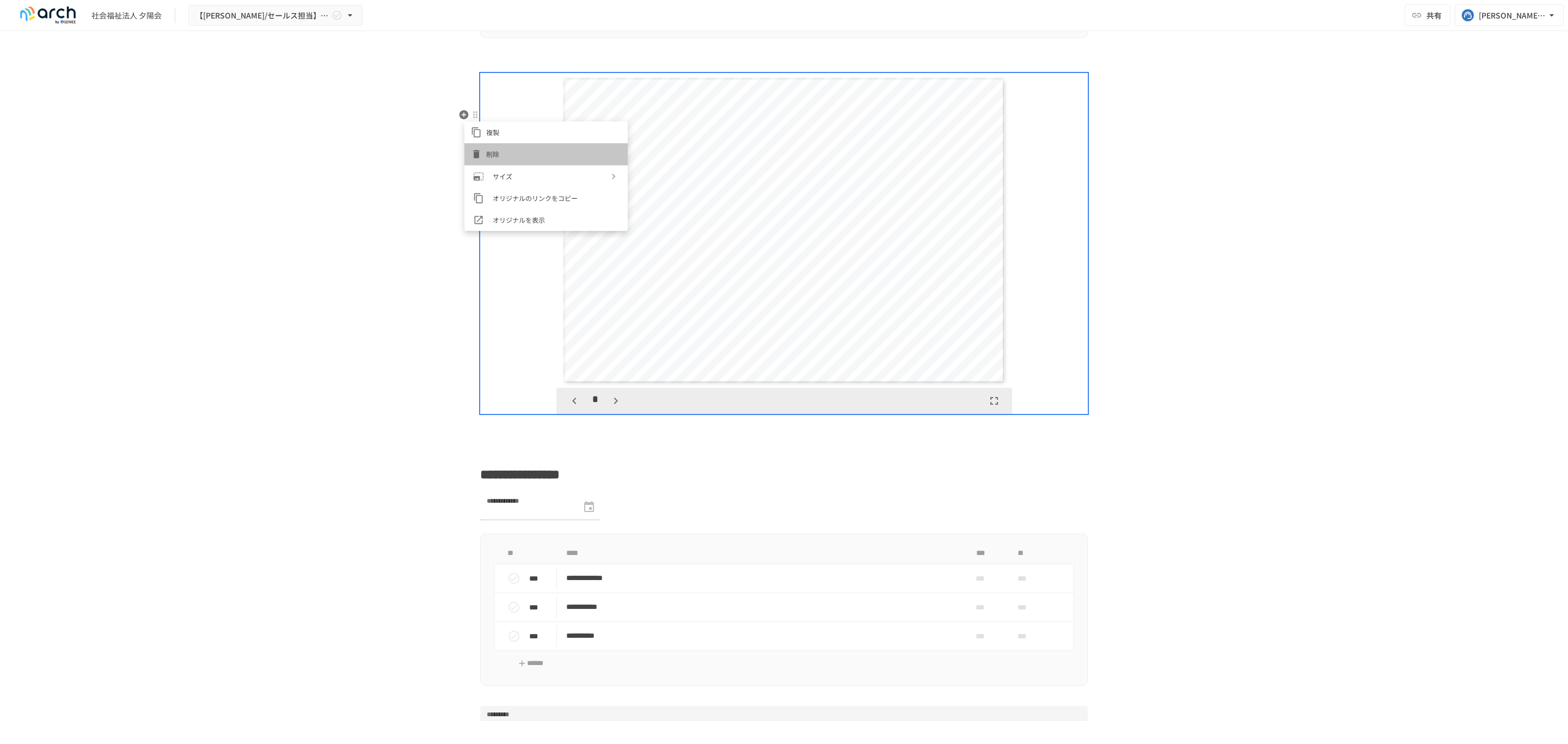
click at [512, 152] on span "削除" at bounding box center [554, 154] width 135 height 10
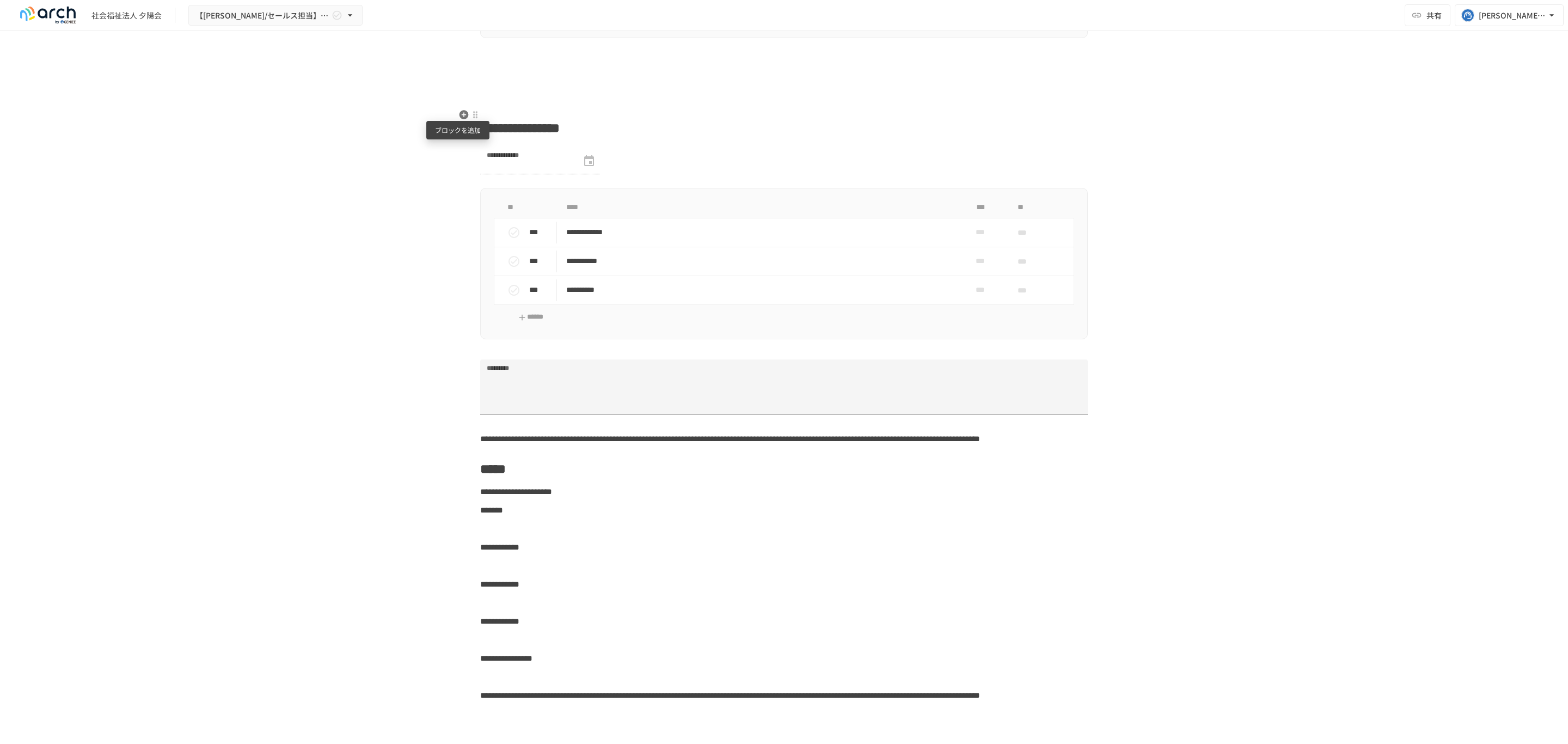
click at [459, 111] on icon "button" at bounding box center [464, 114] width 9 height 9
click at [526, 174] on span "PDF" at bounding box center [549, 176] width 93 height 10
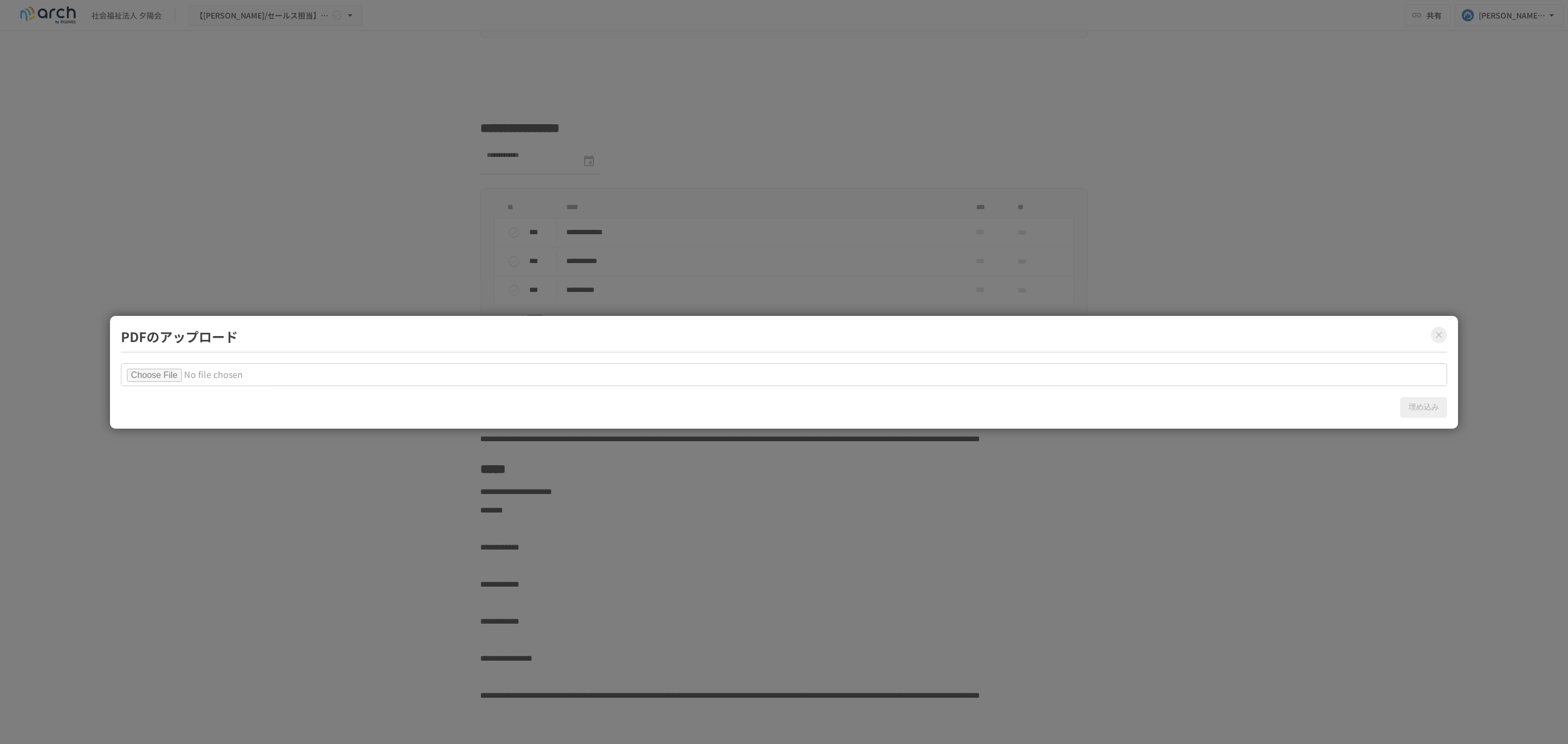
click at [145, 372] on input "file" at bounding box center [784, 375] width 1327 height 23
type input "**********"
click at [1428, 409] on button "埋め込み" at bounding box center [1423, 407] width 47 height 21
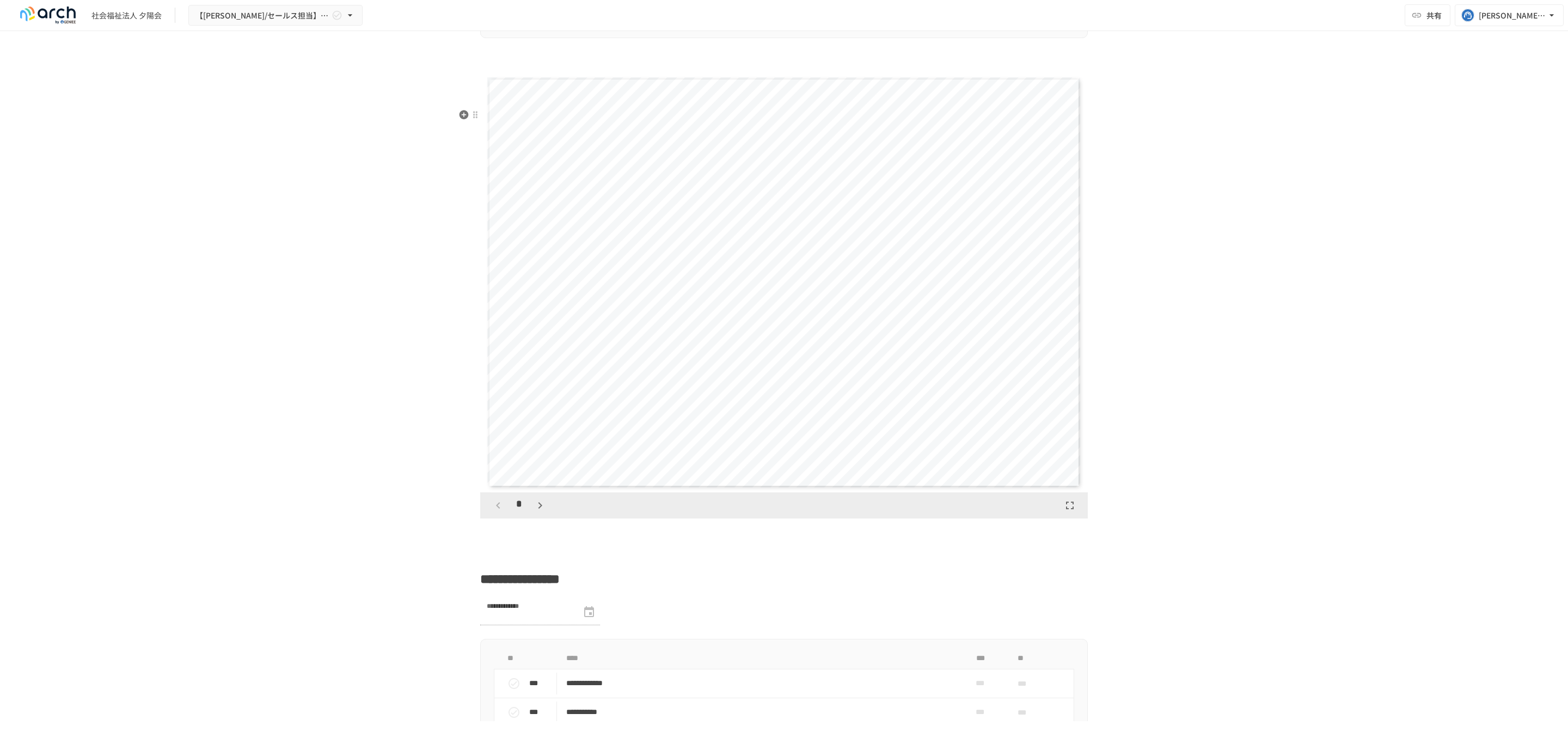
click at [536, 512] on icon "button" at bounding box center [540, 505] width 13 height 13
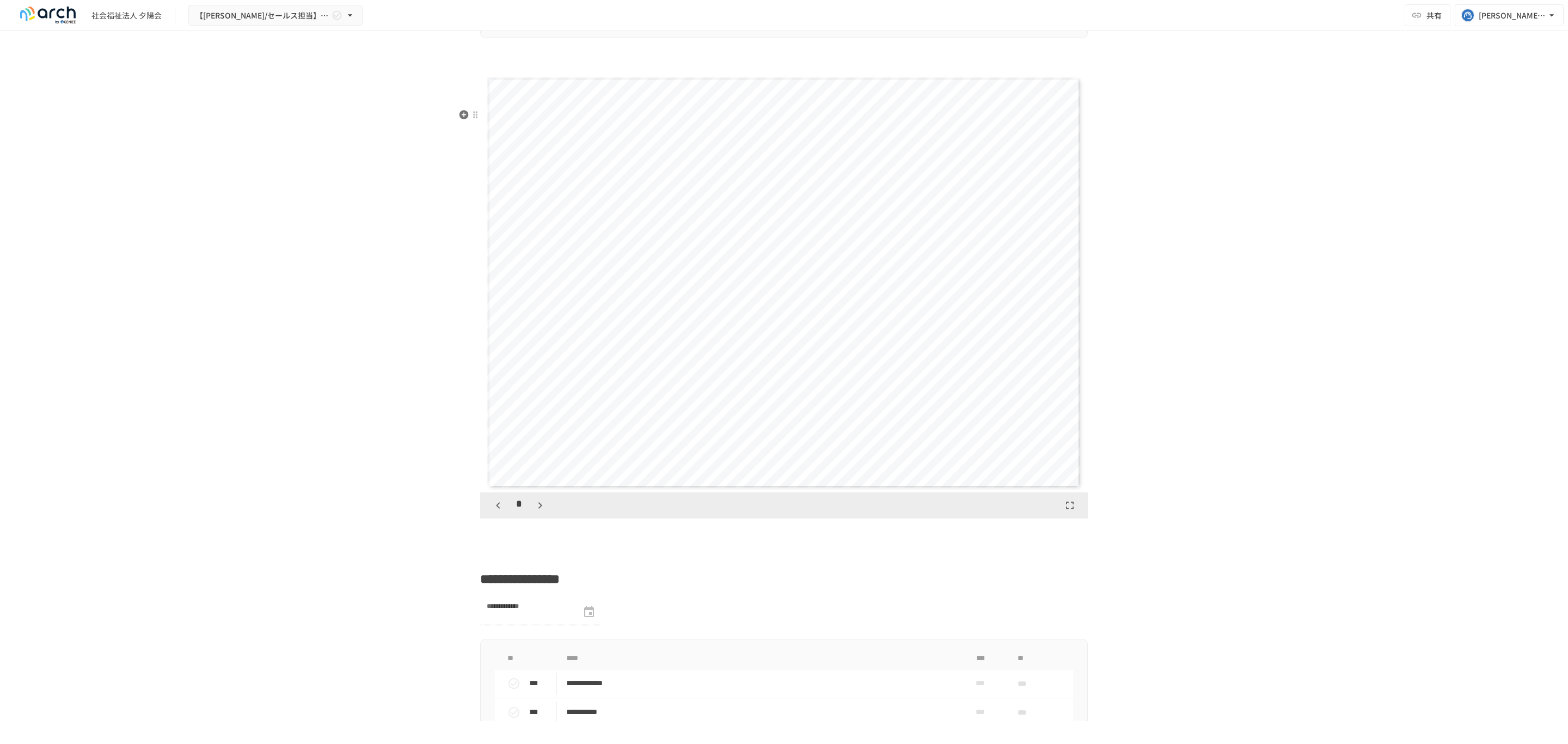
click at [536, 512] on icon "button" at bounding box center [540, 505] width 13 height 13
click at [496, 508] on icon "button" at bounding box center [498, 505] width 4 height 6
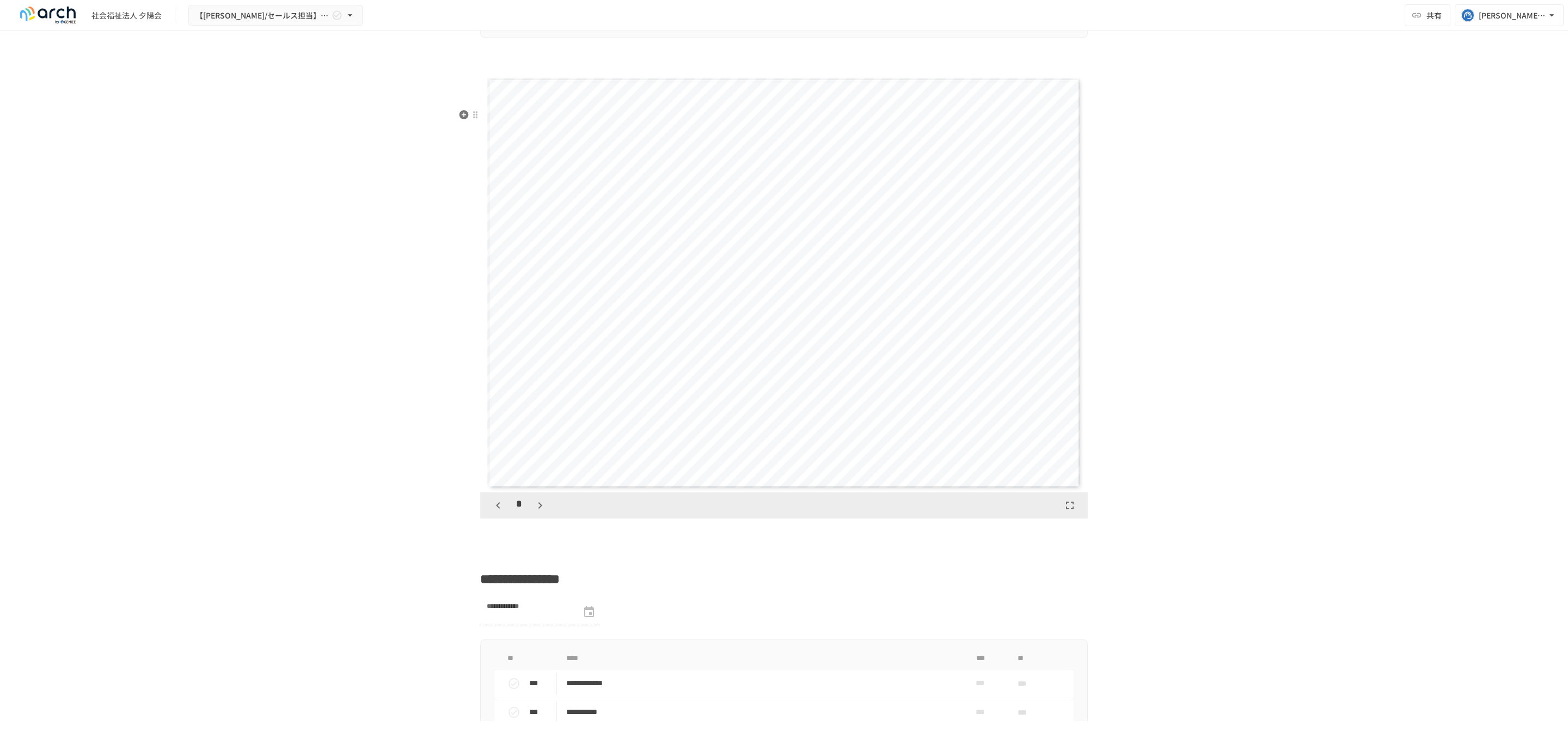
click at [540, 512] on icon "button" at bounding box center [540, 505] width 13 height 13
click at [540, 512] on icon "button" at bounding box center [546, 505] width 13 height 13
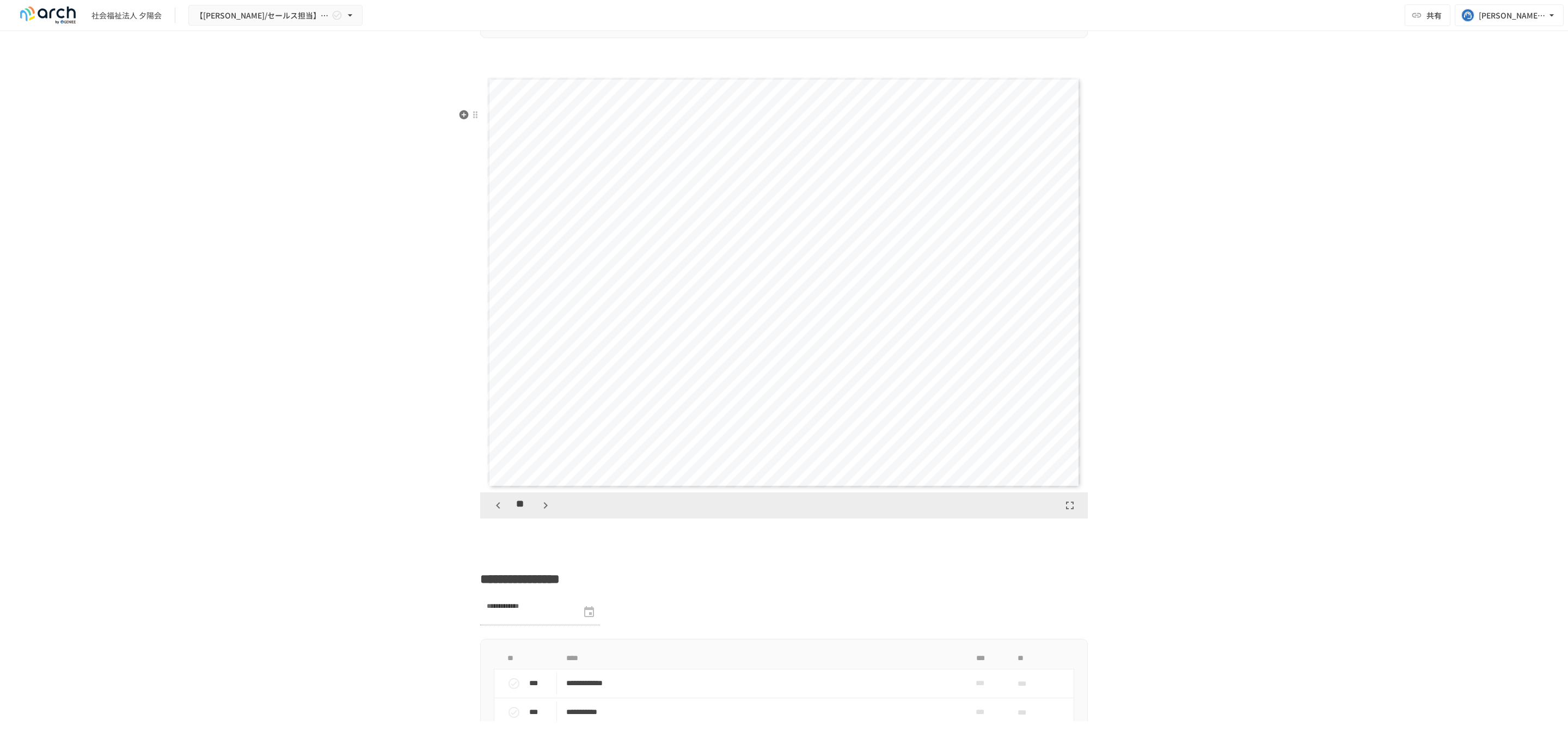
click at [540, 512] on icon "button" at bounding box center [546, 505] width 13 height 13
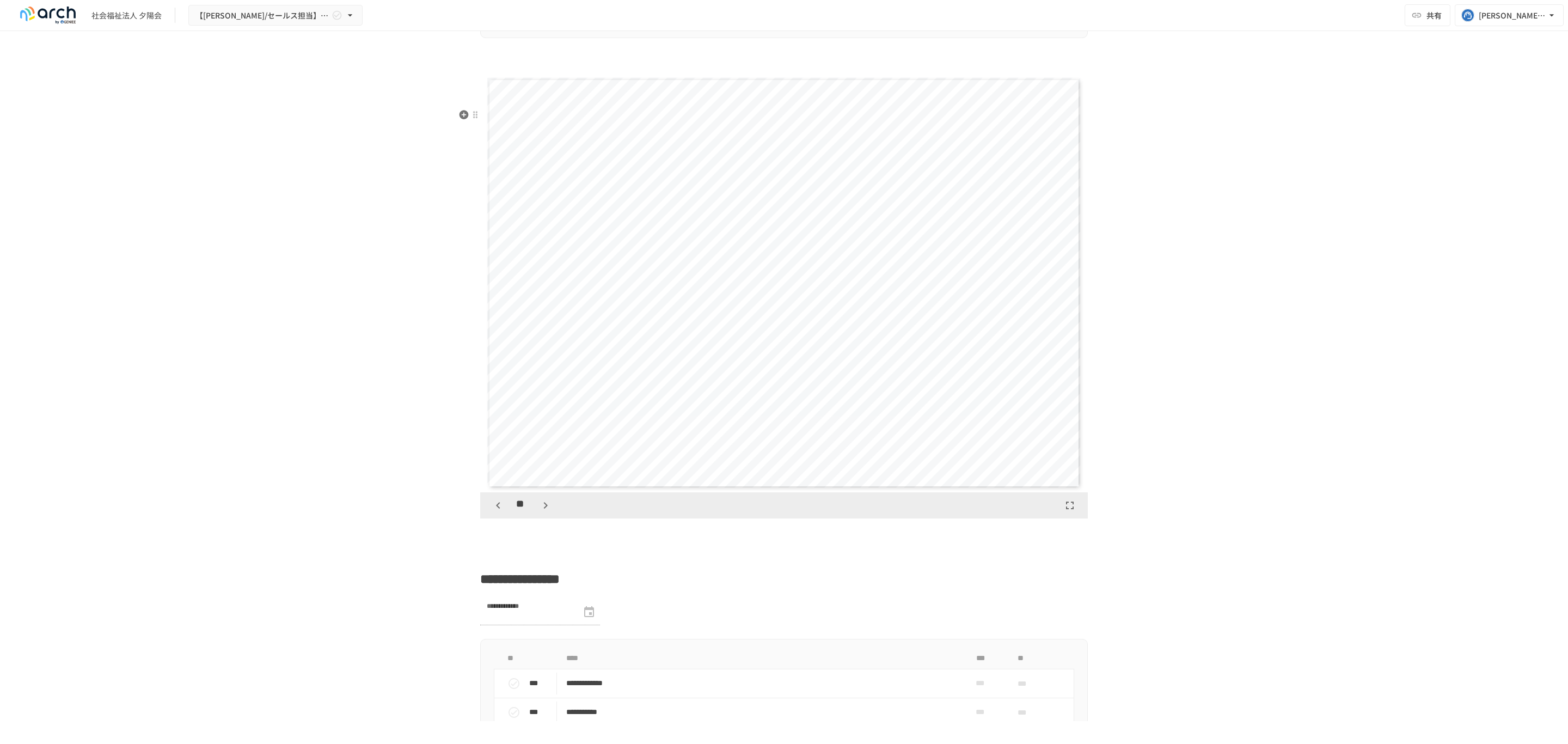
click at [541, 512] on icon "button" at bounding box center [546, 505] width 13 height 13
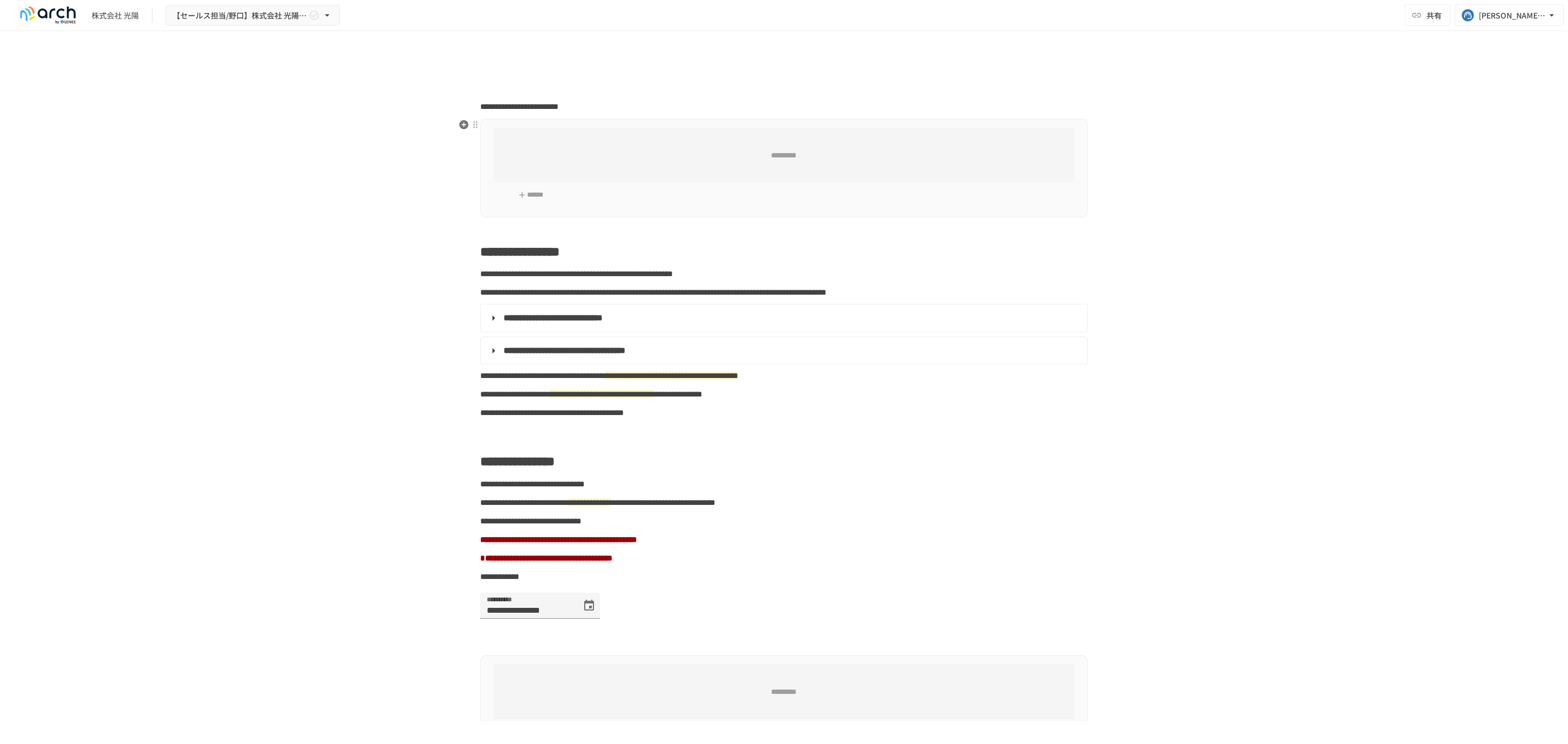
type input "**********"
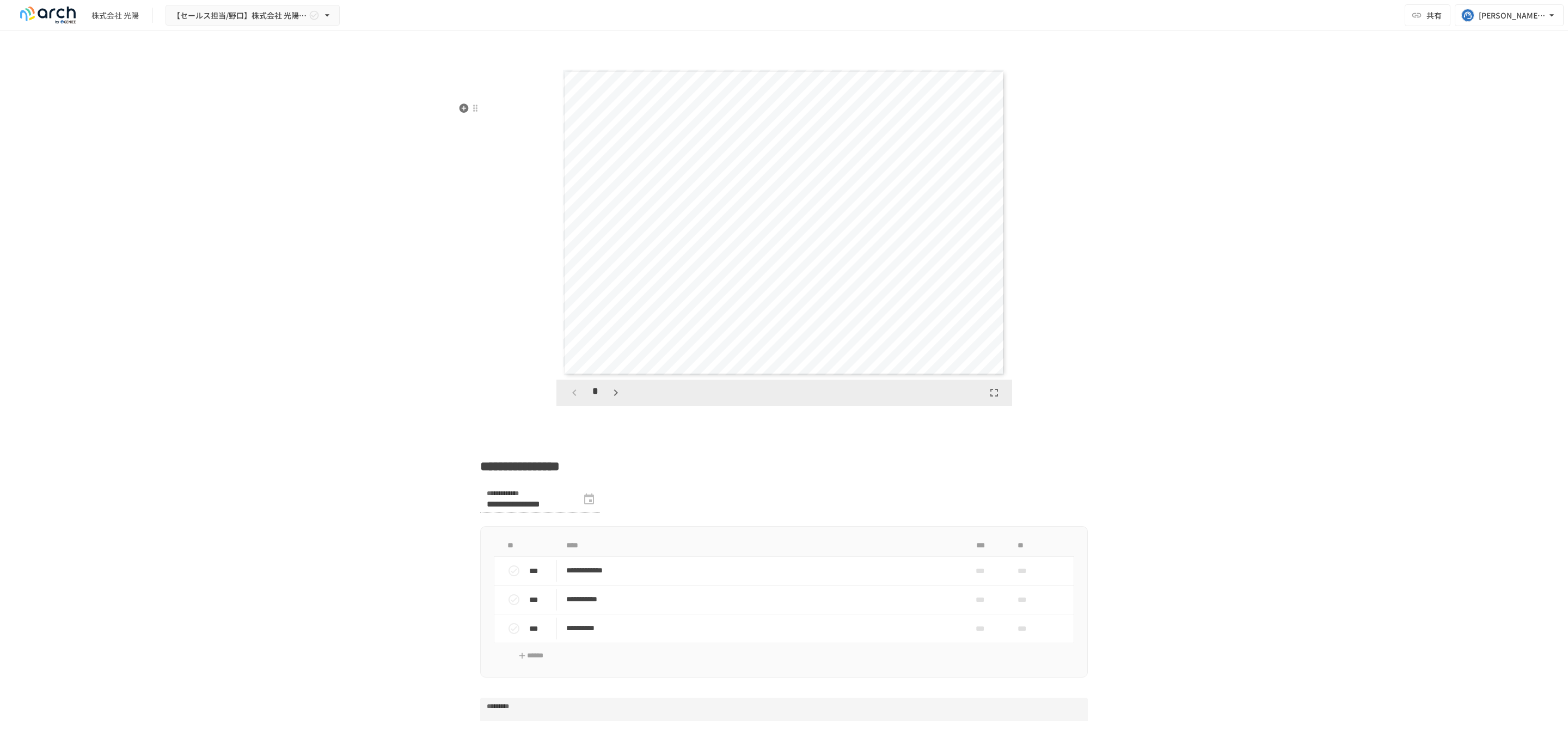
scroll to position [1927, 0]
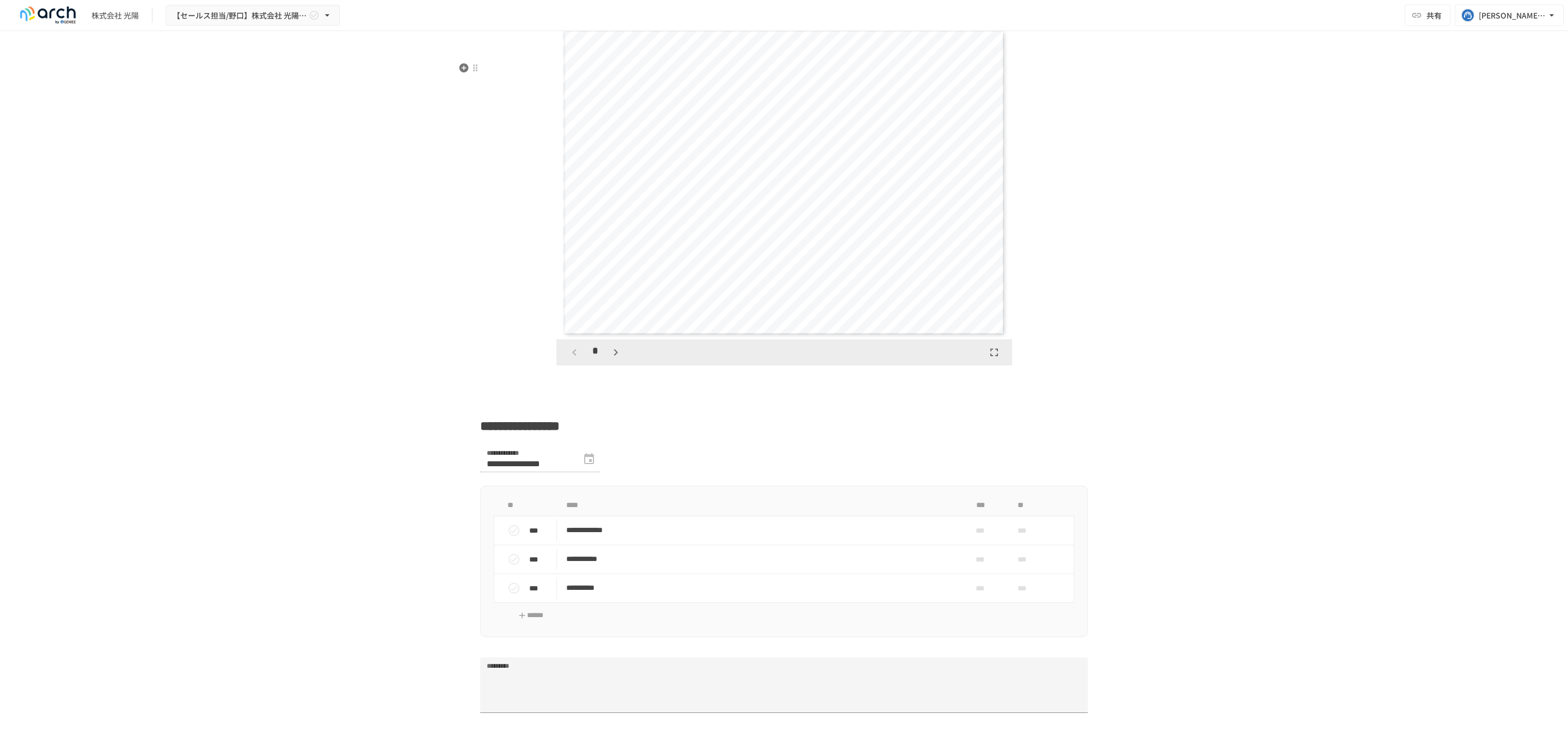
click at [610, 359] on icon "button" at bounding box center [616, 352] width 13 height 13
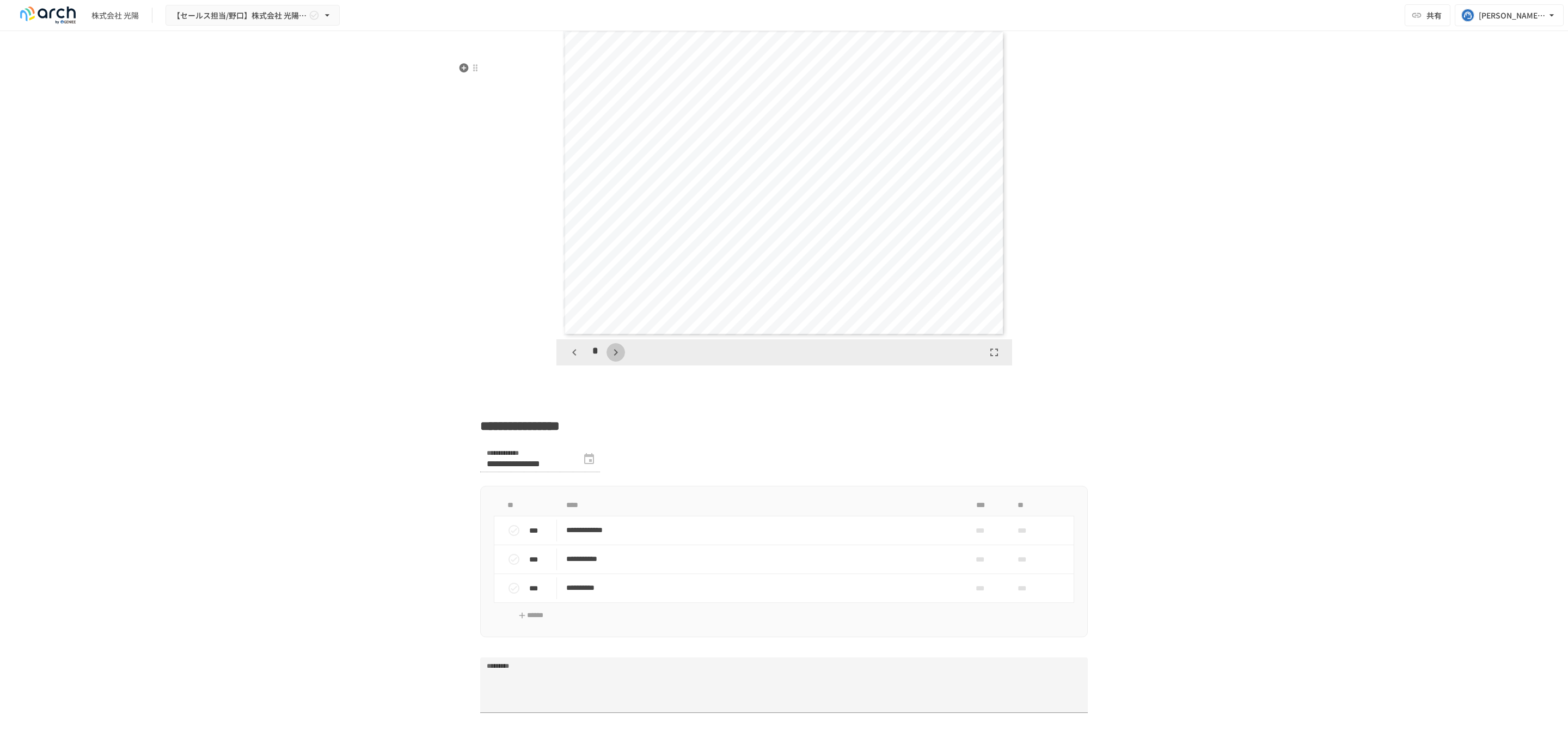
click at [610, 359] on icon "button" at bounding box center [616, 352] width 13 height 13
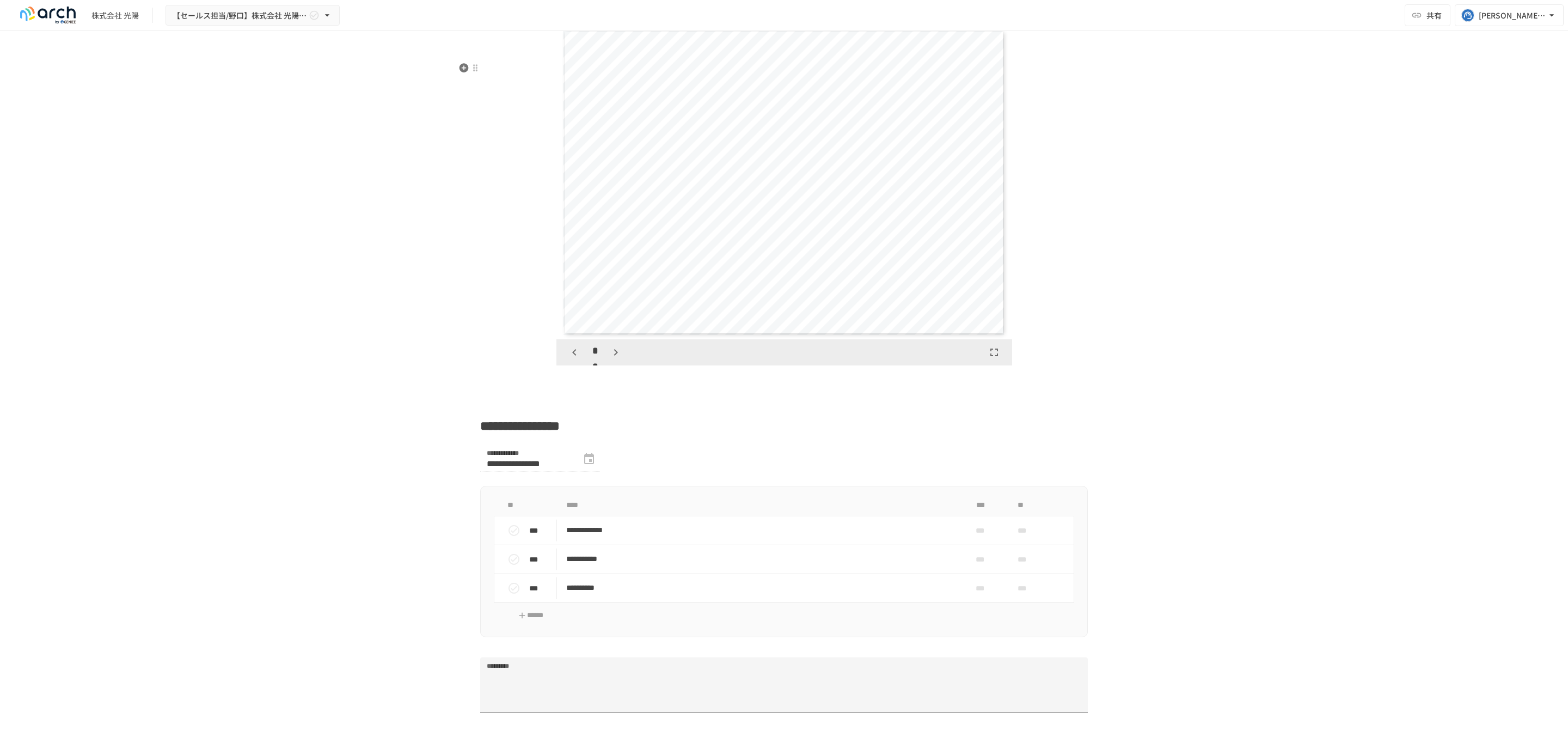
scroll to position [2829, 0]
click at [605, 362] on div "**" at bounding box center [595, 352] width 60 height 19
click at [605, 362] on div "**" at bounding box center [598, 352] width 66 height 19
click at [615, 359] on icon "button" at bounding box center [622, 352] width 13 height 13
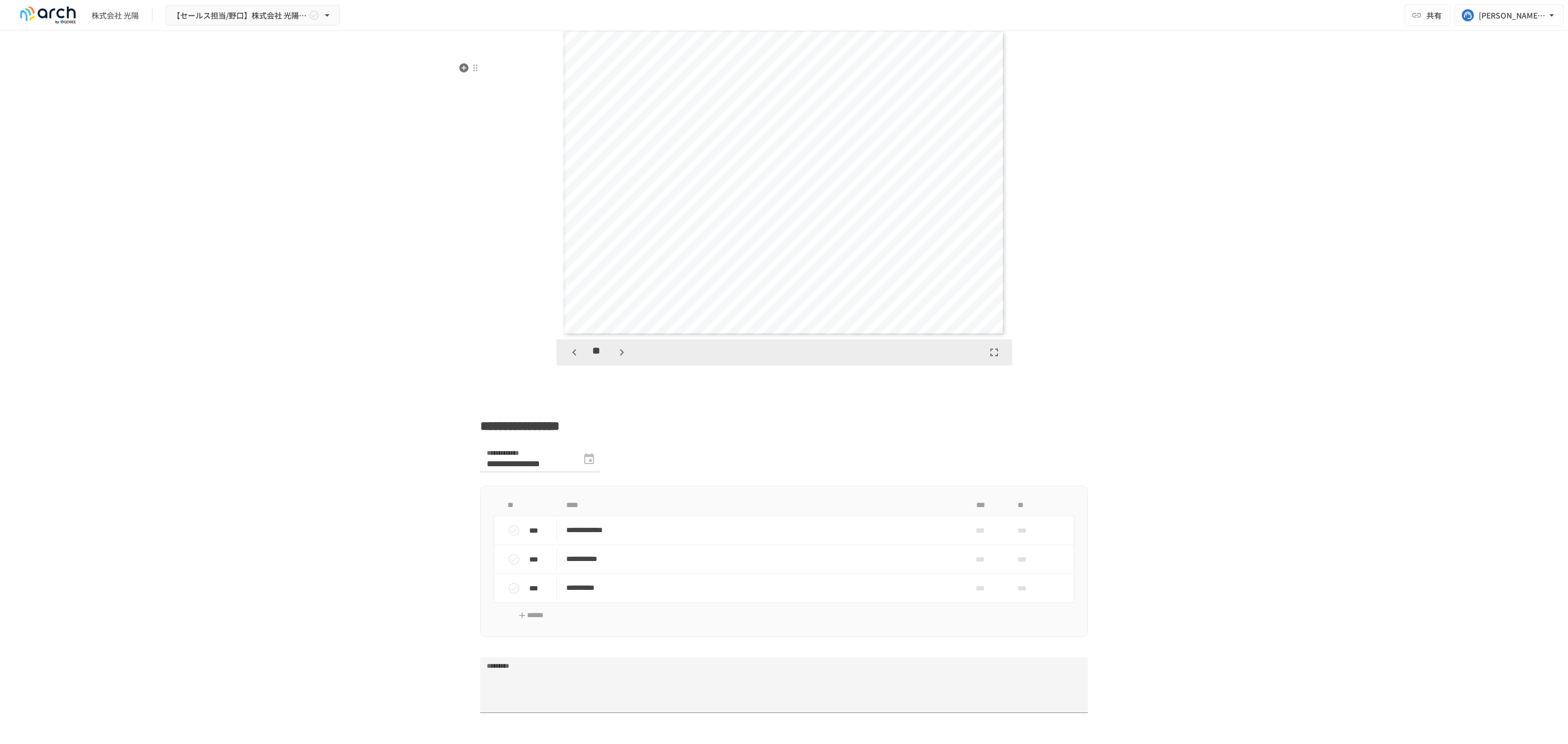
click at [615, 359] on icon "button" at bounding box center [622, 352] width 13 height 13
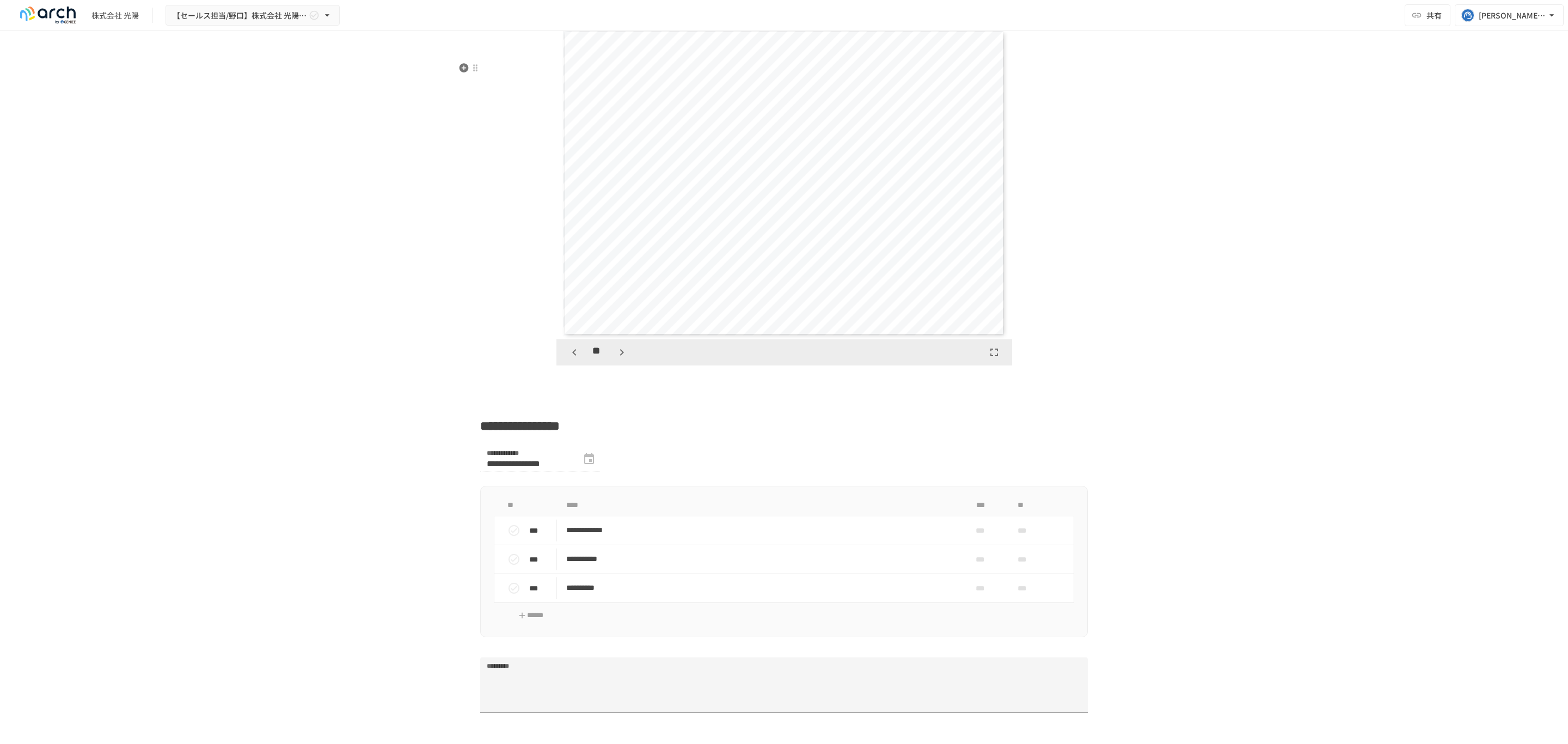
click at [615, 359] on icon "button" at bounding box center [622, 352] width 13 height 13
click at [470, 73] on div at bounding box center [475, 68] width 10 height 13
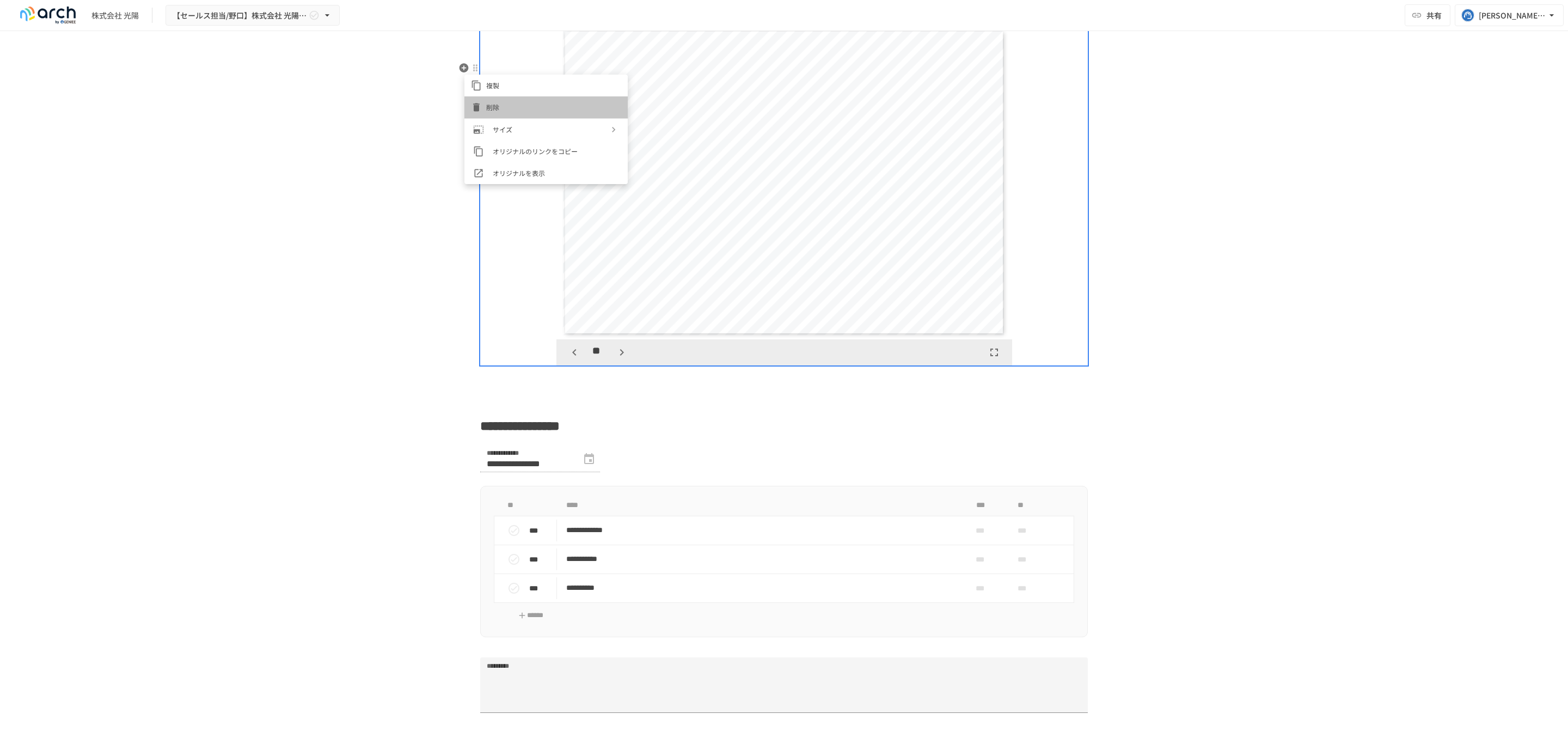
click at [484, 102] on div at bounding box center [478, 107] width 15 height 11
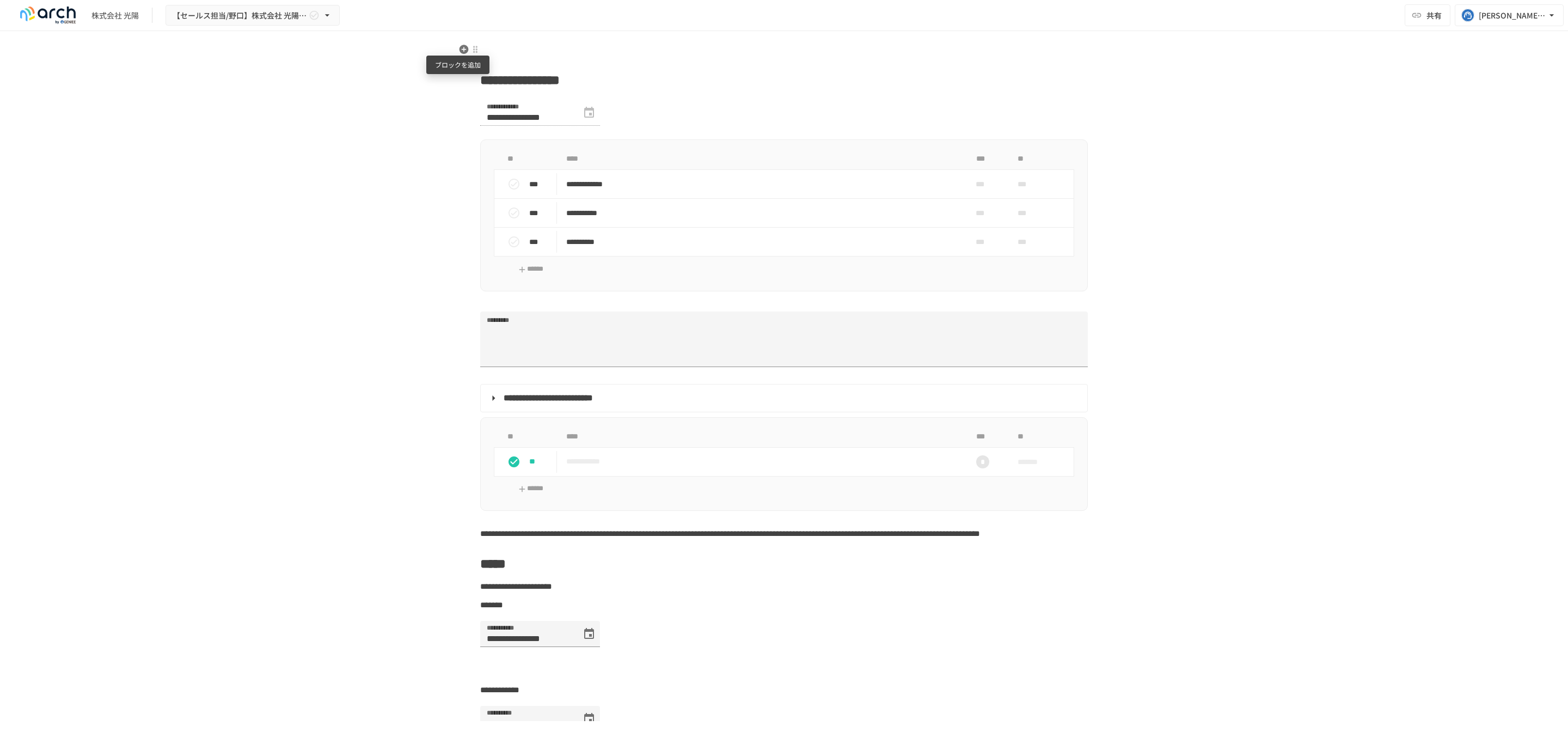
click at [459, 46] on icon "button" at bounding box center [464, 49] width 11 height 11
click at [538, 111] on span "PDF" at bounding box center [549, 111] width 93 height 10
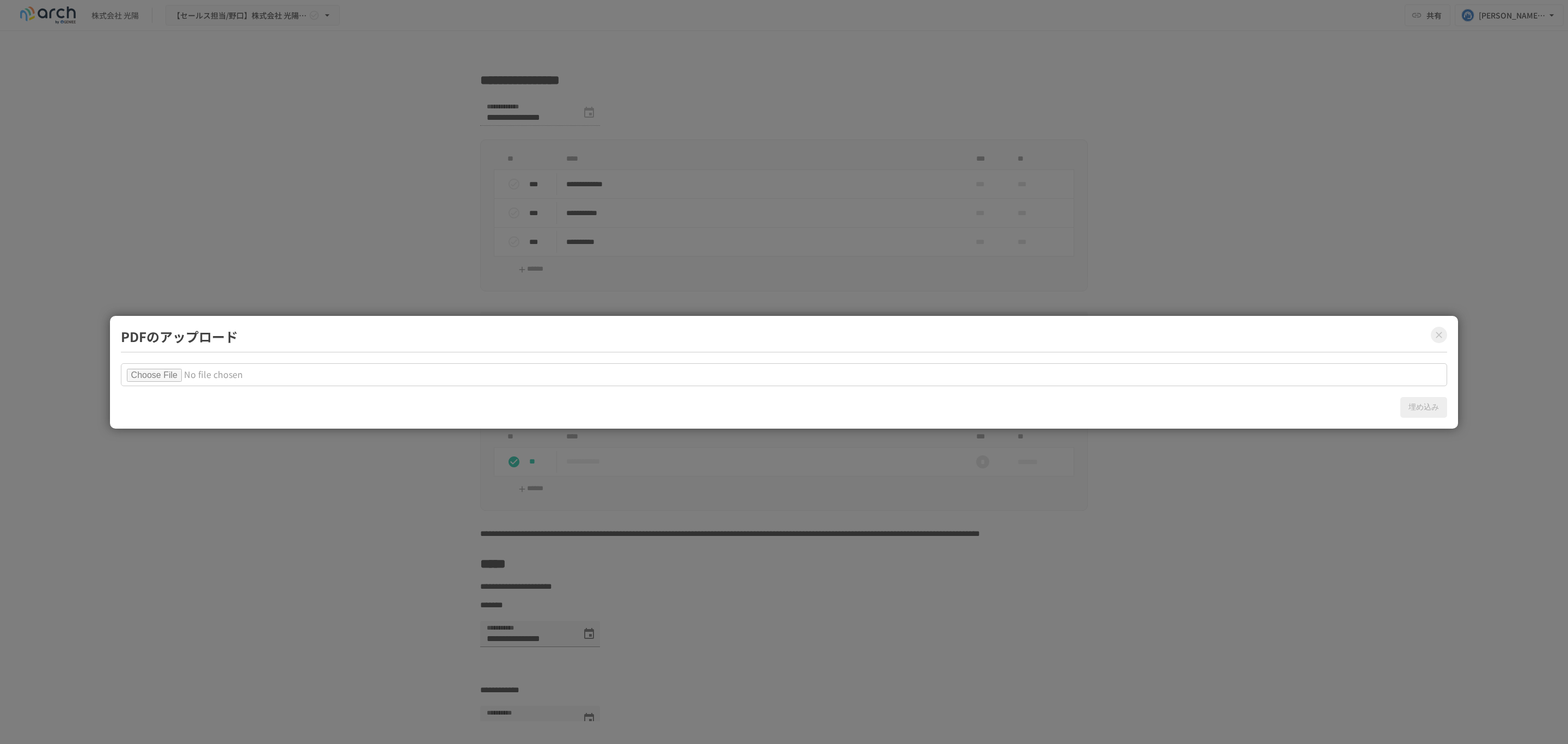
click at [178, 375] on input "file" at bounding box center [784, 375] width 1327 height 23
type input "**********"
click at [1436, 408] on button "埋め込み" at bounding box center [1423, 407] width 47 height 21
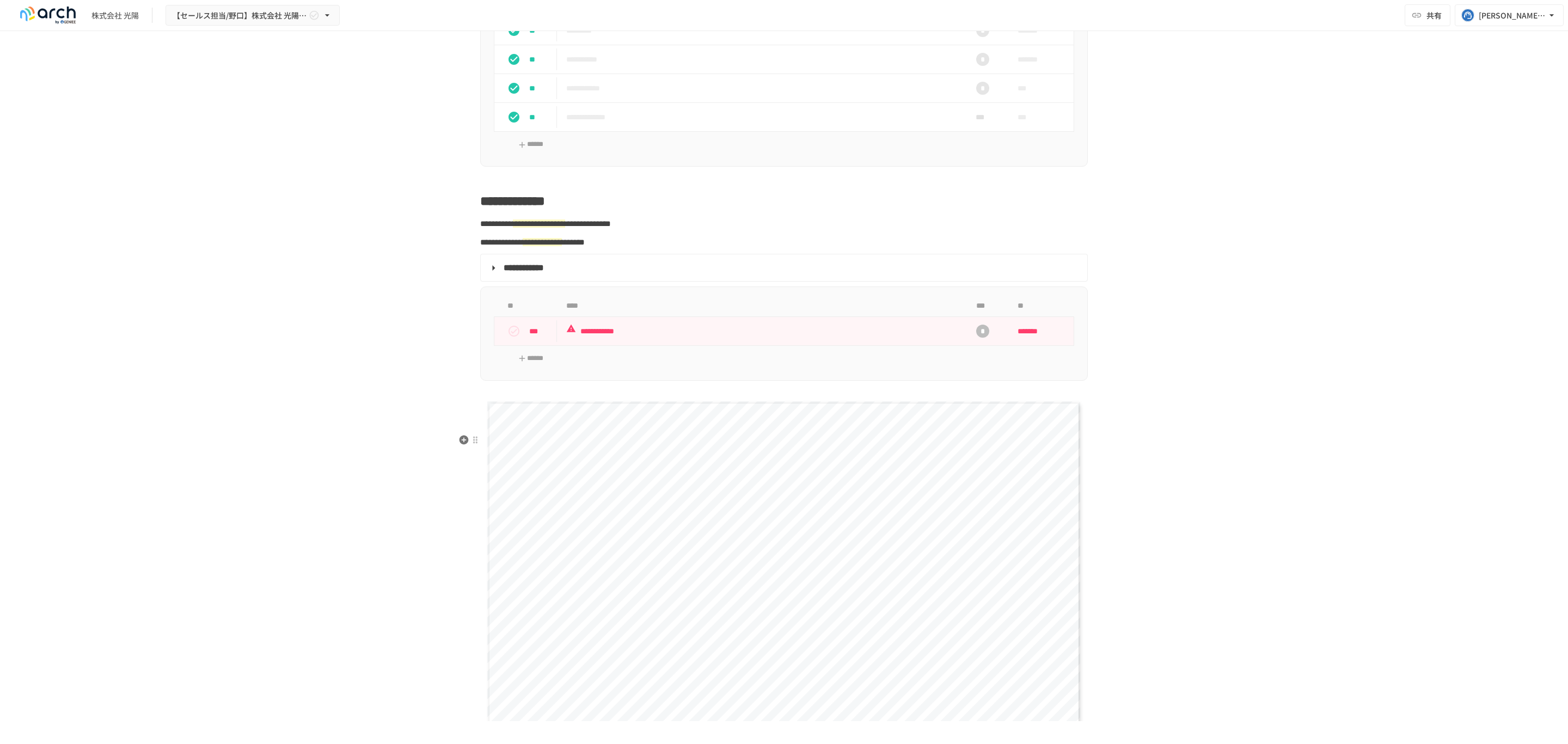
scroll to position [1519, 0]
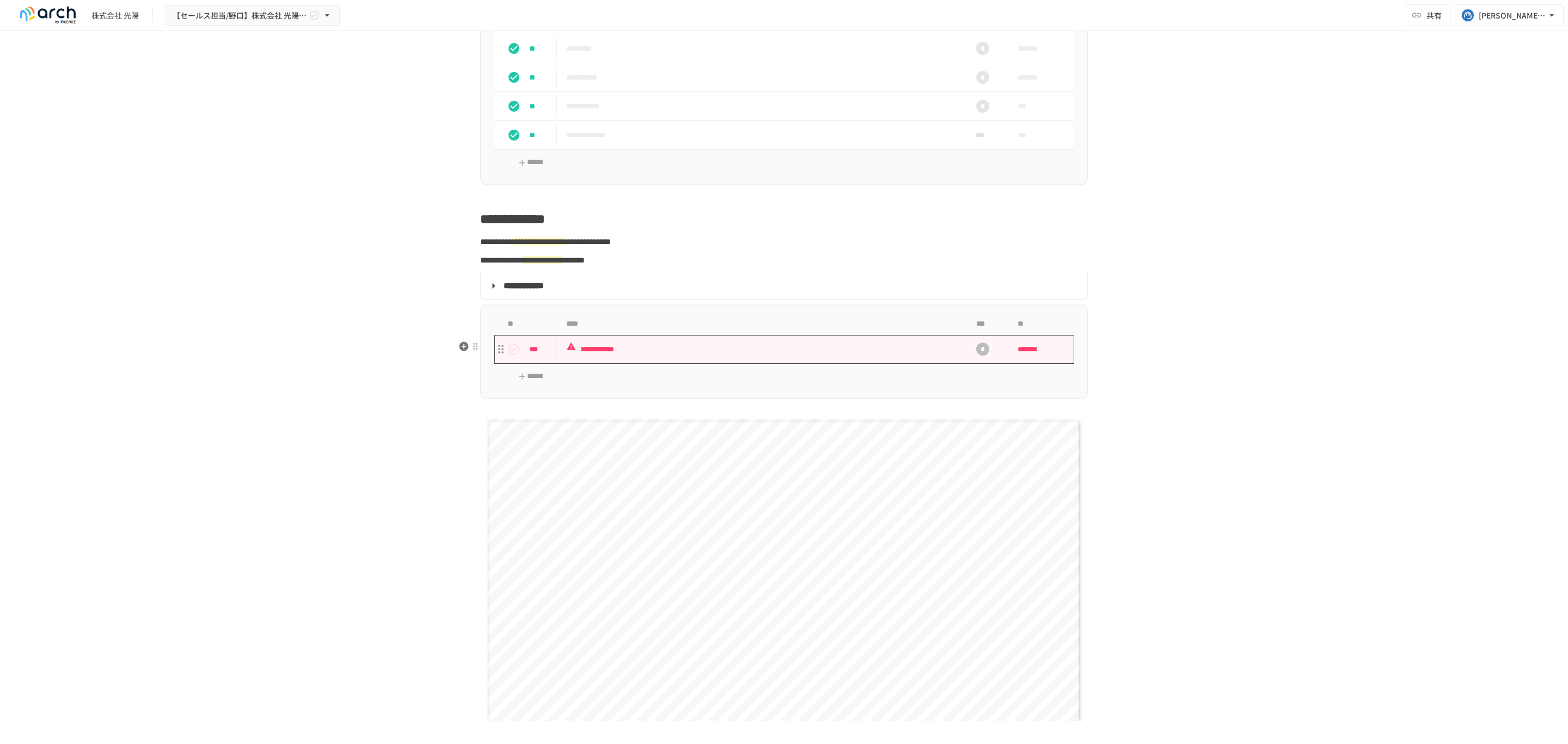
click at [700, 356] on p "**********" at bounding box center [761, 349] width 390 height 14
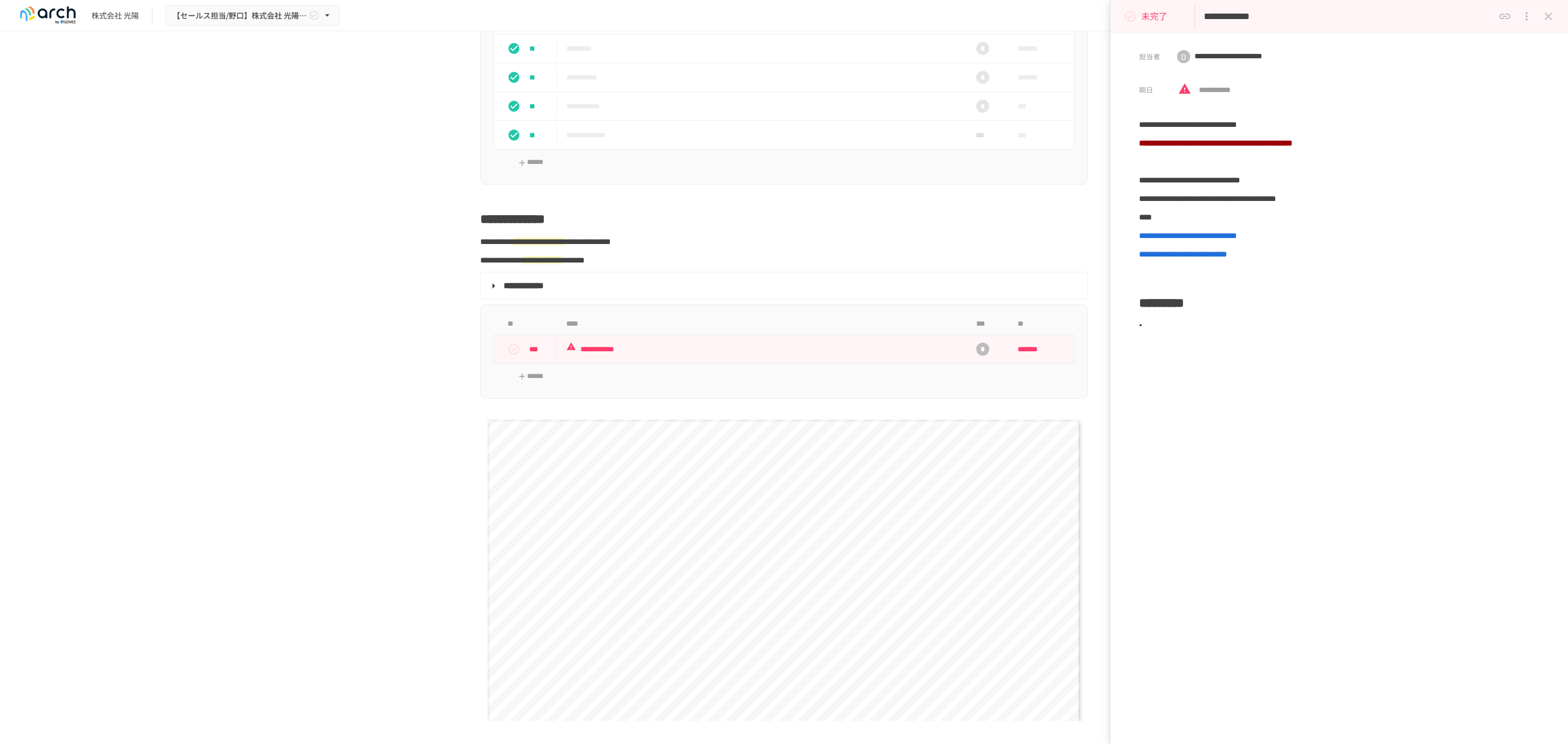
click at [1555, 14] on icon "close drawer" at bounding box center [1549, 17] width 13 height 13
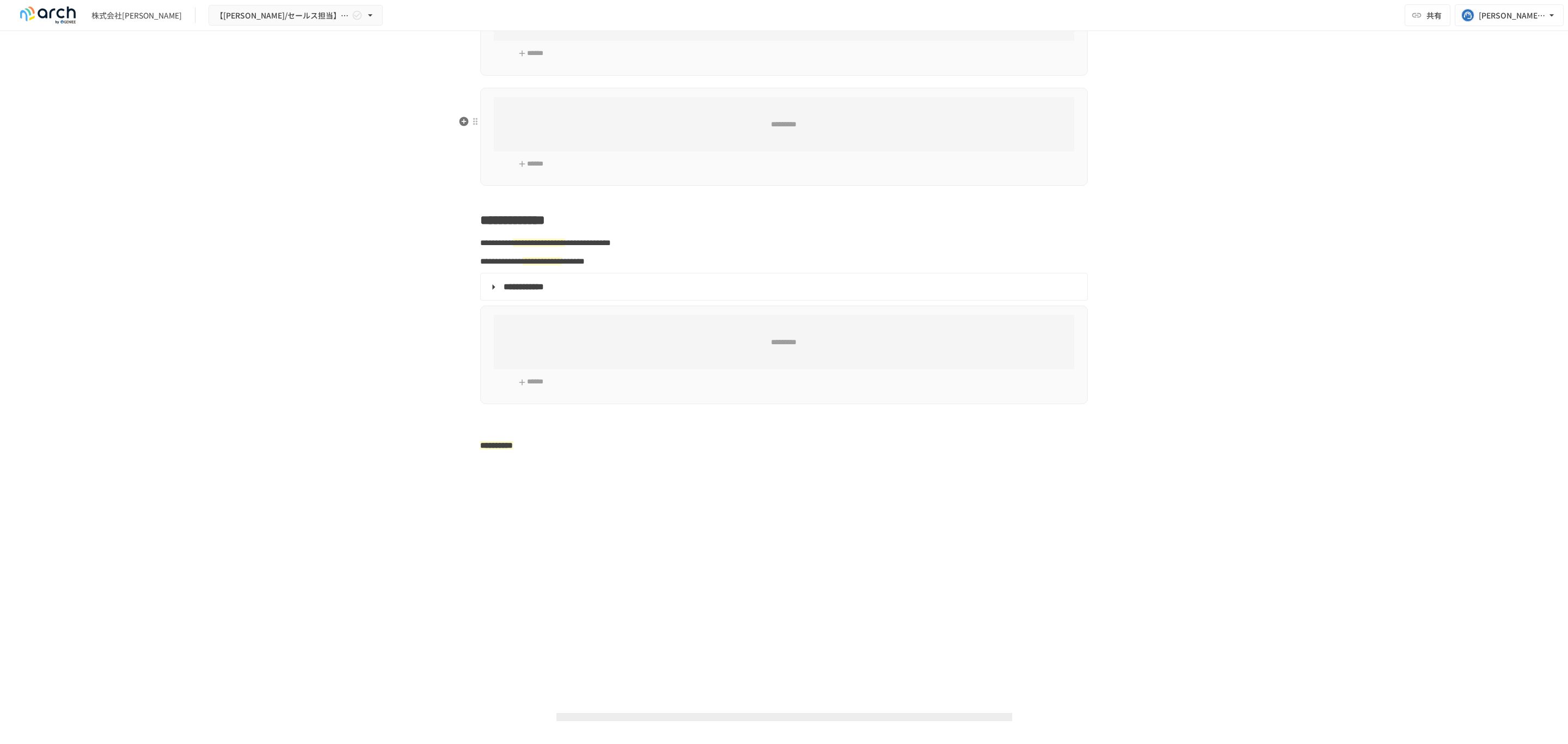
type input "**********"
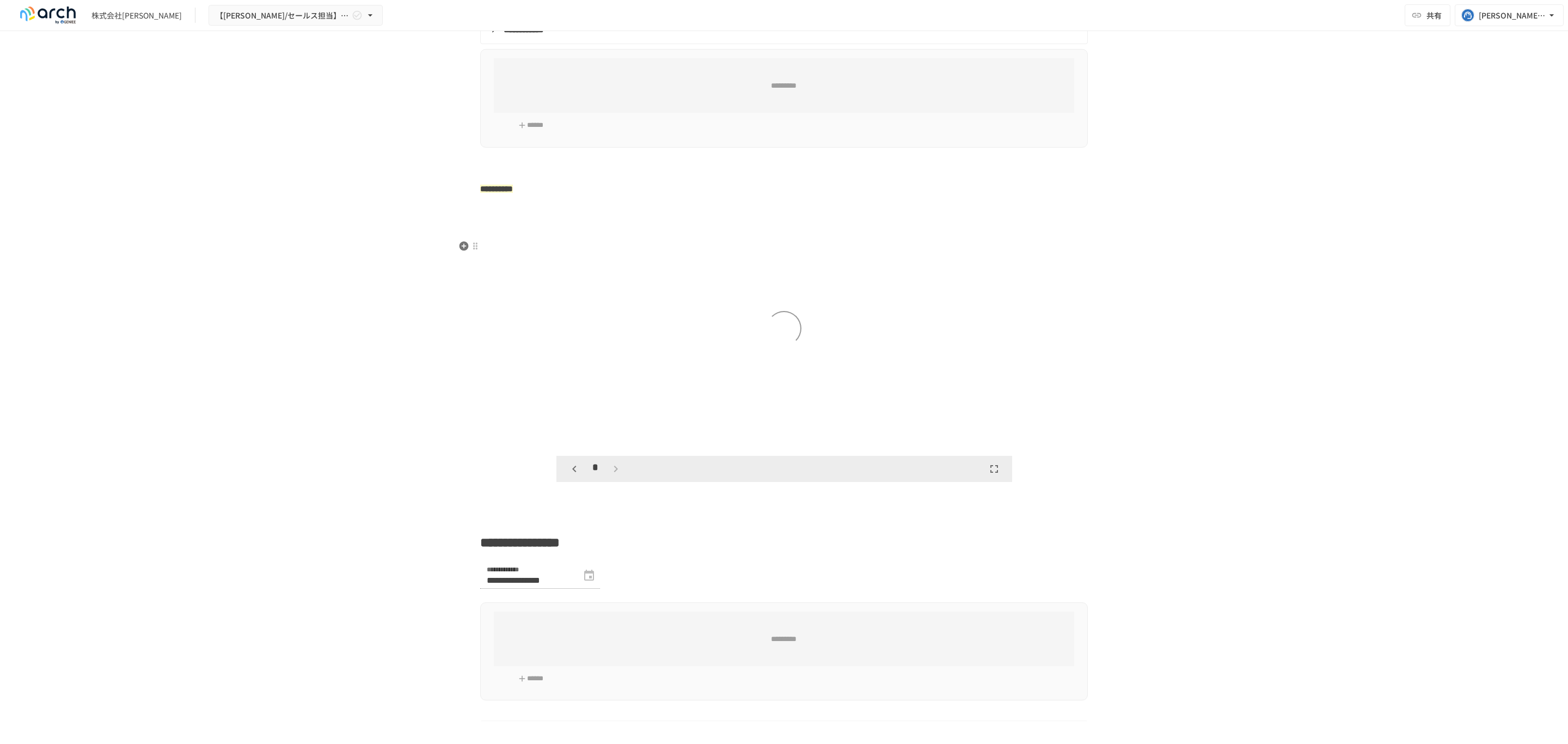
scroll to position [1709, 0]
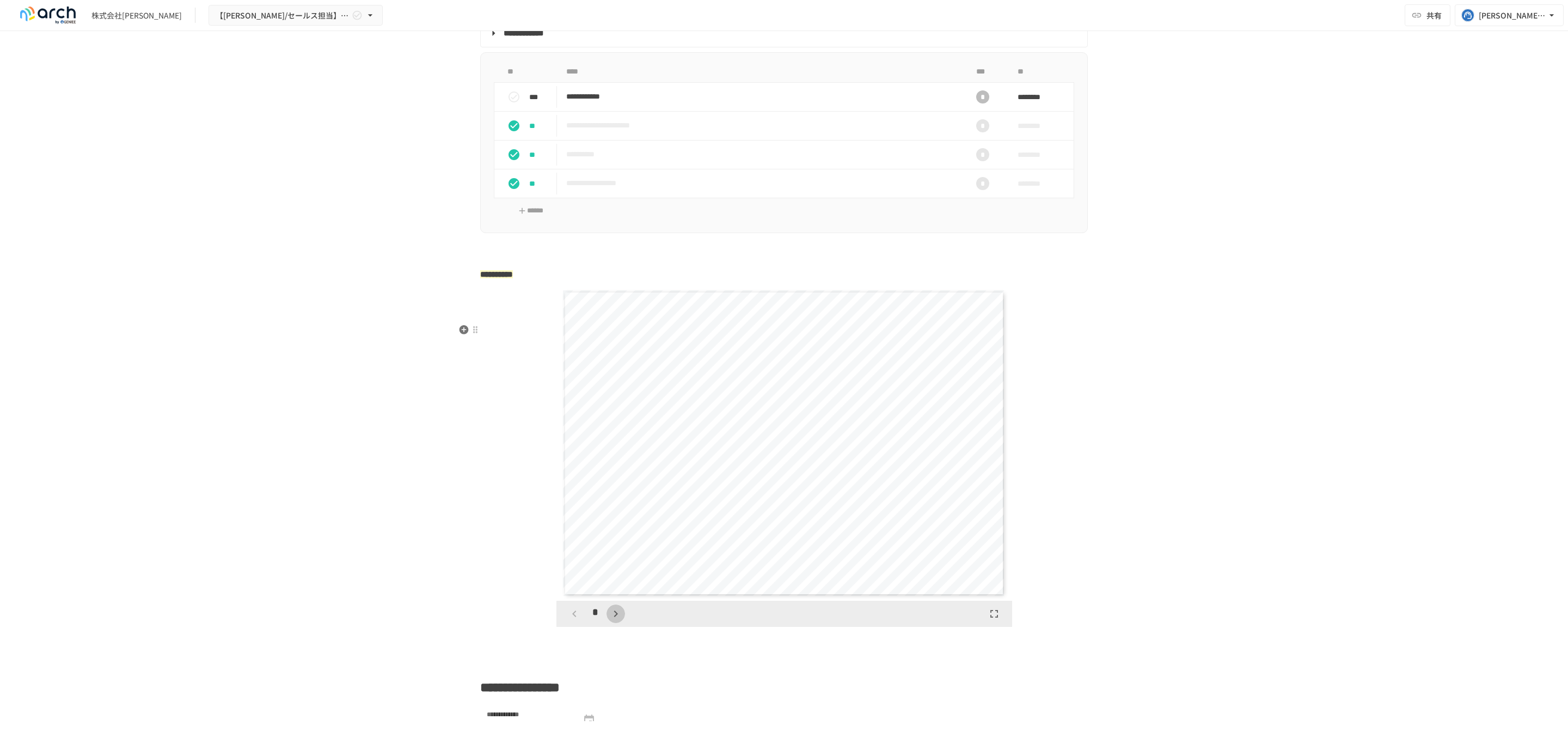
click at [615, 620] on icon "button" at bounding box center [616, 614] width 13 height 13
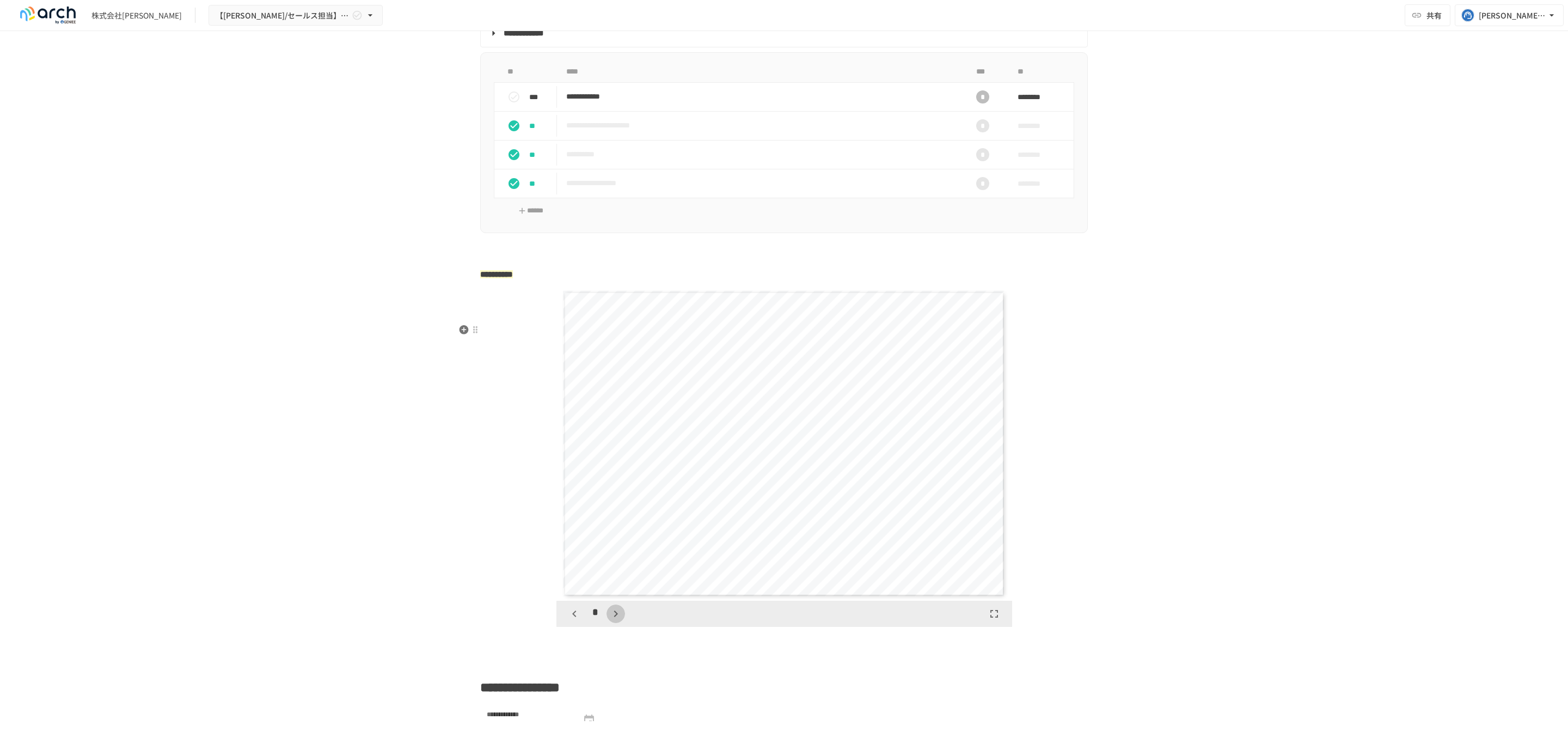
click at [615, 620] on icon "button" at bounding box center [616, 614] width 13 height 13
click at [620, 617] on icon "button" at bounding box center [621, 613] width 4 height 6
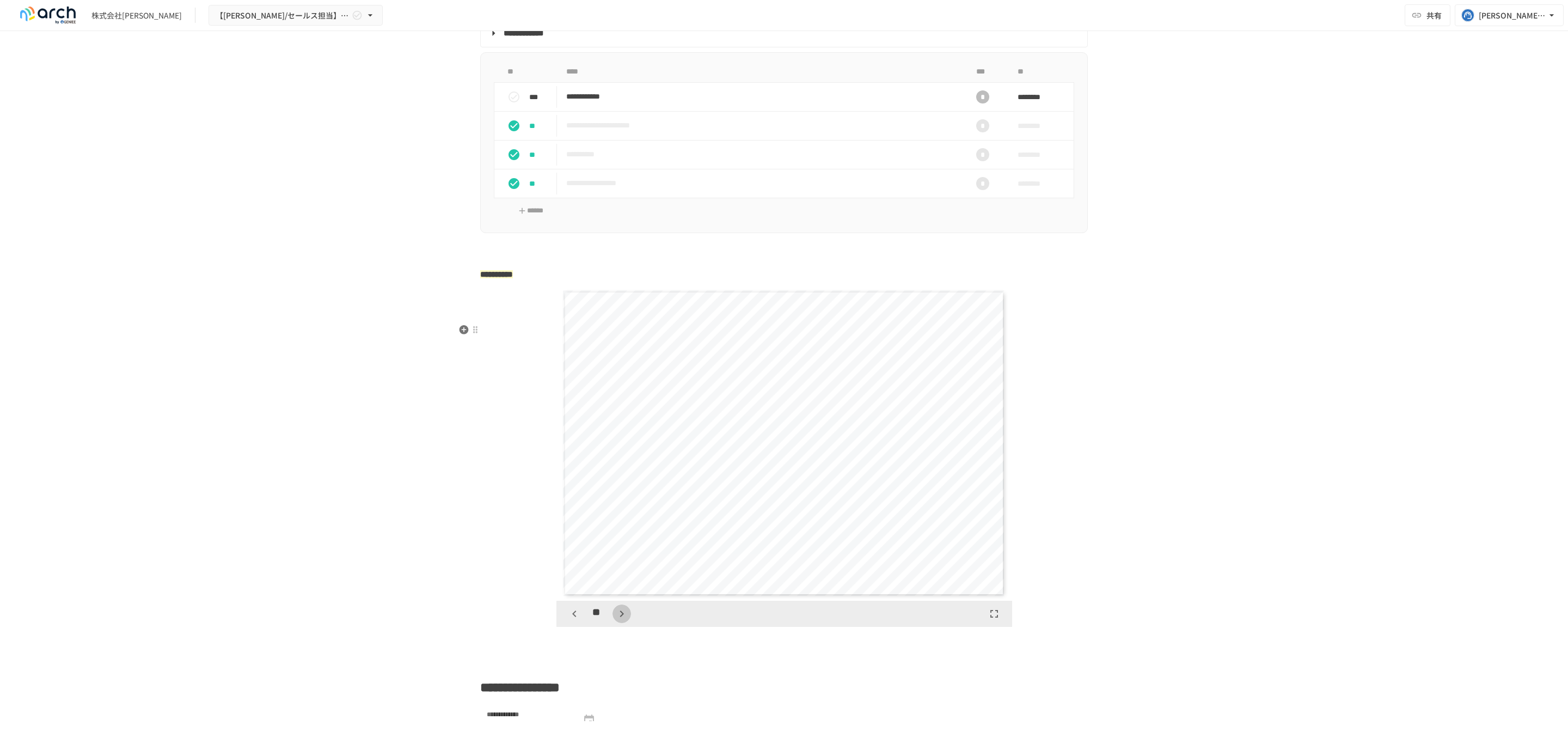
click at [620, 617] on icon "button" at bounding box center [621, 613] width 4 height 6
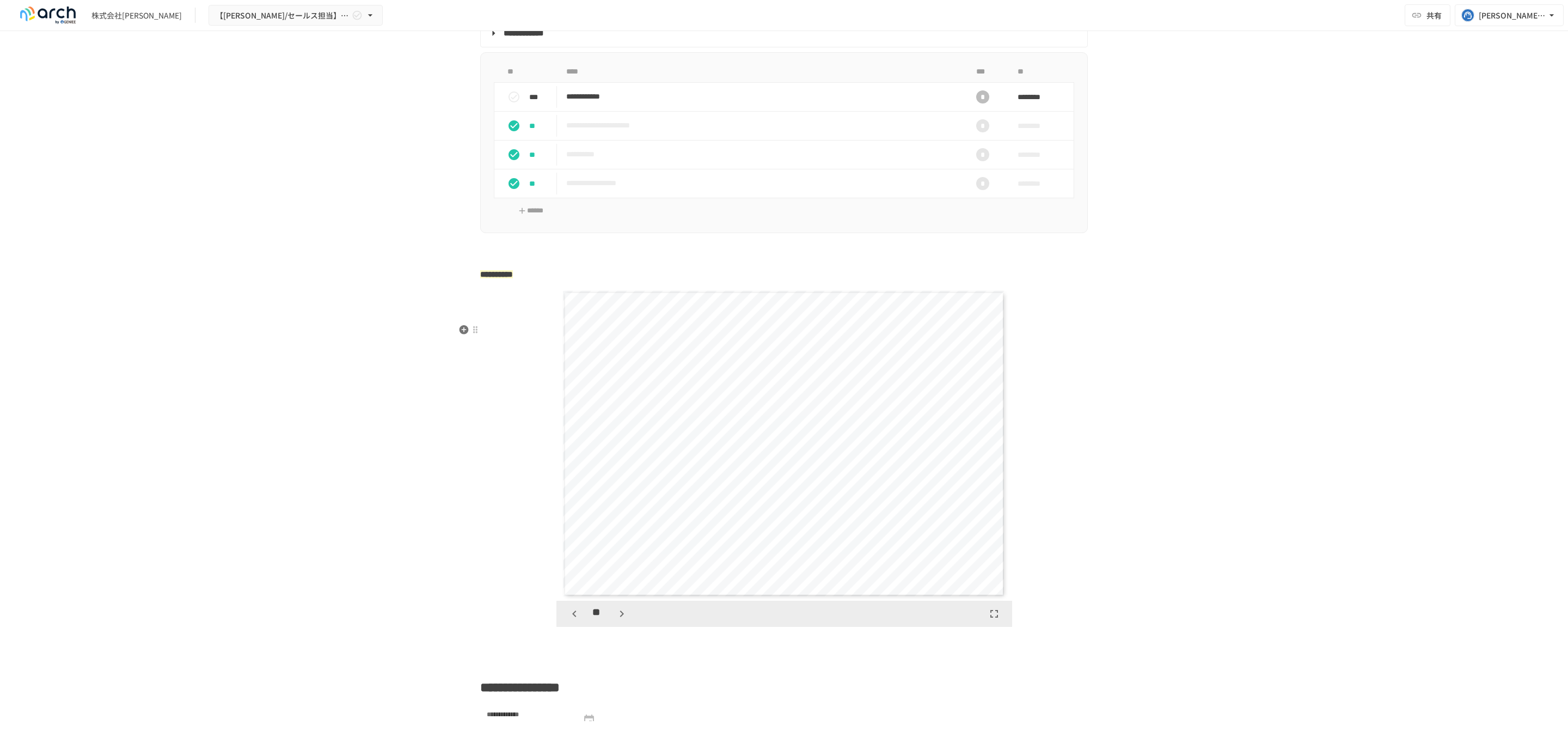
click at [620, 617] on icon "button" at bounding box center [621, 613] width 4 height 6
click at [472, 329] on div at bounding box center [475, 329] width 9 height 9
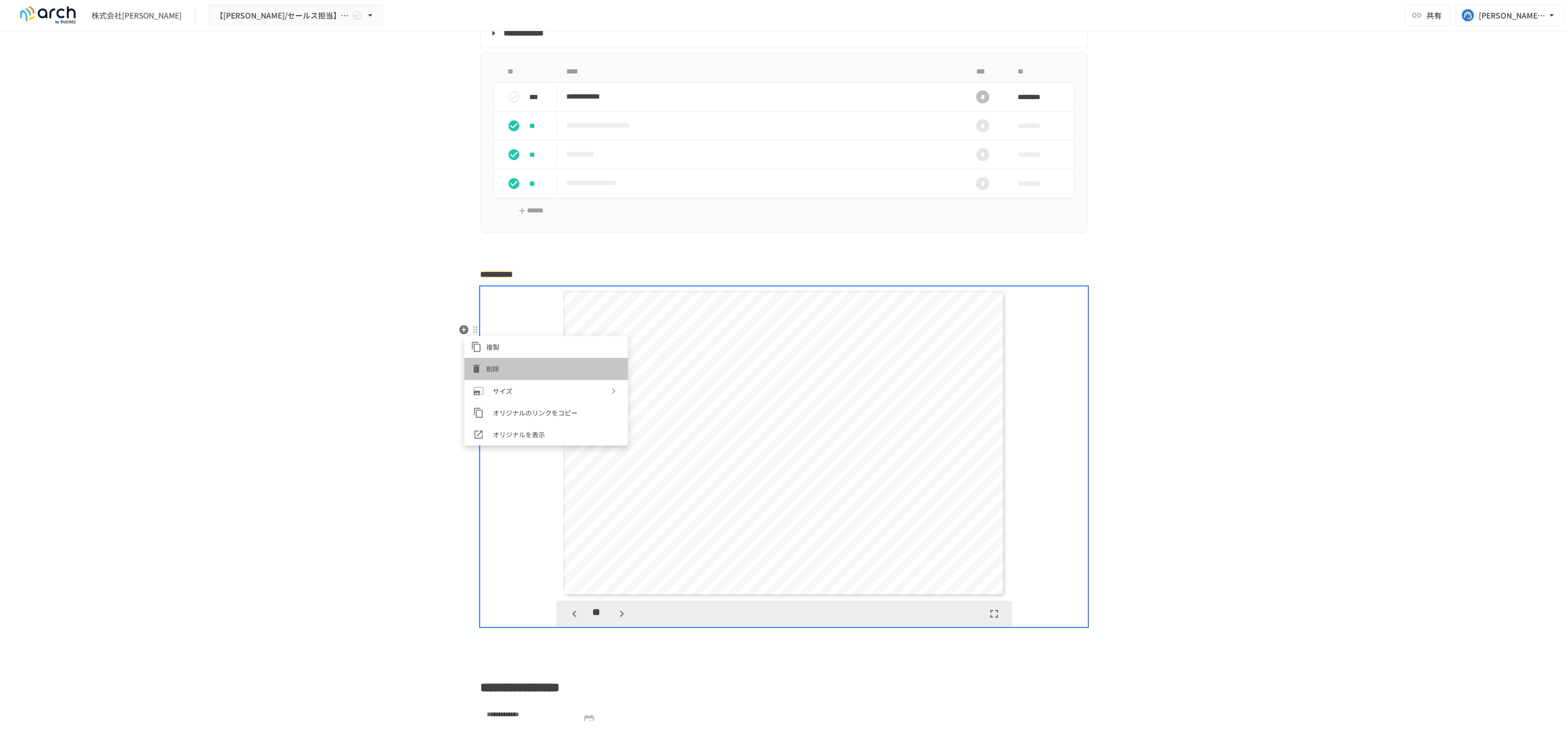
click at [502, 358] on li "削除" at bounding box center [546, 369] width 163 height 22
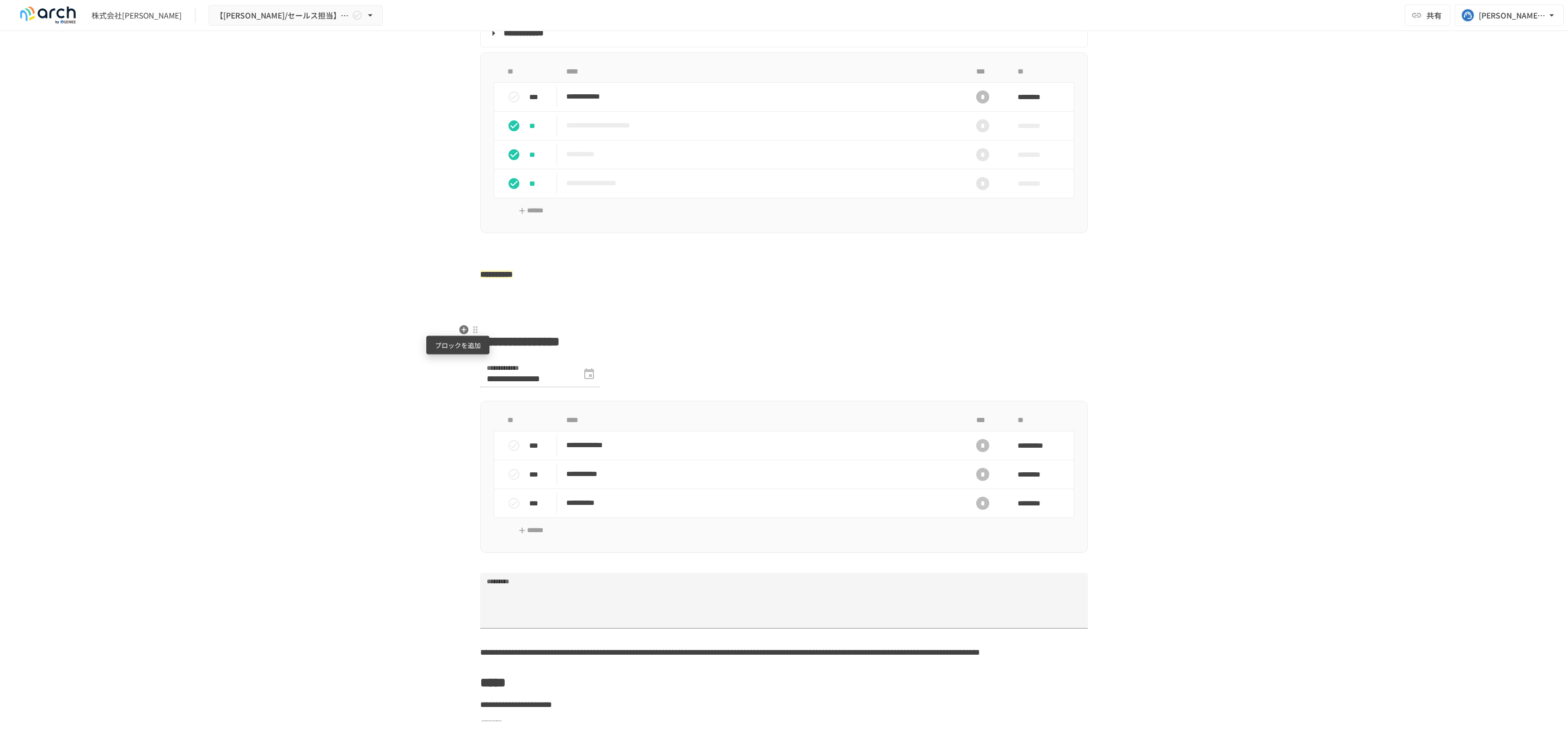
click at [459, 326] on icon "button" at bounding box center [464, 329] width 9 height 9
click at [540, 390] on span "PDF" at bounding box center [549, 390] width 93 height 10
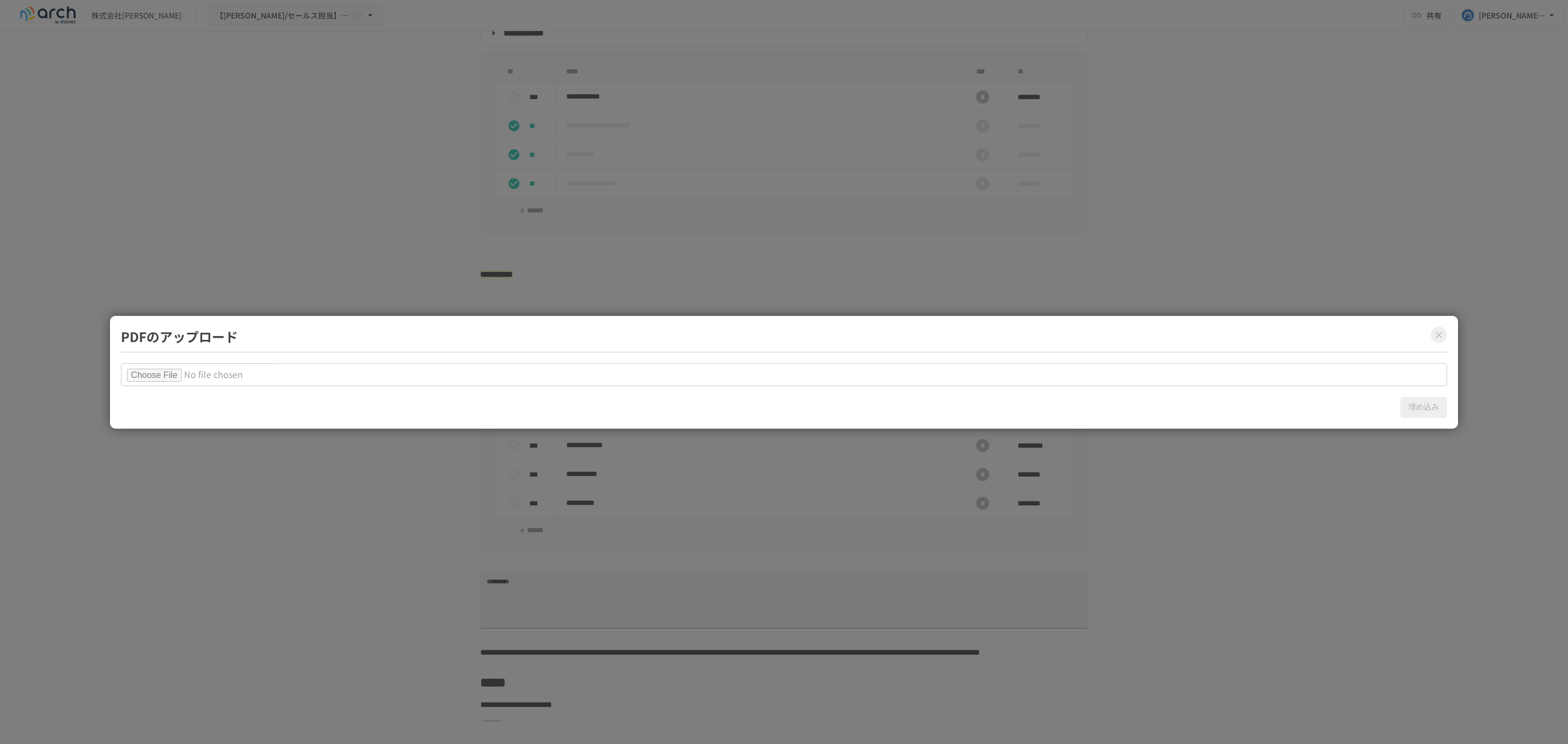
click at [190, 378] on input "file" at bounding box center [784, 375] width 1327 height 23
type input "**********"
click at [1433, 413] on button "埋め込み" at bounding box center [1423, 407] width 47 height 21
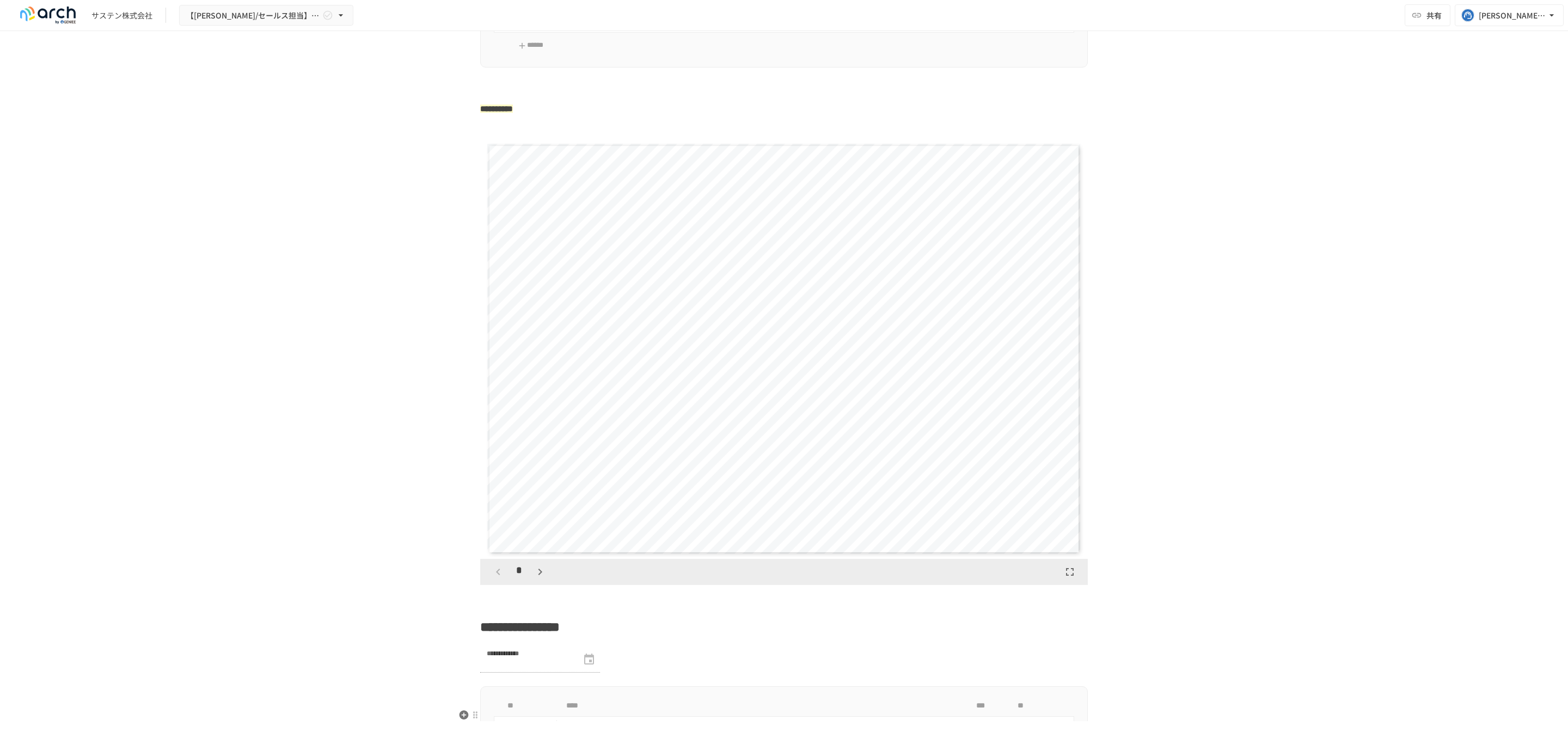
scroll to position [1796, 0]
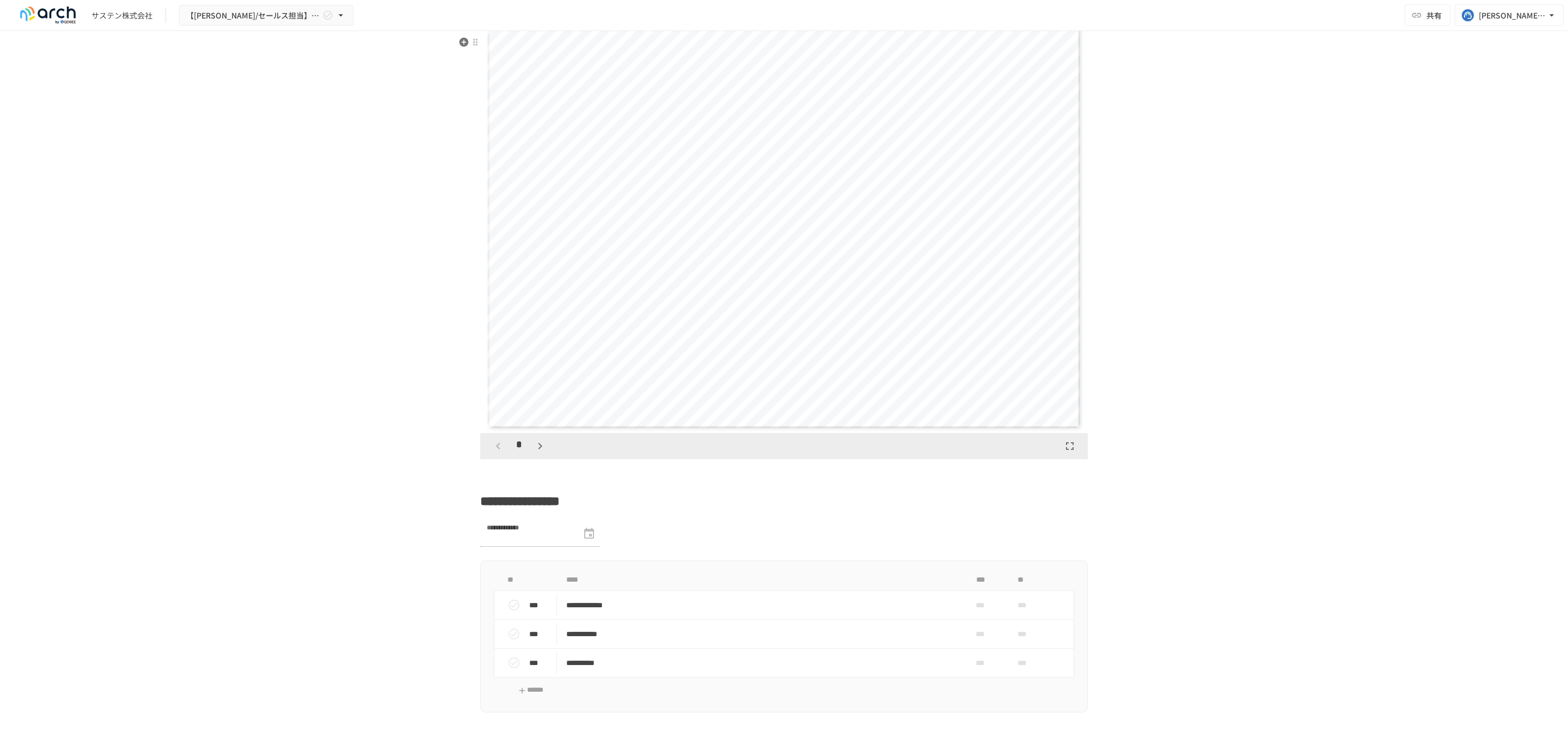
click at [535, 452] on icon "button" at bounding box center [540, 446] width 13 height 13
click at [534, 452] on icon "button" at bounding box center [540, 446] width 13 height 13
click at [538, 449] on icon "button" at bounding box center [539, 446] width 4 height 6
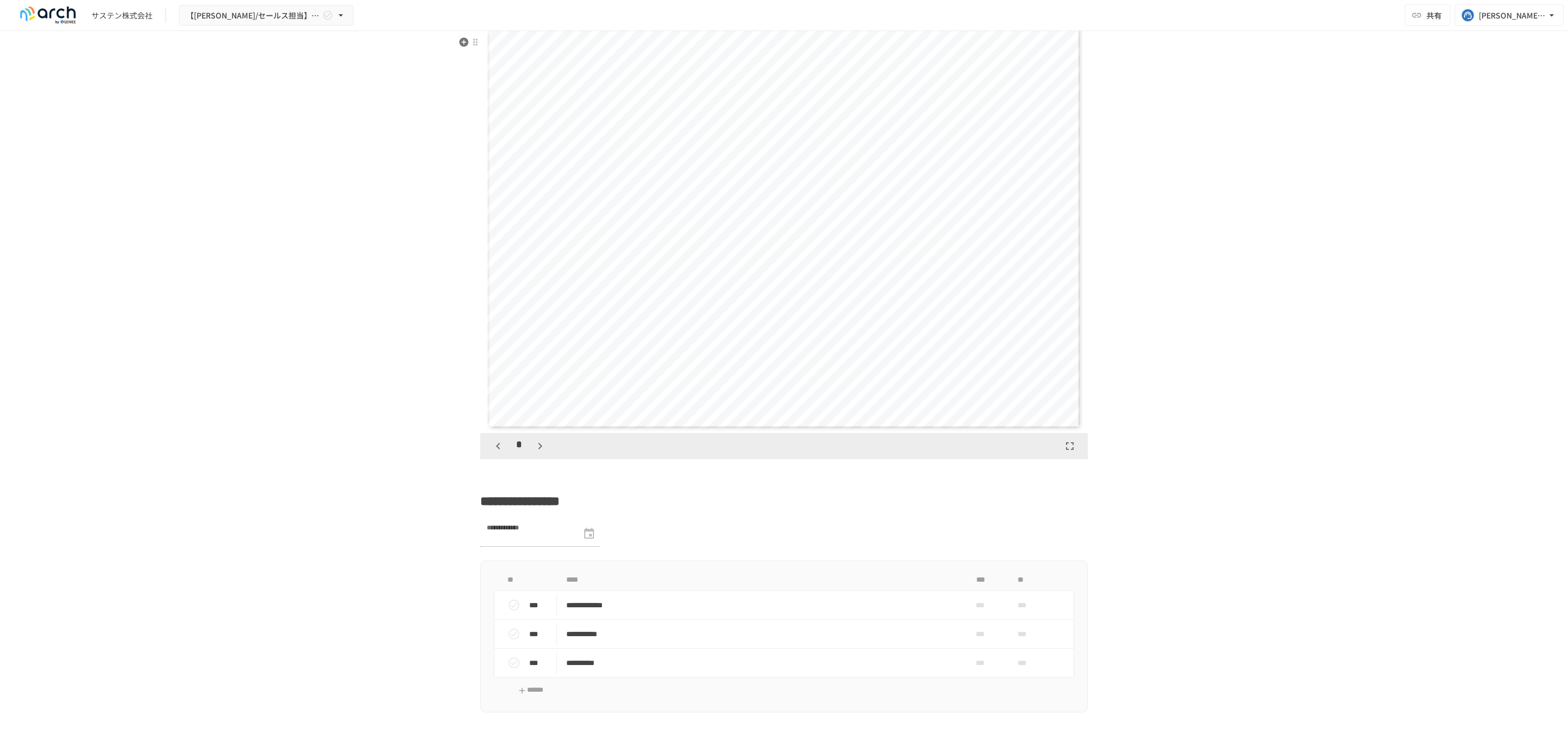
click at [533, 452] on icon "button" at bounding box center [540, 446] width 13 height 13
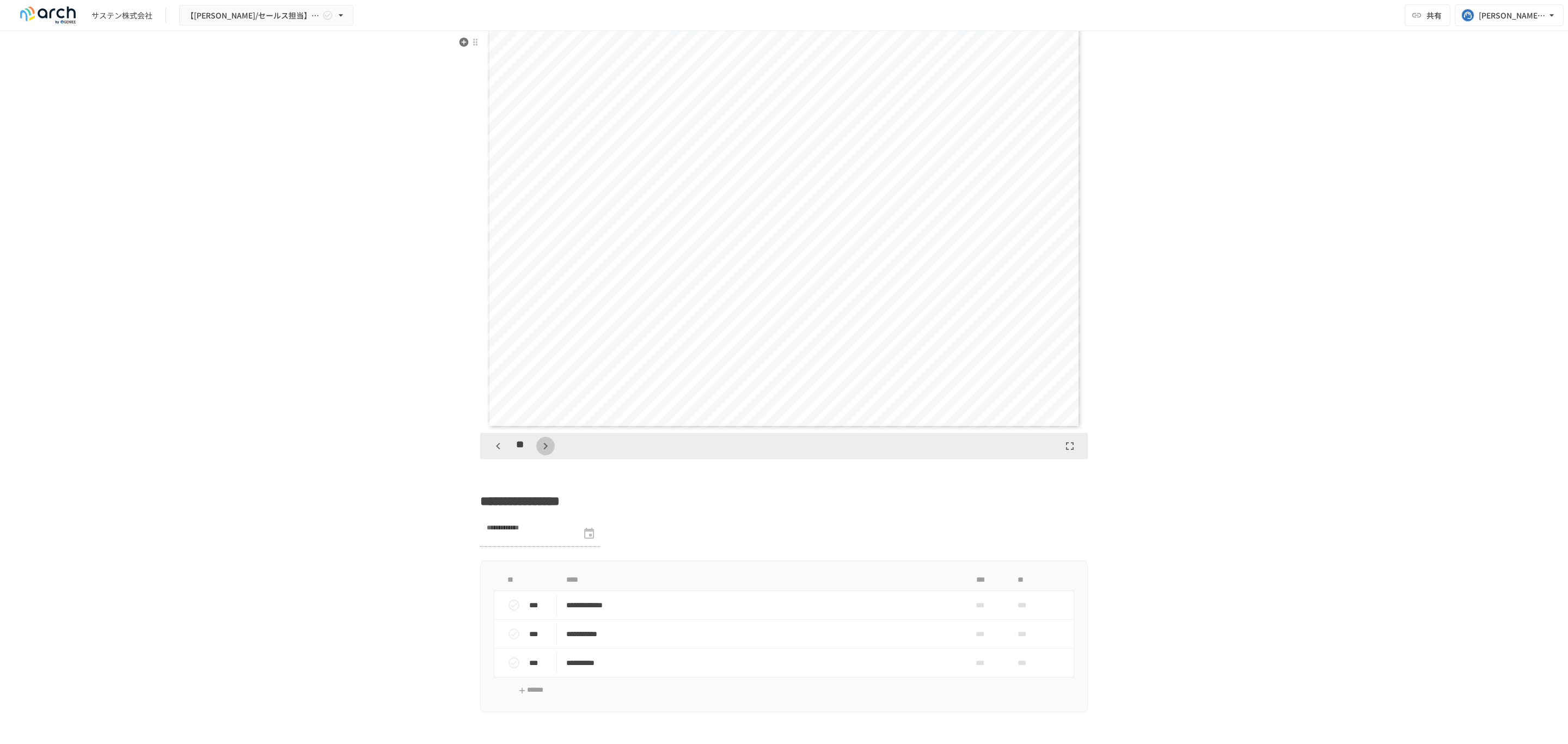
click at [539, 452] on icon "button" at bounding box center [546, 446] width 13 height 13
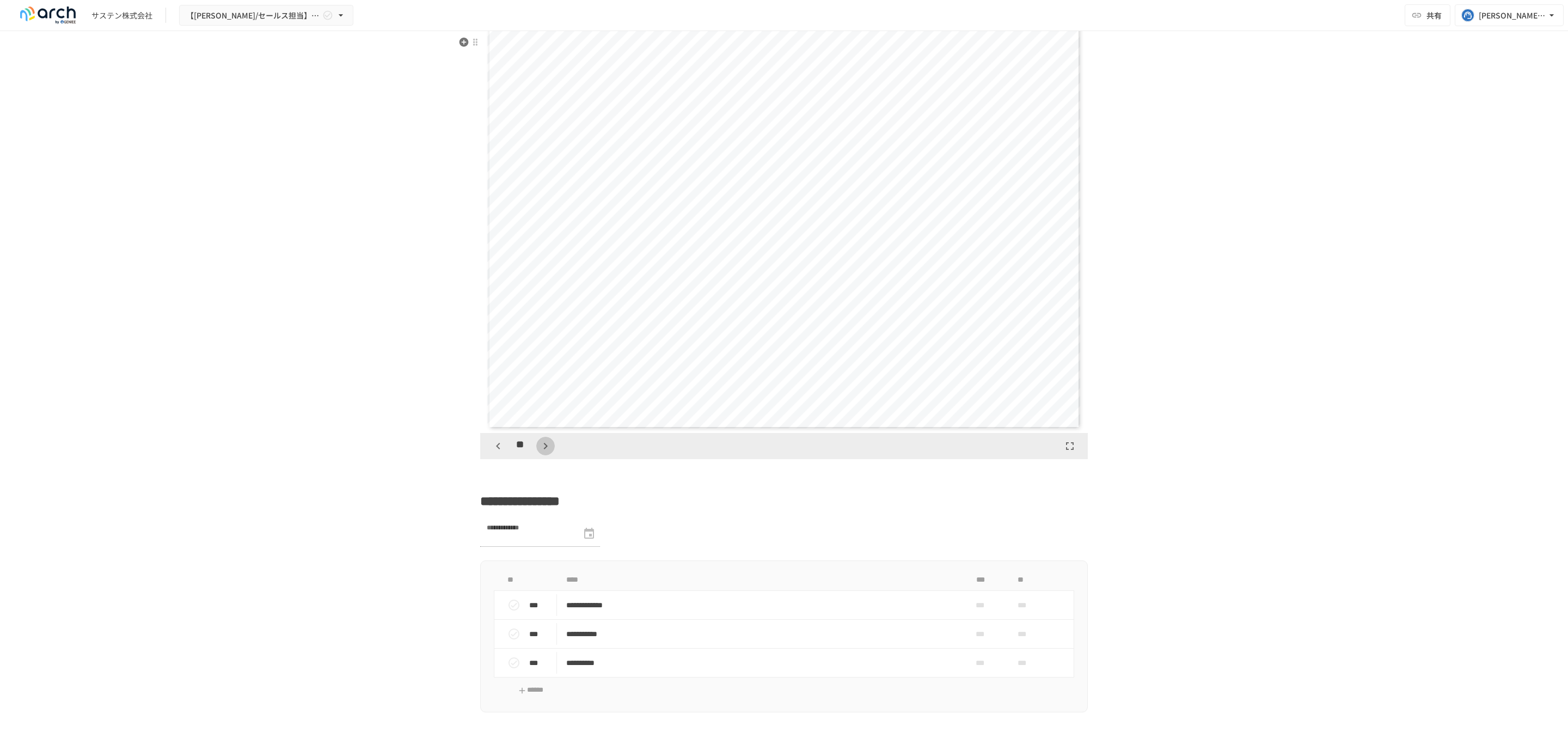
click at [539, 452] on icon "button" at bounding box center [546, 446] width 13 height 13
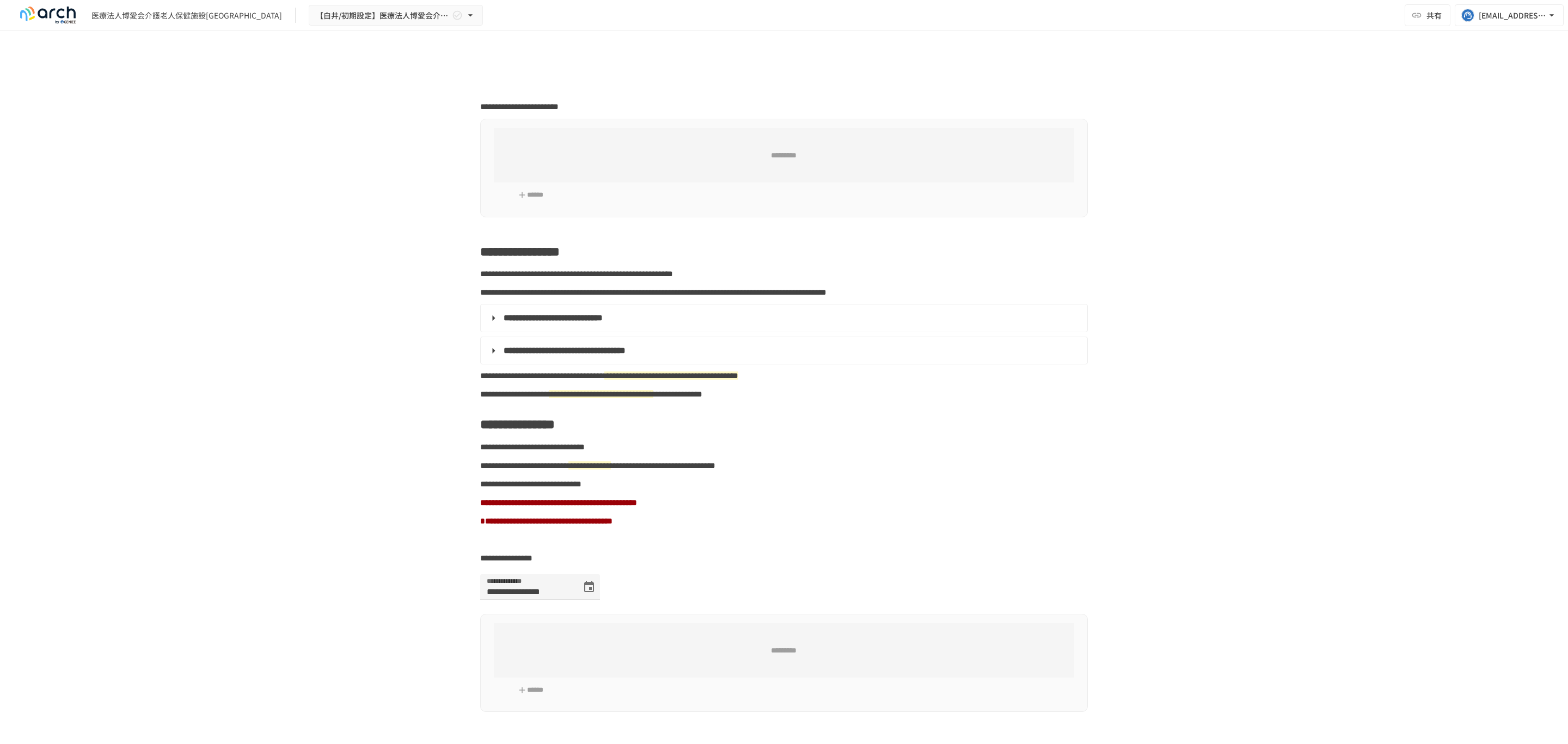
type input "**********"
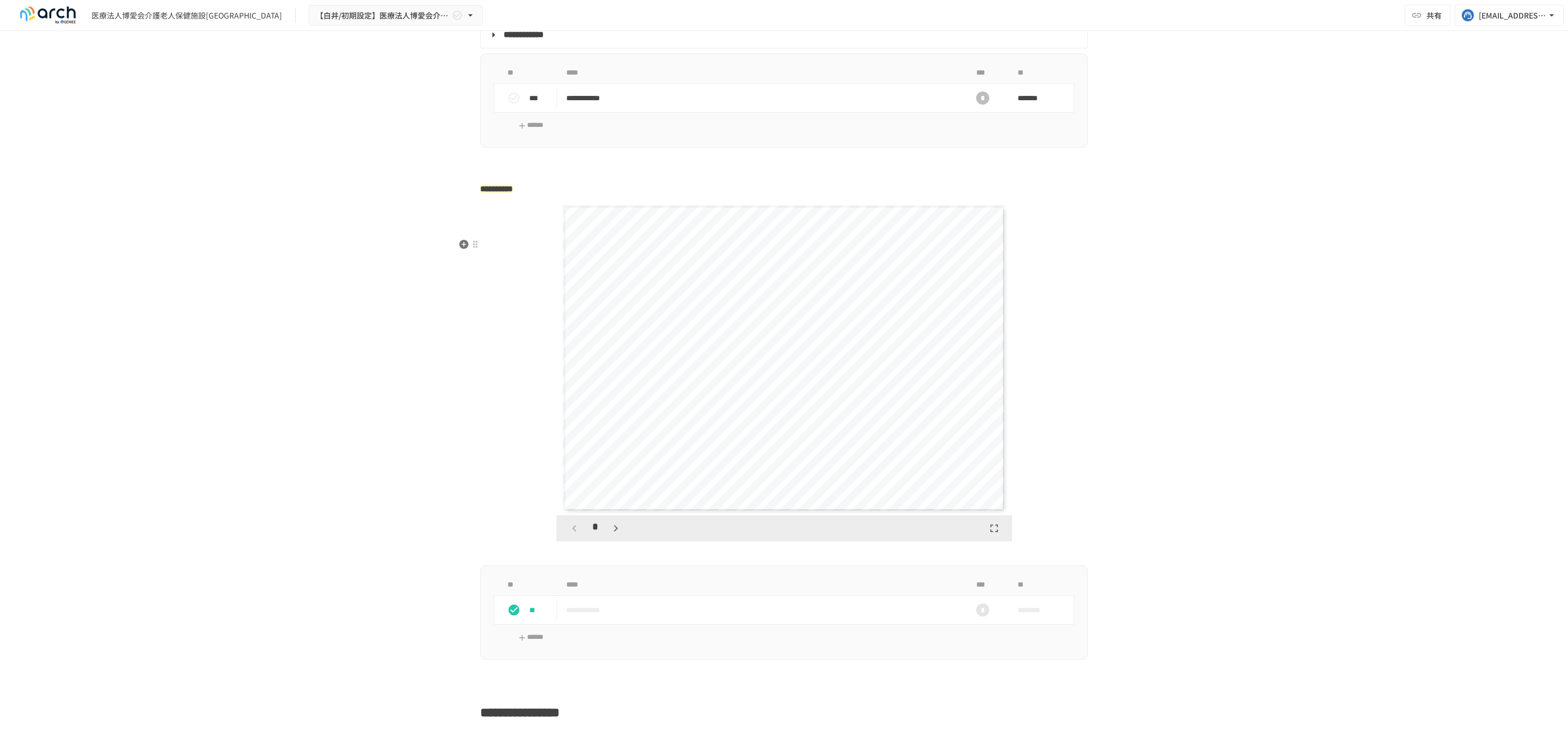
scroll to position [1878, 0]
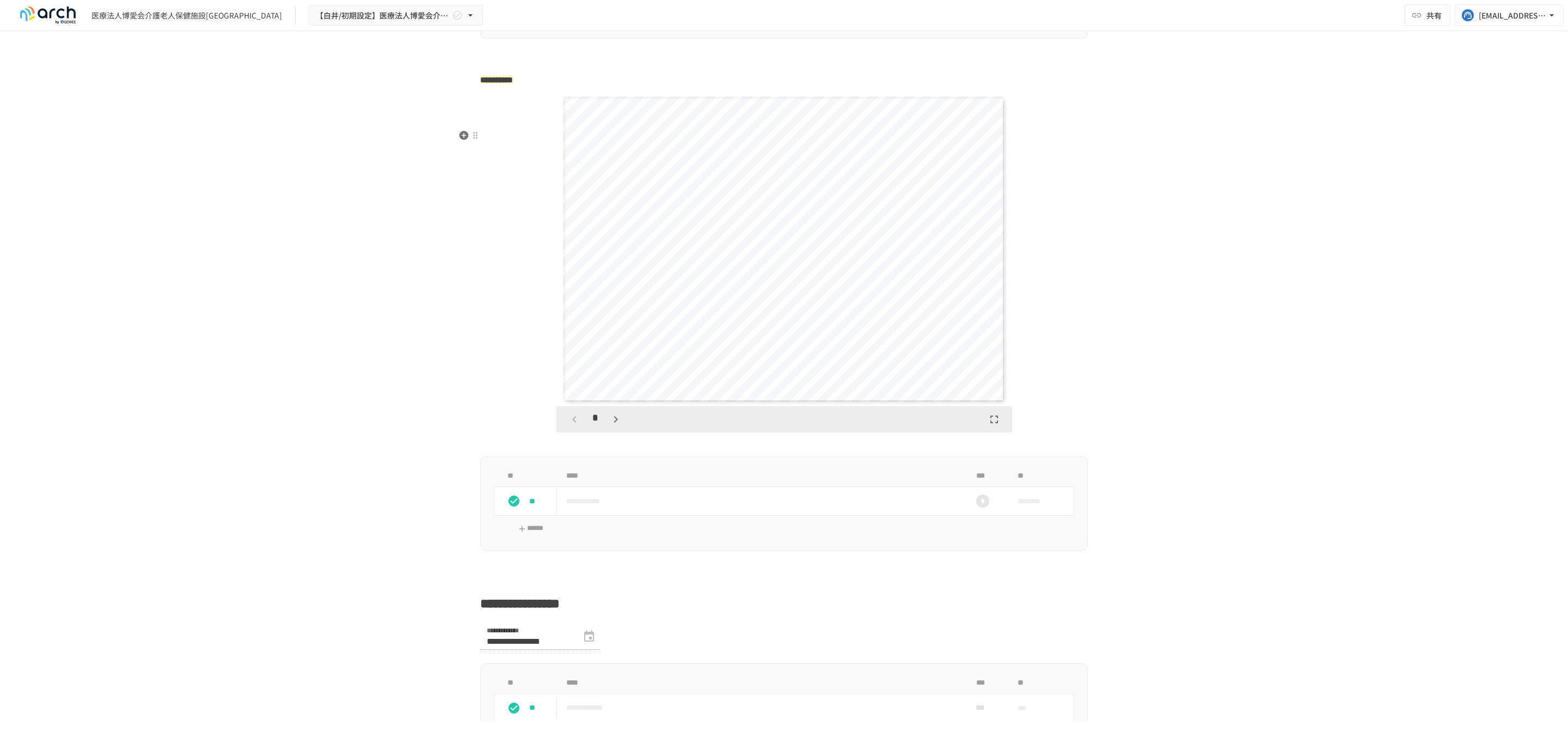
click at [614, 426] on icon "button" at bounding box center [616, 419] width 13 height 13
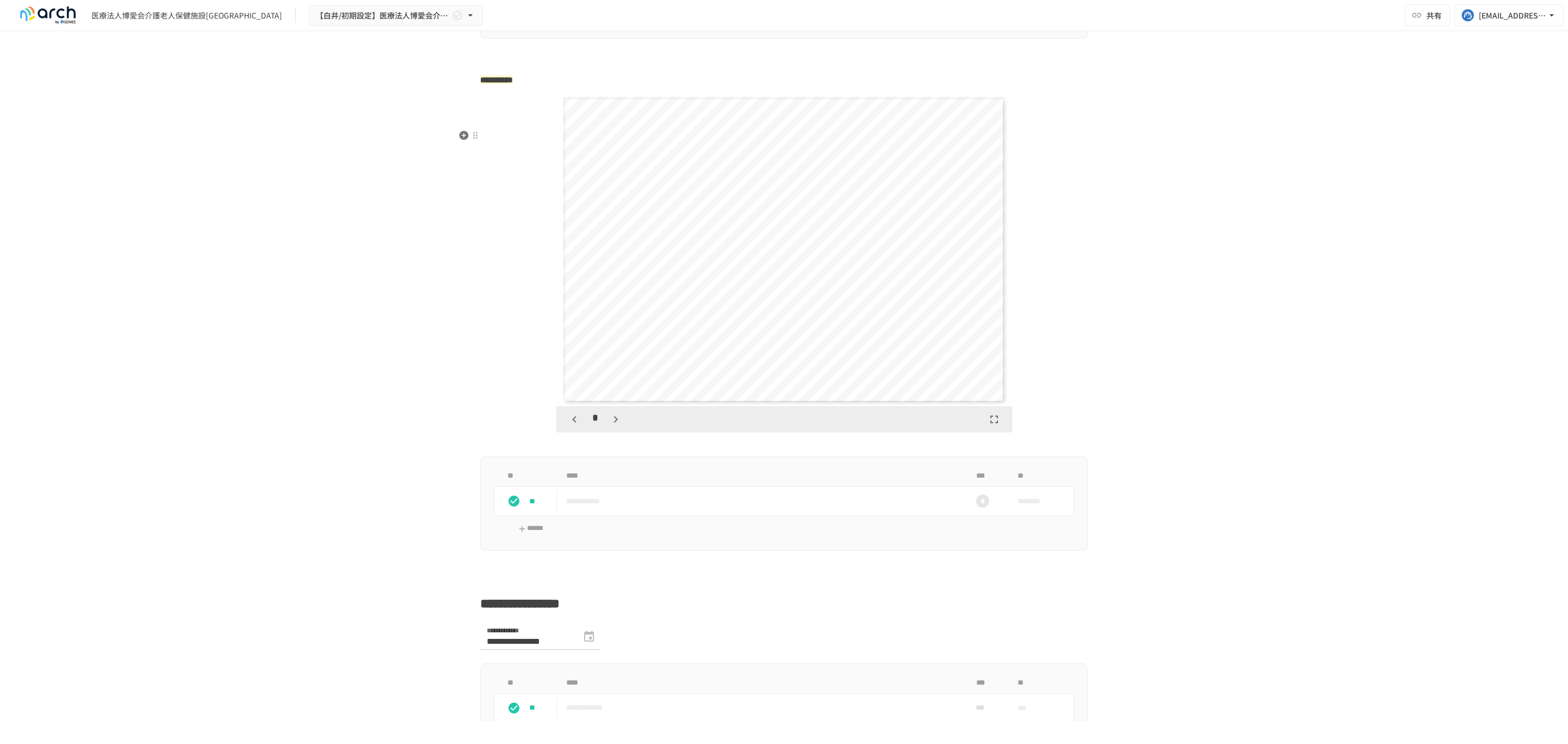
click at [614, 426] on icon "button" at bounding box center [616, 419] width 13 height 13
click at [615, 426] on icon "button" at bounding box center [622, 419] width 13 height 13
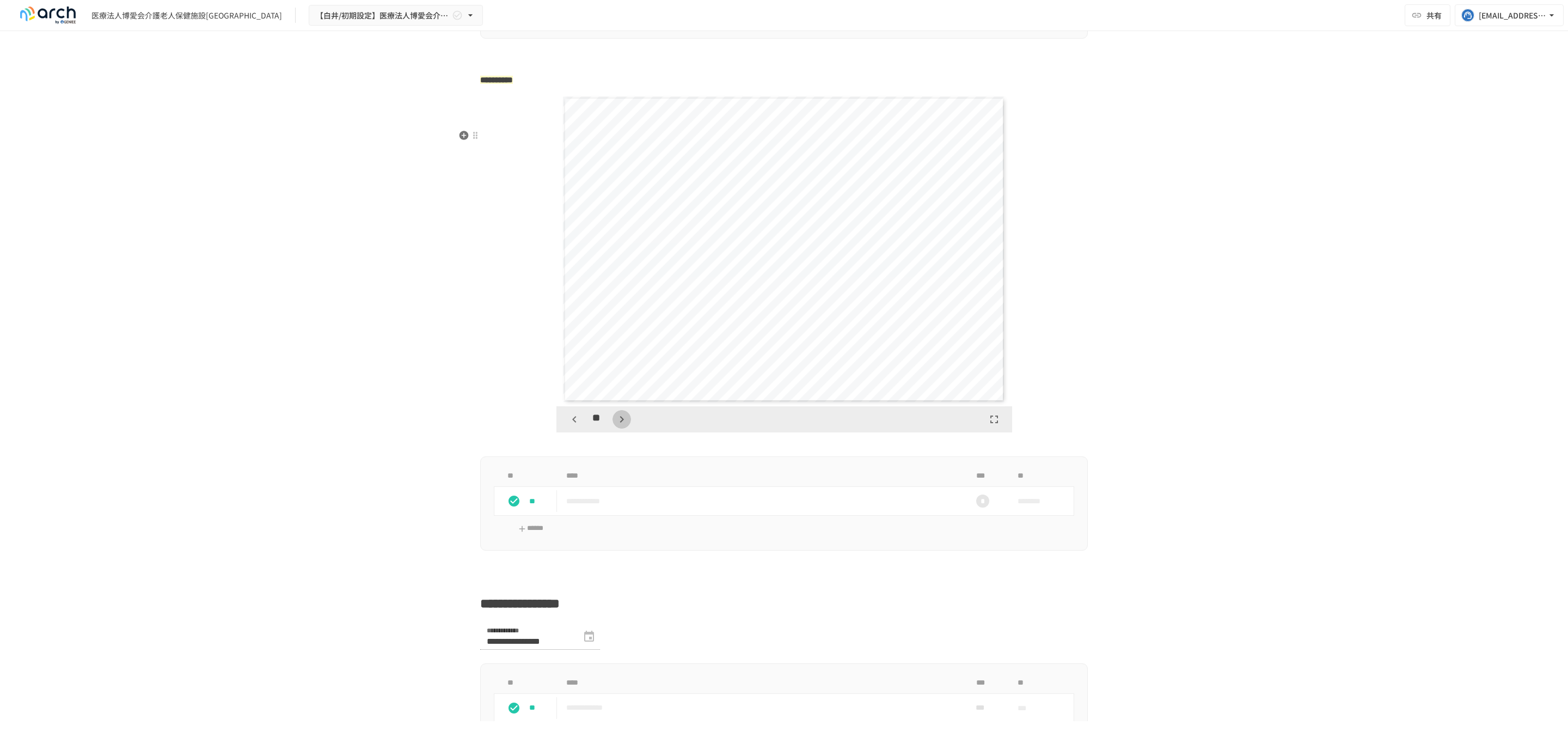
click at [615, 426] on icon "button" at bounding box center [622, 419] width 13 height 13
click at [616, 426] on icon "button" at bounding box center [622, 419] width 13 height 13
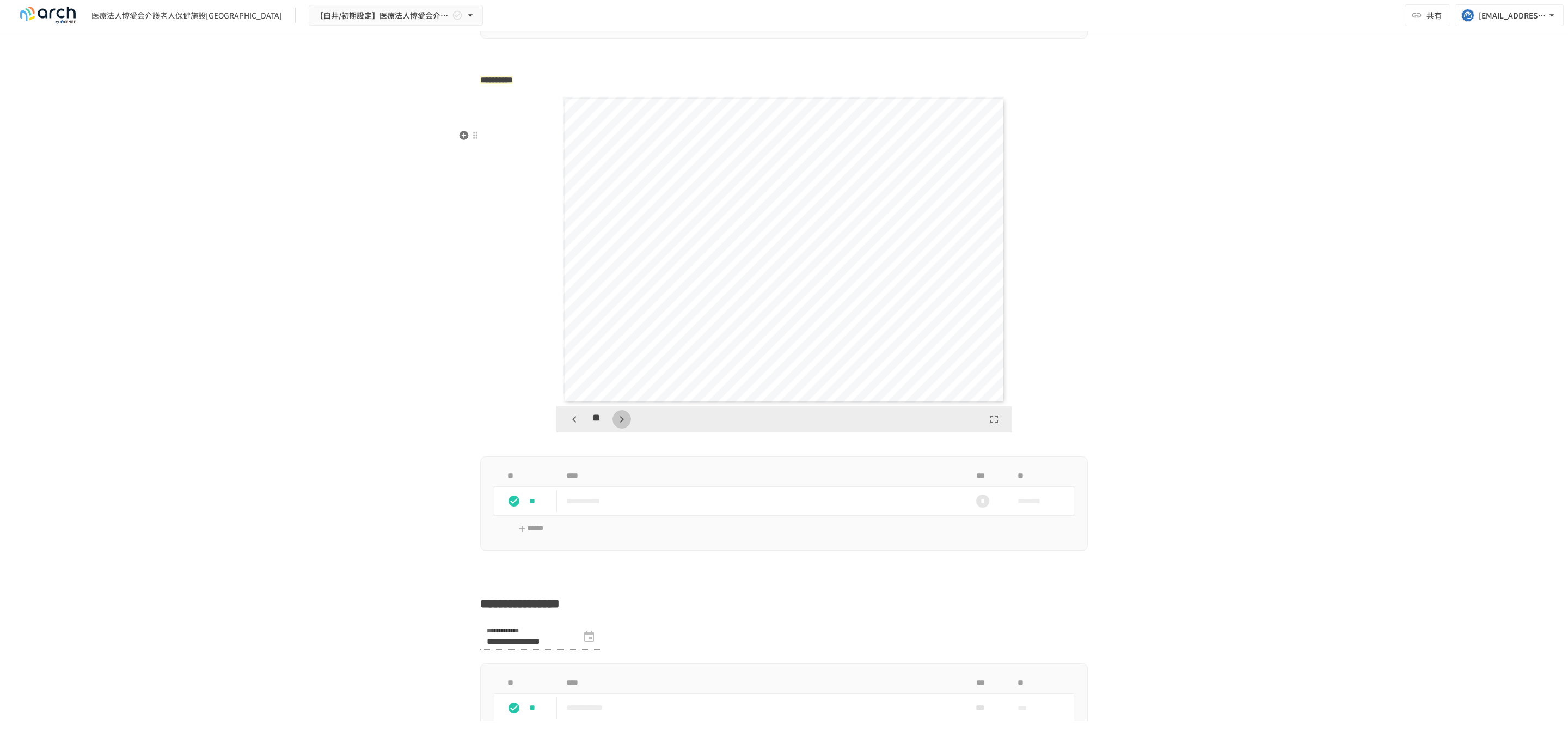
click at [616, 426] on icon "button" at bounding box center [622, 419] width 13 height 13
click at [470, 141] on div at bounding box center [475, 136] width 10 height 13
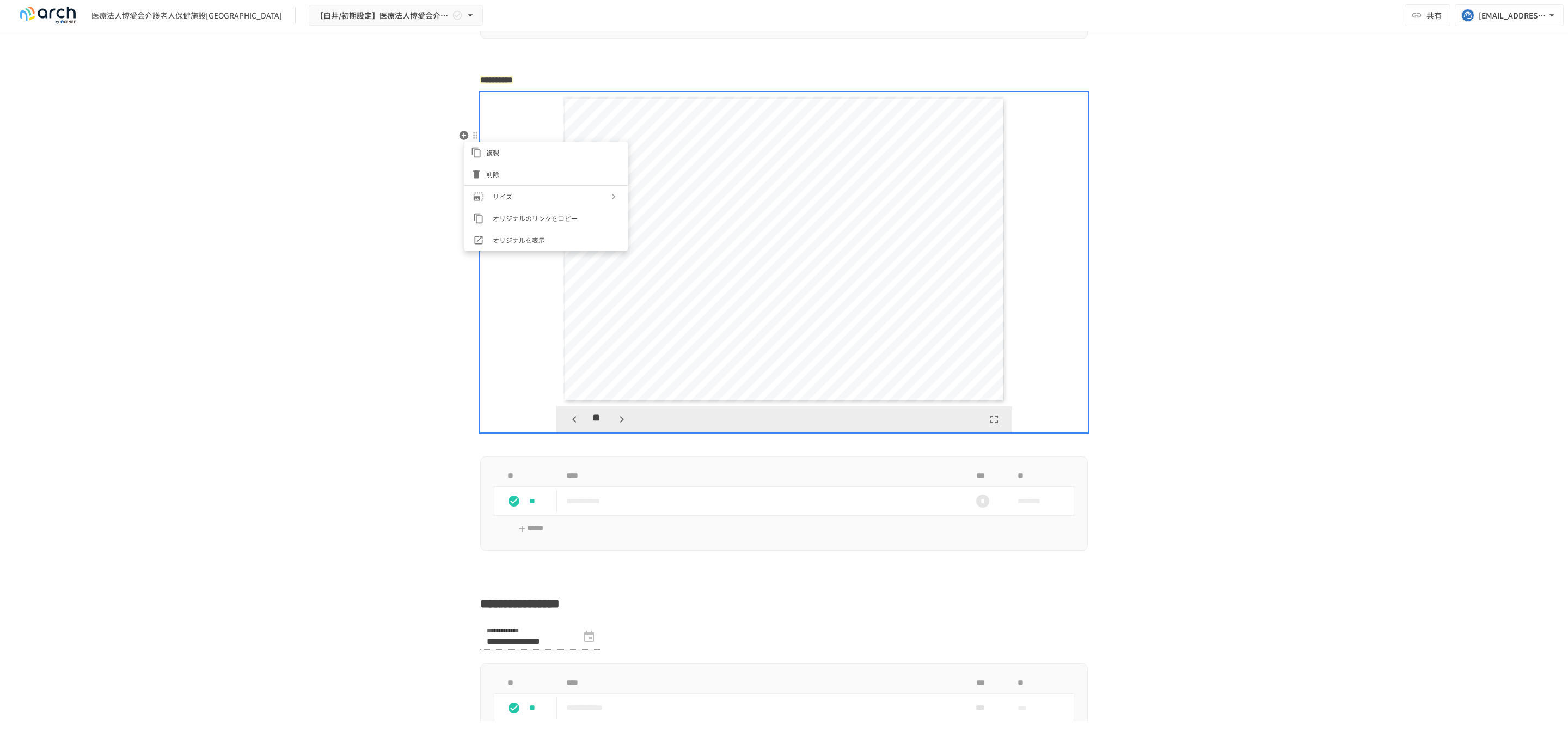
click at [480, 178] on icon at bounding box center [476, 174] width 11 height 11
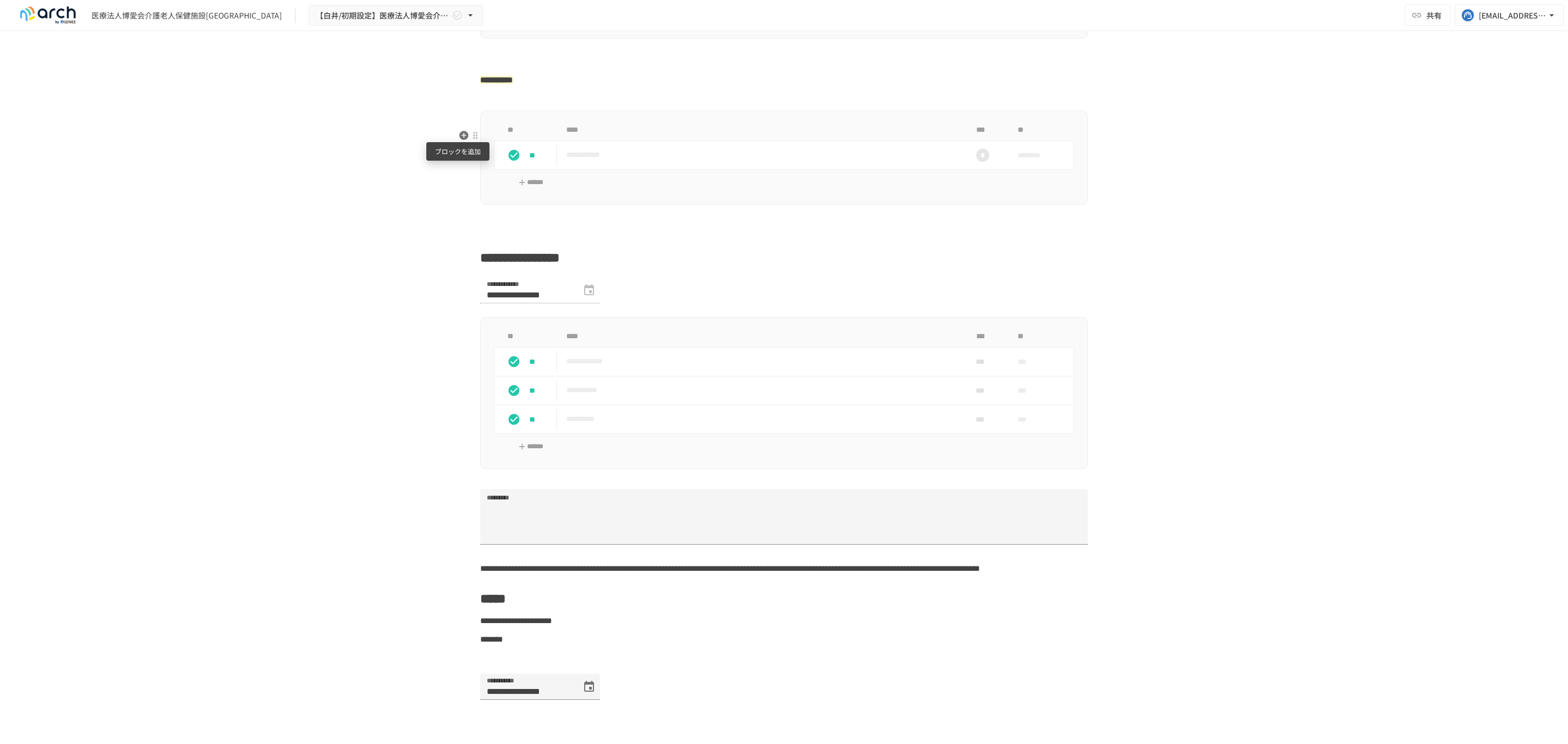
click at [459, 136] on icon "button" at bounding box center [464, 135] width 9 height 9
click at [523, 199] on span "PDF" at bounding box center [549, 198] width 93 height 10
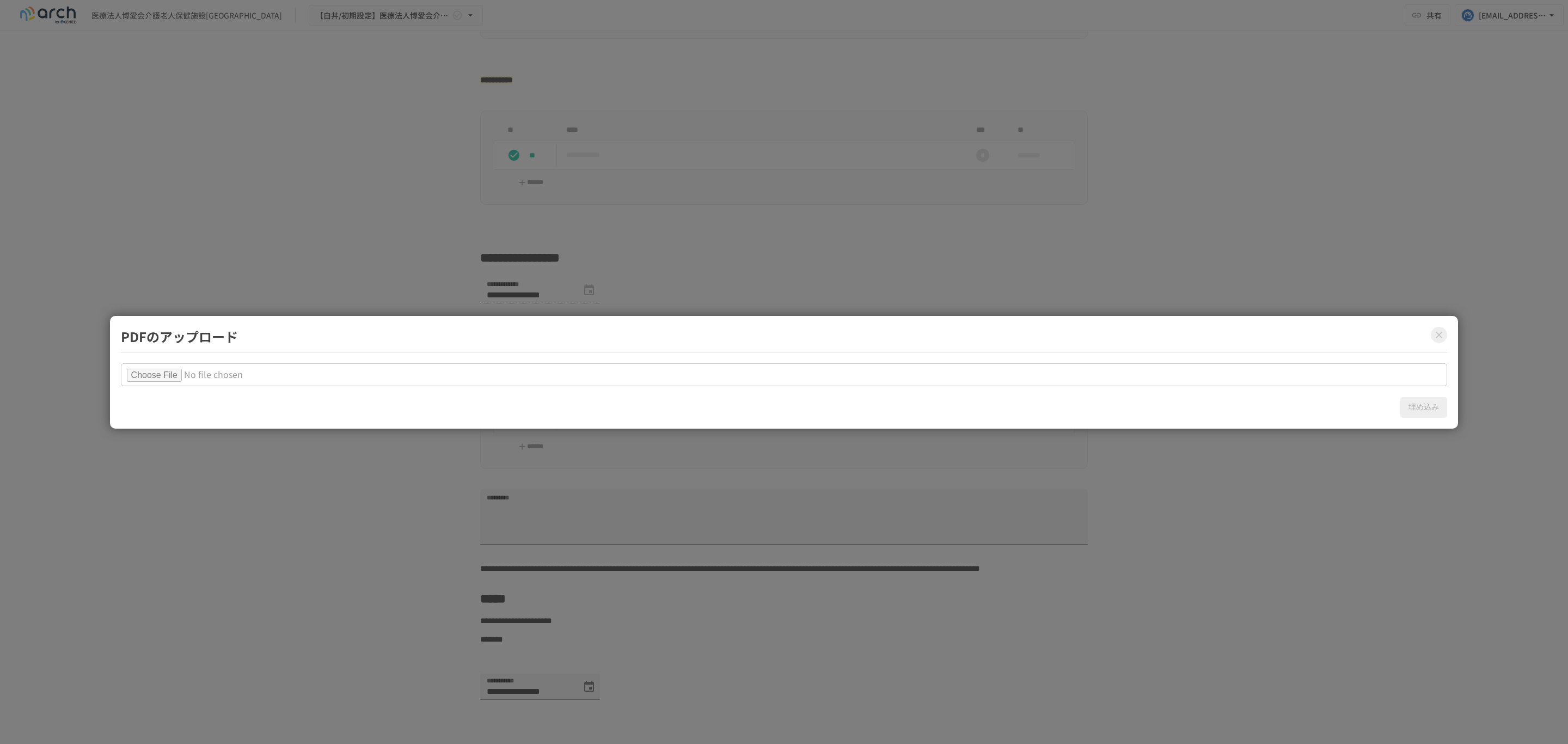
click at [152, 373] on input "file" at bounding box center [784, 375] width 1327 height 23
type input "**********"
drag, startPoint x: 1438, startPoint y: 410, endPoint x: 1430, endPoint y: 410, distance: 8.0
click at [1438, 410] on button "埋め込み" at bounding box center [1423, 407] width 47 height 21
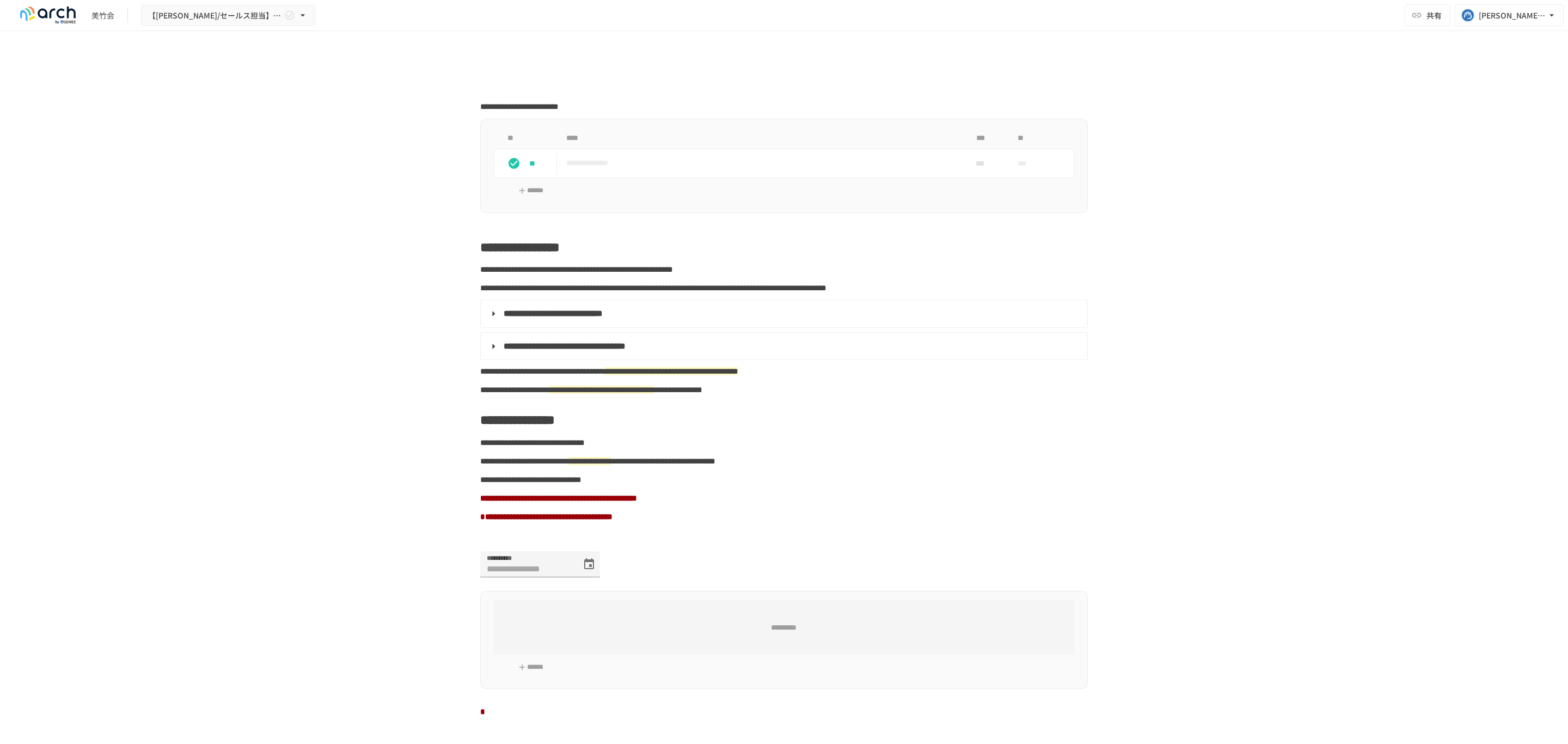
type input "**********"
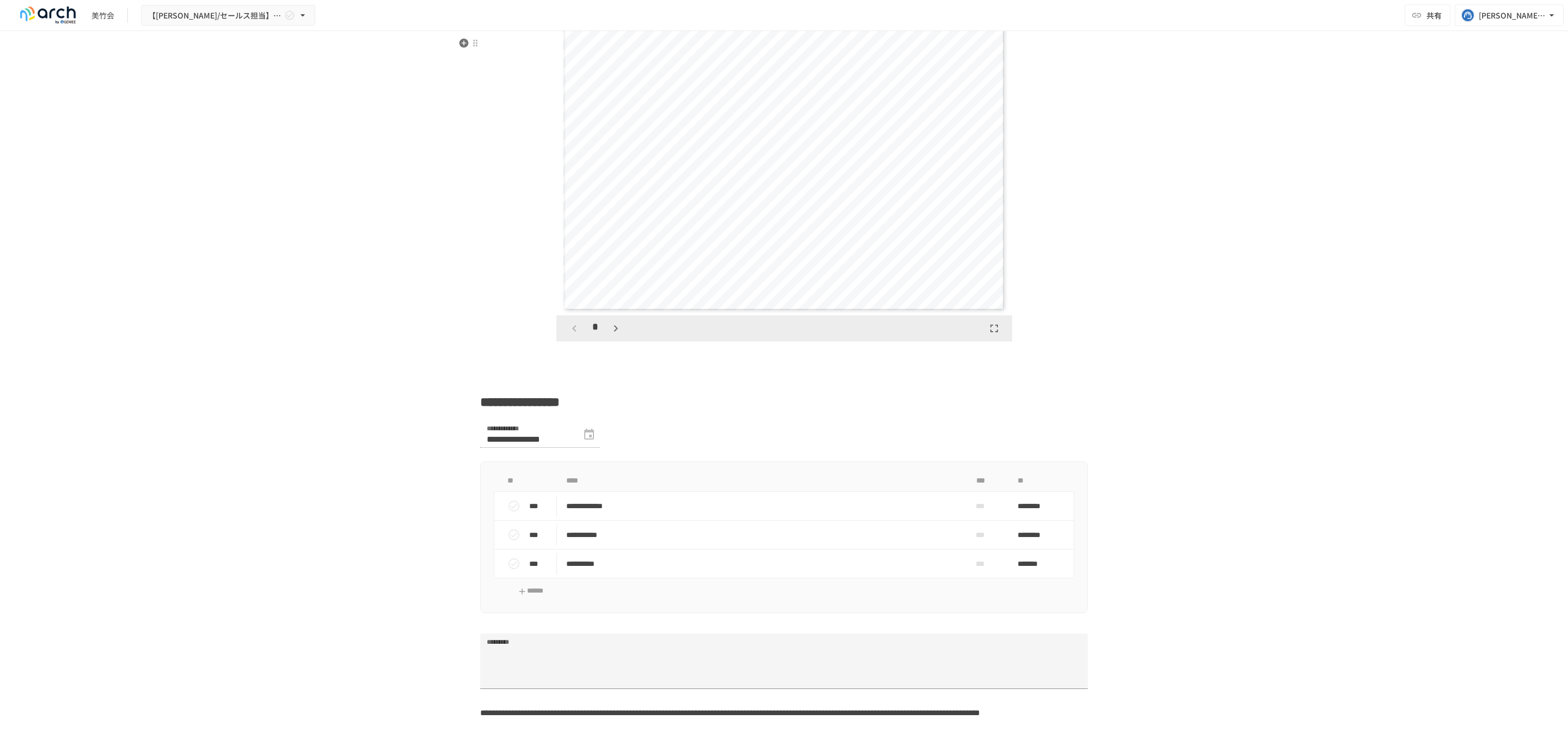
scroll to position [1931, 0]
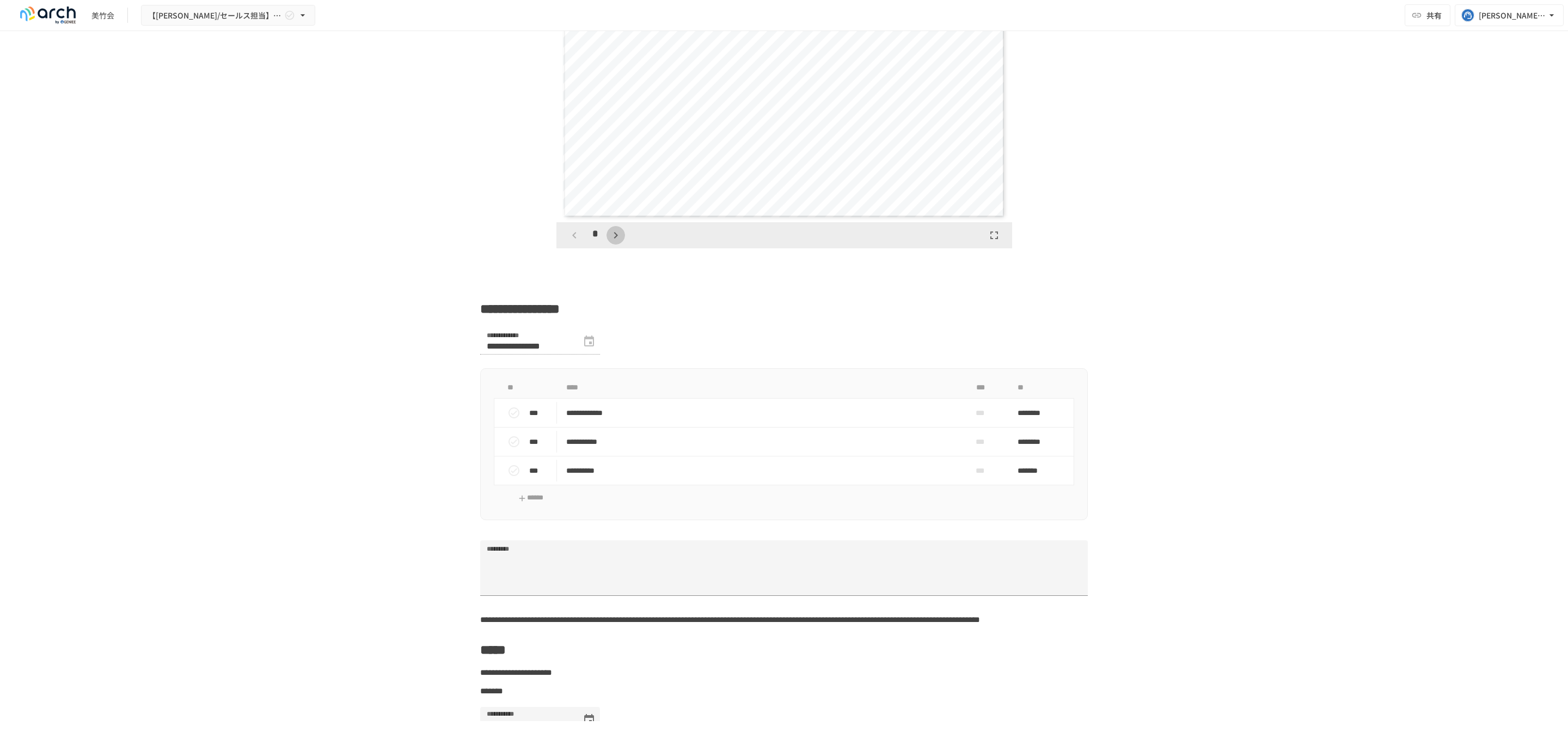
click at [612, 242] on icon "button" at bounding box center [616, 235] width 13 height 13
click at [614, 239] on icon "button" at bounding box center [615, 235] width 4 height 6
click at [611, 242] on icon "button" at bounding box center [616, 235] width 13 height 13
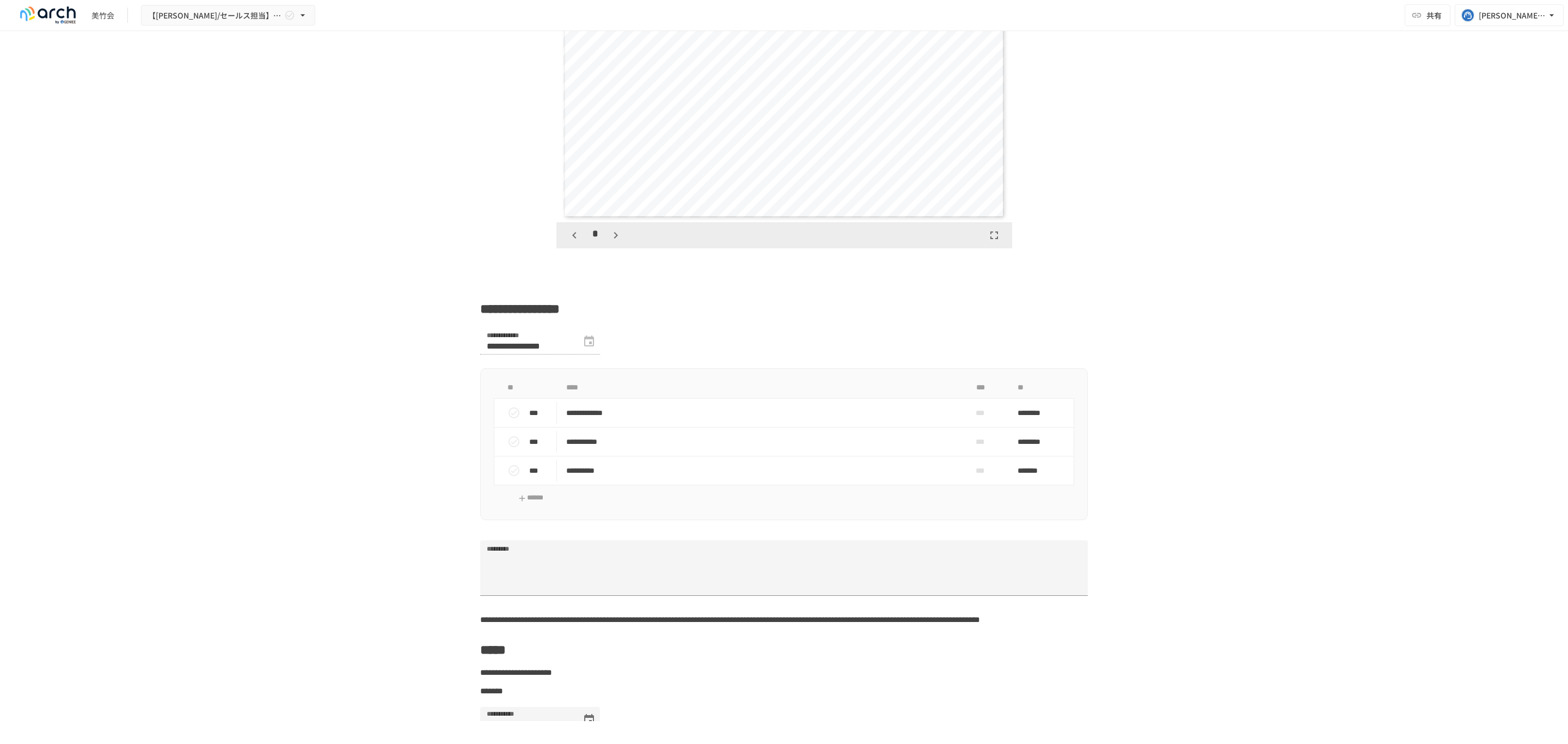
click at [611, 242] on icon "button" at bounding box center [616, 235] width 13 height 13
click at [568, 242] on icon "button" at bounding box center [574, 235] width 13 height 13
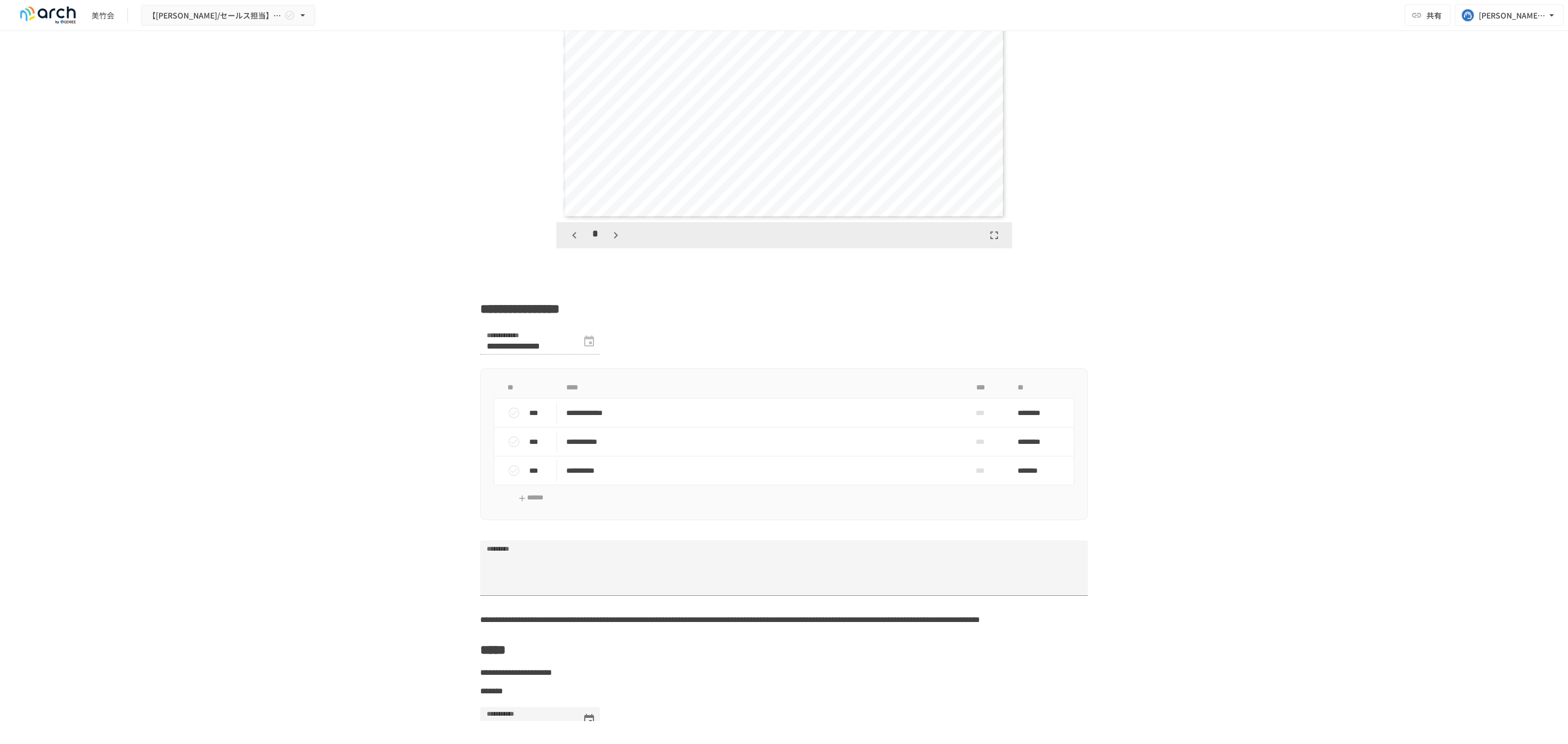
click at [568, 242] on icon "button" at bounding box center [574, 235] width 13 height 13
click at [613, 242] on icon "button" at bounding box center [616, 235] width 13 height 13
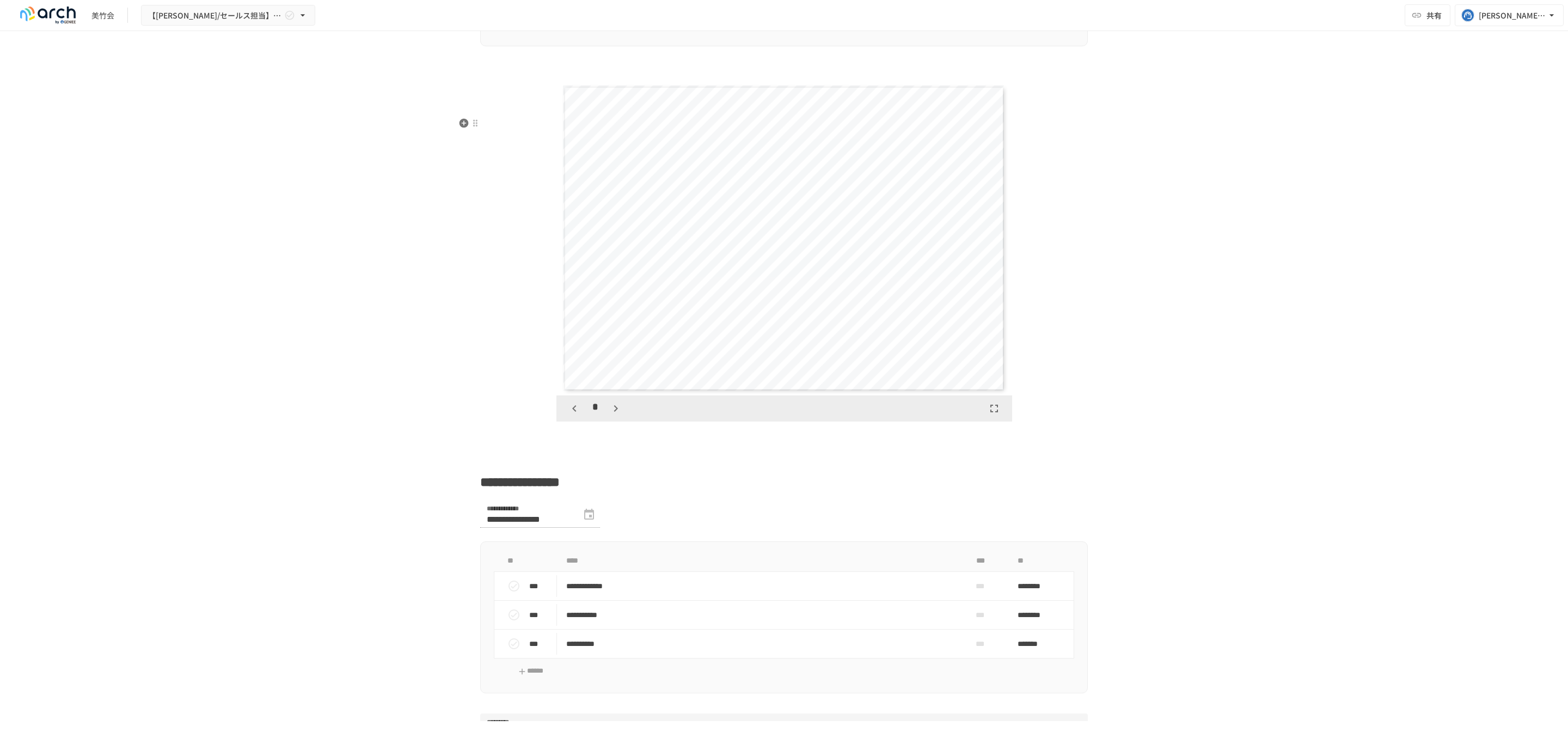
scroll to position [1686, 0]
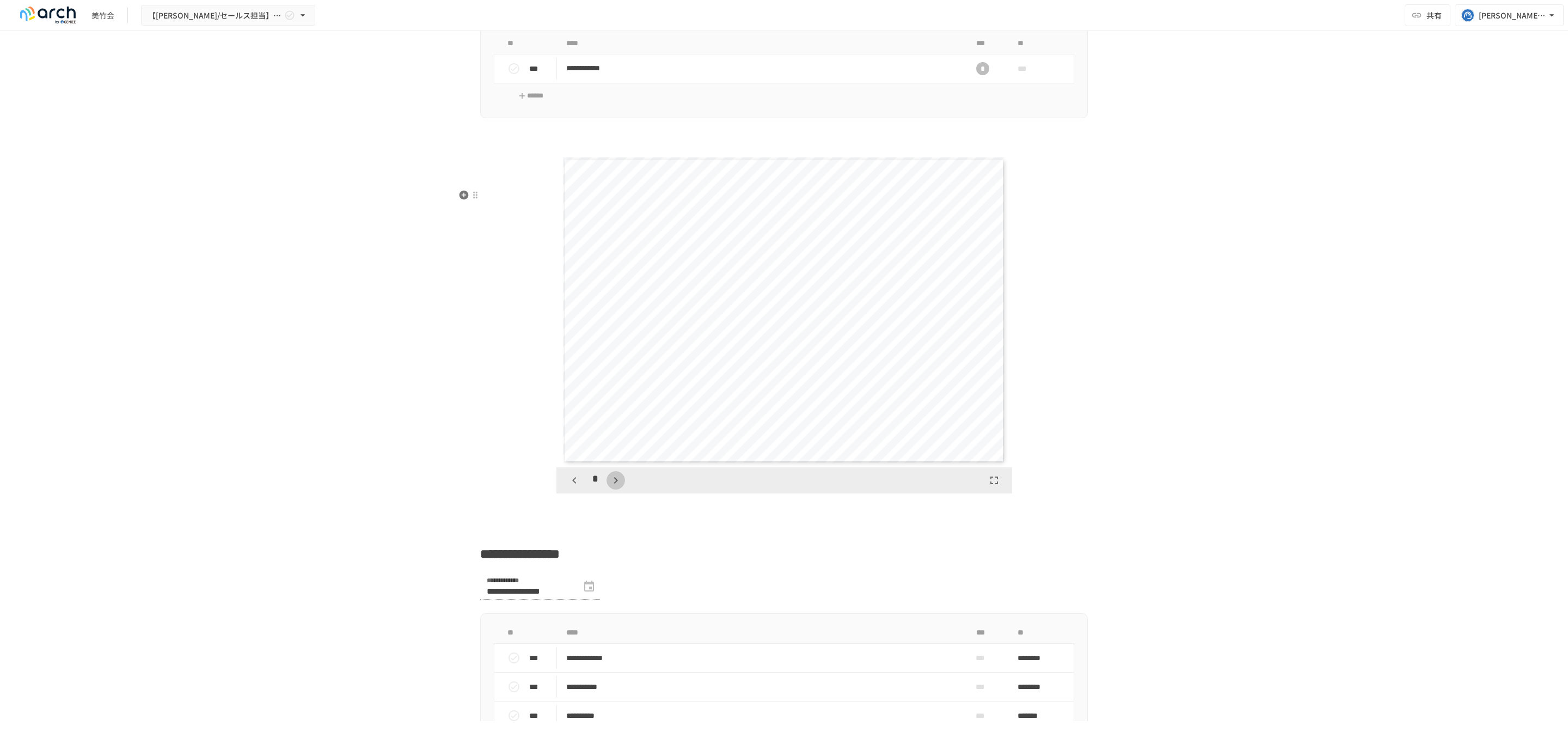
click at [614, 484] on icon "button" at bounding box center [615, 479] width 4 height 6
click at [471, 195] on div at bounding box center [475, 195] width 9 height 9
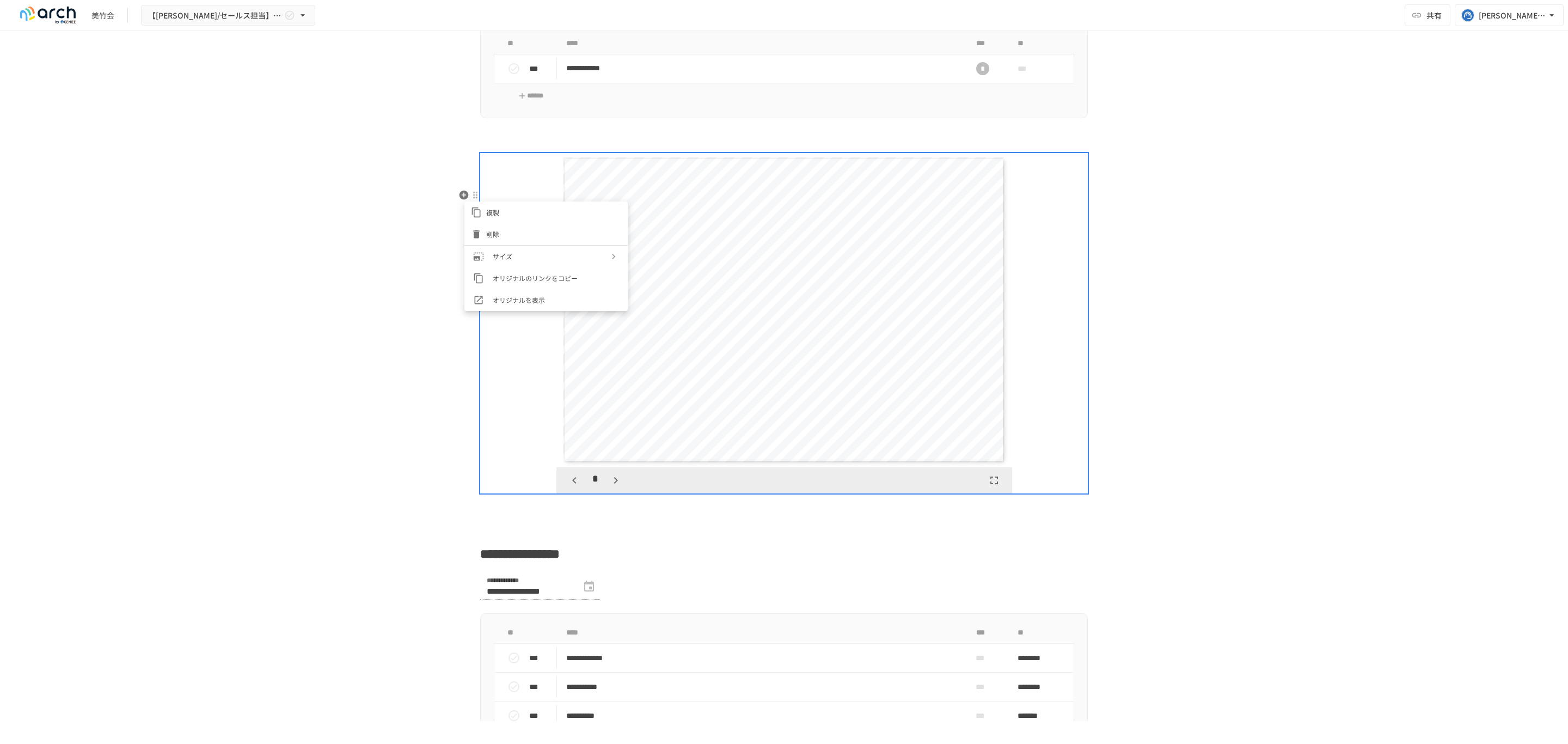
click at [493, 226] on li "削除" at bounding box center [546, 234] width 163 height 22
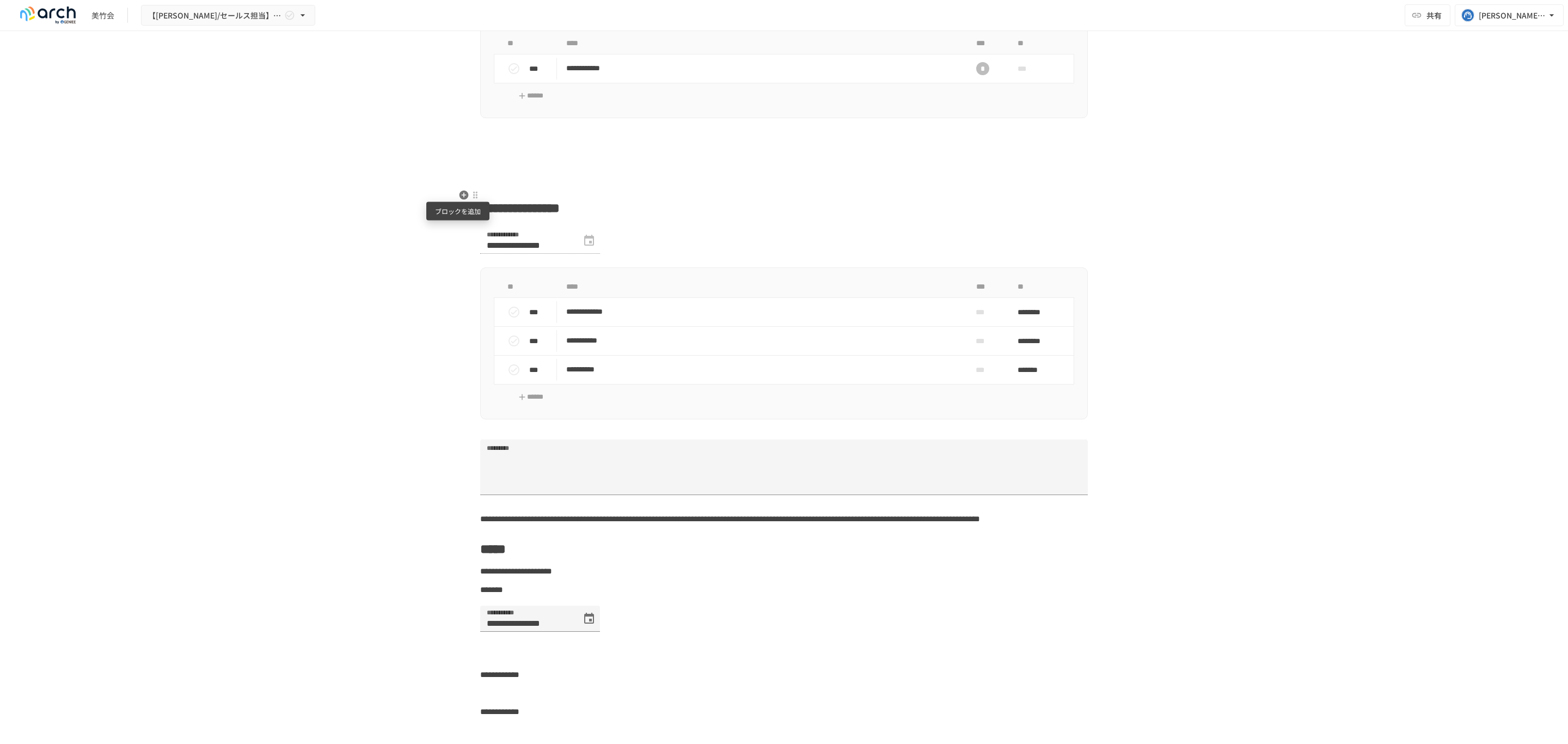
click at [459, 190] on icon "button" at bounding box center [464, 195] width 11 height 11
click at [531, 257] on span "PDF" at bounding box center [549, 257] width 93 height 10
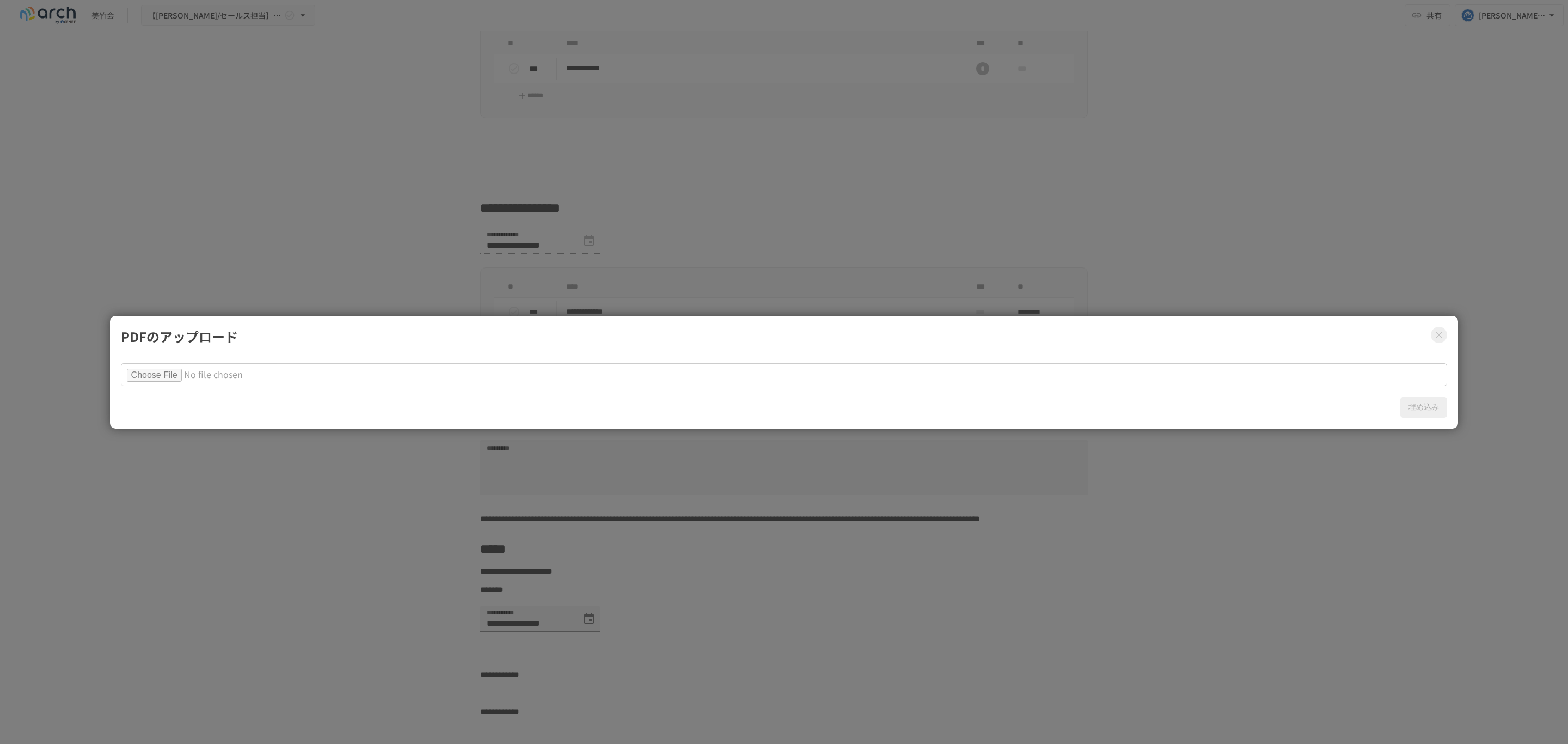
click at [144, 374] on input "file" at bounding box center [784, 375] width 1327 height 23
type input "**********"
drag, startPoint x: 1423, startPoint y: 410, endPoint x: 1415, endPoint y: 409, distance: 8.1
click at [1422, 410] on button "埋め込み" at bounding box center [1423, 407] width 47 height 21
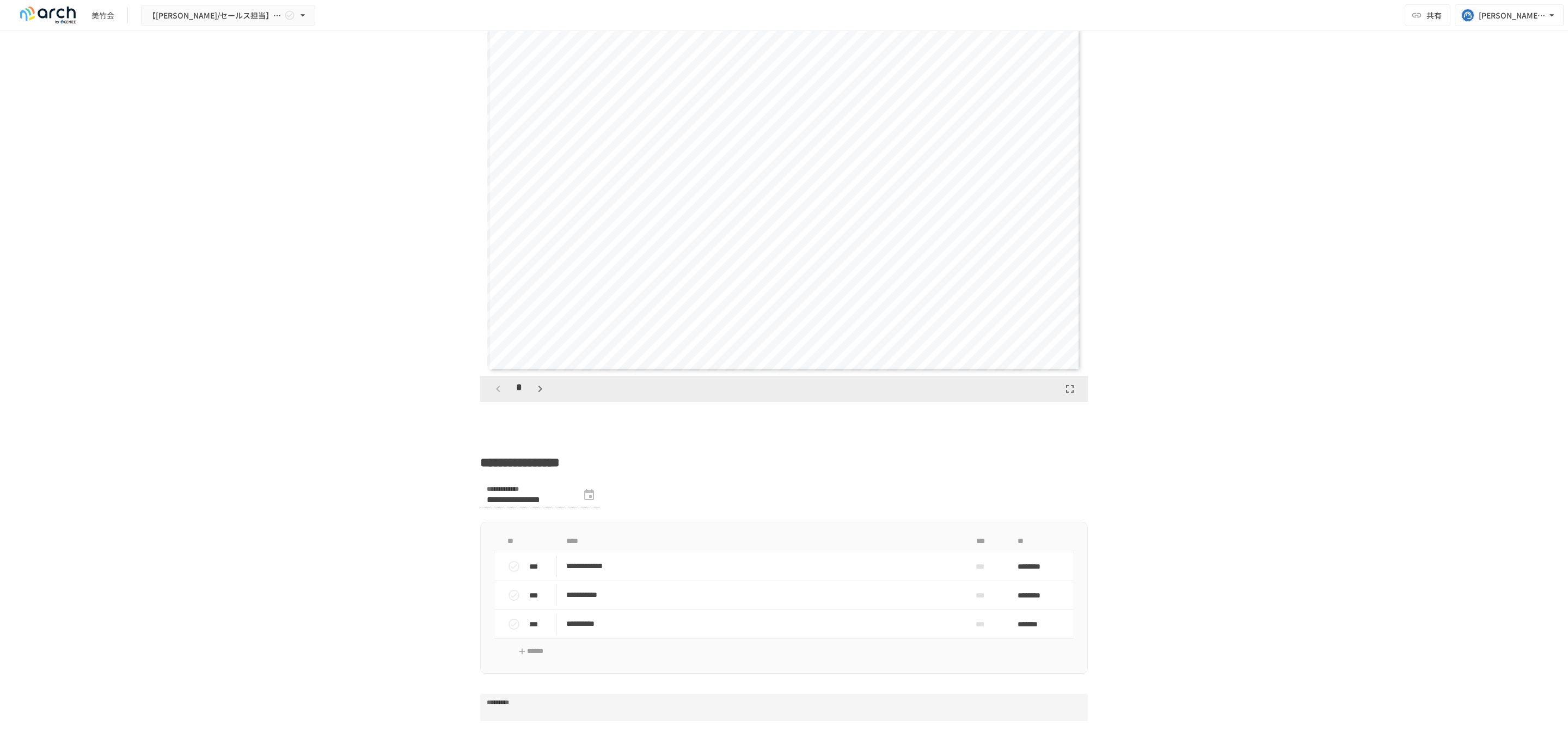
scroll to position [1931, 0]
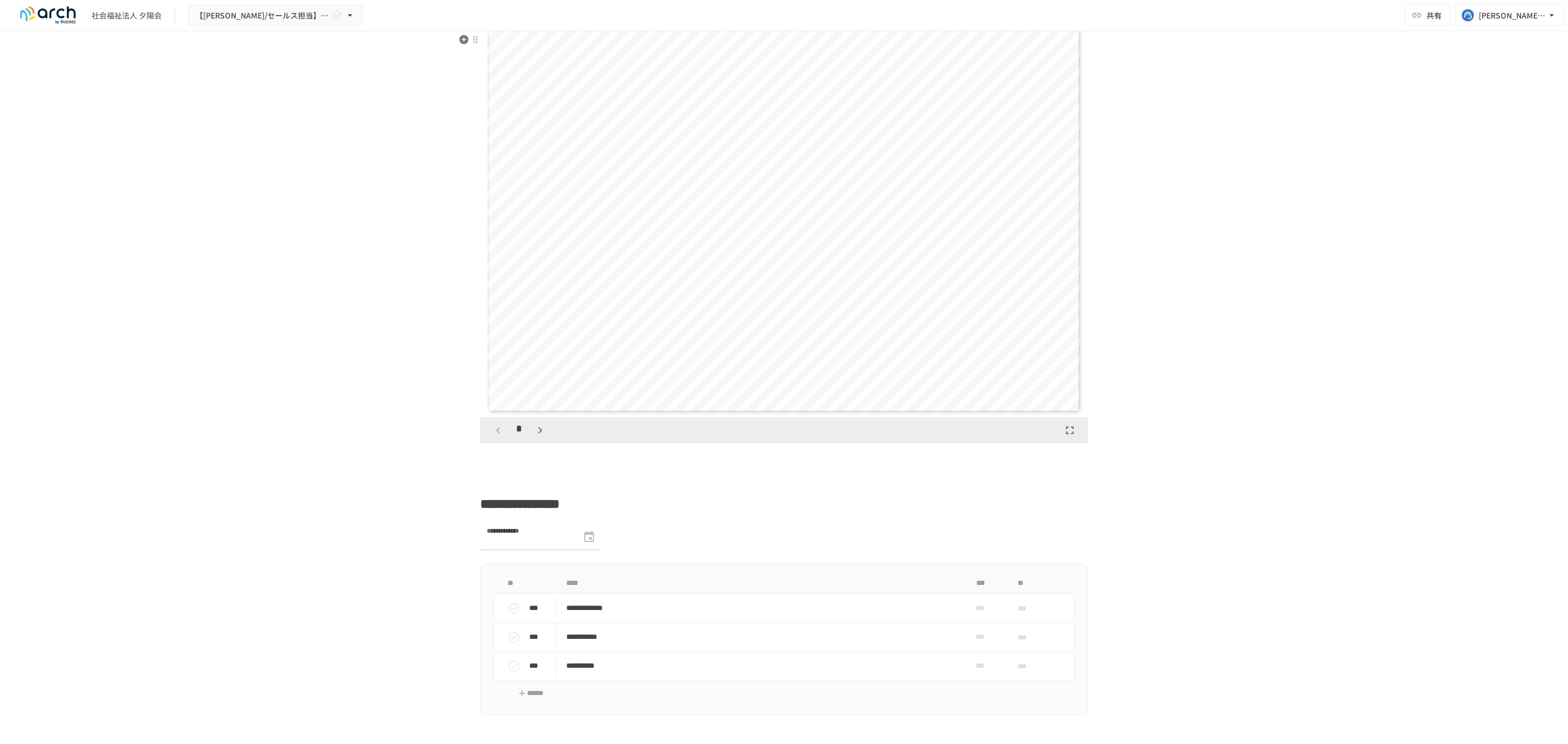
scroll to position [1764, 0]
click at [533, 430] on icon "button" at bounding box center [540, 423] width 13 height 13
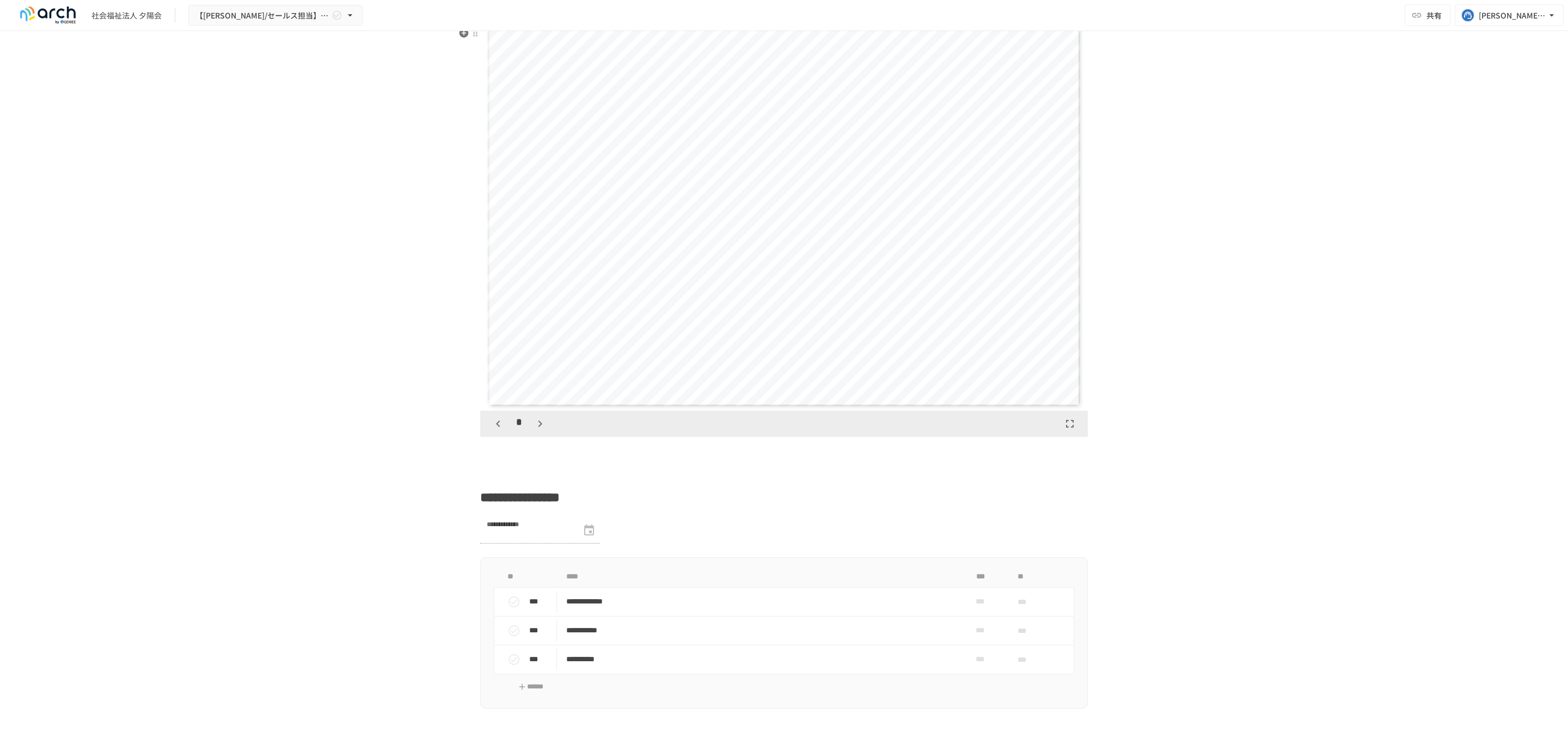
click at [533, 430] on icon "button" at bounding box center [540, 423] width 13 height 13
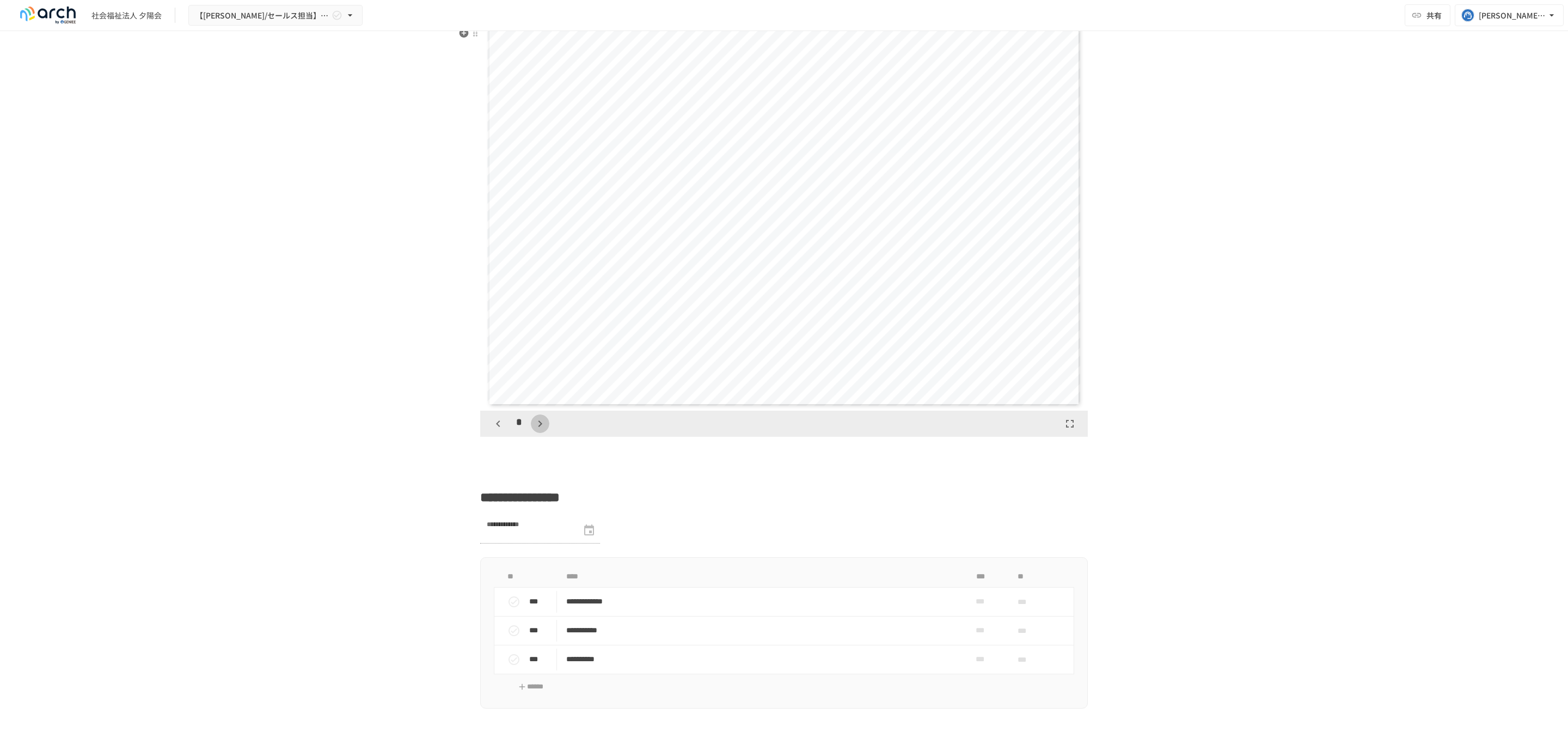
click at [533, 430] on icon "button" at bounding box center [540, 423] width 13 height 13
click at [531, 433] on button "button" at bounding box center [540, 423] width 19 height 19
click at [536, 433] on button "button" at bounding box center [546, 423] width 19 height 19
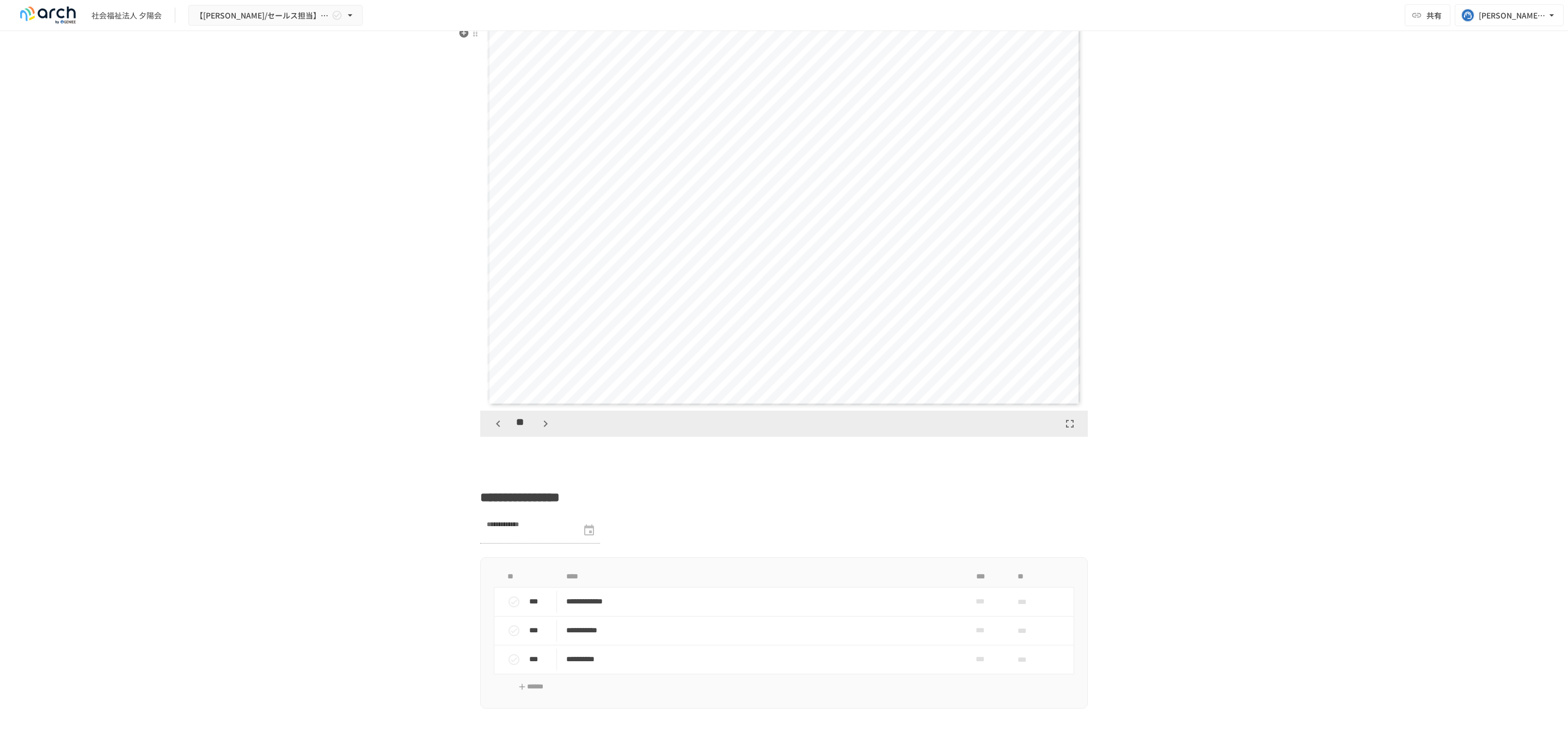
click at [536, 433] on button "button" at bounding box center [546, 423] width 19 height 19
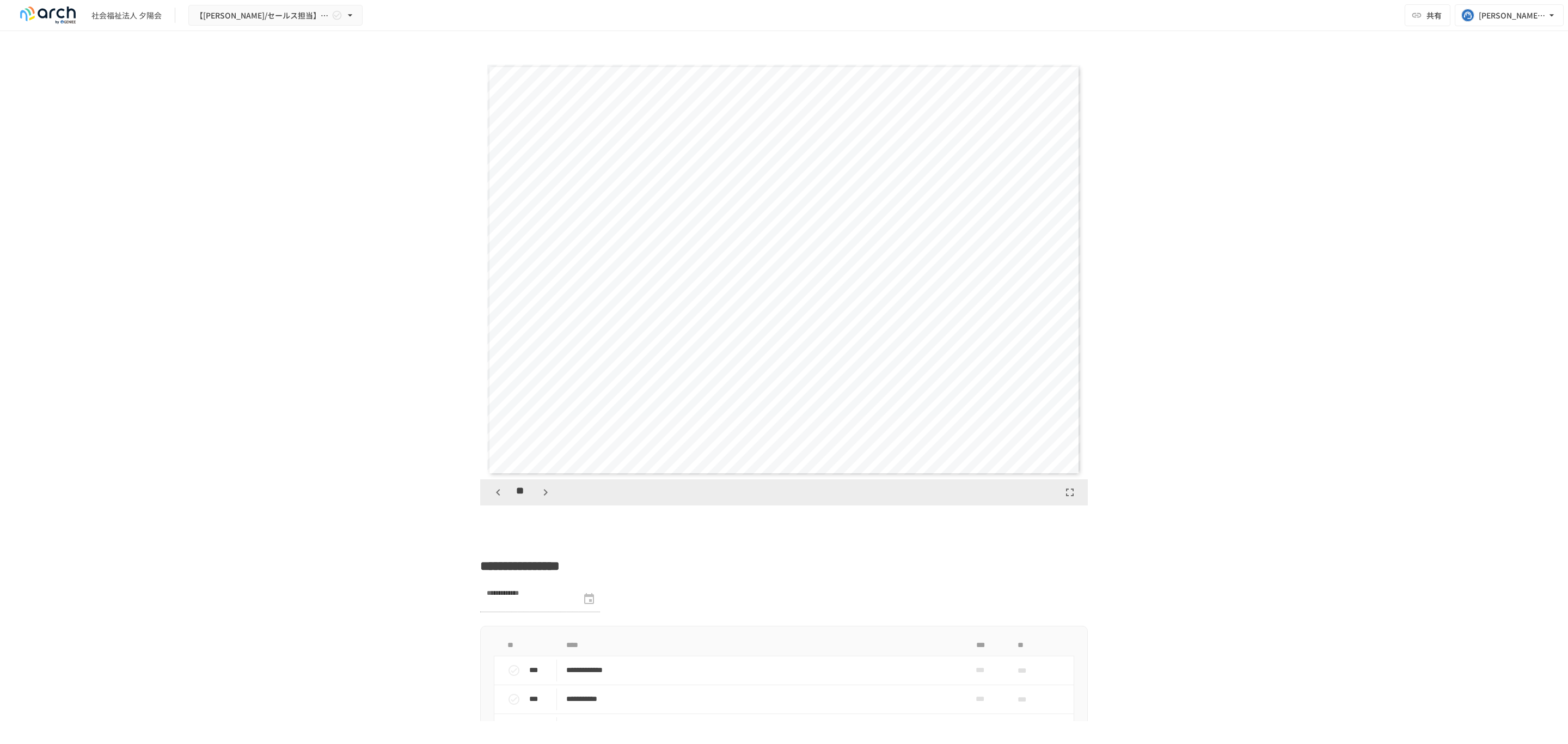
scroll to position [1601, 0]
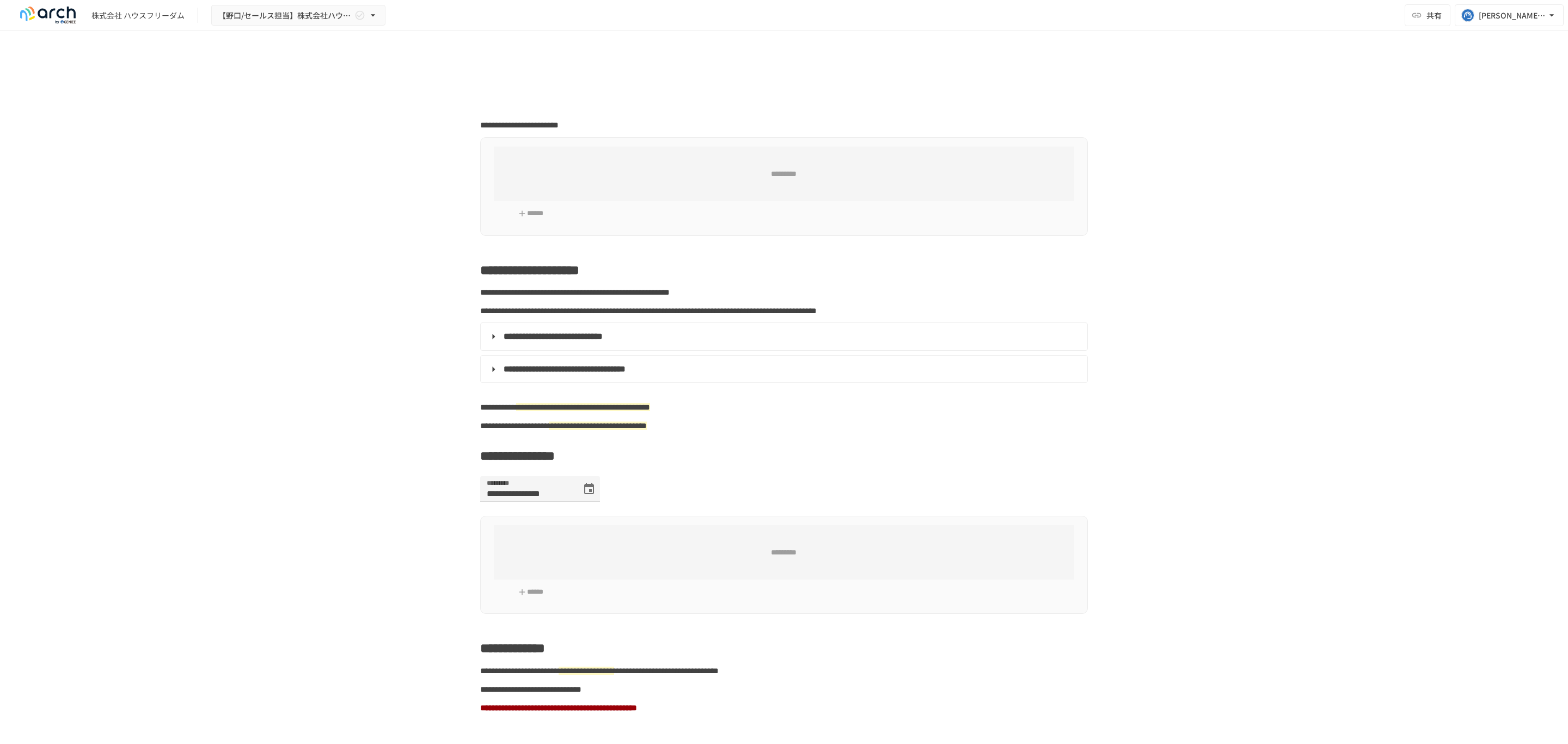
type input "**********"
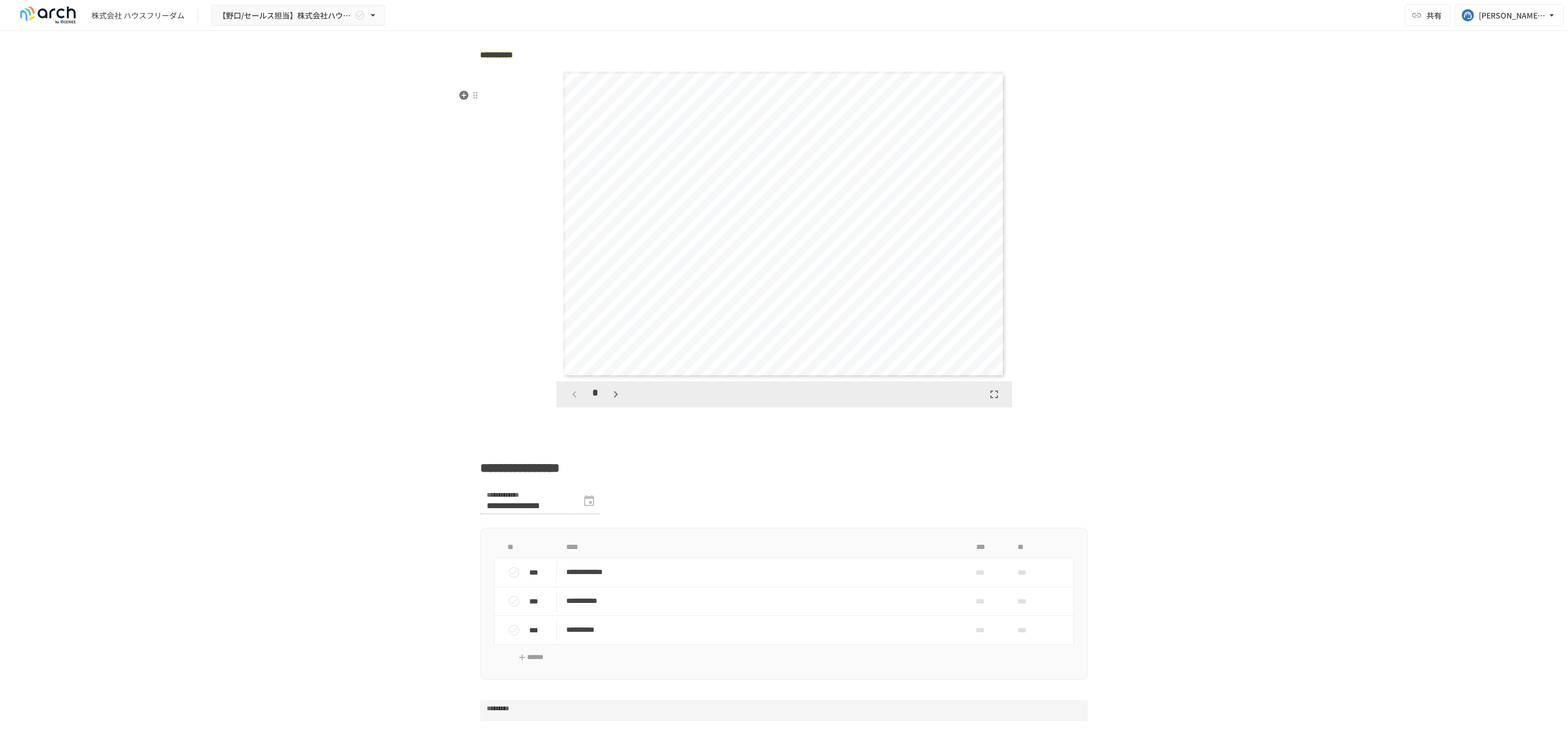
scroll to position [1670, 0]
click at [607, 411] on button "button" at bounding box center [616, 402] width 19 height 19
click at [610, 408] on icon "button" at bounding box center [616, 402] width 13 height 13
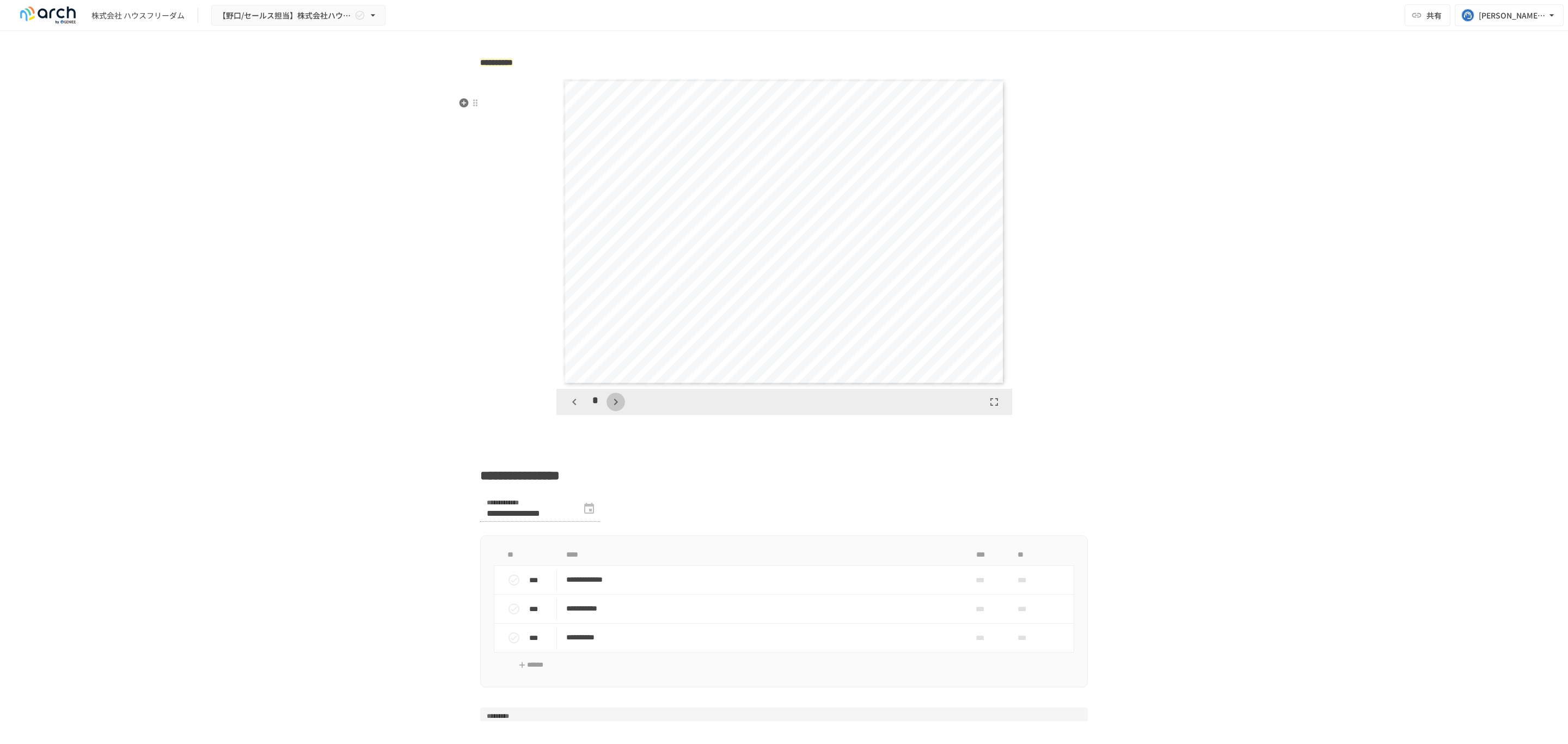
click at [610, 408] on icon "button" at bounding box center [616, 402] width 13 height 13
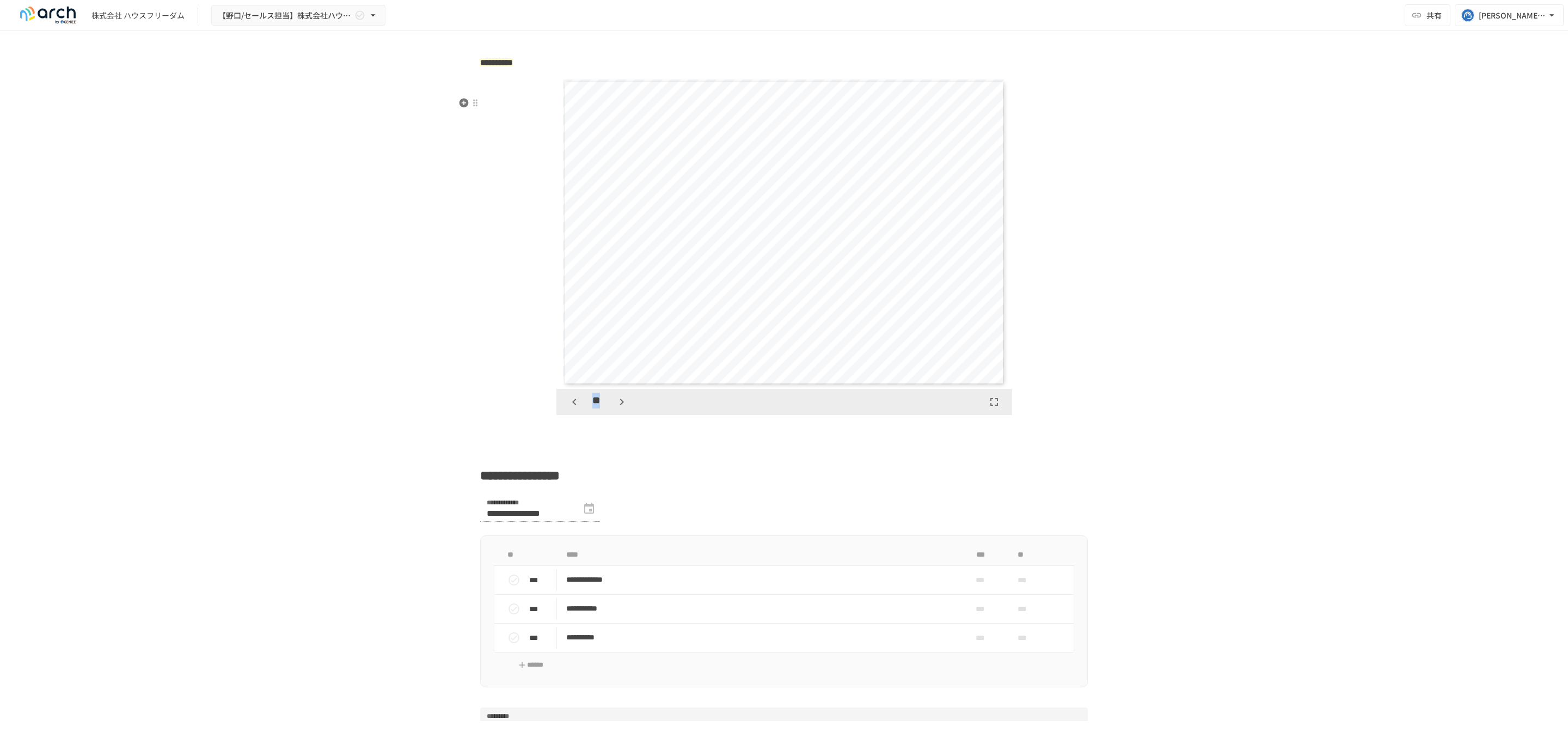
click at [605, 411] on div "**" at bounding box center [598, 402] width 66 height 19
click at [606, 411] on div "**" at bounding box center [598, 402] width 66 height 19
click at [615, 408] on icon "button" at bounding box center [622, 402] width 13 height 13
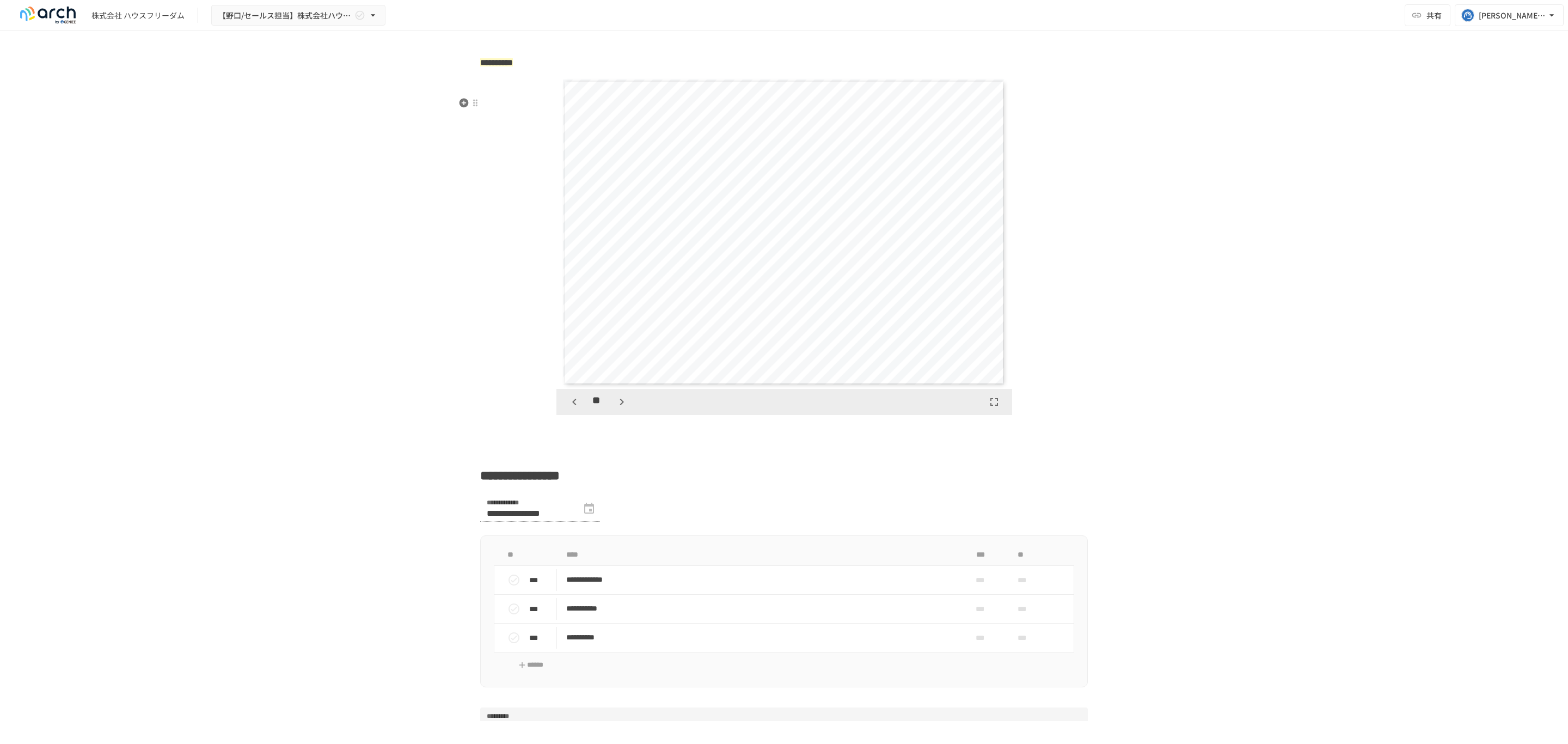
click at [615, 408] on icon "button" at bounding box center [622, 402] width 13 height 13
click at [568, 408] on icon "button" at bounding box center [574, 402] width 13 height 13
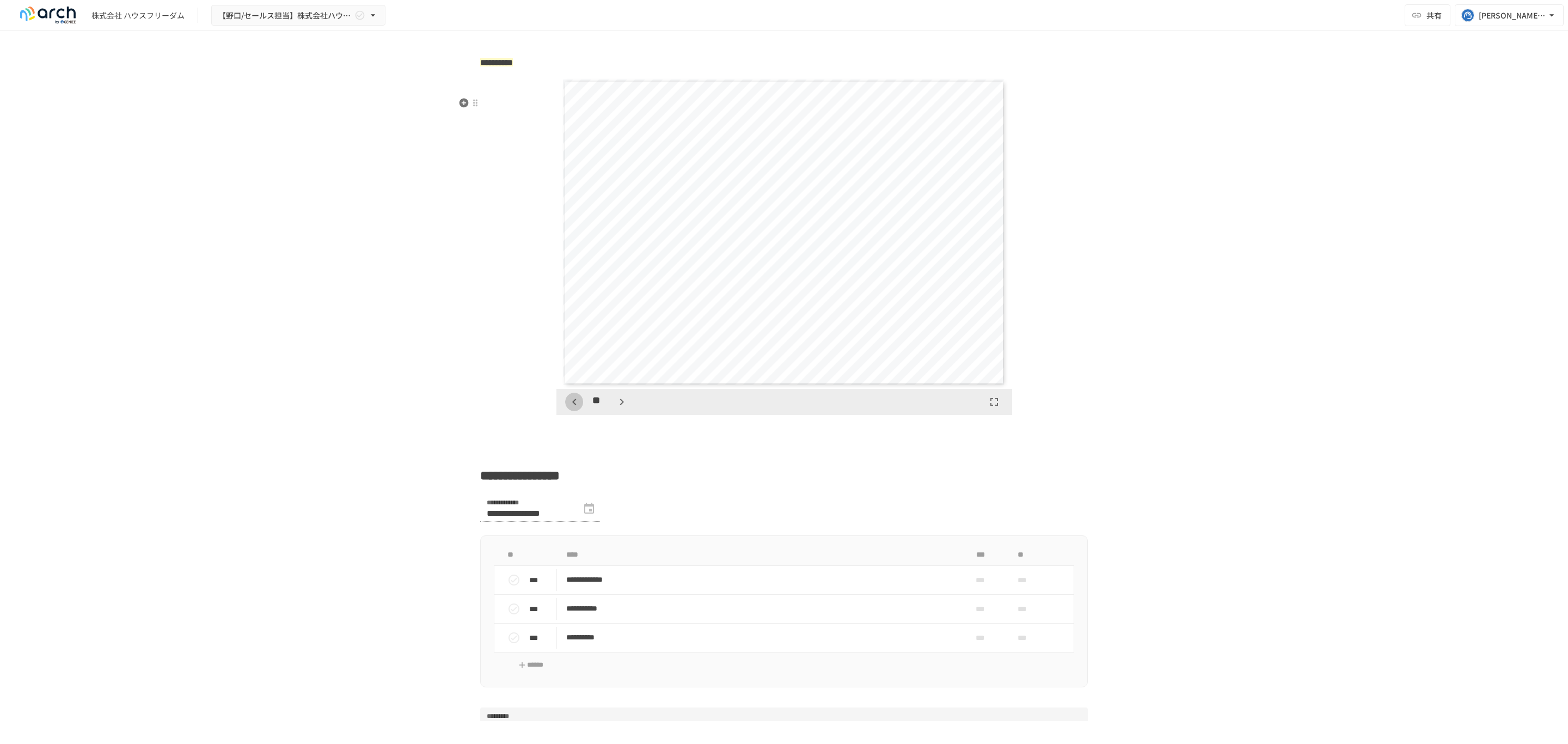
click at [568, 408] on icon "button" at bounding box center [574, 402] width 13 height 13
click at [615, 408] on icon "button" at bounding box center [622, 402] width 13 height 13
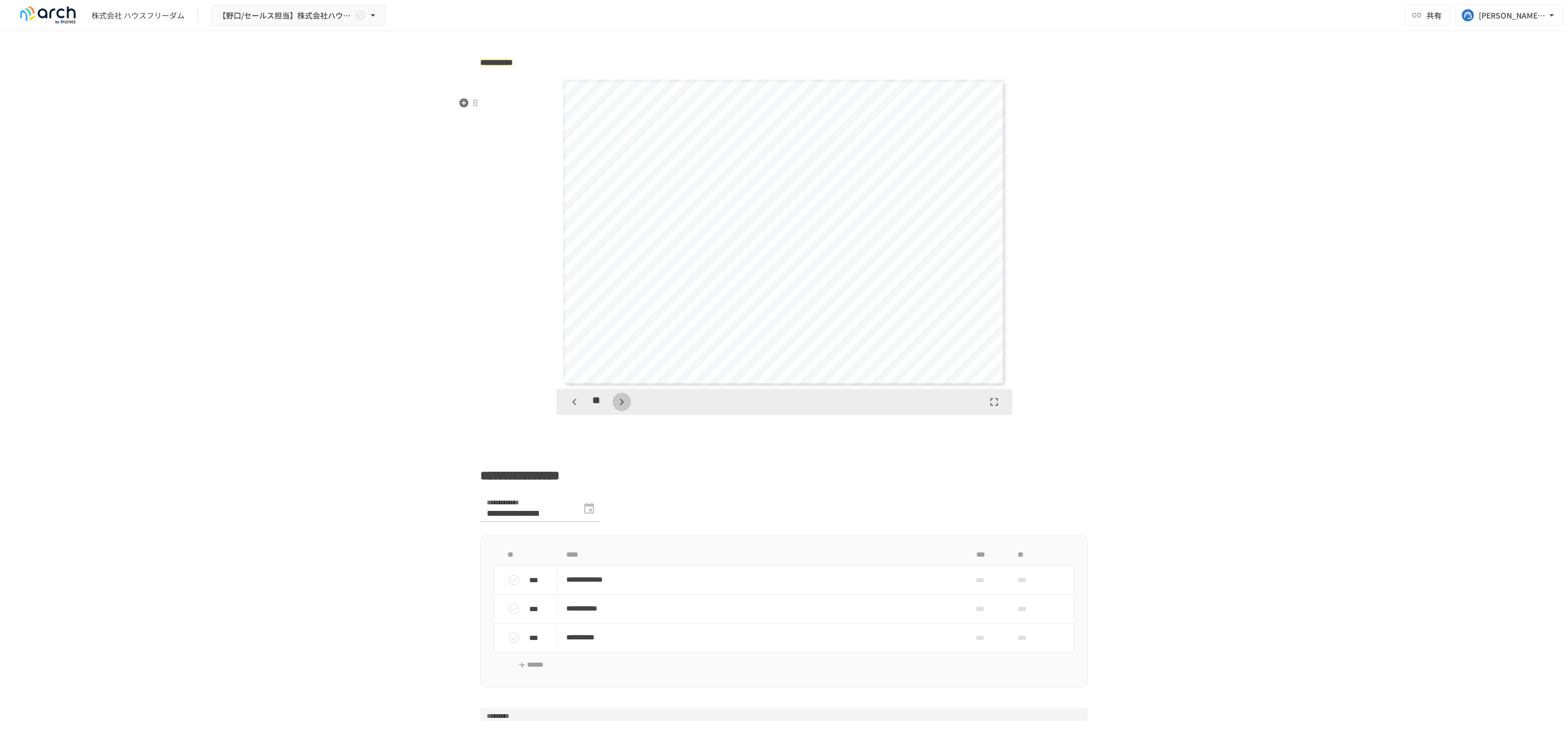
click at [615, 408] on icon "button" at bounding box center [622, 402] width 13 height 13
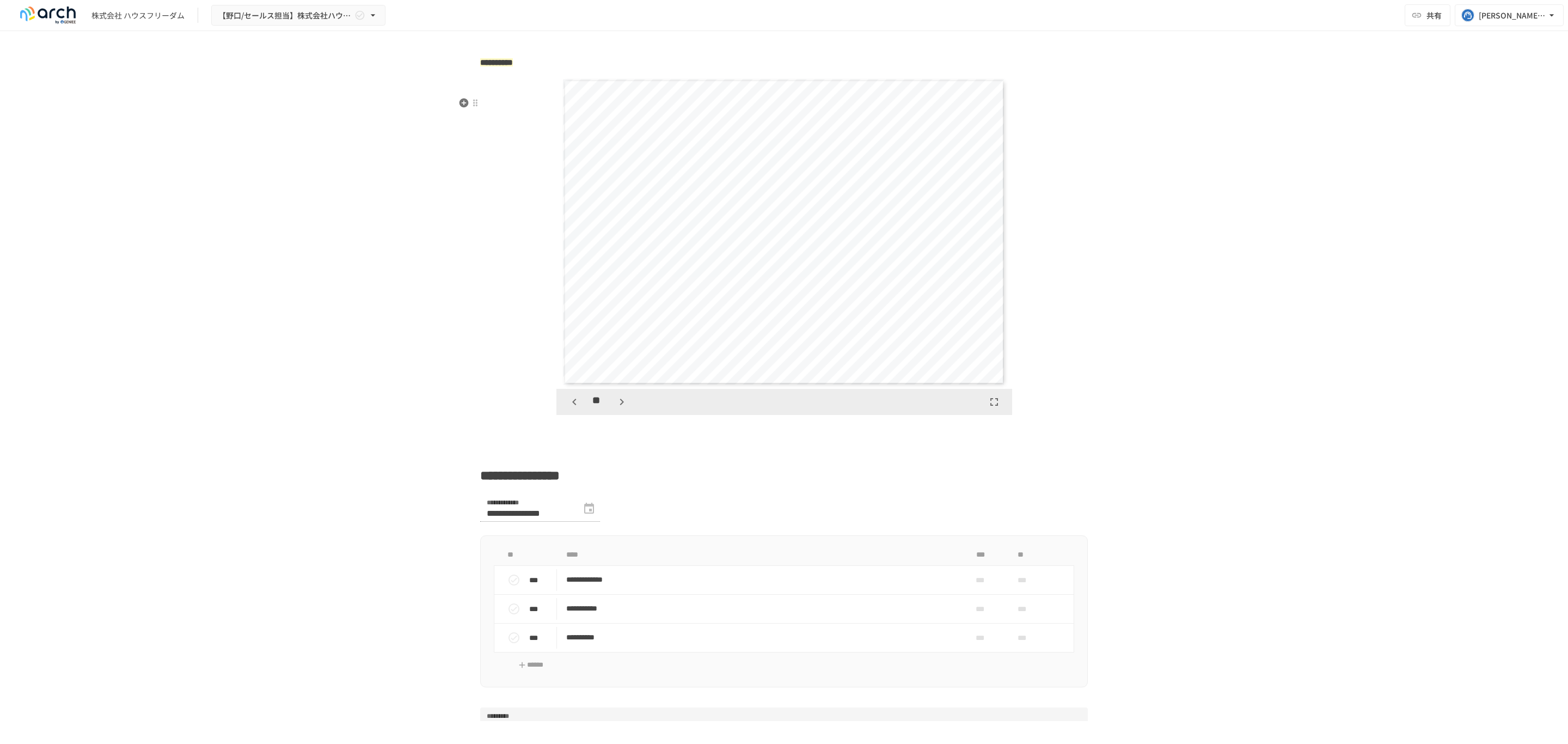
click at [620, 405] on icon "button" at bounding box center [621, 401] width 4 height 6
click at [616, 411] on div "**" at bounding box center [598, 402] width 66 height 19
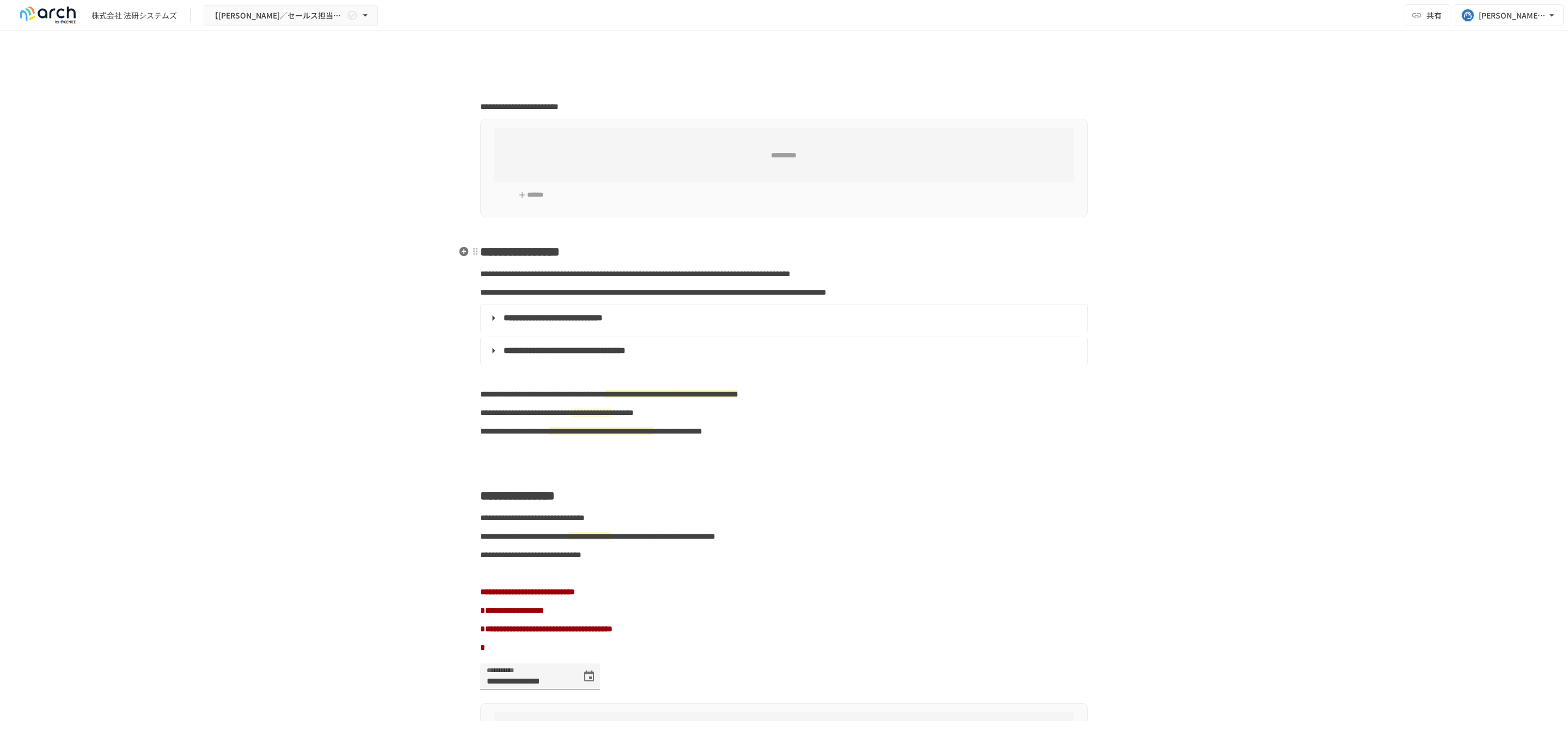
type input "**********"
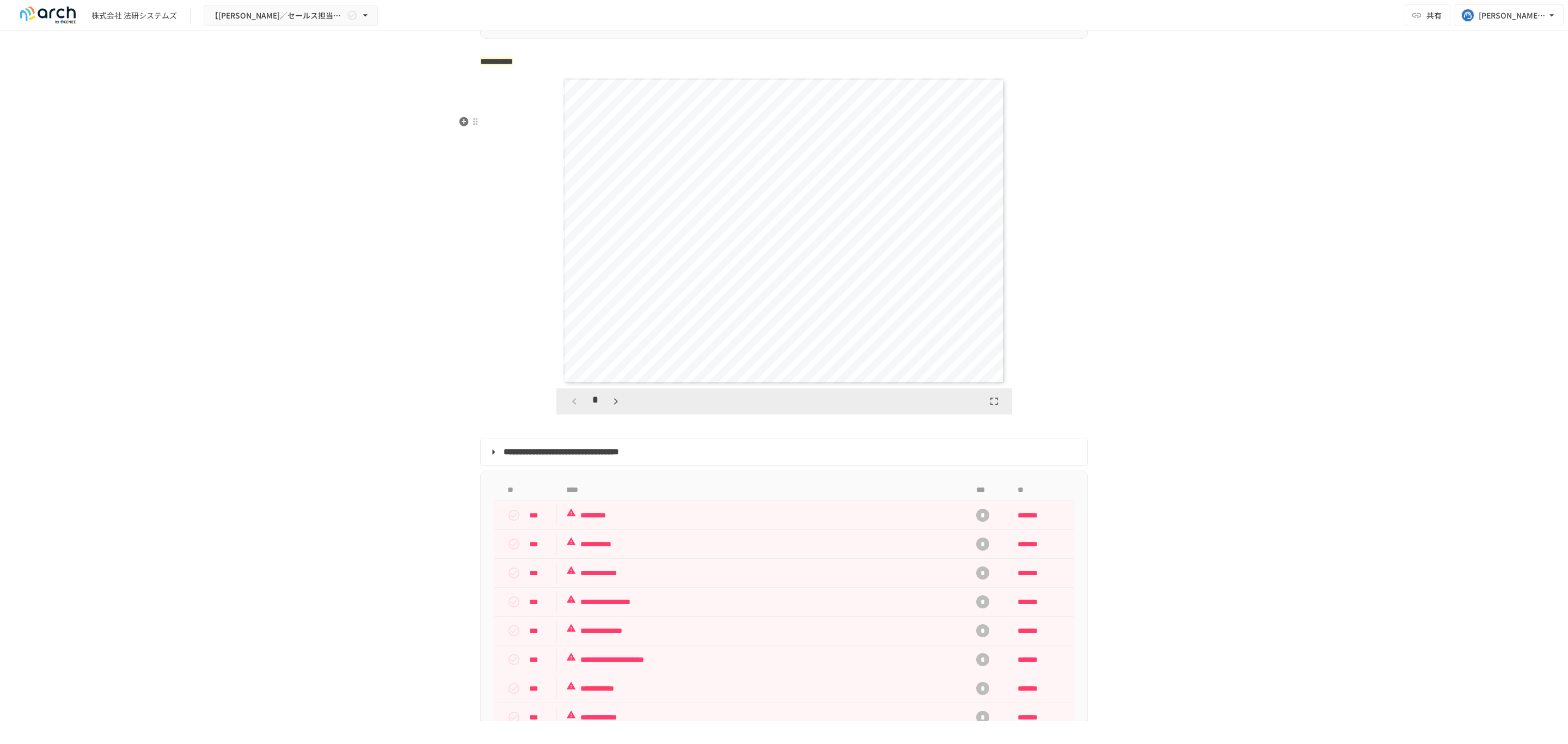
scroll to position [1144, 0]
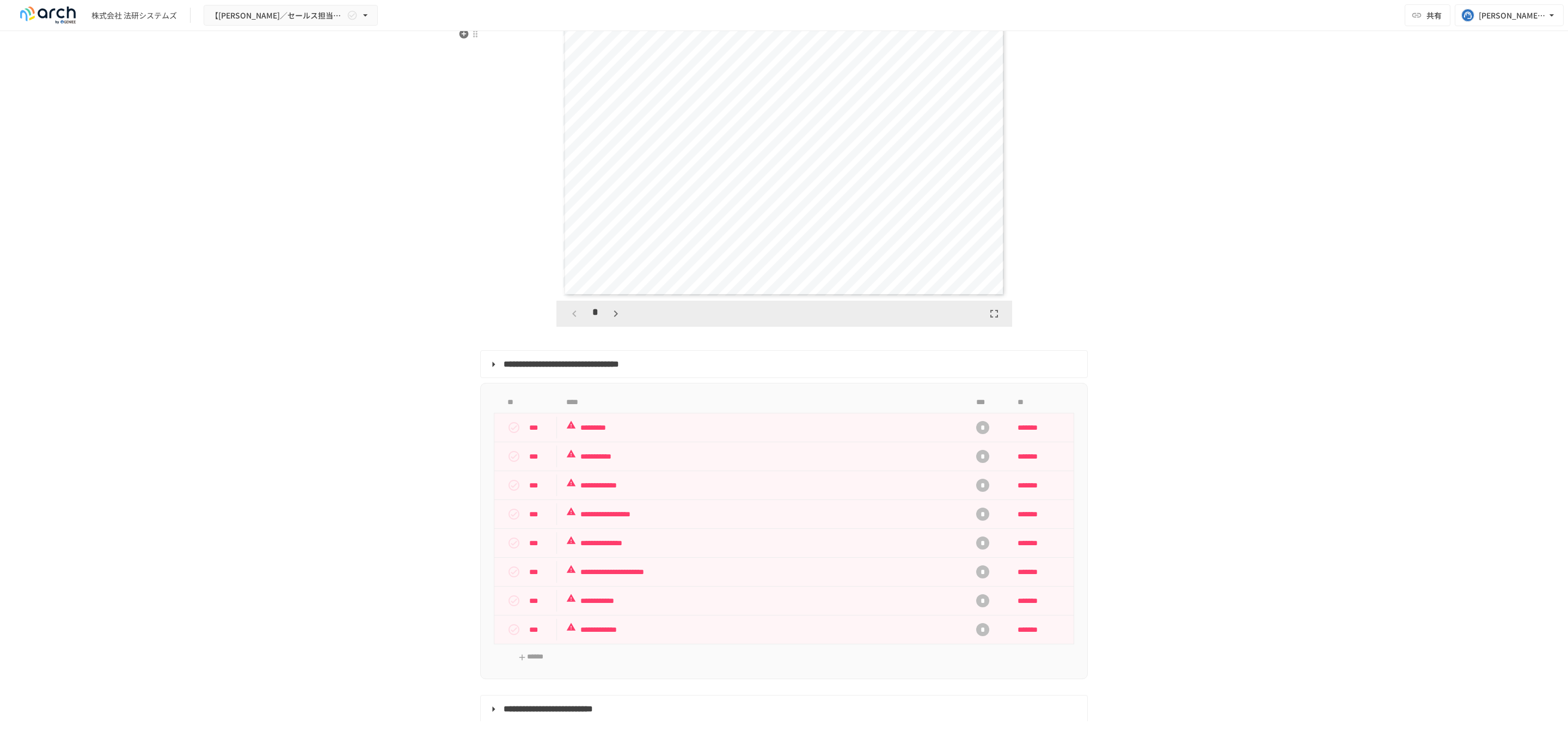
click at [610, 320] on icon "button" at bounding box center [616, 313] width 13 height 13
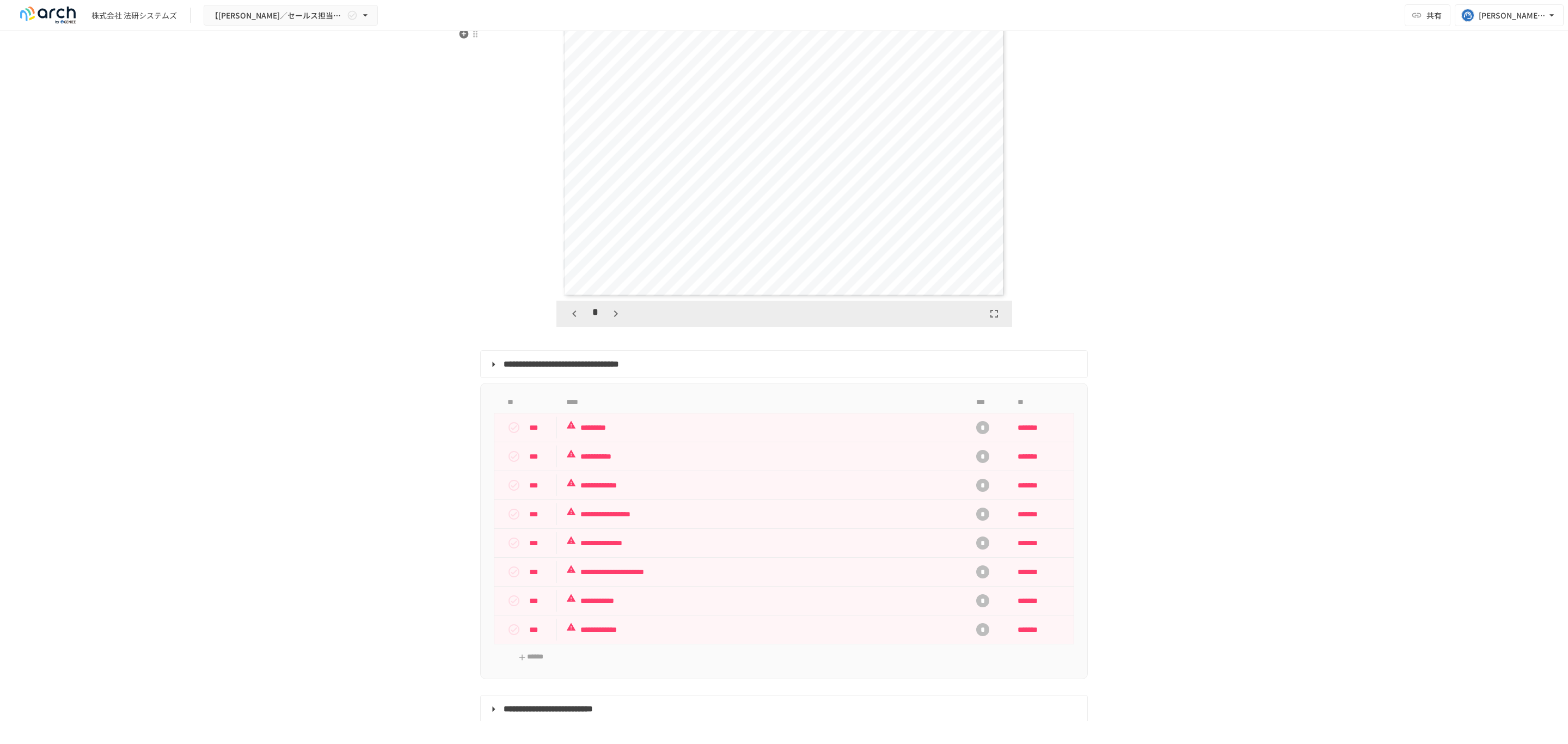
click at [610, 320] on icon "button" at bounding box center [616, 313] width 13 height 13
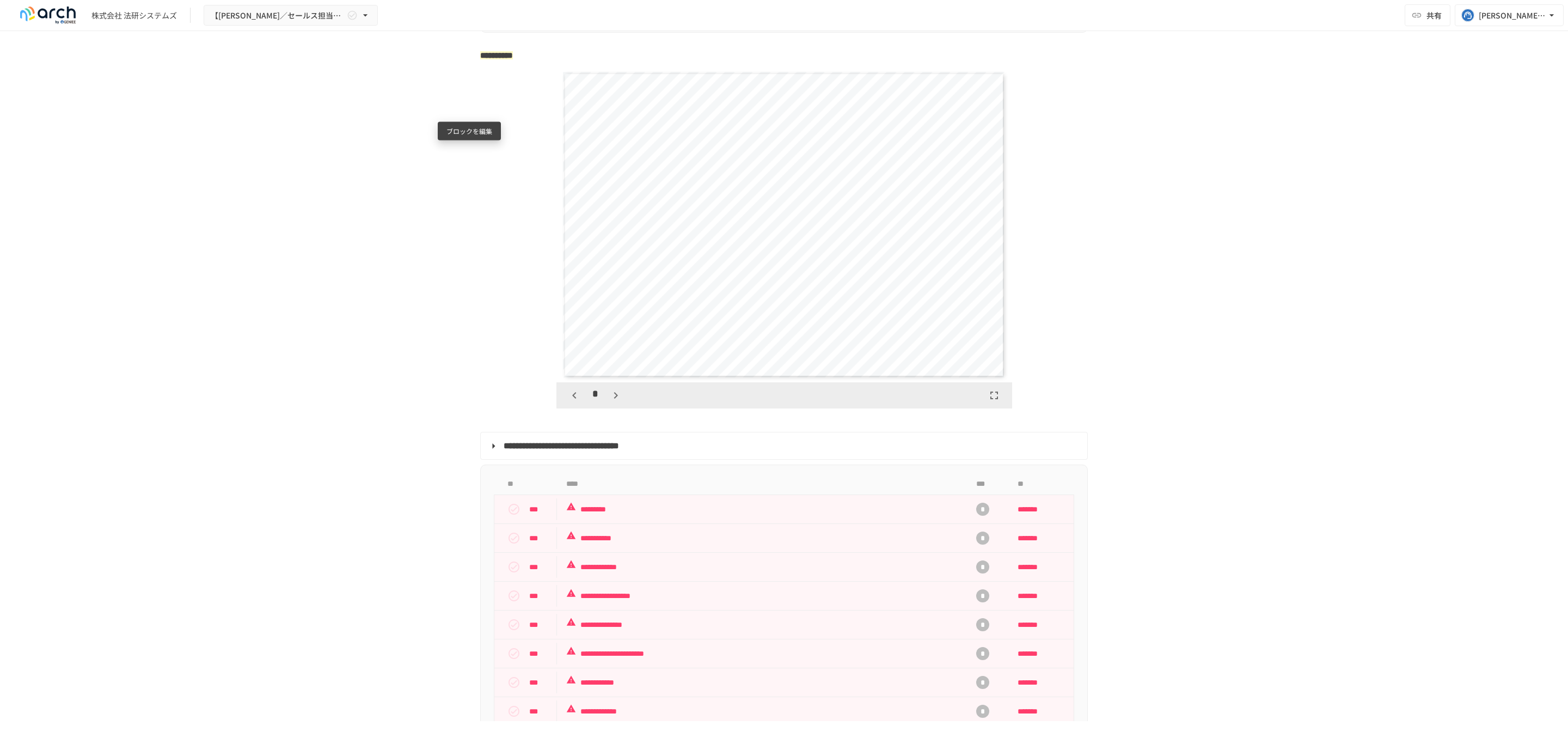
click at [470, 123] on div "ブロックを編集" at bounding box center [469, 132] width 63 height 19
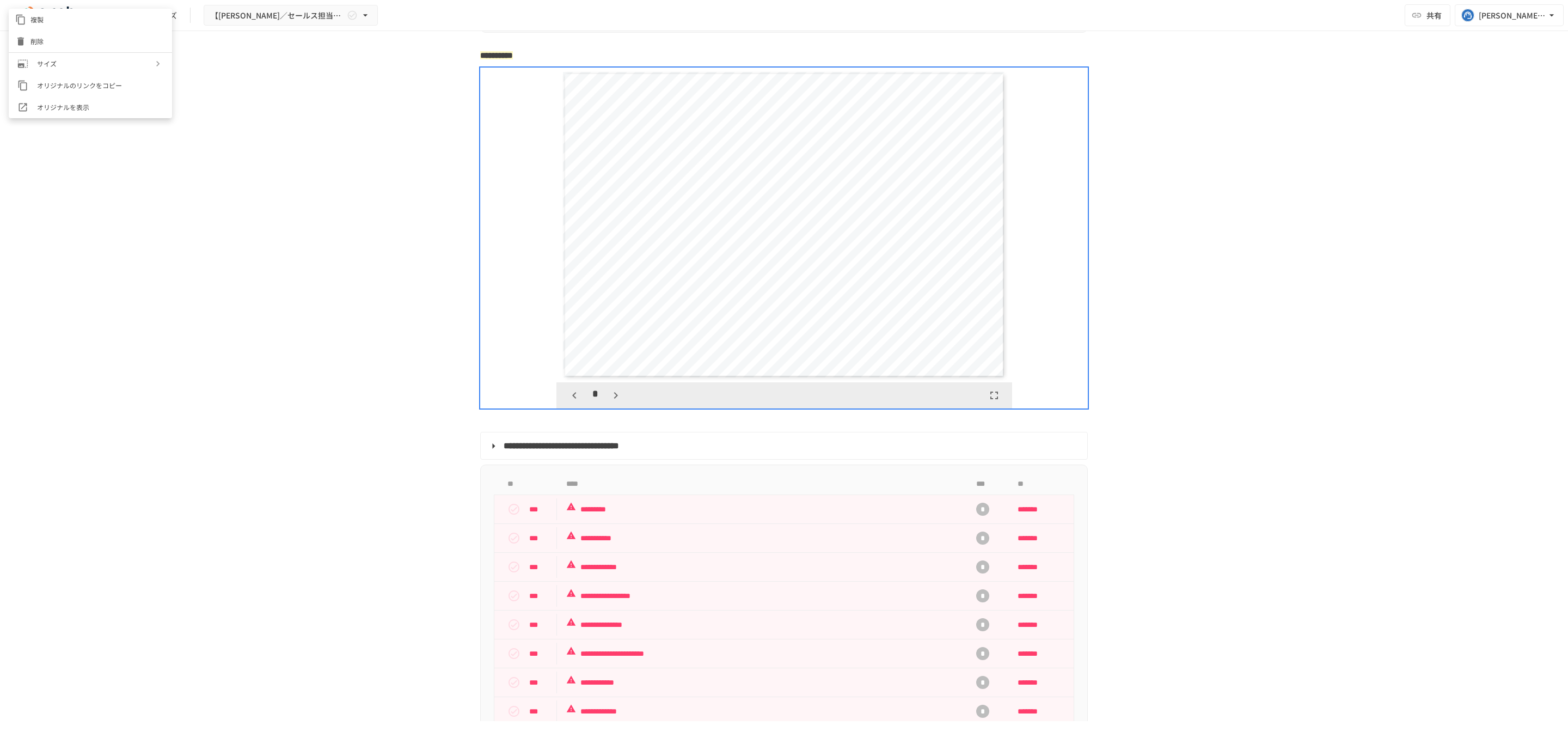
click at [434, 180] on div at bounding box center [784, 372] width 1568 height 744
click at [471, 118] on div at bounding box center [475, 116] width 9 height 9
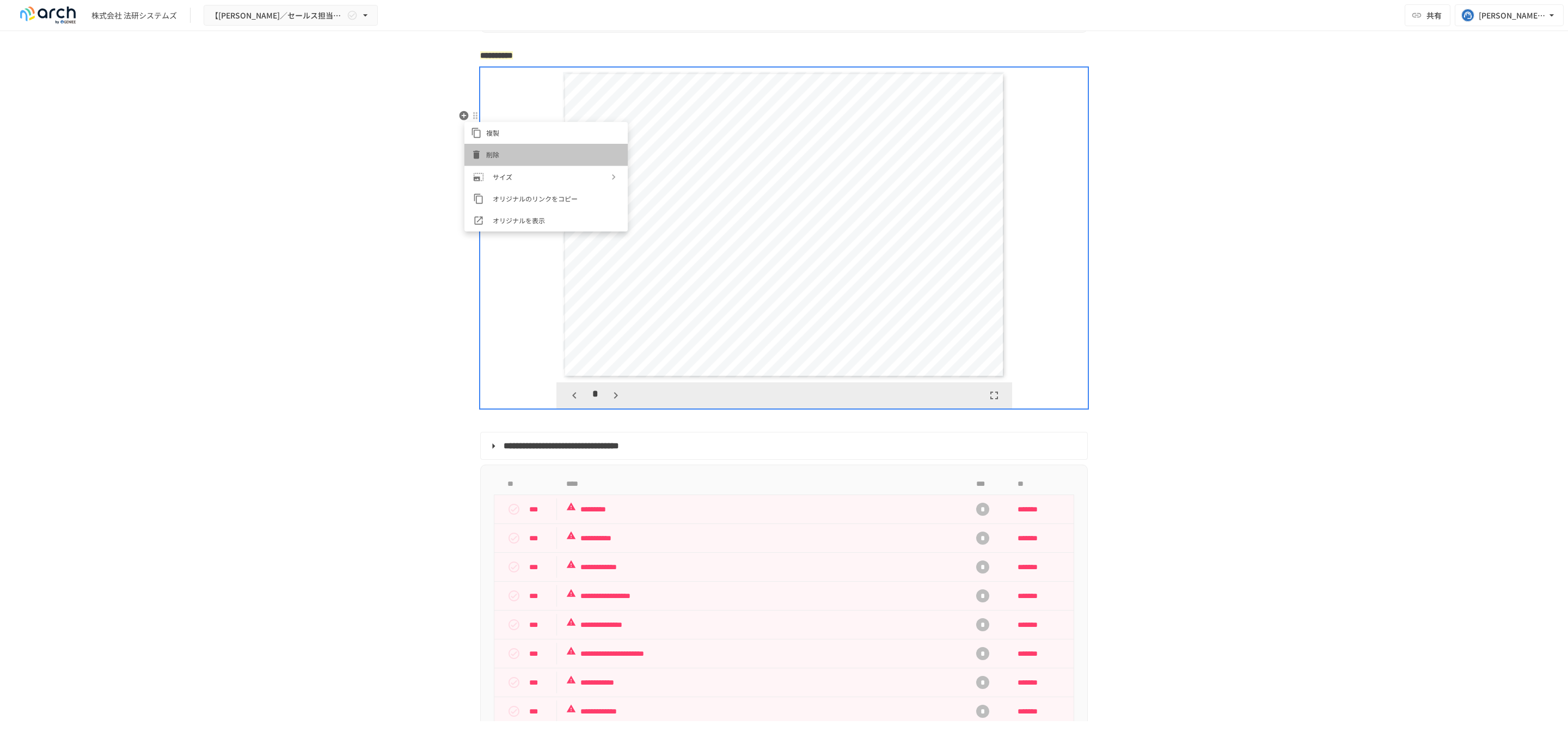
click at [472, 150] on icon at bounding box center [476, 155] width 11 height 11
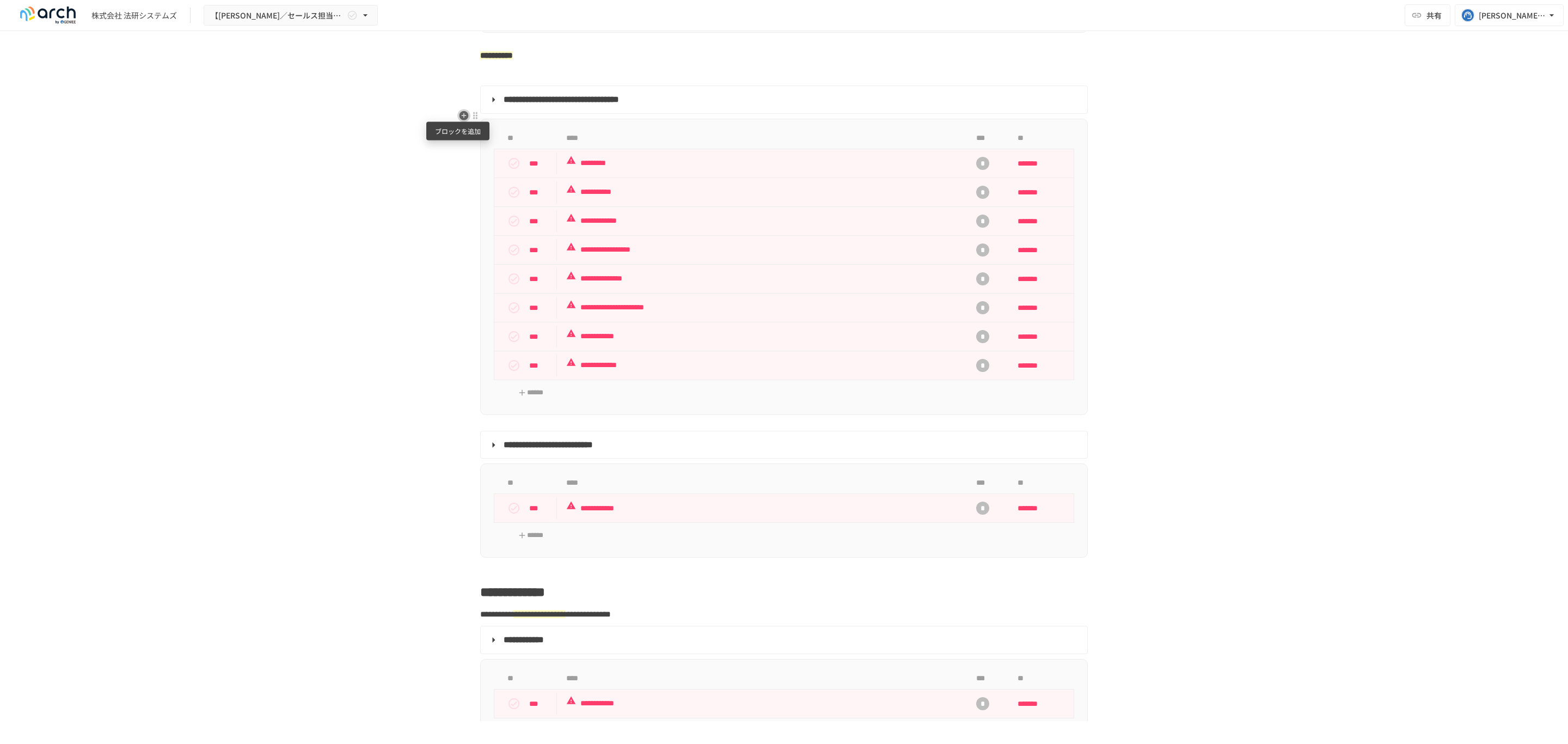
click at [459, 114] on icon "button" at bounding box center [464, 116] width 9 height 9
click at [526, 173] on span "PDF" at bounding box center [549, 177] width 93 height 10
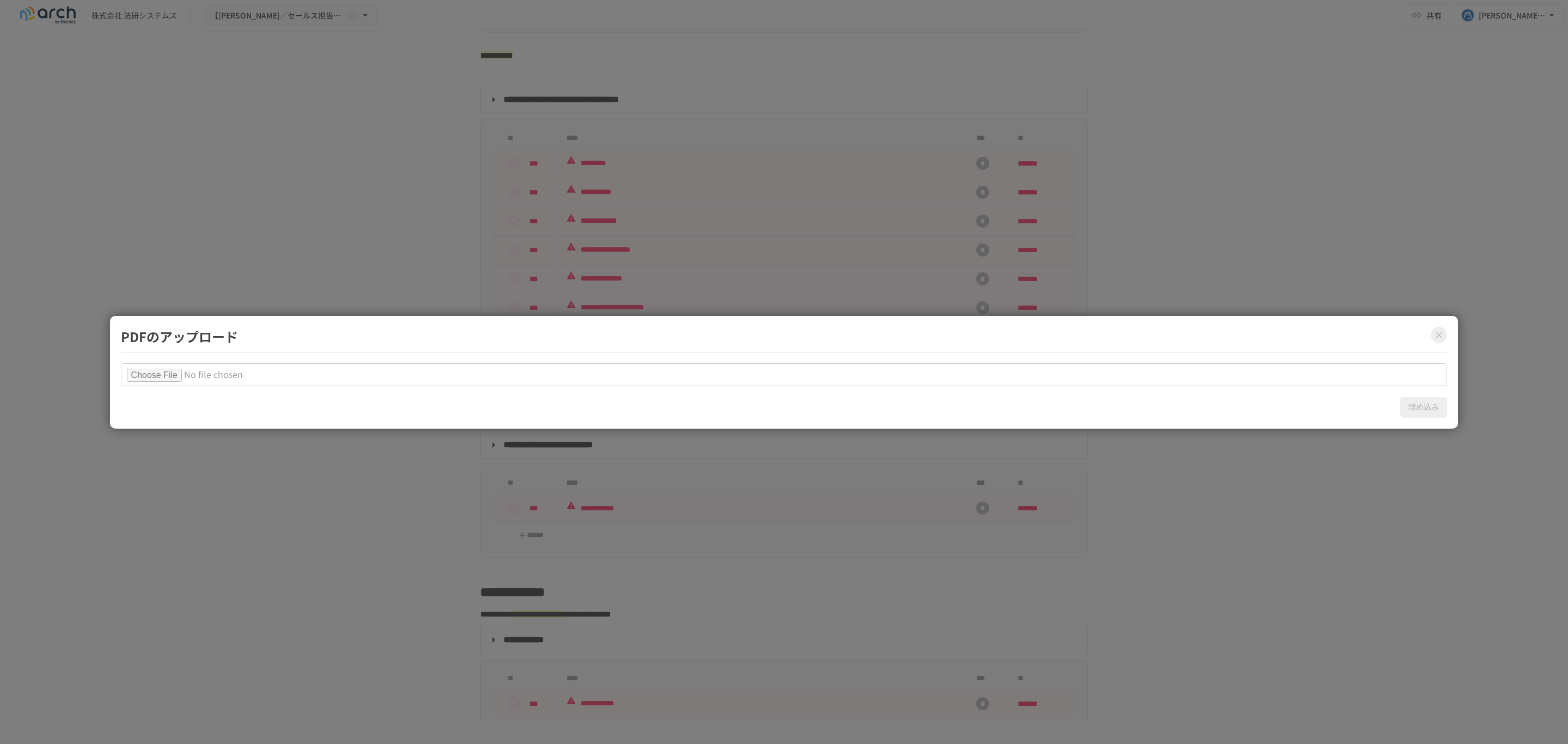
click at [183, 372] on input "file" at bounding box center [784, 375] width 1327 height 23
type input "**********"
click at [1429, 405] on button "埋め込み" at bounding box center [1423, 407] width 47 height 21
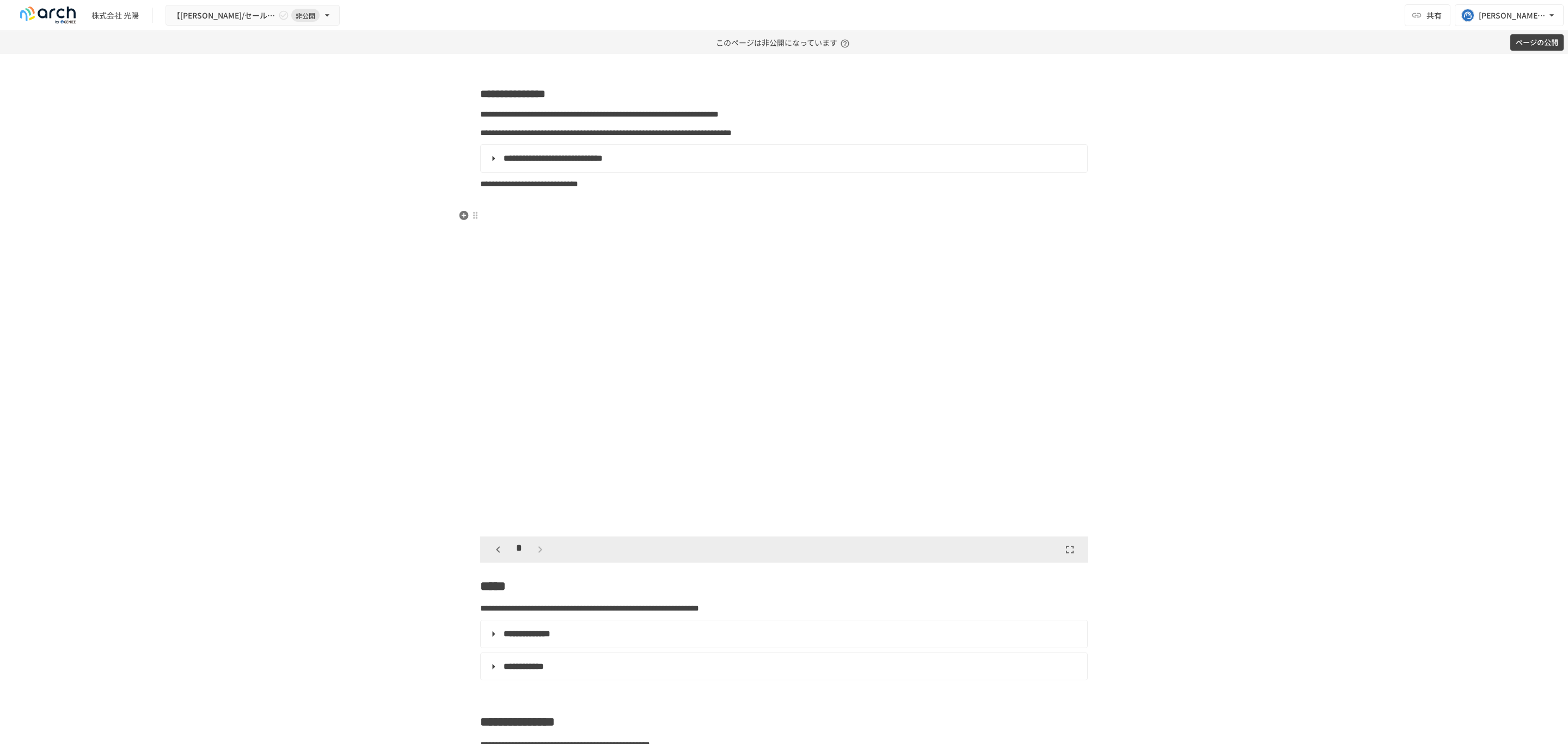
type input "***"
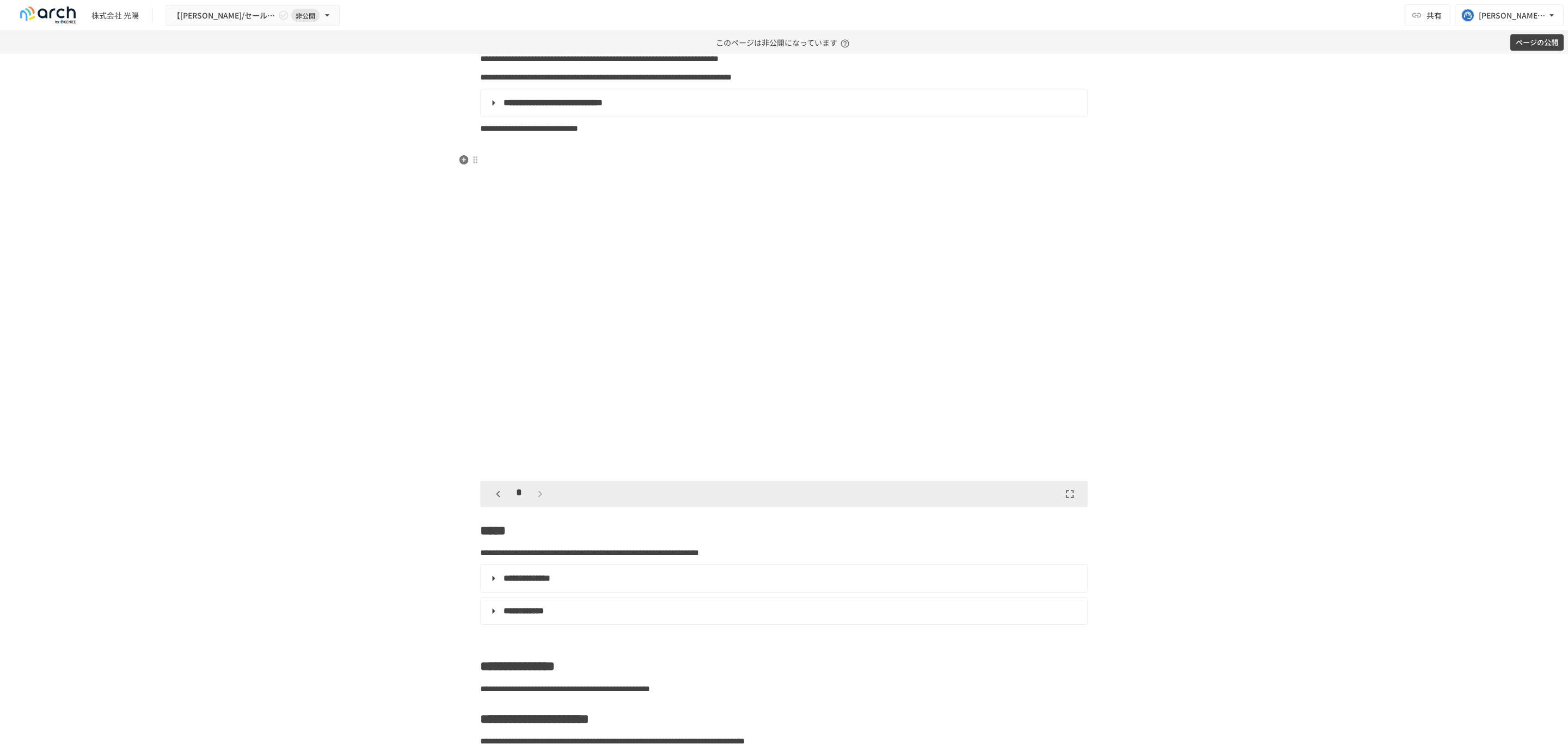
type textarea "**********"
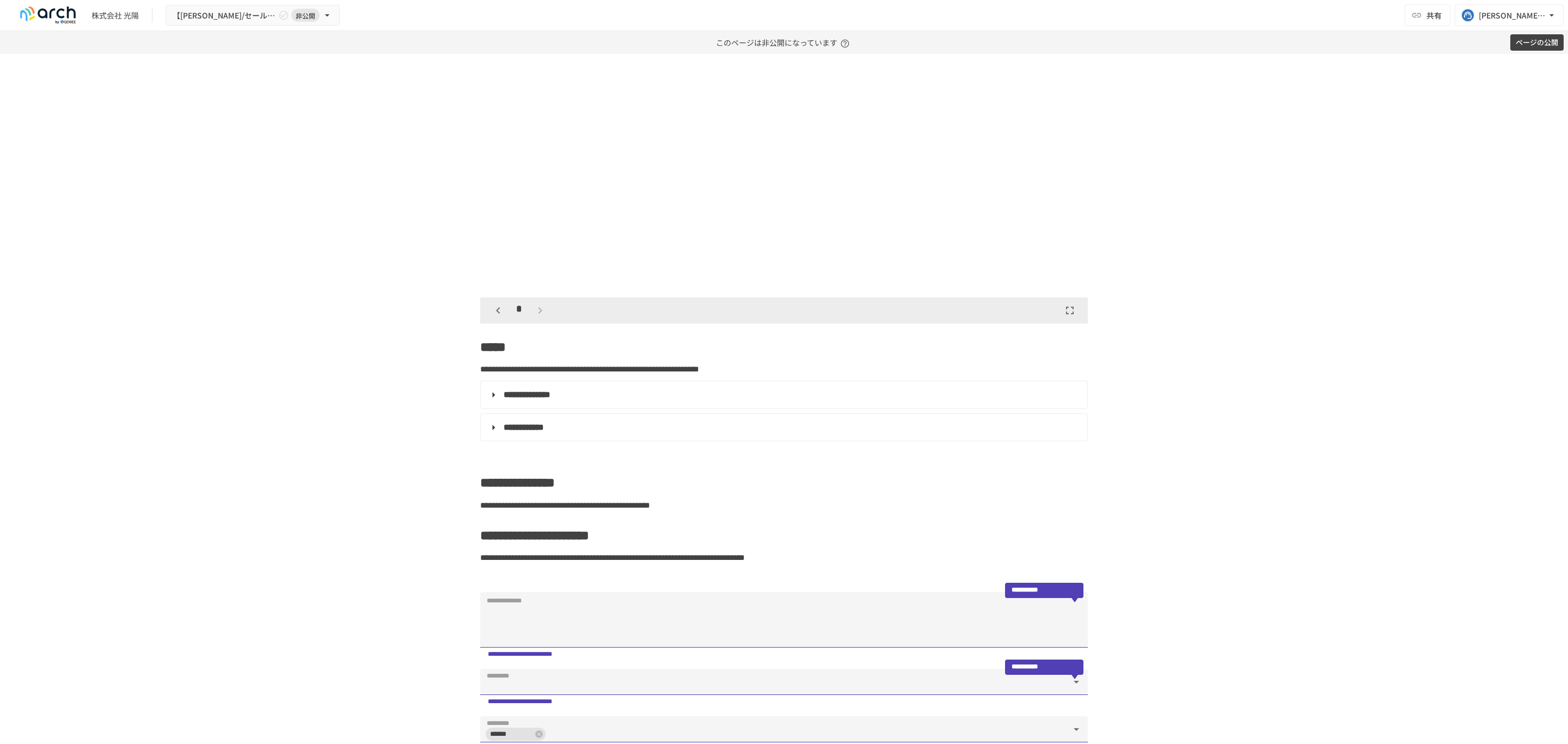
type textarea "**********"
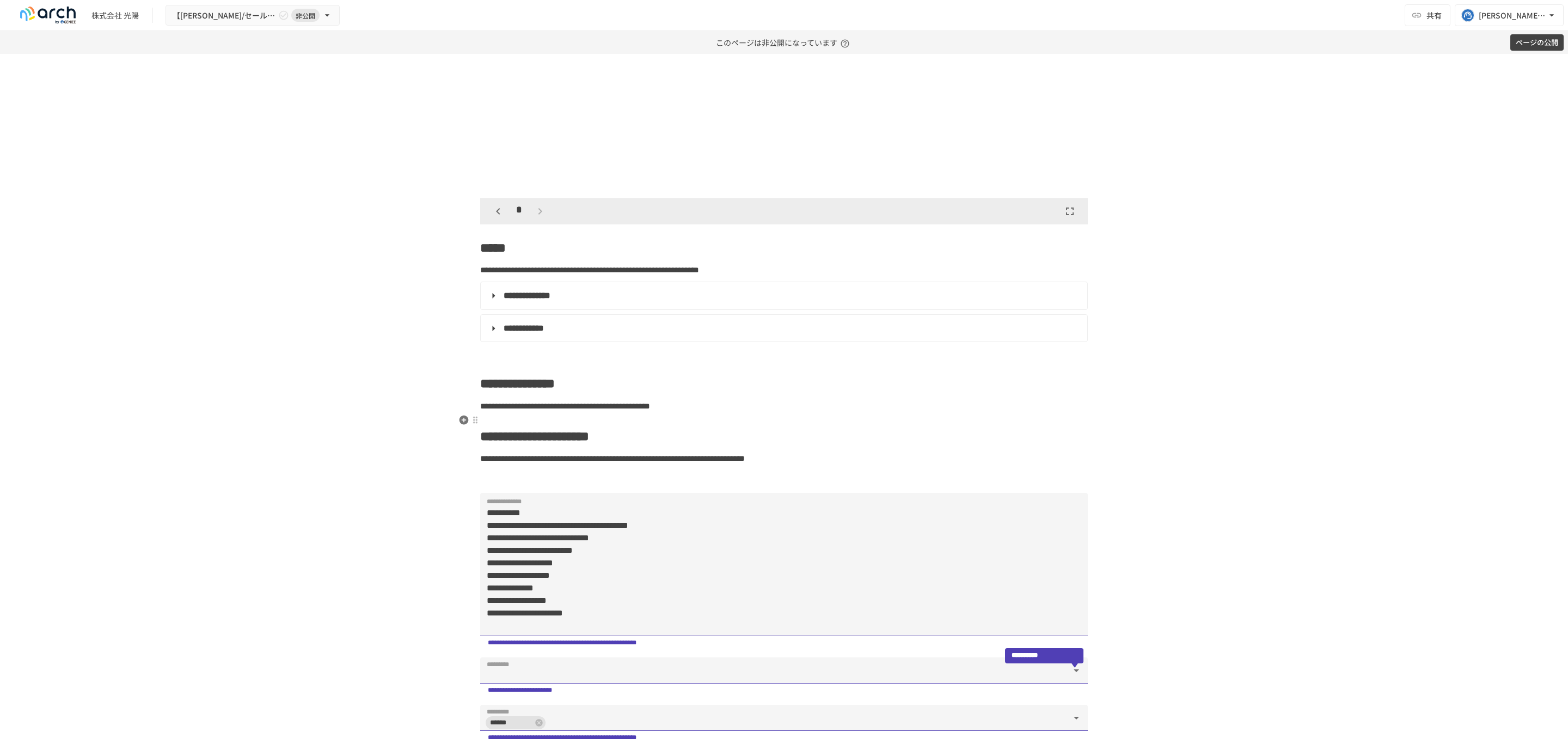
type textarea "**********"
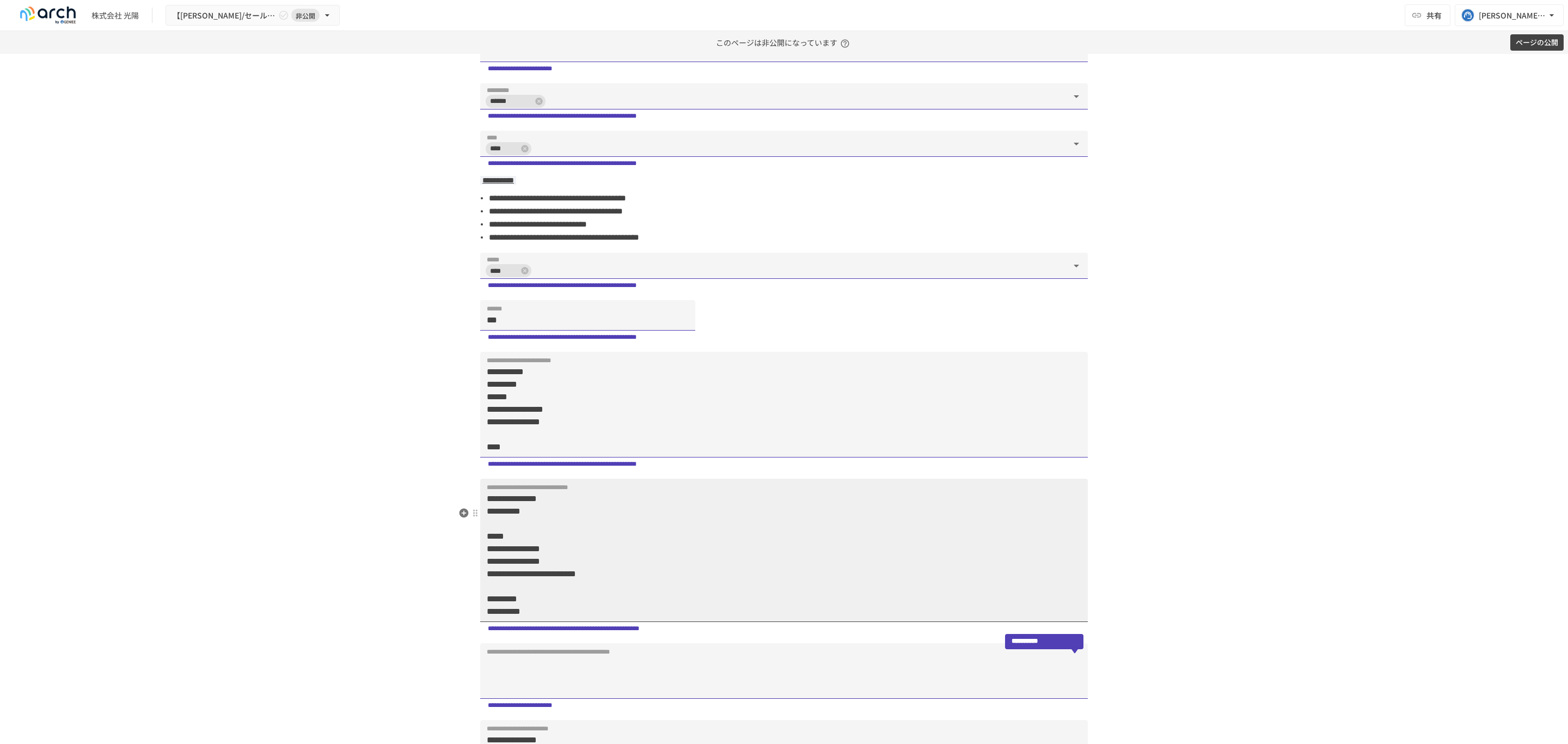
scroll to position [1062, 0]
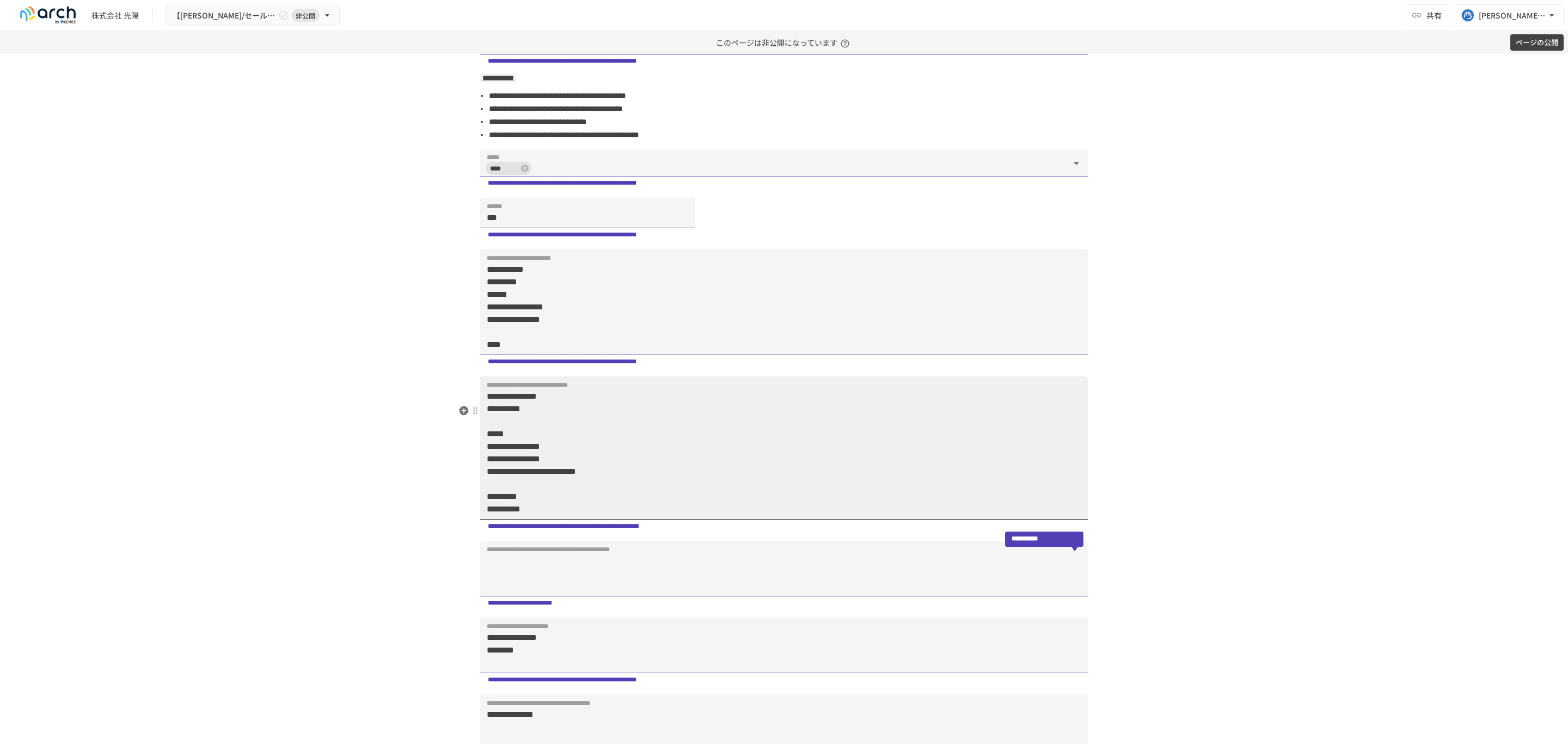
type input "*****"
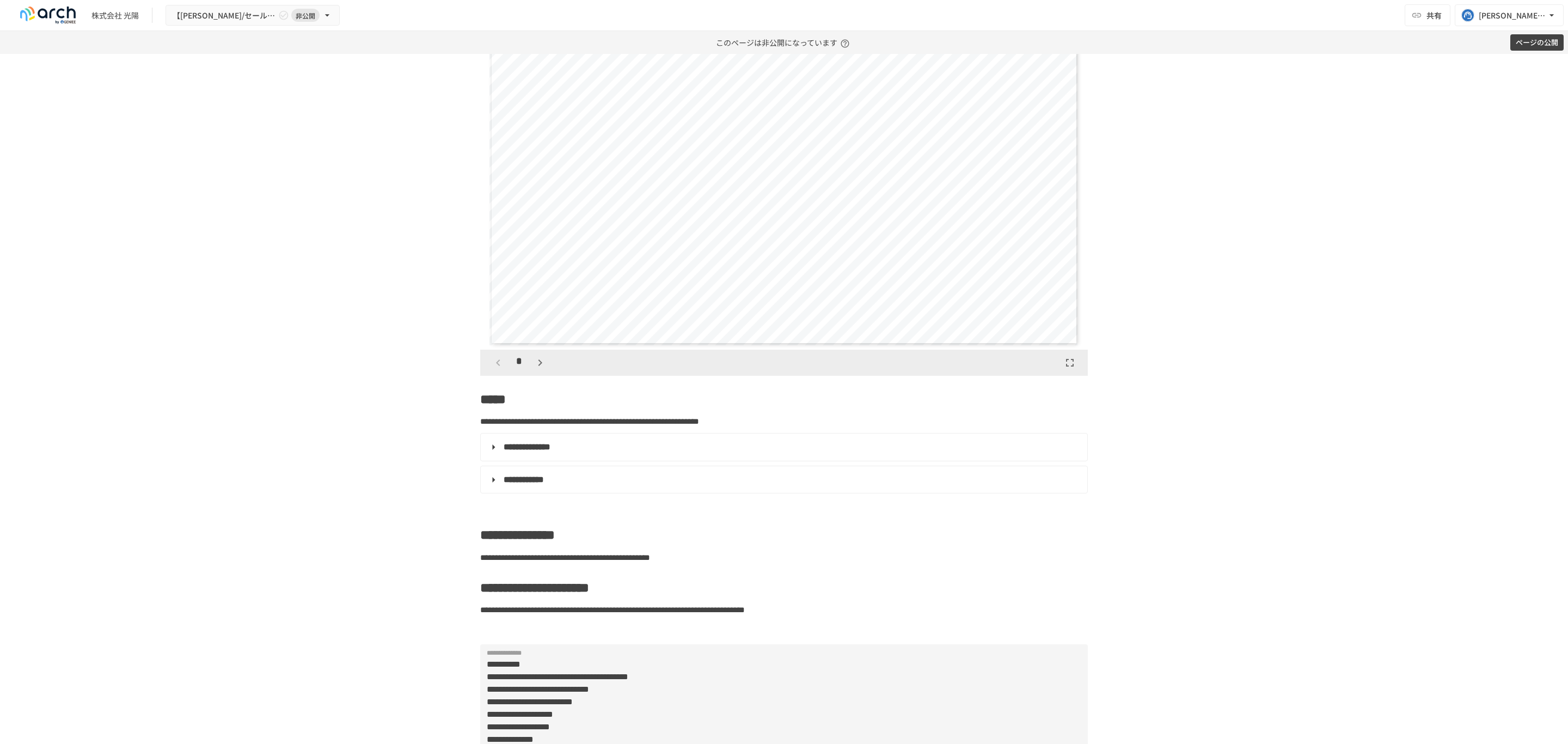
scroll to position [0, 0]
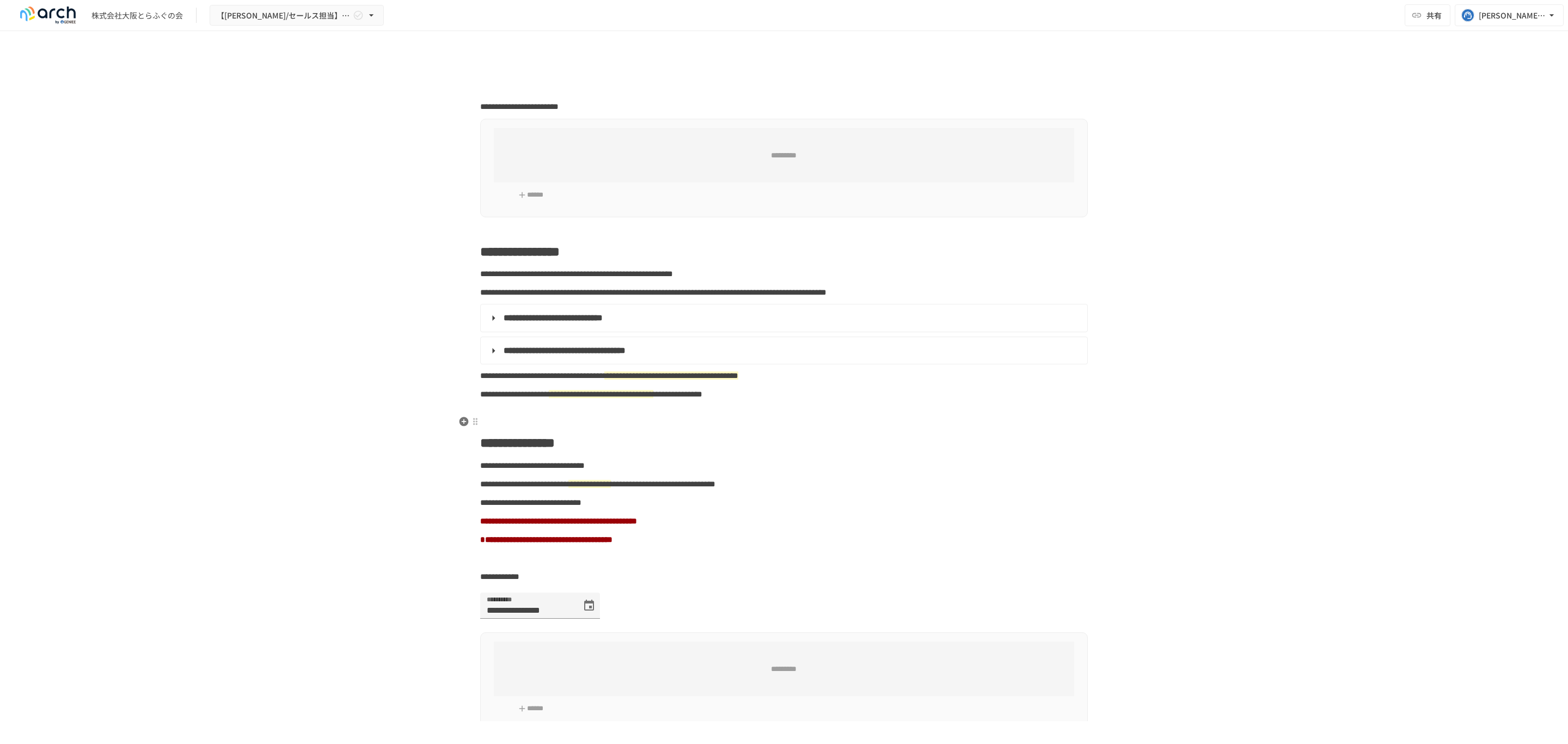
type input "**********"
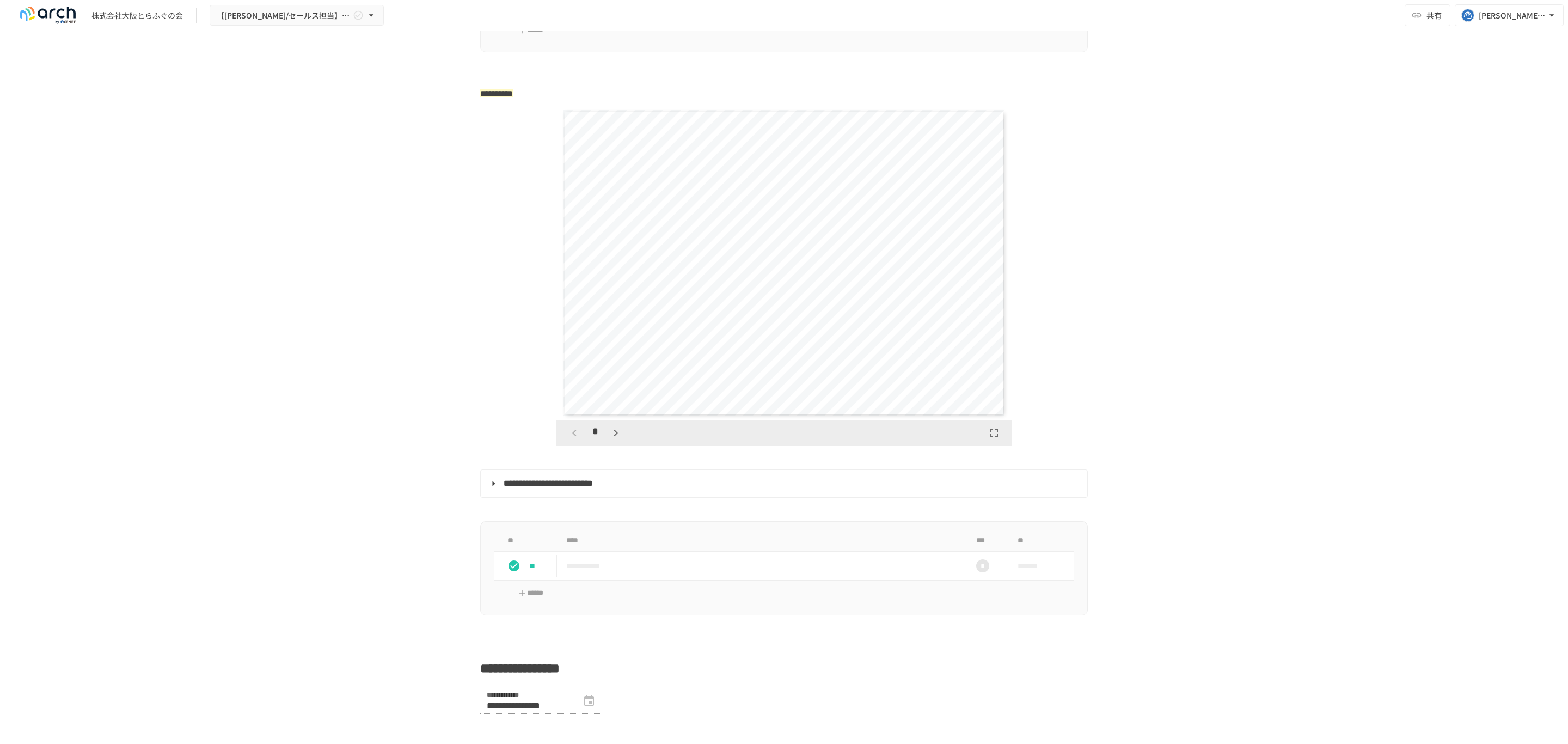
scroll to position [1779, 0]
click at [610, 441] on icon "button" at bounding box center [616, 434] width 13 height 13
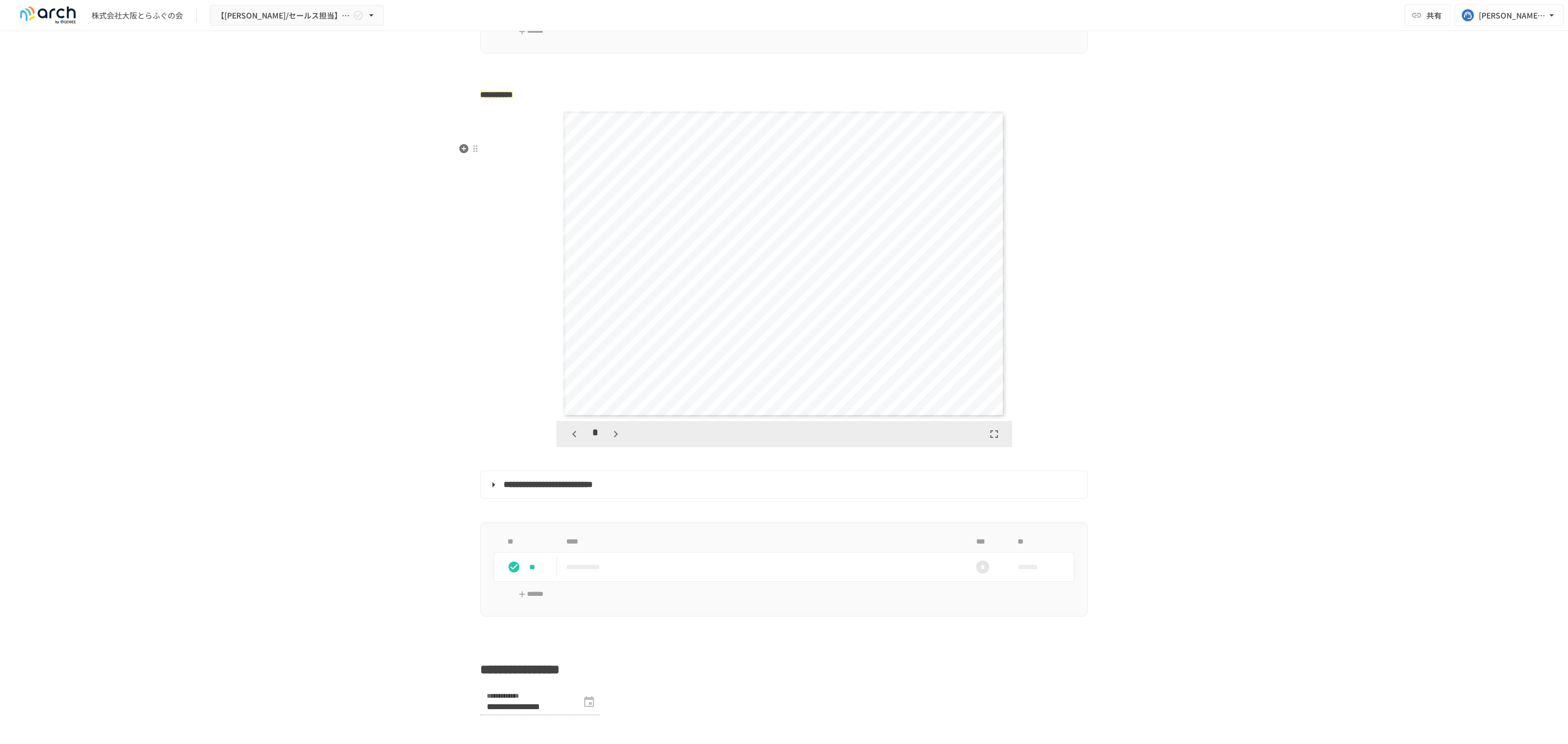
click at [610, 441] on icon "button" at bounding box center [616, 434] width 13 height 13
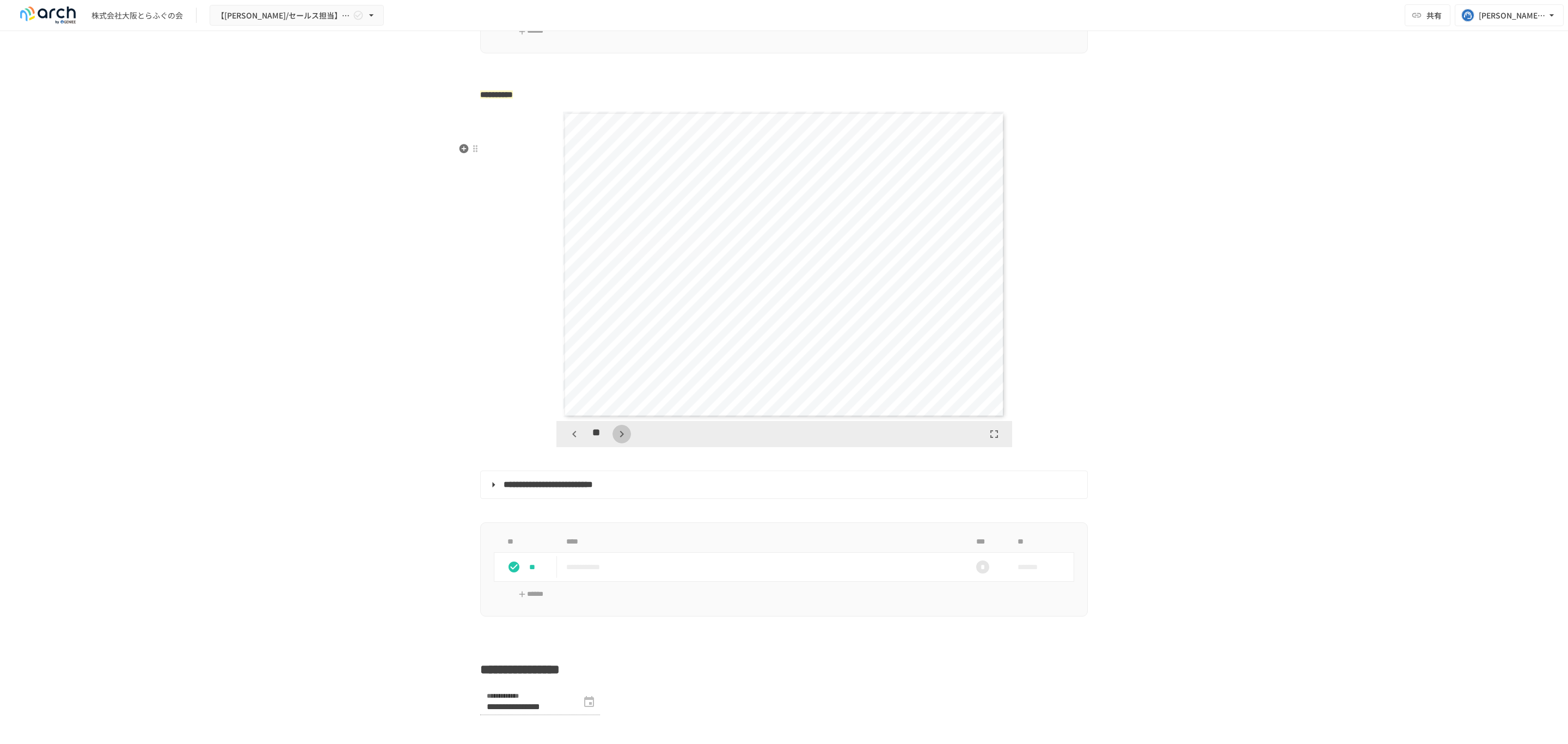
click at [613, 444] on button "button" at bounding box center [622, 434] width 19 height 19
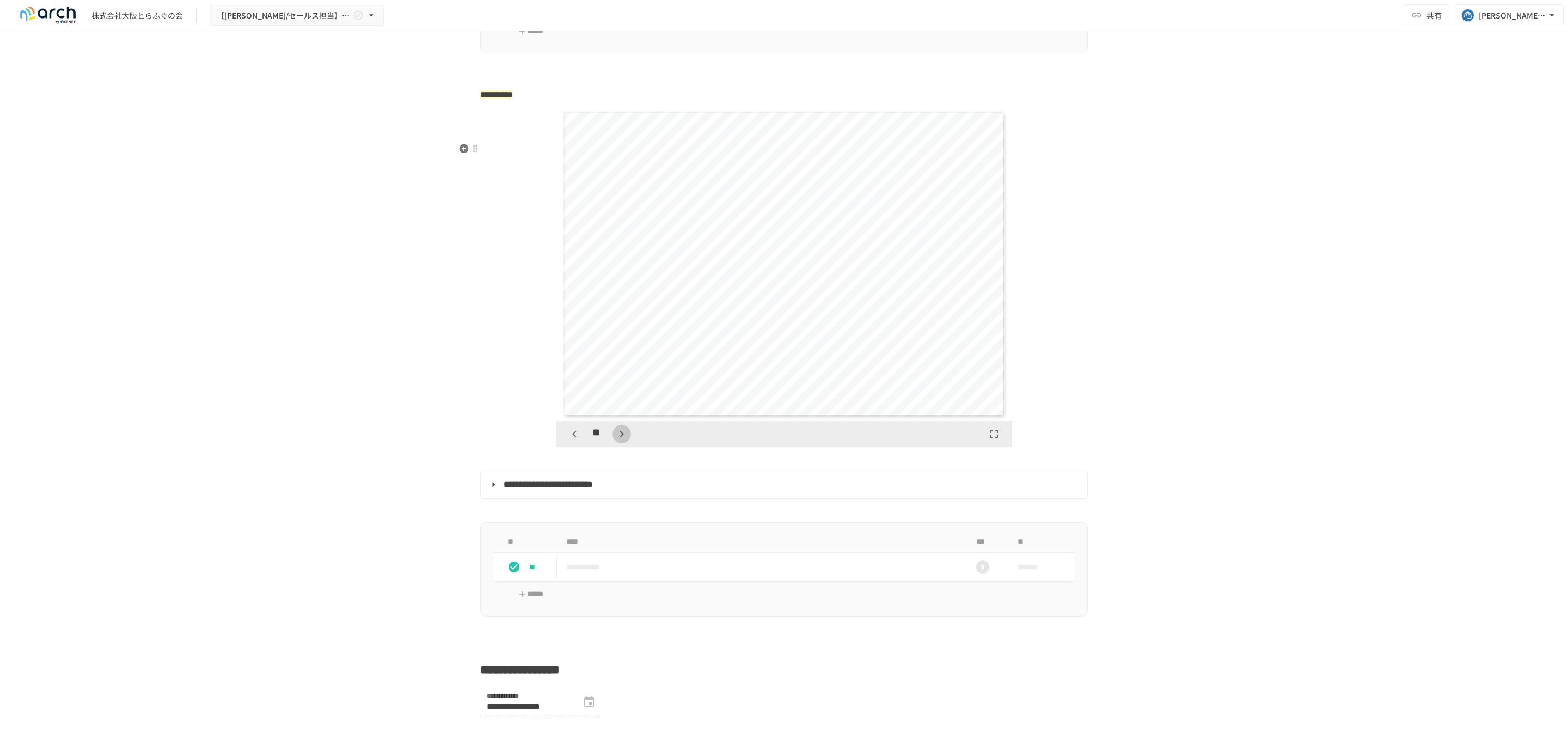
click at [613, 444] on button "button" at bounding box center [622, 434] width 19 height 19
click at [570, 441] on icon "button" at bounding box center [574, 434] width 13 height 13
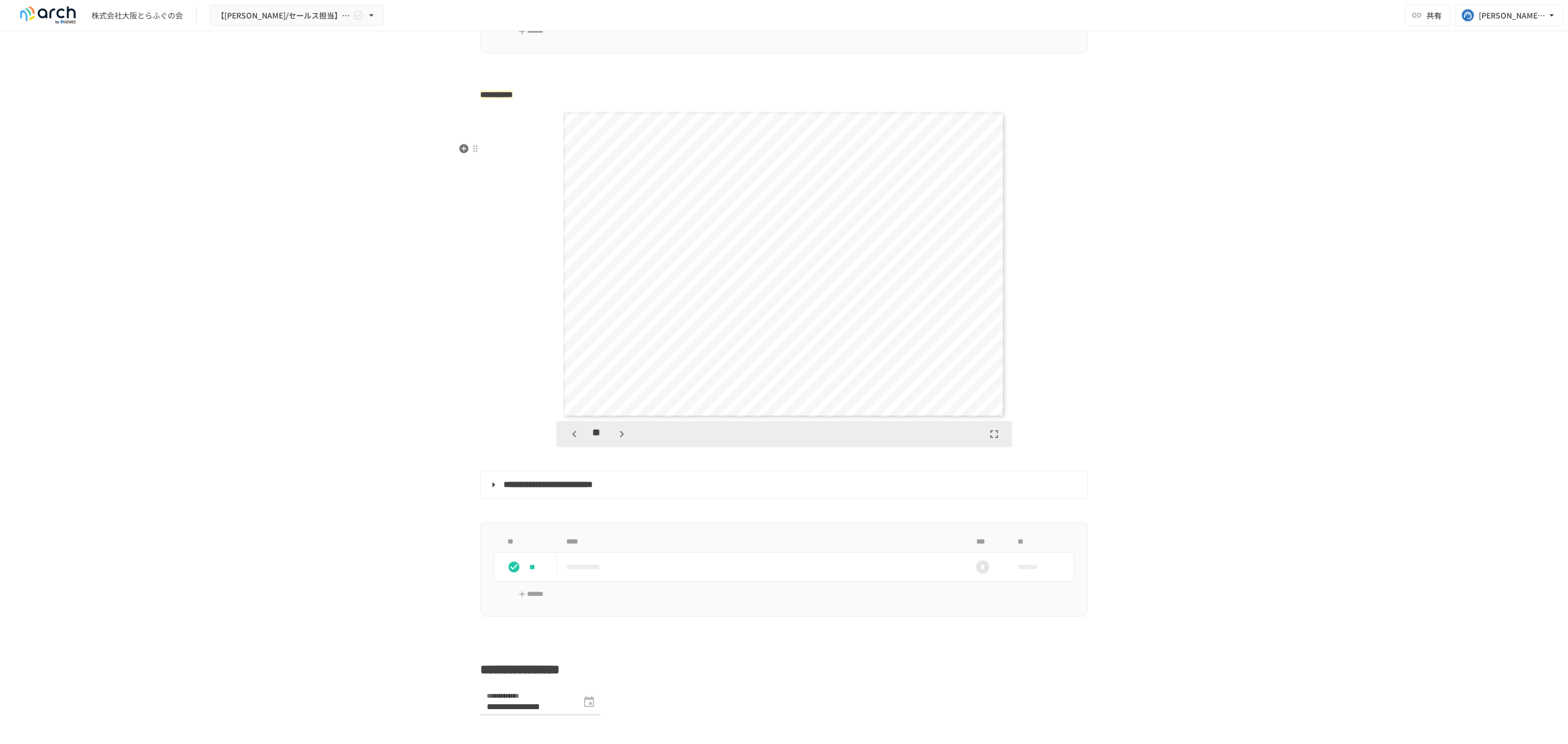
scroll to position [5030, 0]
